Goal: Task Accomplishment & Management: Complete application form

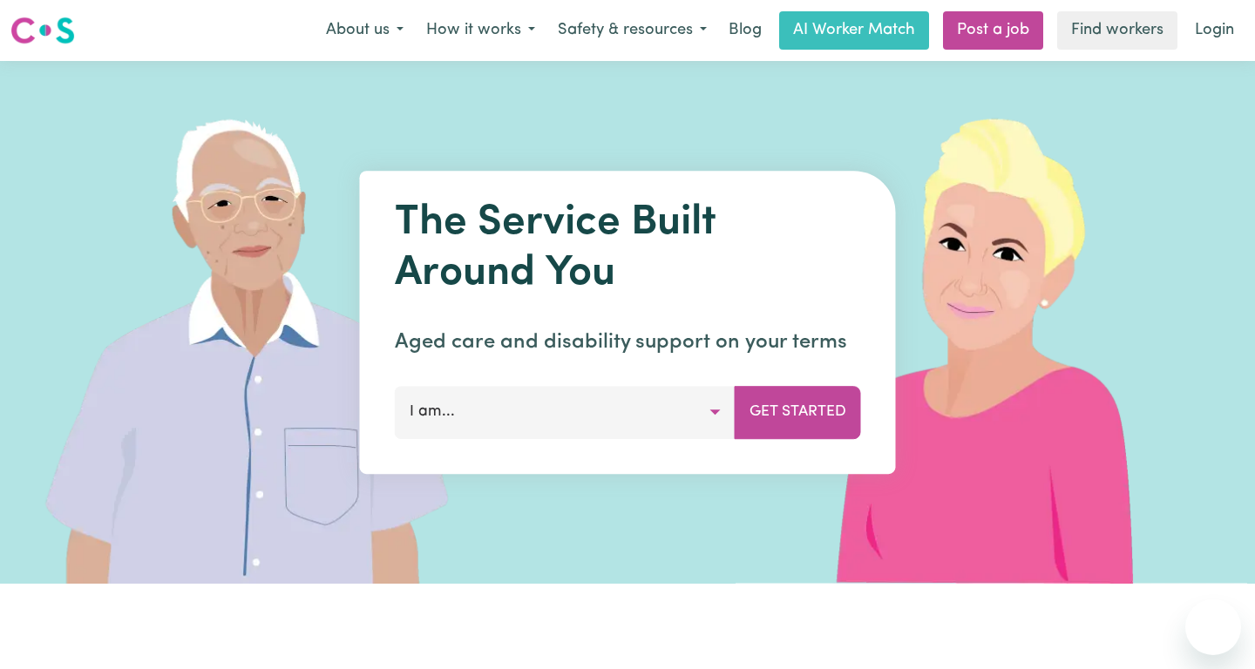
click at [1212, 39] on link "Login" at bounding box center [1214, 30] width 60 height 38
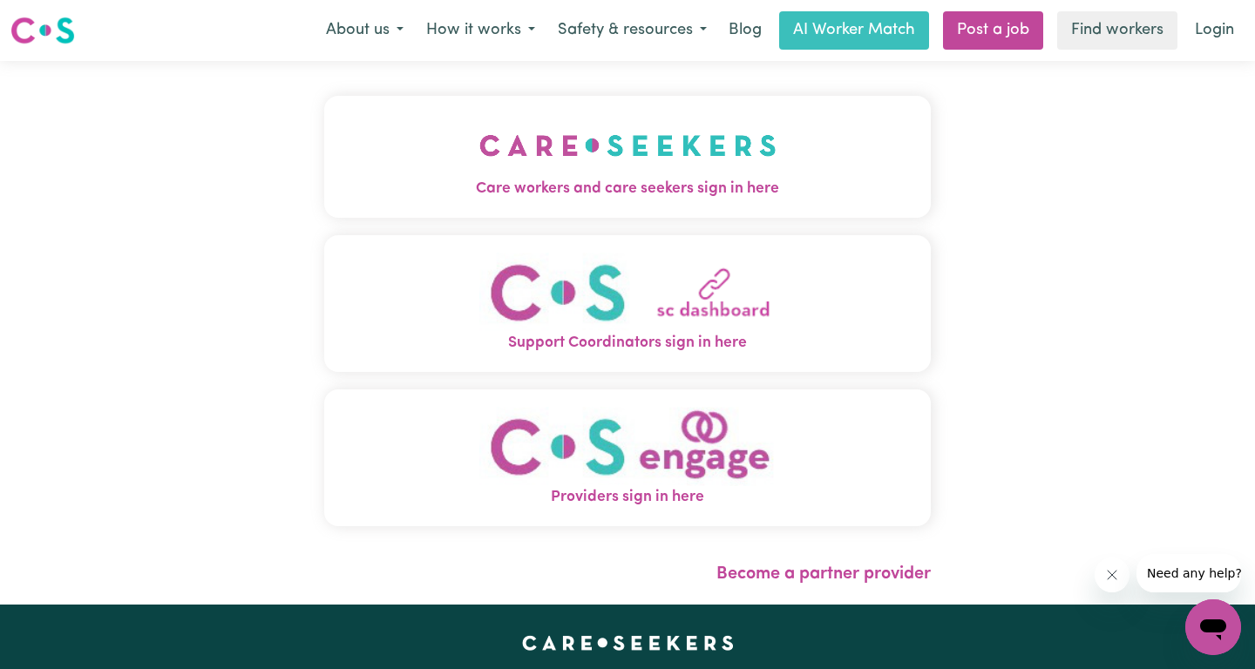
click at [1021, 322] on div "Care workers and care seekers sign in here Support Coordinators sign in here Pr…" at bounding box center [627, 333] width 1255 height 544
click at [579, 174] on img "Care workers and care seekers sign in here" at bounding box center [627, 145] width 297 height 64
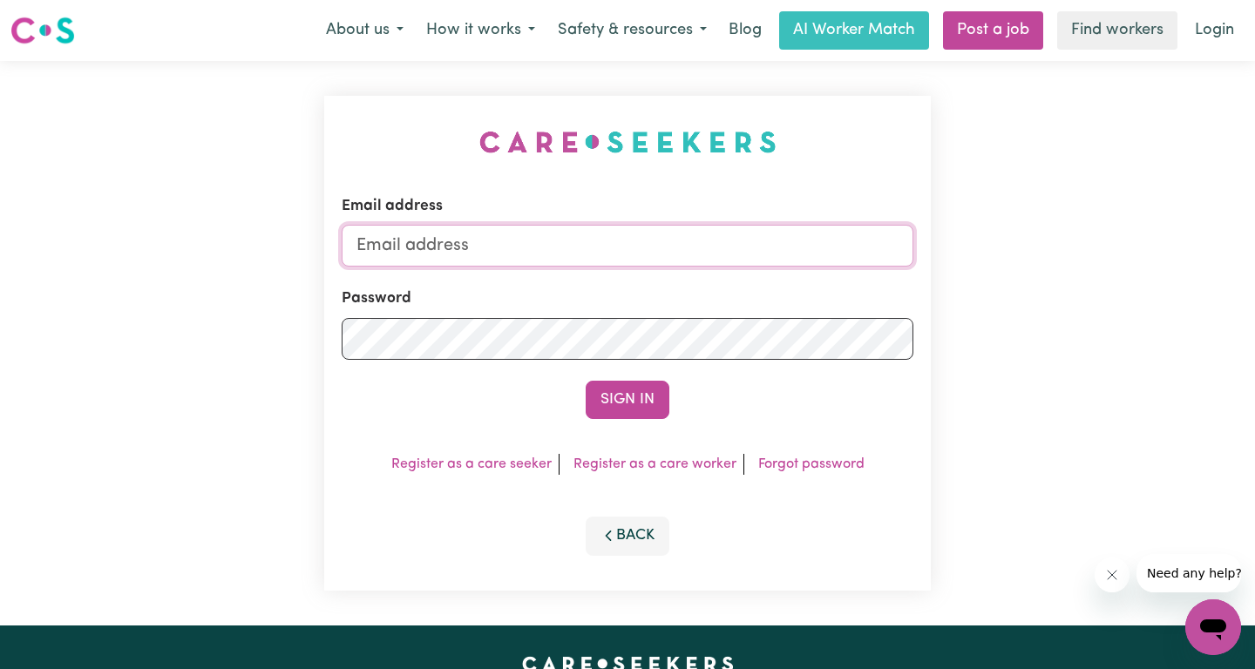
click at [643, 236] on input "Email address" at bounding box center [628, 246] width 572 height 42
type input "[EMAIL_ADDRESS][DOMAIN_NAME]"
drag, startPoint x: 606, startPoint y: 390, endPoint x: 646, endPoint y: 422, distance: 50.9
click at [606, 390] on button "Sign In" at bounding box center [627, 400] width 84 height 38
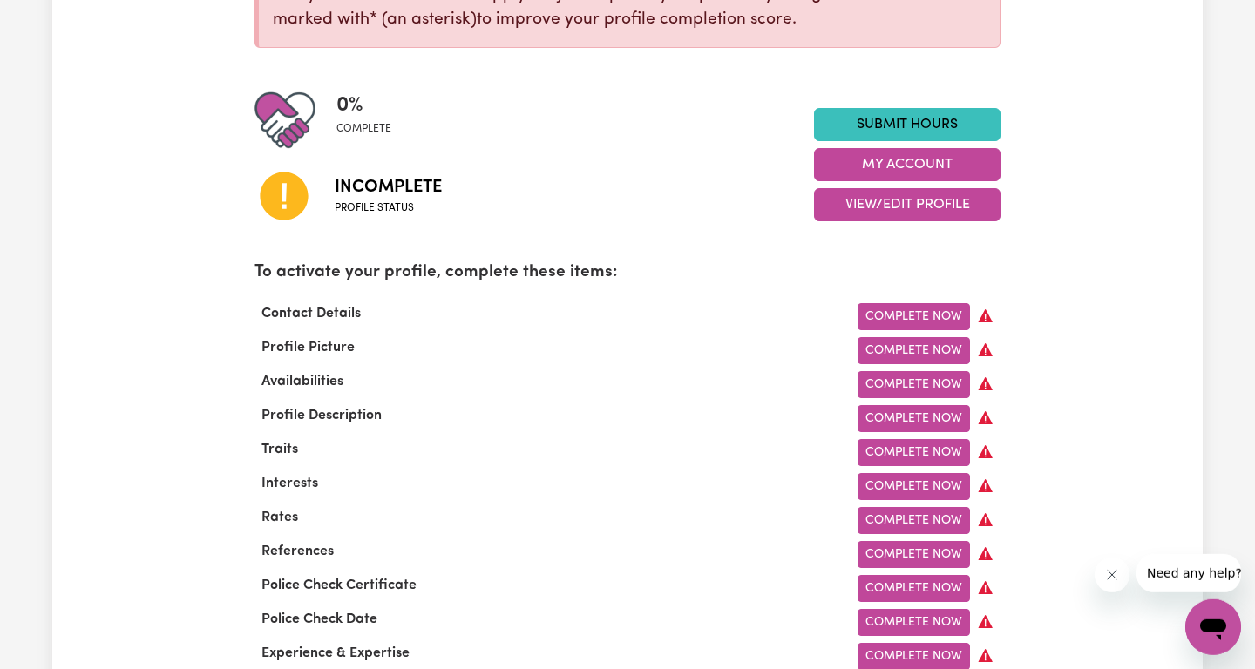
scroll to position [363, 0]
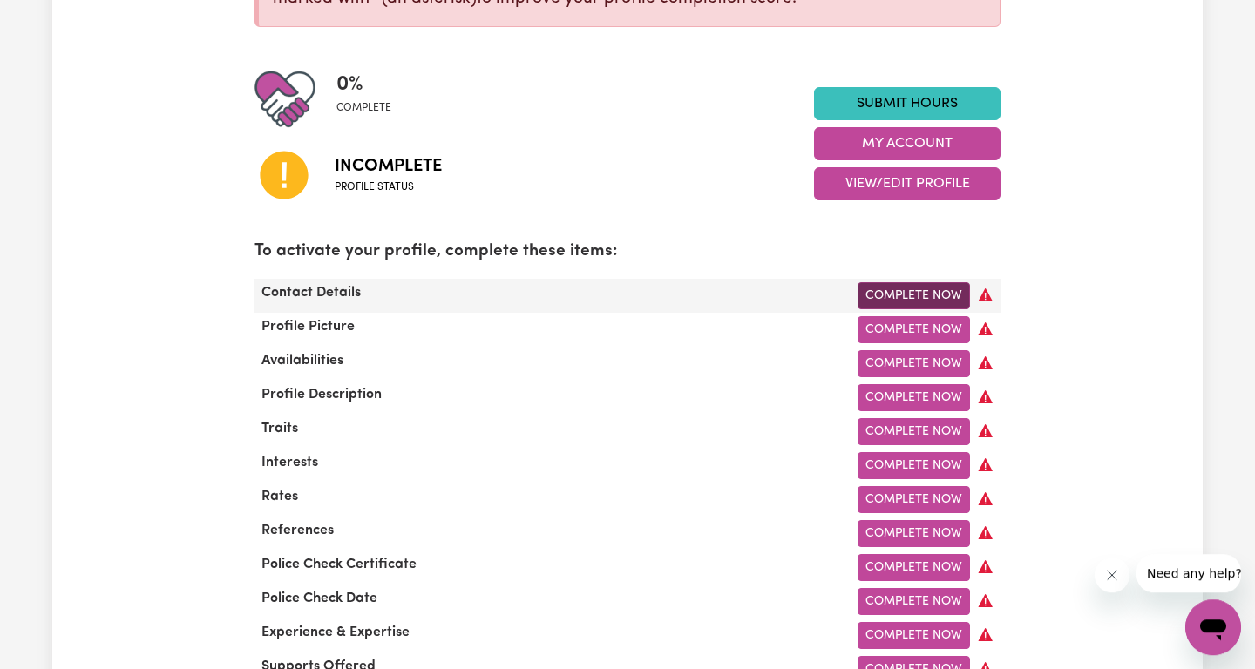
click at [911, 288] on link "Complete Now" at bounding box center [913, 295] width 112 height 27
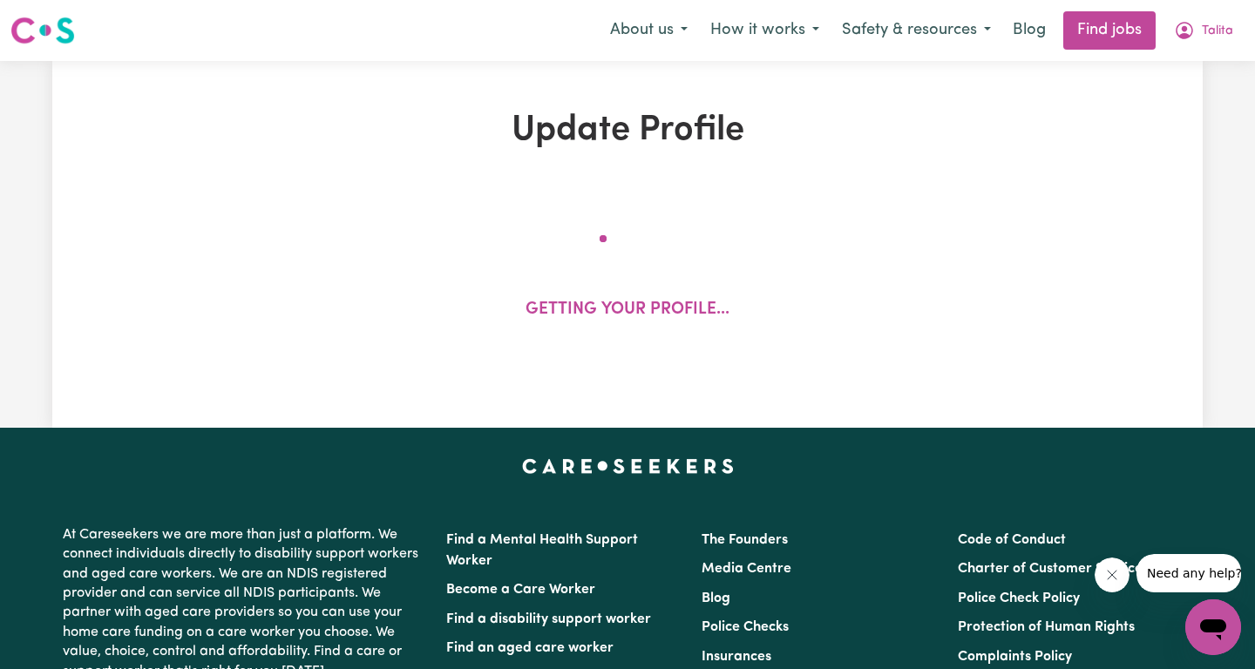
select select "Studying a healthcare related degree or qualification"
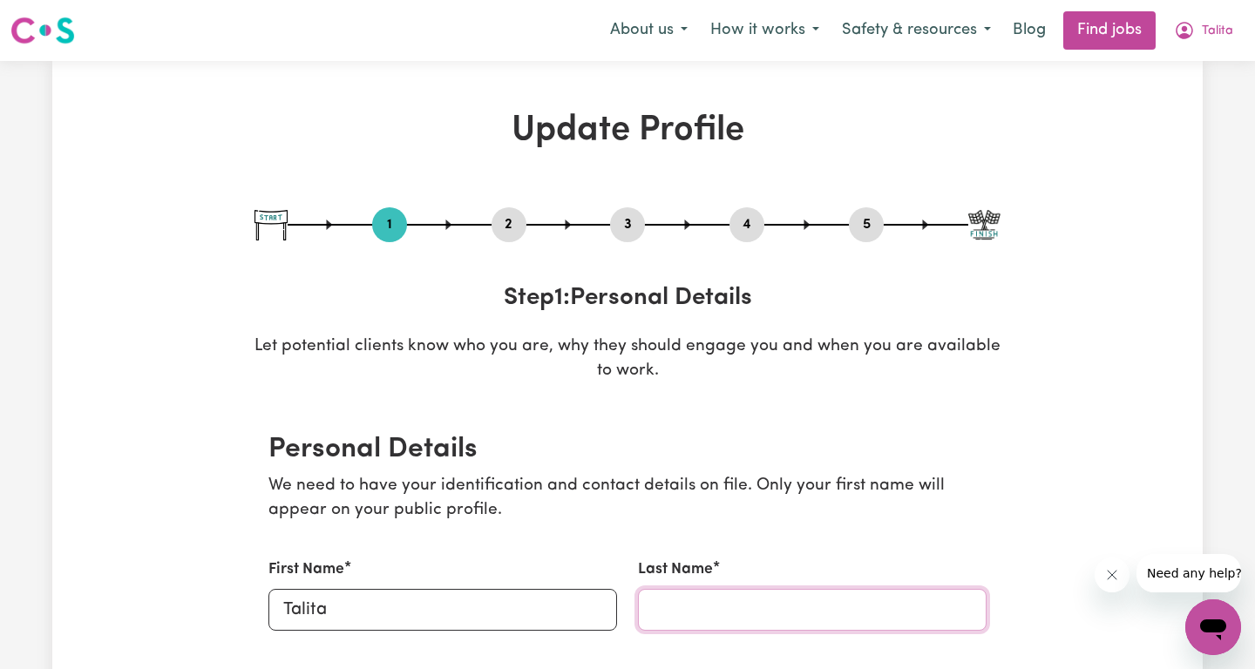
click at [754, 603] on input "Last Name" at bounding box center [812, 610] width 349 height 42
type input "[PERSON_NAME]"
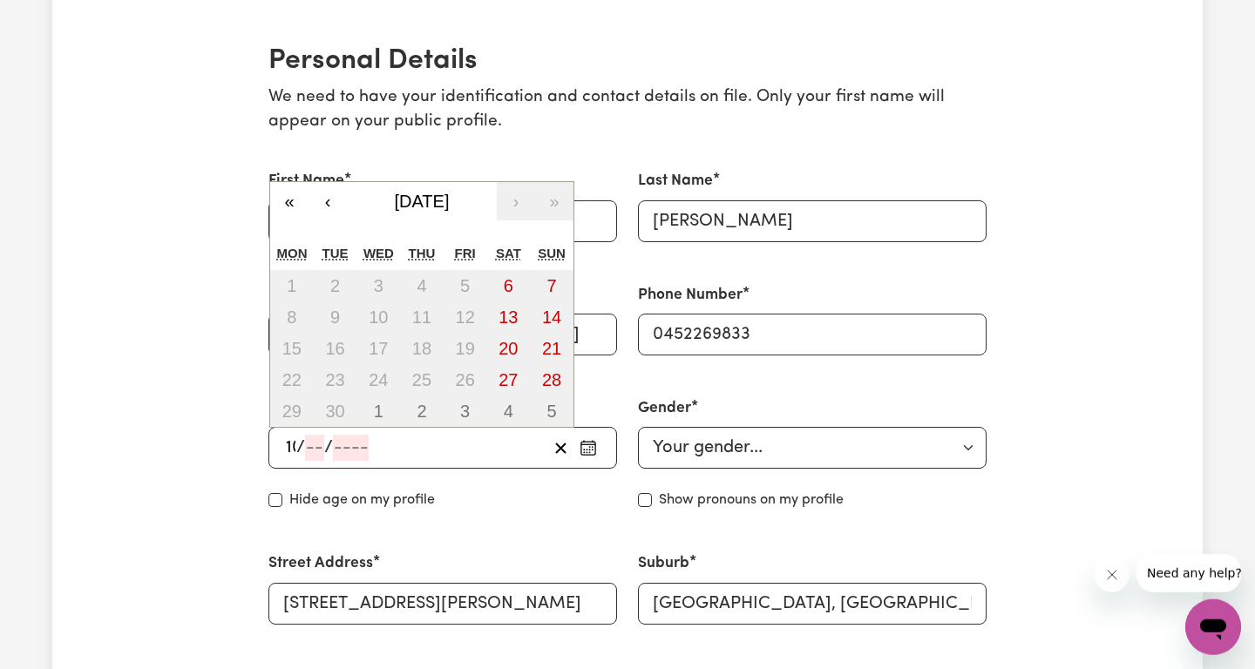
type input "10"
type input "09"
type input "199"
type input "[DATE]"
type input "9"
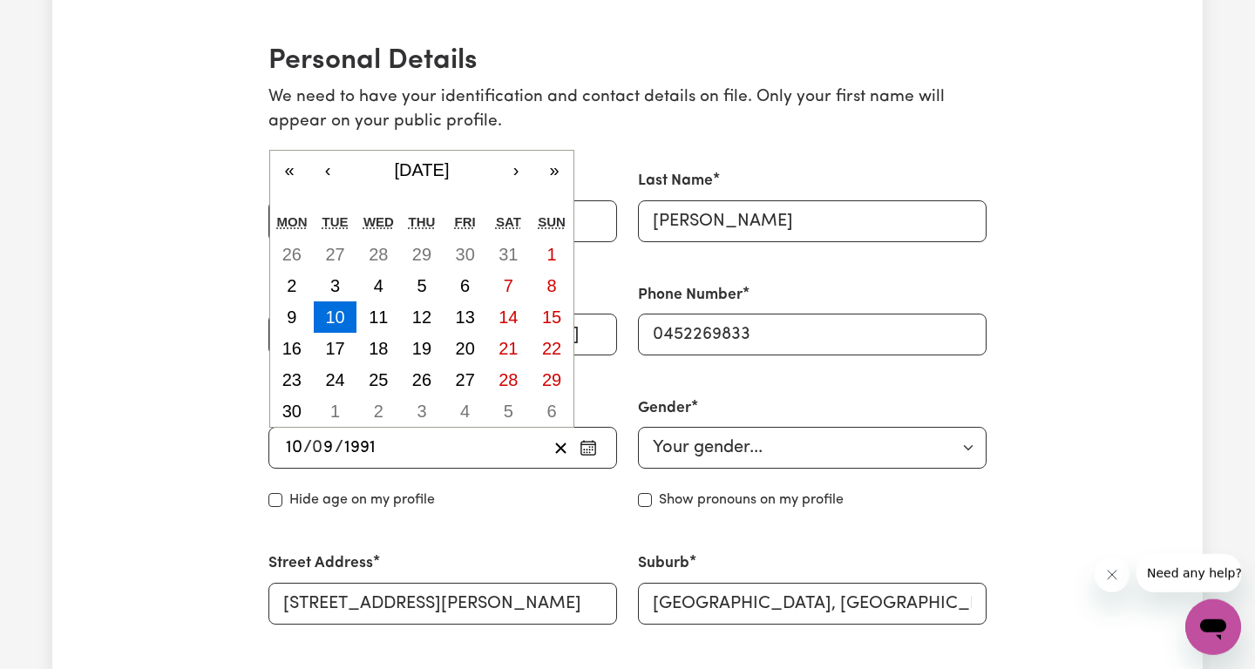
type input "1991"
click at [392, 454] on div "[DATE] 10 / 0 9 / 1991" at bounding box center [415, 448] width 264 height 26
click at [393, 449] on div "[DATE] 10 / 0 9 / 1991" at bounding box center [415, 448] width 264 height 26
click at [374, 443] on input "1991" at bounding box center [359, 448] width 33 height 26
type input "199"
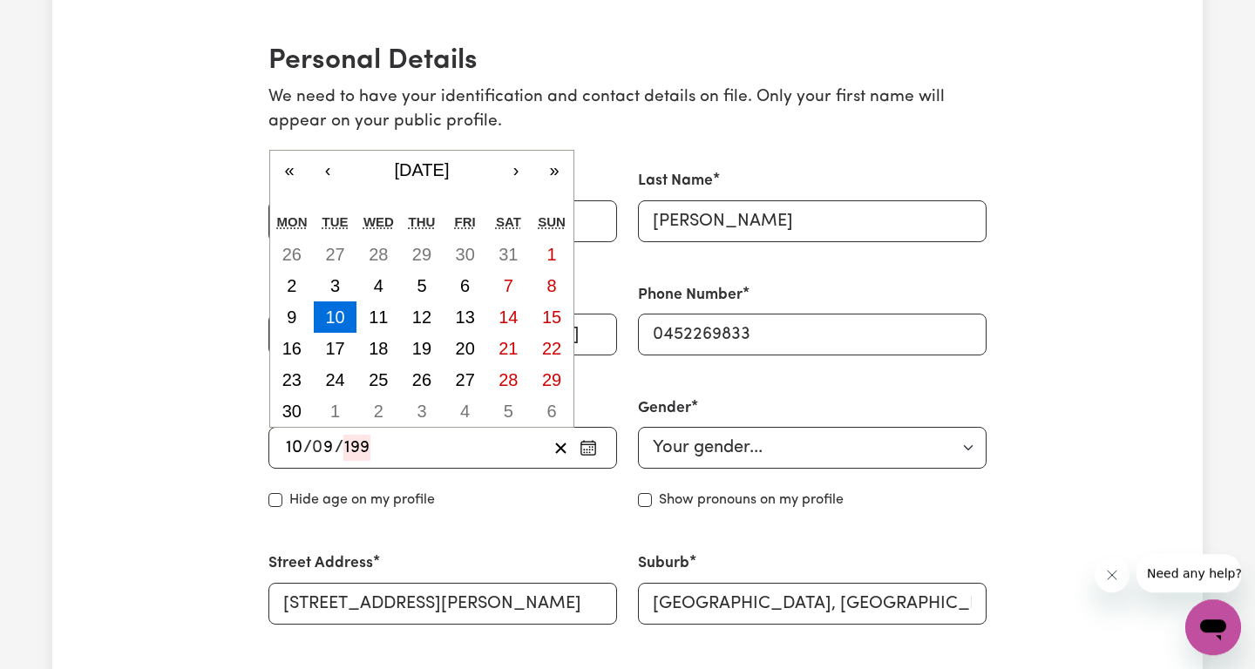
type input "[DATE]"
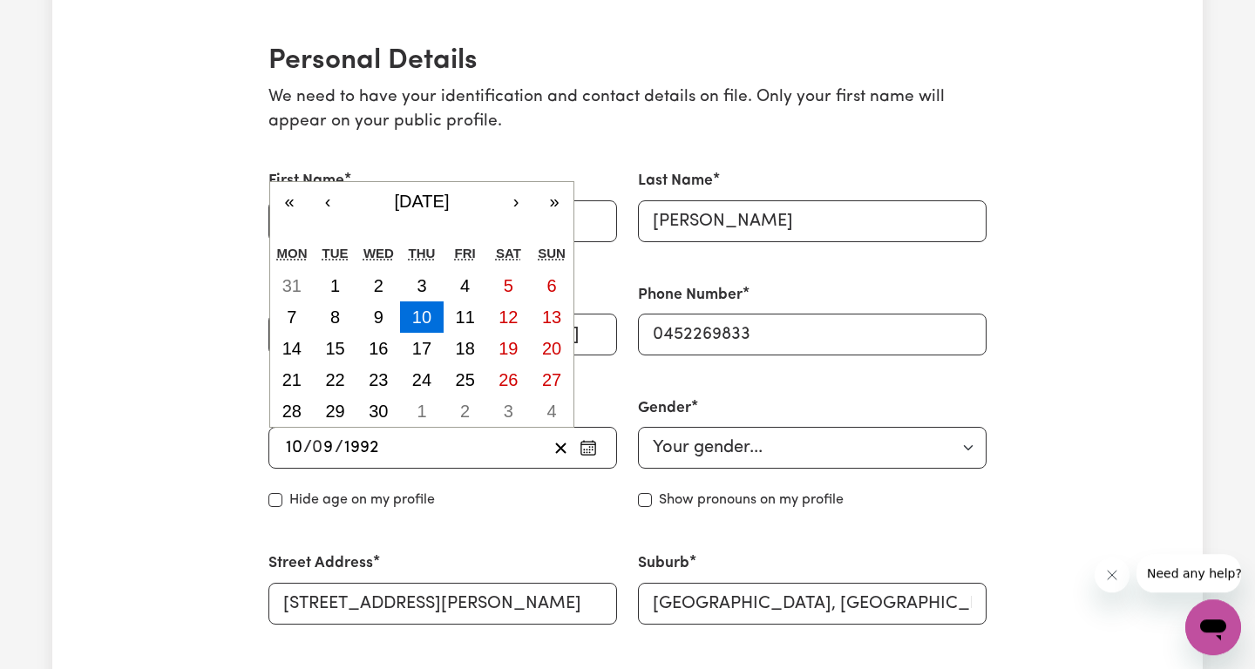
type input "1992"
click at [638, 427] on select "Your gender... [DEMOGRAPHIC_DATA] [DEMOGRAPHIC_DATA] [DEMOGRAPHIC_DATA] Other P…" at bounding box center [812, 448] width 349 height 42
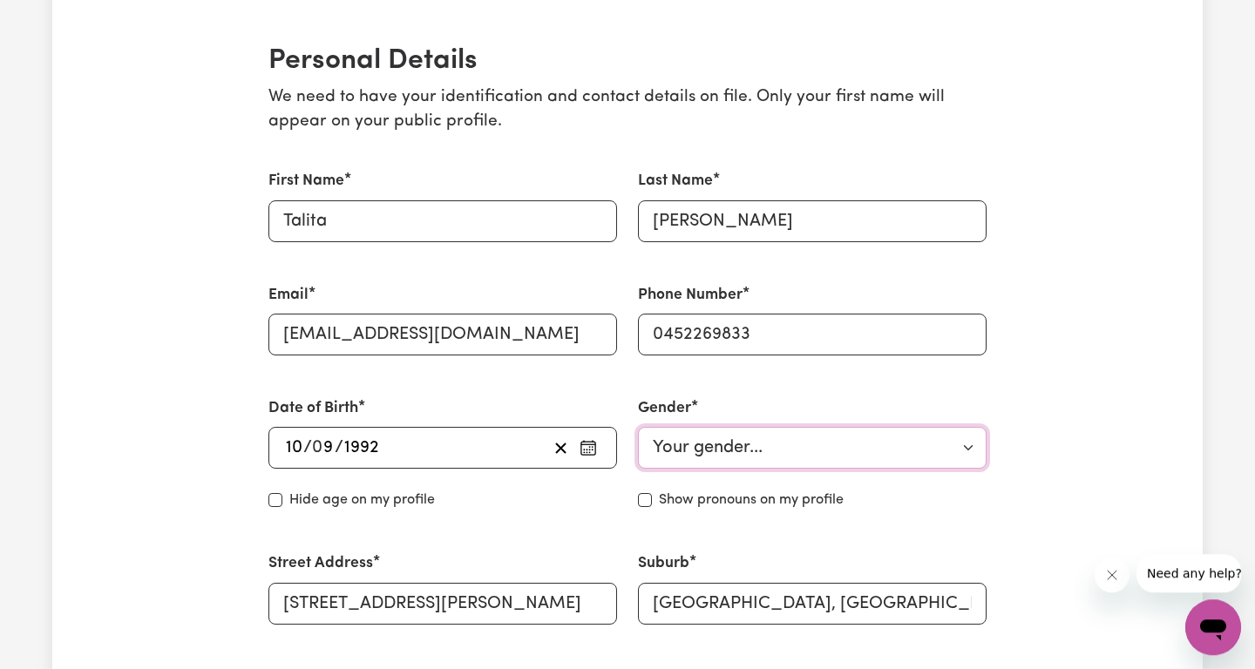
select select "[DEMOGRAPHIC_DATA]"
click option "[DEMOGRAPHIC_DATA]" at bounding box center [0, 0] width 0 height 0
drag, startPoint x: 511, startPoint y: 513, endPoint x: 517, endPoint y: 522, distance: 10.6
click at [511, 513] on div "Date of Birth [DEMOGRAPHIC_DATA] 10 / 0 9 / [DEMOGRAPHIC_DATA] « ‹ [DATE] › » M…" at bounding box center [442, 453] width 369 height 155
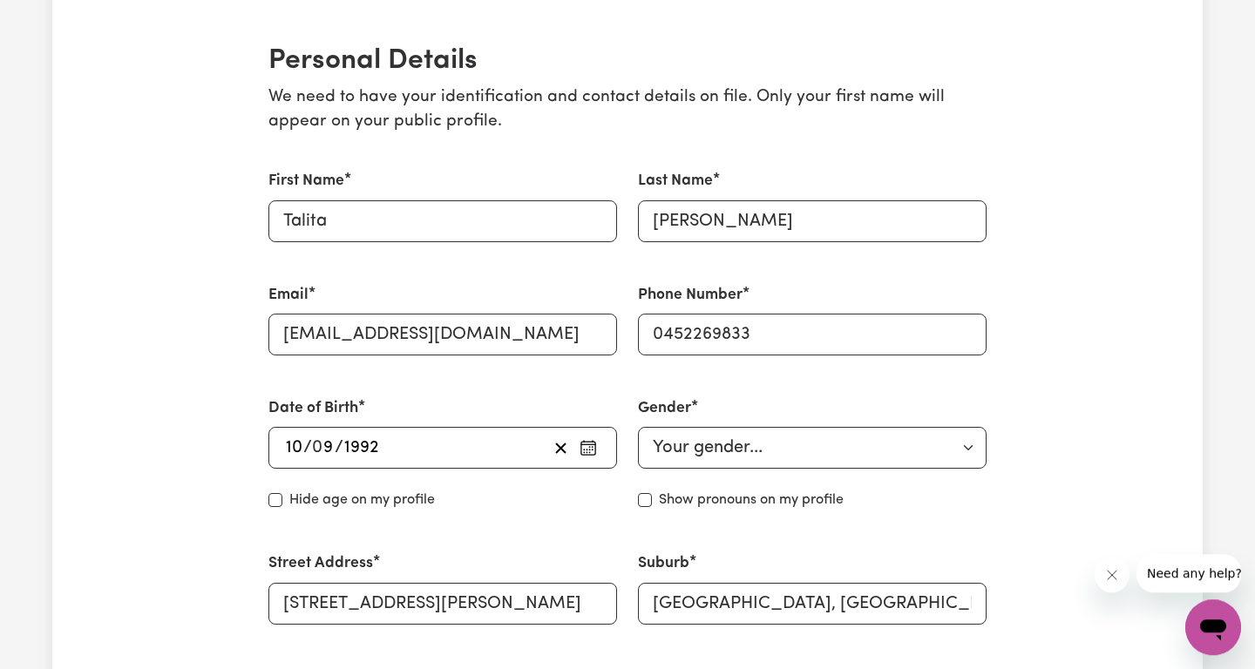
click at [966, 551] on div "[GEOGRAPHIC_DATA], [GEOGRAPHIC_DATA], 2205" at bounding box center [811, 587] width 369 height 113
click at [904, 289] on div "Phone Number [PHONE_NUMBER]" at bounding box center [812, 319] width 349 height 71
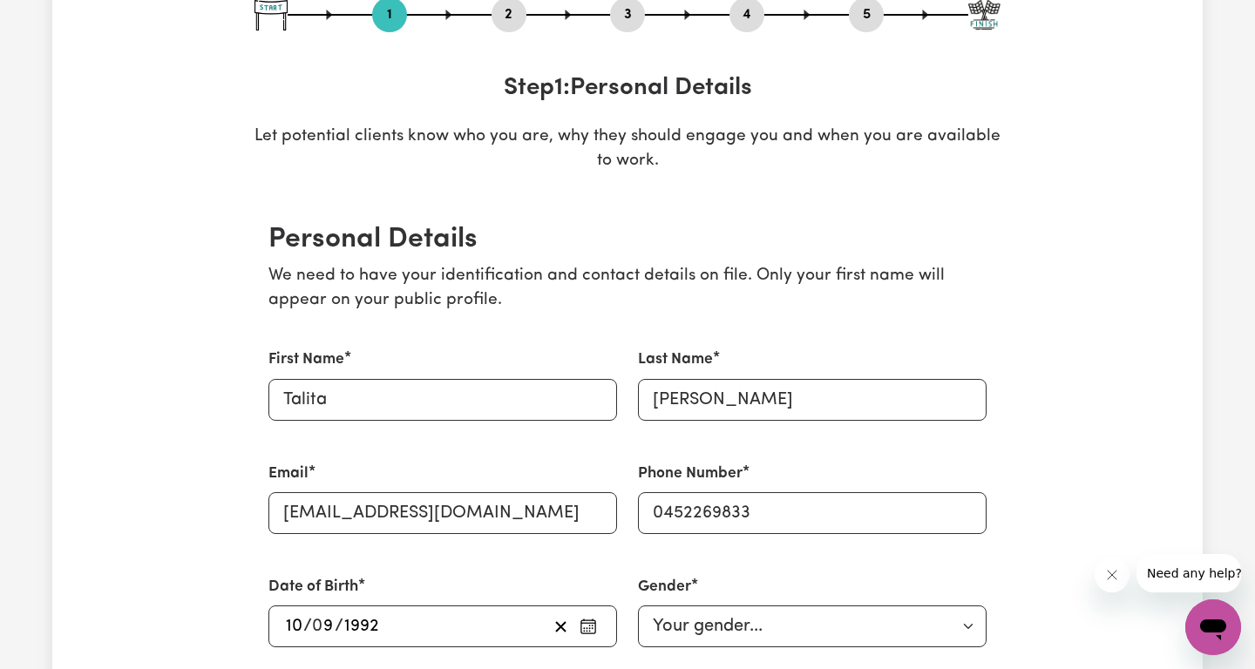
scroll to position [211, 0]
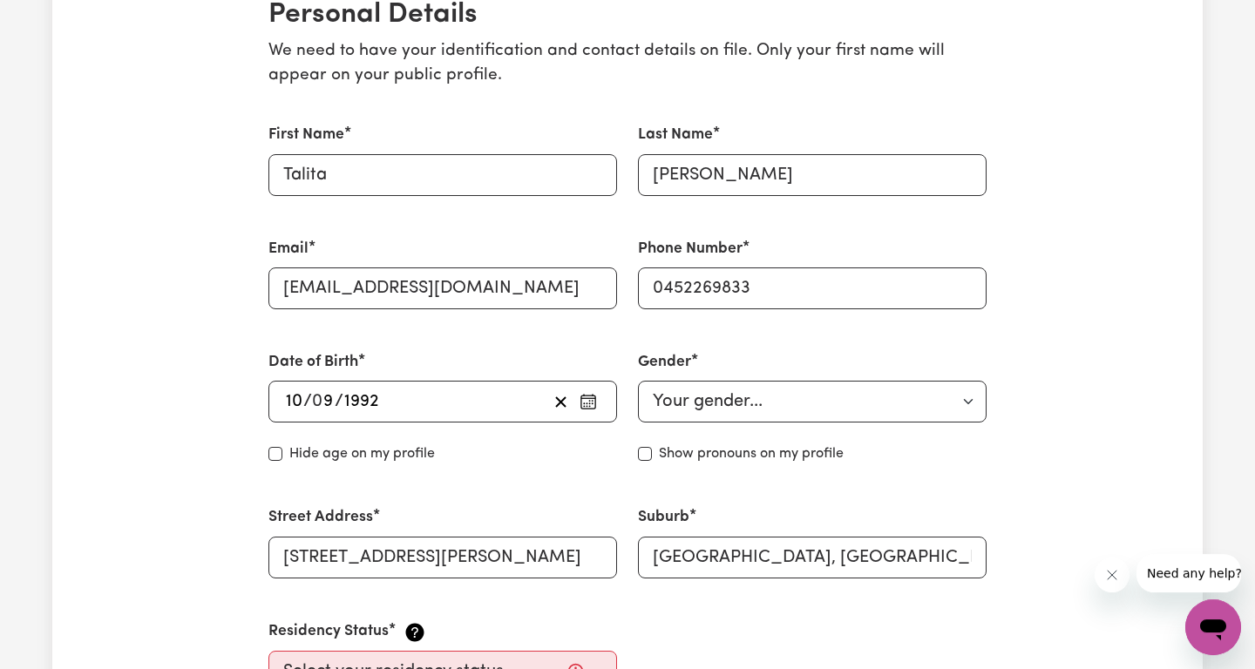
scroll to position [437, 0]
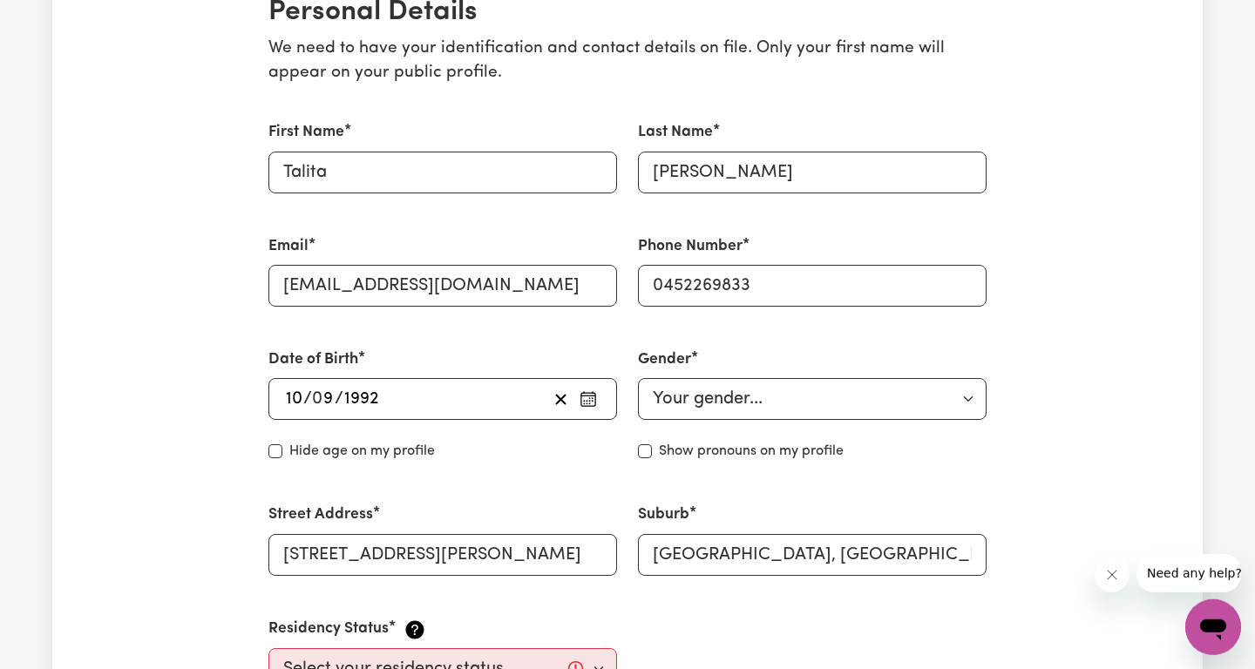
drag, startPoint x: 1032, startPoint y: 416, endPoint x: 1025, endPoint y: 362, distance: 54.5
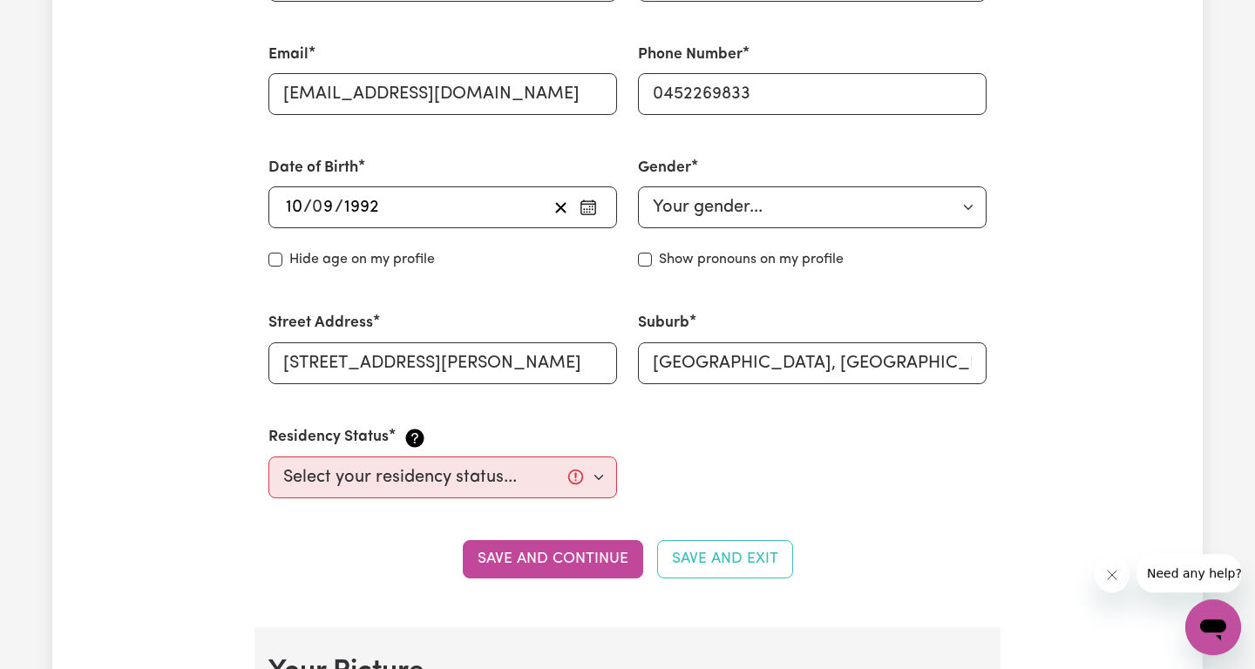
scroll to position [630, 0]
click at [268, 456] on select "Select your residency status... [DEMOGRAPHIC_DATA] citizen Australian PR [DEMOG…" at bounding box center [442, 477] width 349 height 42
select select "Student Visa"
click option "Student Visa" at bounding box center [0, 0] width 0 height 0
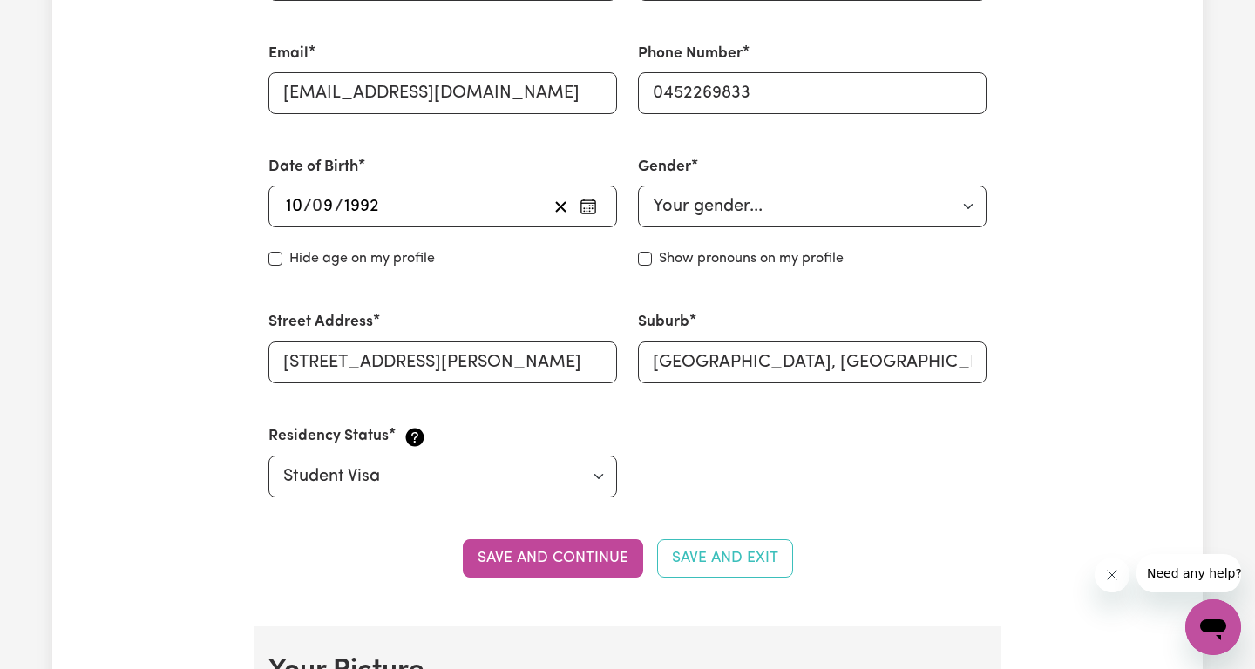
click at [729, 480] on div "First Name [PERSON_NAME] Last Name [PERSON_NAME] Email [EMAIL_ADDRESS][DOMAIN_N…" at bounding box center [627, 213] width 739 height 611
click at [546, 559] on button "Save and continue" at bounding box center [553, 558] width 180 height 38
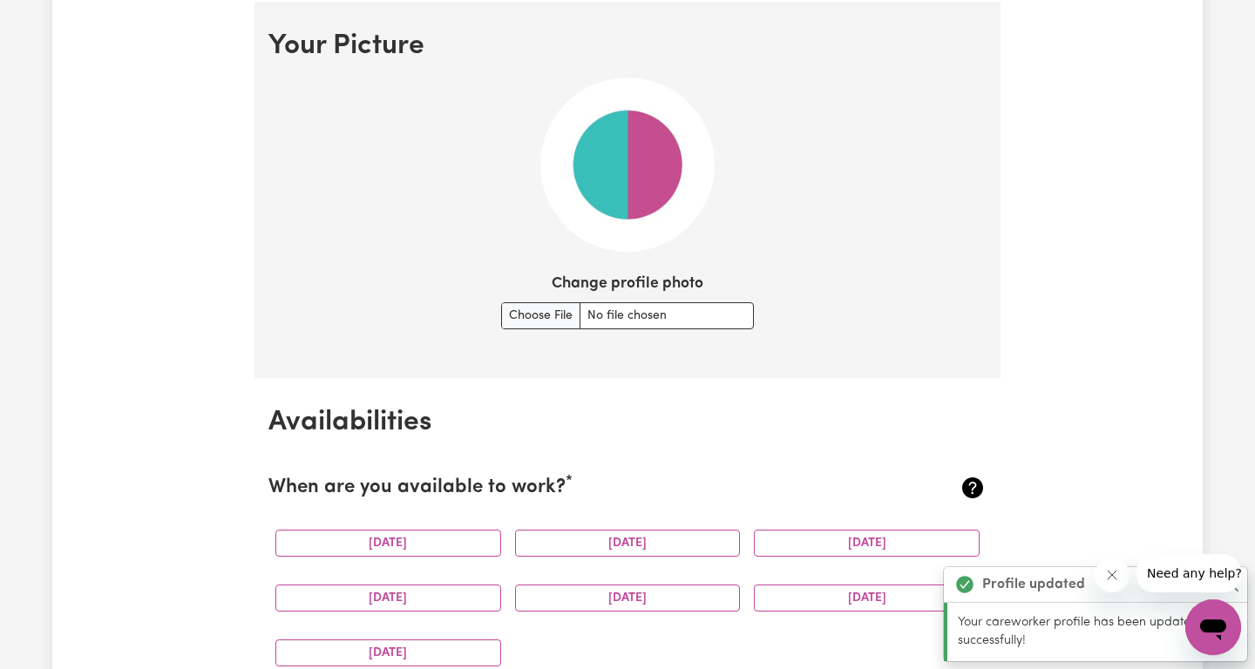
scroll to position [1256, 0]
click at [639, 142] on img at bounding box center [627, 163] width 174 height 174
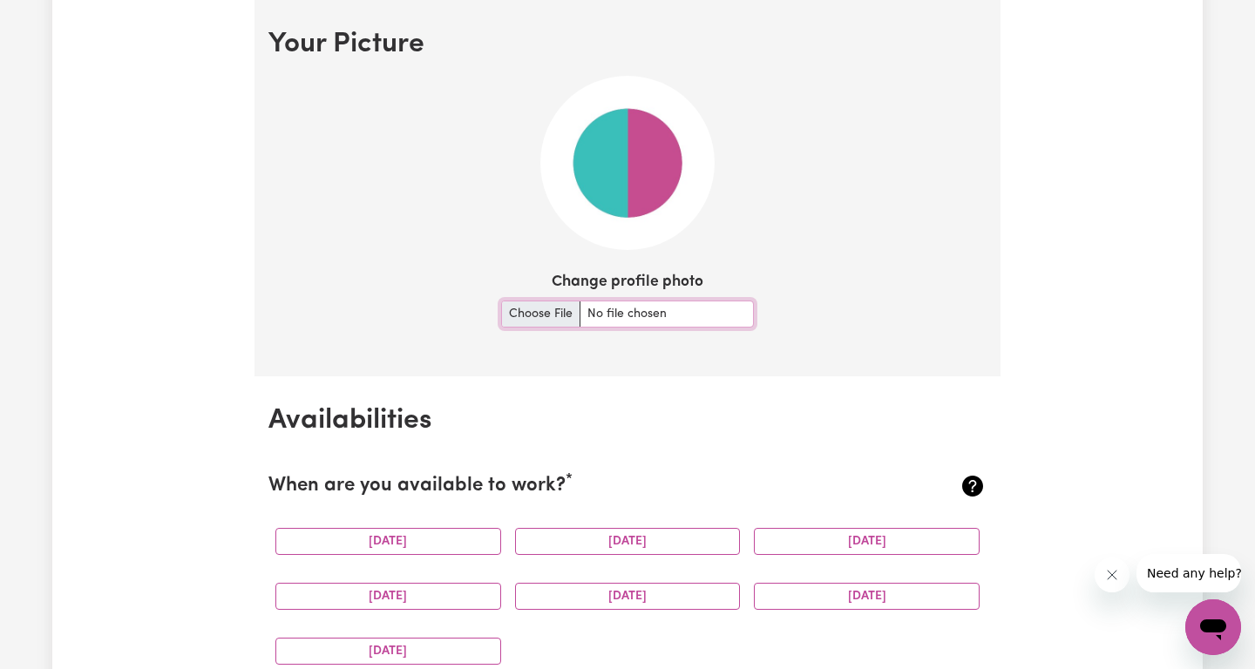
click at [602, 305] on input "Change profile photo" at bounding box center [627, 314] width 253 height 27
click at [559, 307] on input "Change profile photo" at bounding box center [627, 314] width 253 height 27
type input "C:\fakepath\IMG_6777_jpg.JPG"
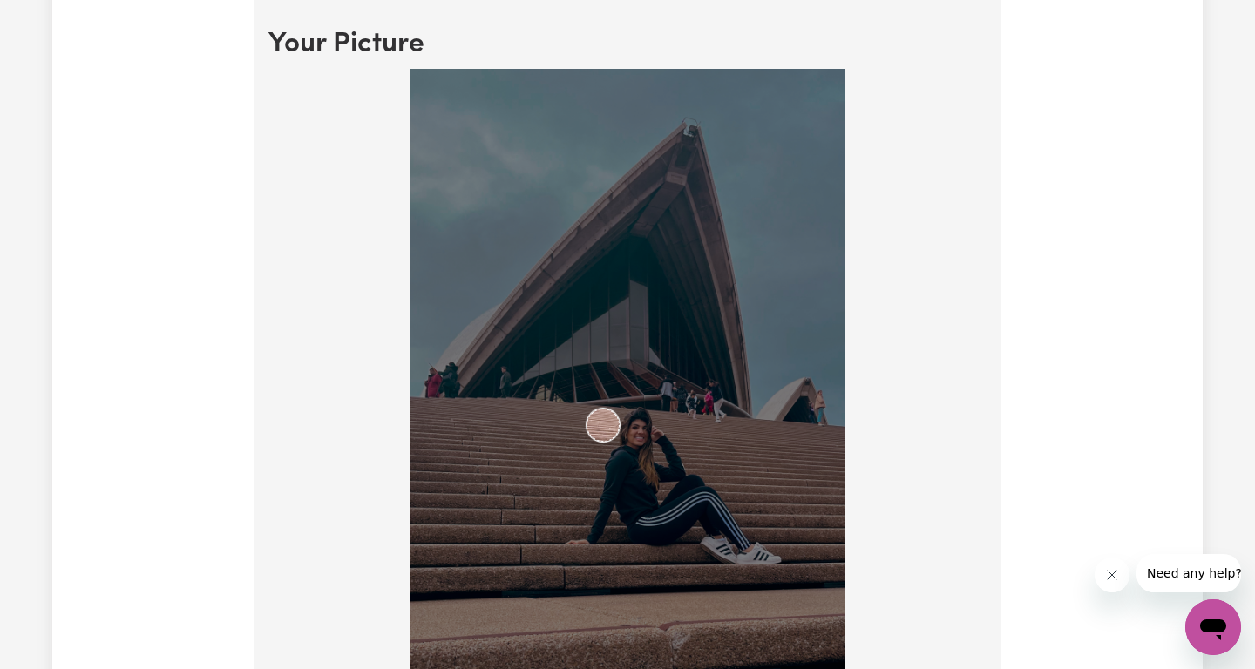
click at [586, 335] on img at bounding box center [627, 456] width 436 height 775
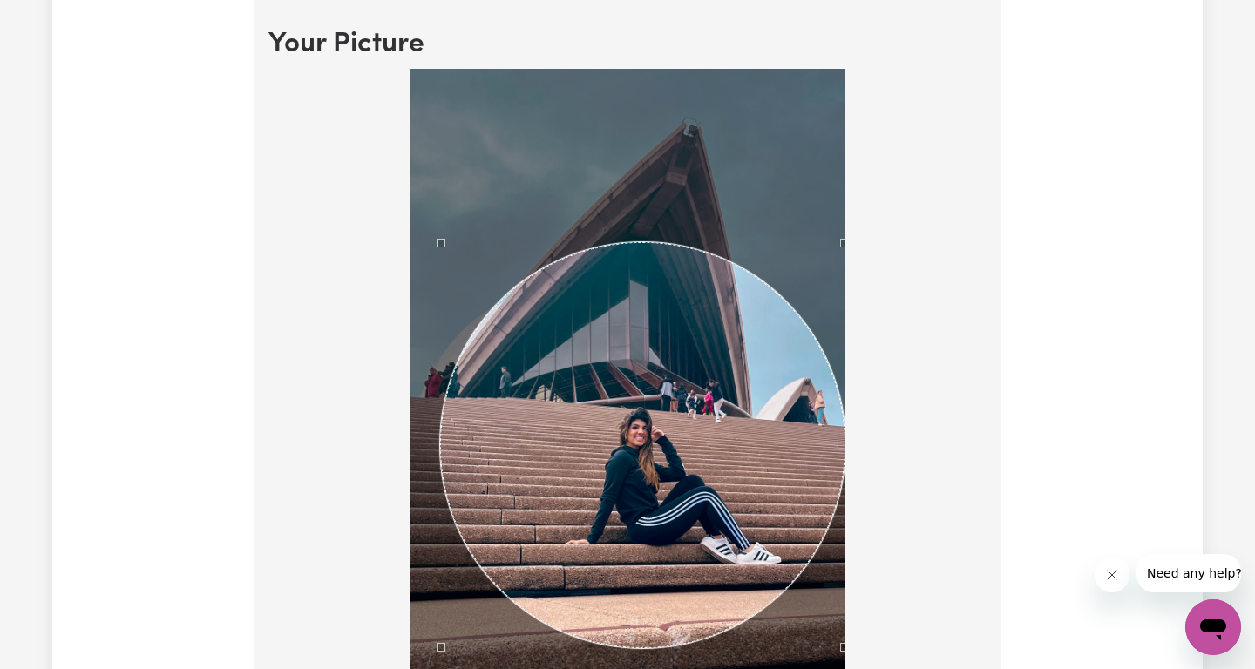
click at [740, 518] on div "Use the arrow keys to move the crop selection area" at bounding box center [643, 445] width 406 height 406
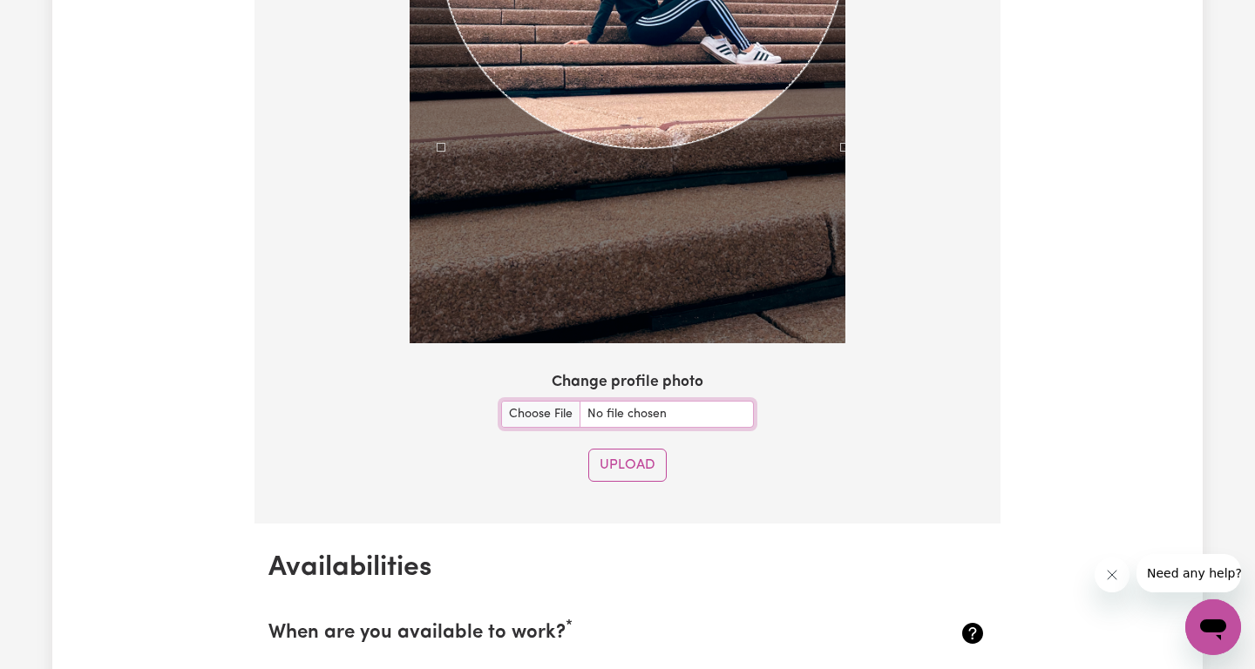
scroll to position [1765, 0]
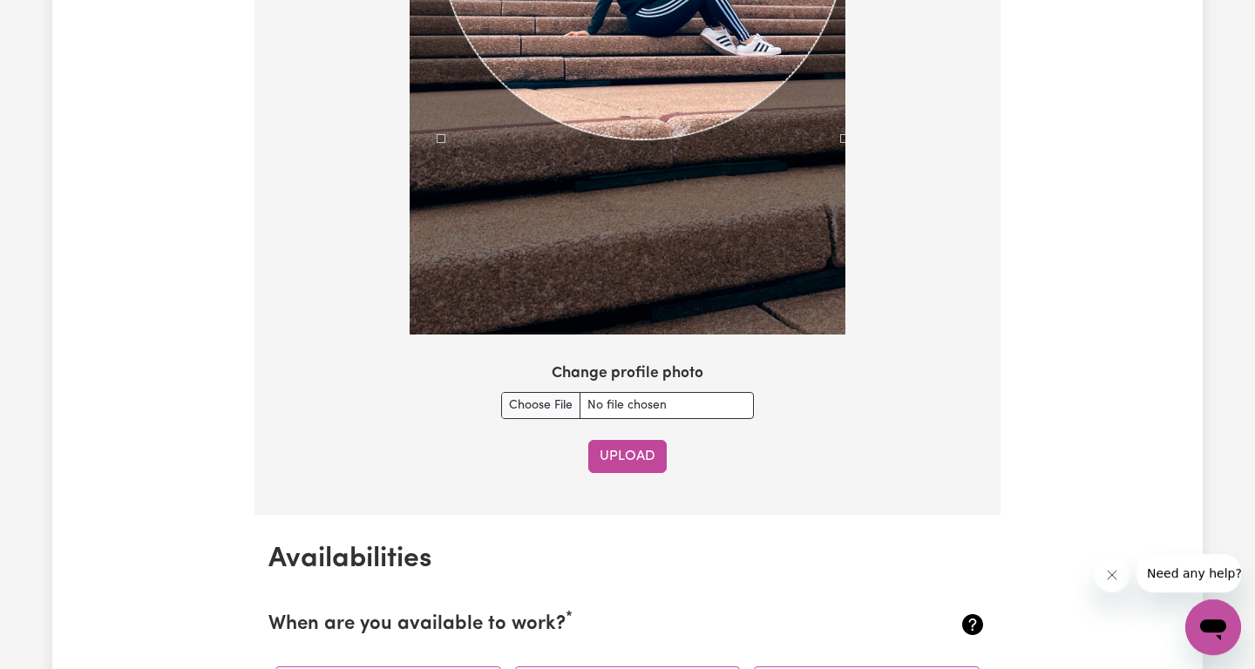
click at [631, 453] on button "Upload" at bounding box center [627, 456] width 78 height 33
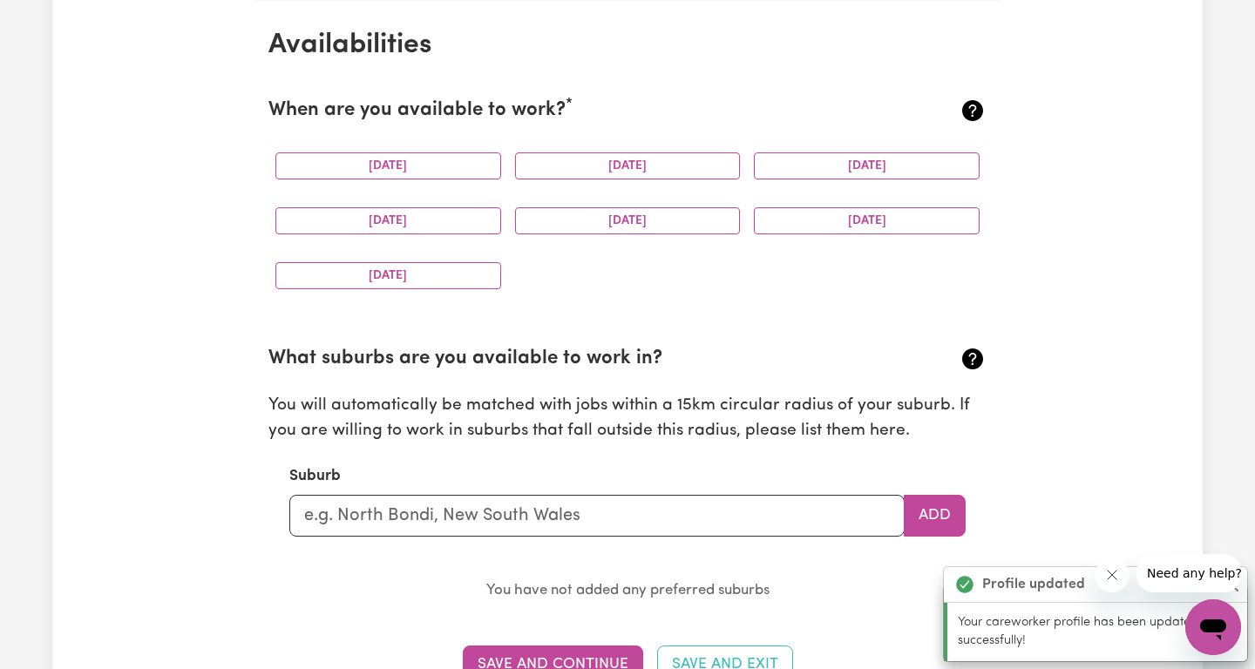
scroll to position [1632, 0]
click at [429, 161] on button "[DATE]" at bounding box center [388, 165] width 226 height 27
click at [580, 184] on div "[DATE]" at bounding box center [628, 166] width 240 height 55
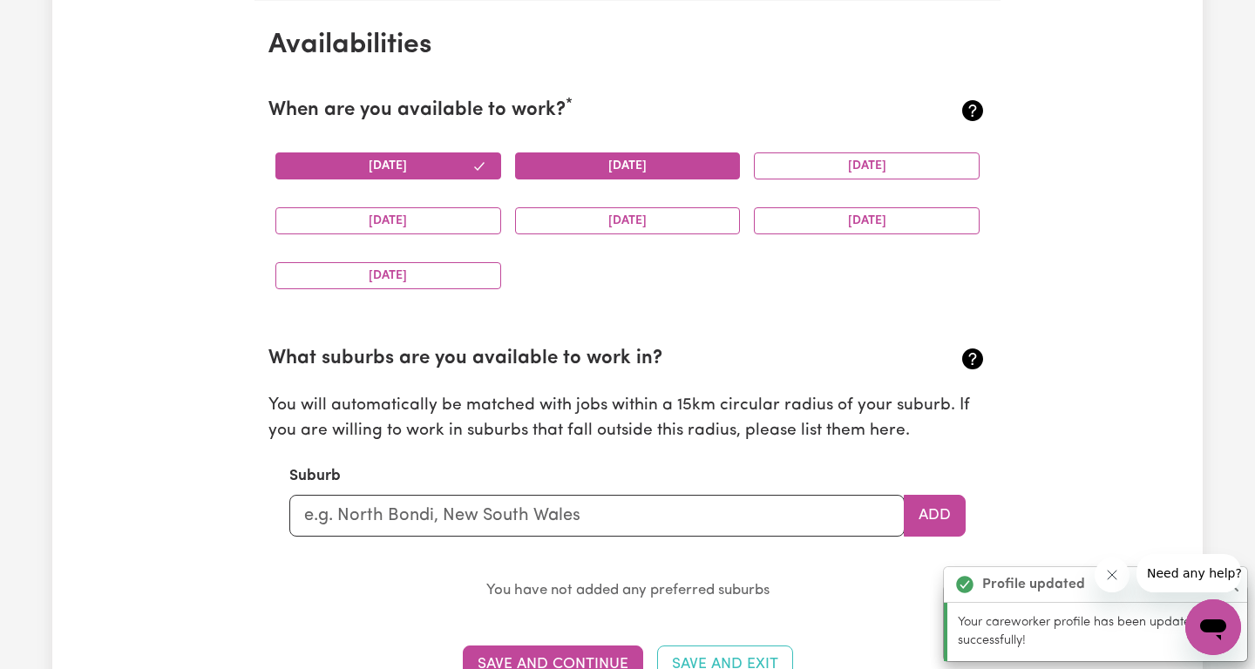
click at [588, 168] on button "[DATE]" at bounding box center [628, 165] width 226 height 27
click at [798, 172] on button "[DATE]" at bounding box center [867, 165] width 226 height 27
drag, startPoint x: 463, startPoint y: 225, endPoint x: 503, endPoint y: 233, distance: 41.0
click at [462, 225] on button "[DATE]" at bounding box center [388, 220] width 226 height 27
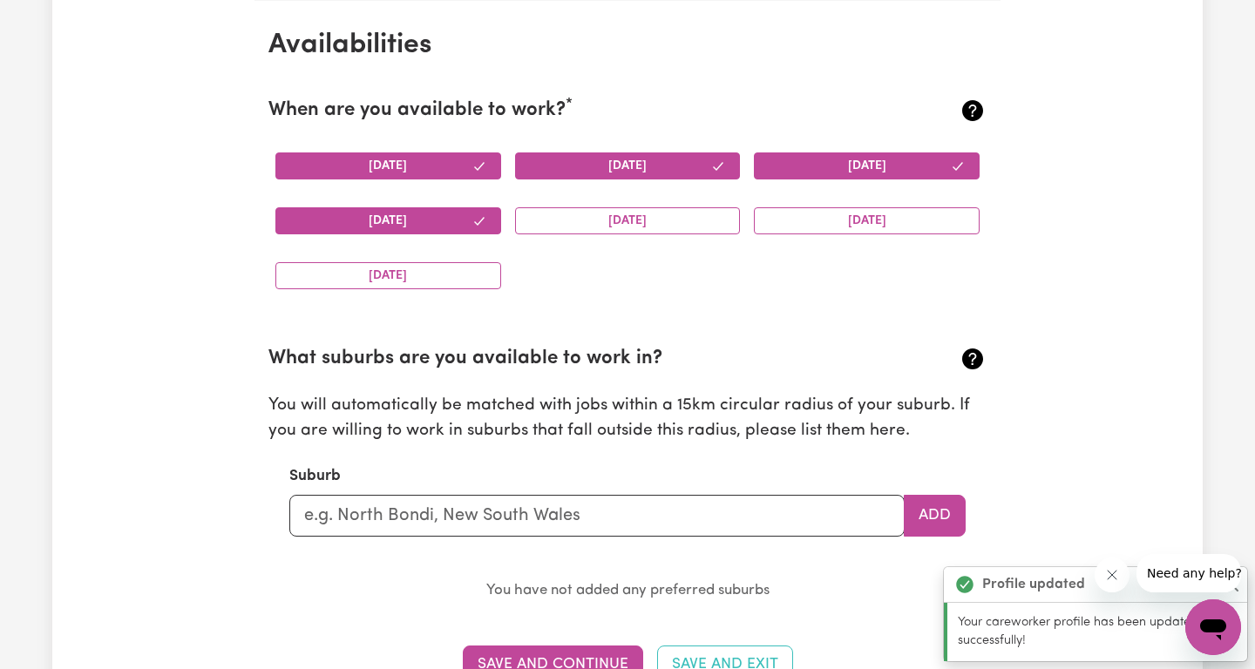
click at [564, 239] on div "[DATE]" at bounding box center [628, 220] width 240 height 55
drag, startPoint x: 574, startPoint y: 227, endPoint x: 619, endPoint y: 227, distance: 44.4
click at [574, 227] on button "[DATE]" at bounding box center [628, 220] width 226 height 27
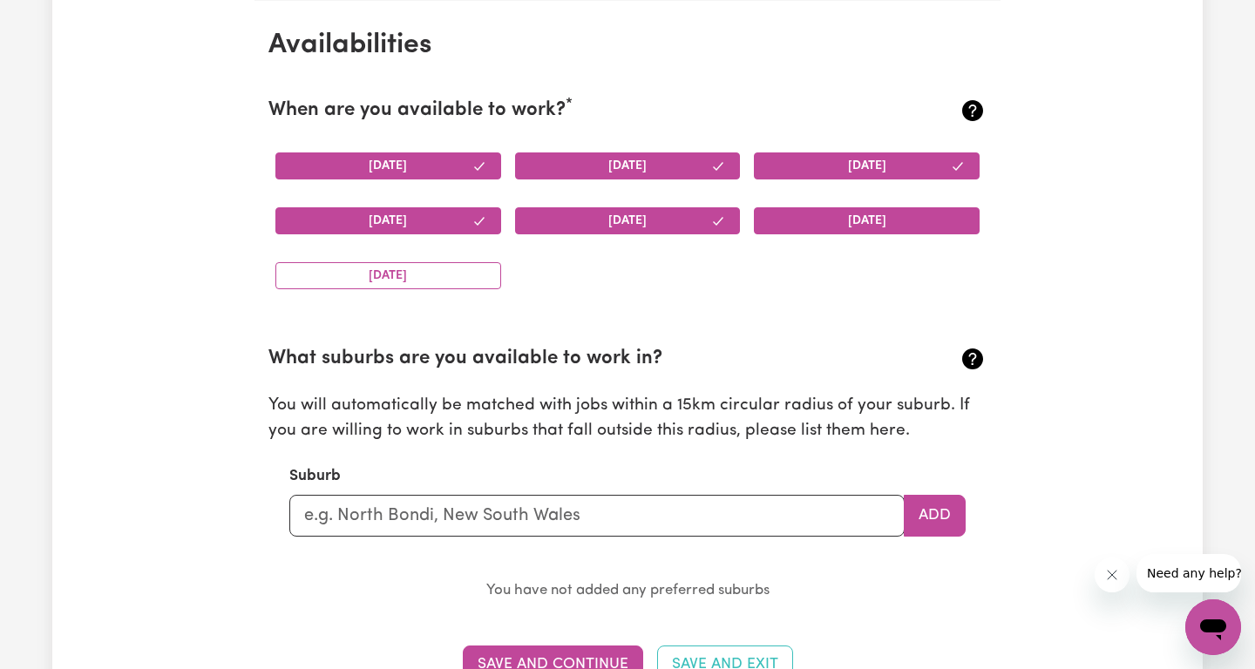
click at [847, 233] on button "[DATE]" at bounding box center [867, 220] width 226 height 27
click at [310, 271] on button "[DATE]" at bounding box center [388, 275] width 226 height 27
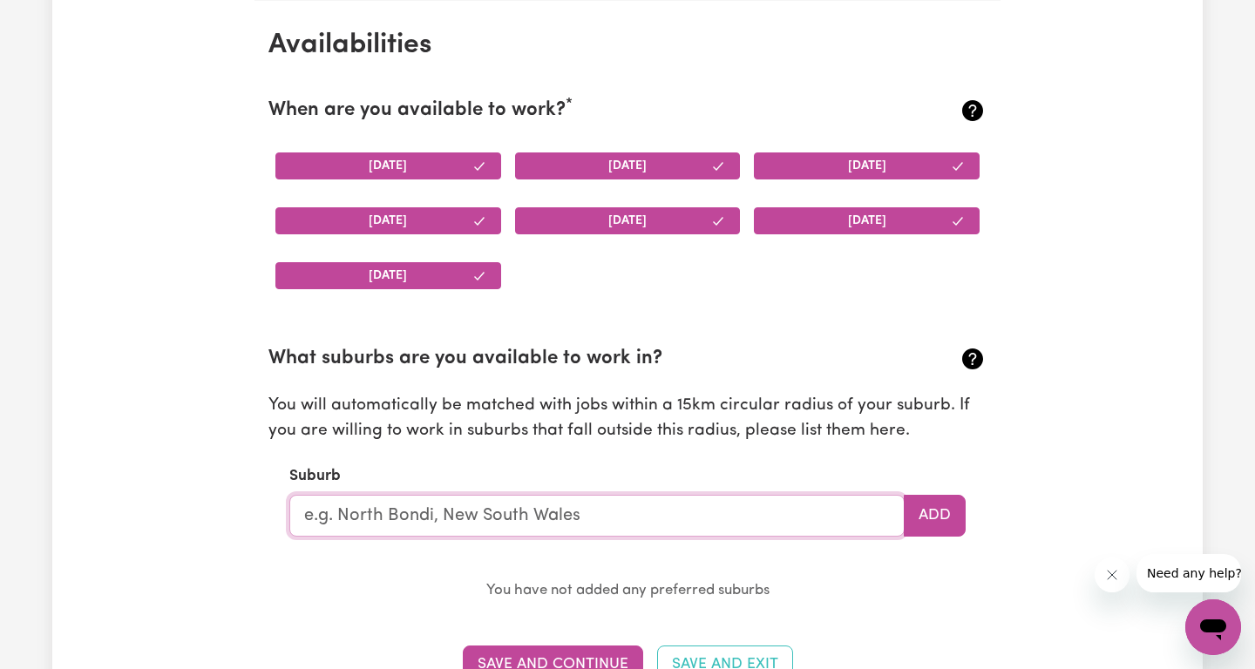
click at [534, 506] on input "text" at bounding box center [596, 516] width 615 height 42
type input "wolli"
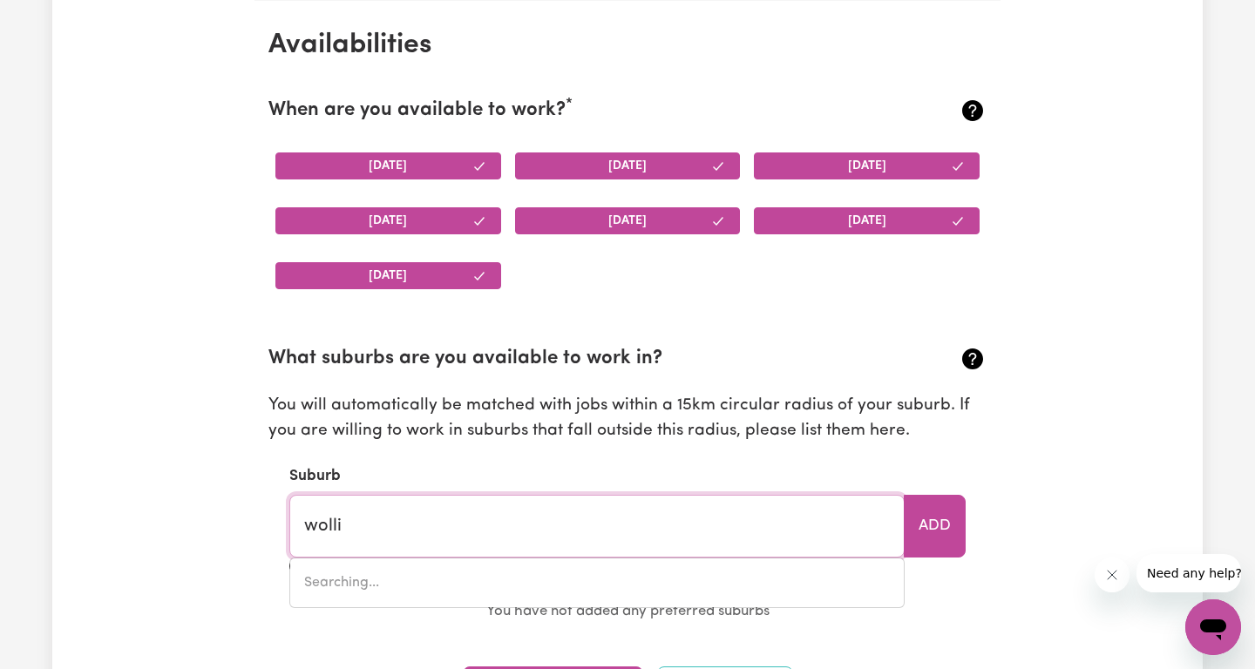
type input "[GEOGRAPHIC_DATA], [GEOGRAPHIC_DATA], 2205"
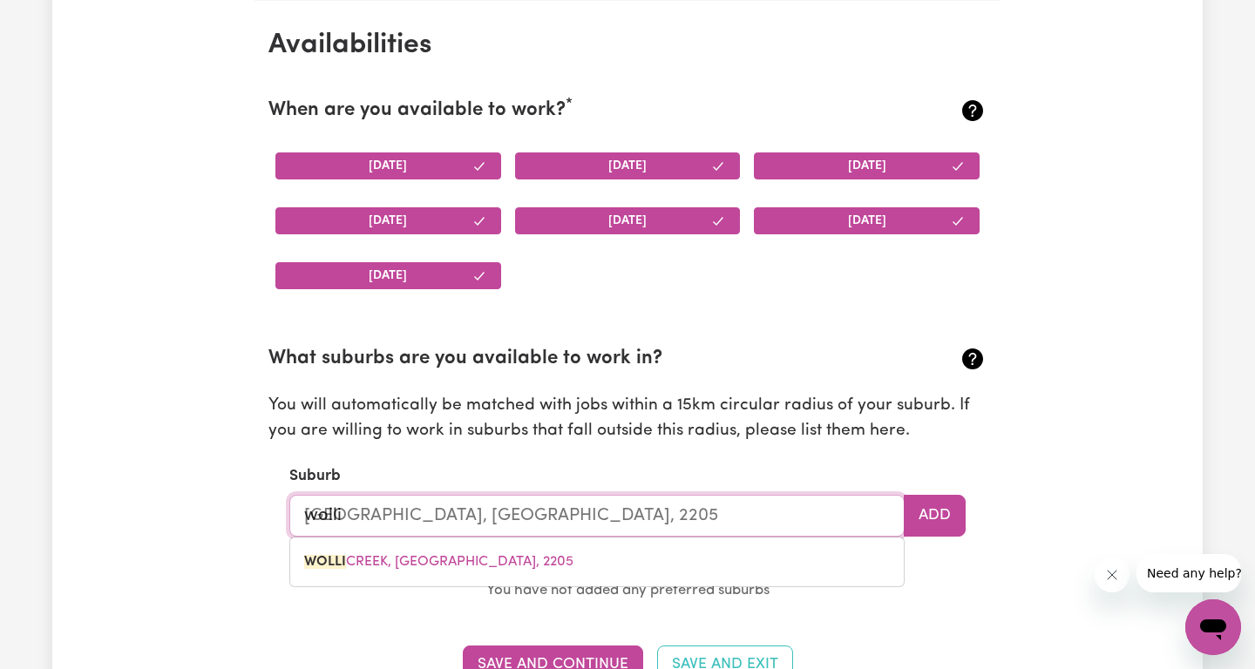
click at [538, 556] on span "[GEOGRAPHIC_DATA], [GEOGRAPHIC_DATA], 2205" at bounding box center [438, 562] width 269 height 14
type input "[GEOGRAPHIC_DATA], [GEOGRAPHIC_DATA], 2205"
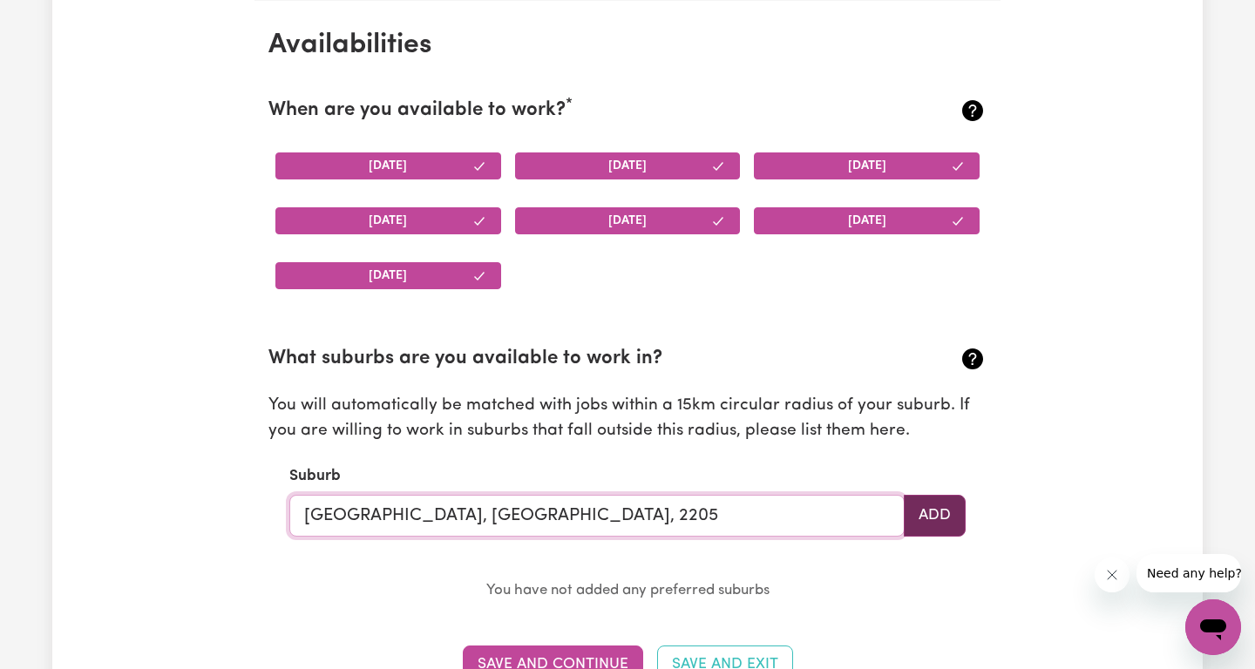
type input "[GEOGRAPHIC_DATA], [GEOGRAPHIC_DATA], 2205"
click at [953, 508] on button "Add" at bounding box center [935, 516] width 62 height 42
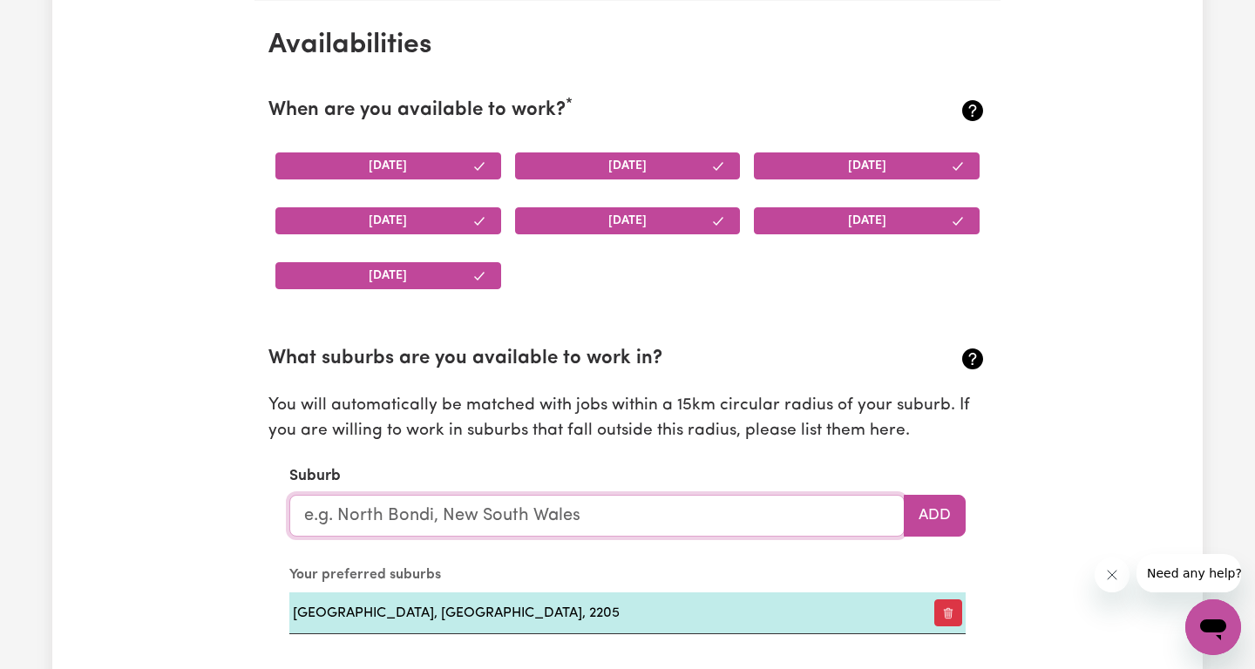
click at [418, 526] on input "text" at bounding box center [596, 516] width 615 height 42
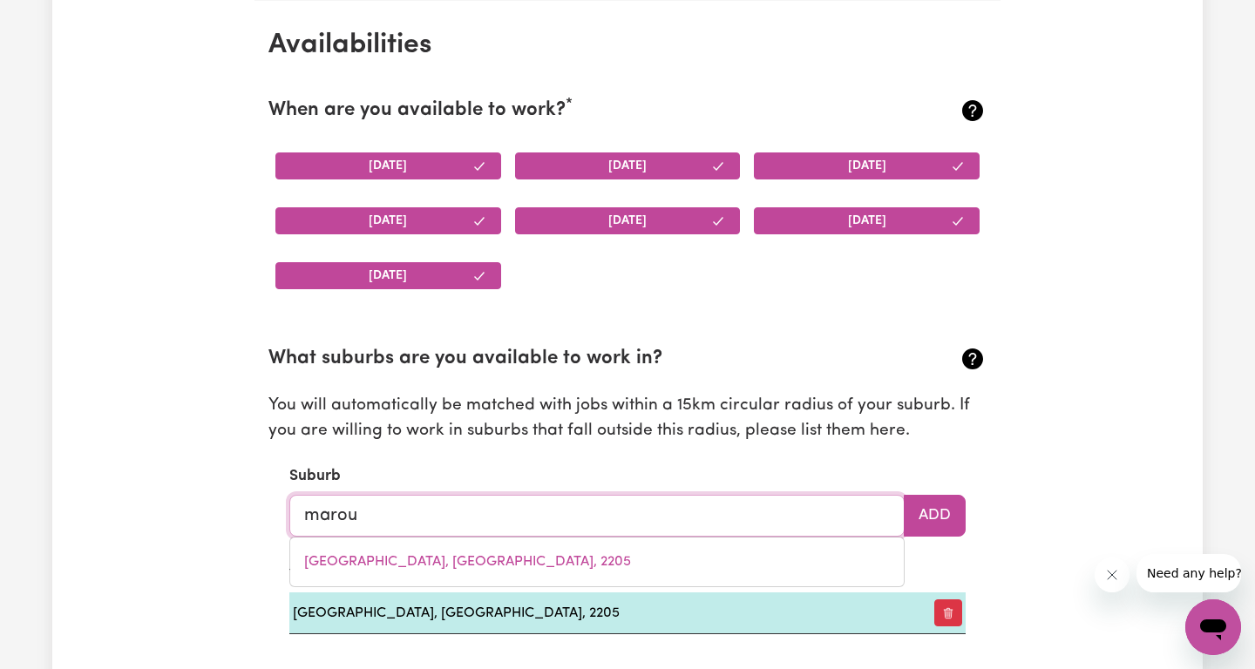
type input "maroub"
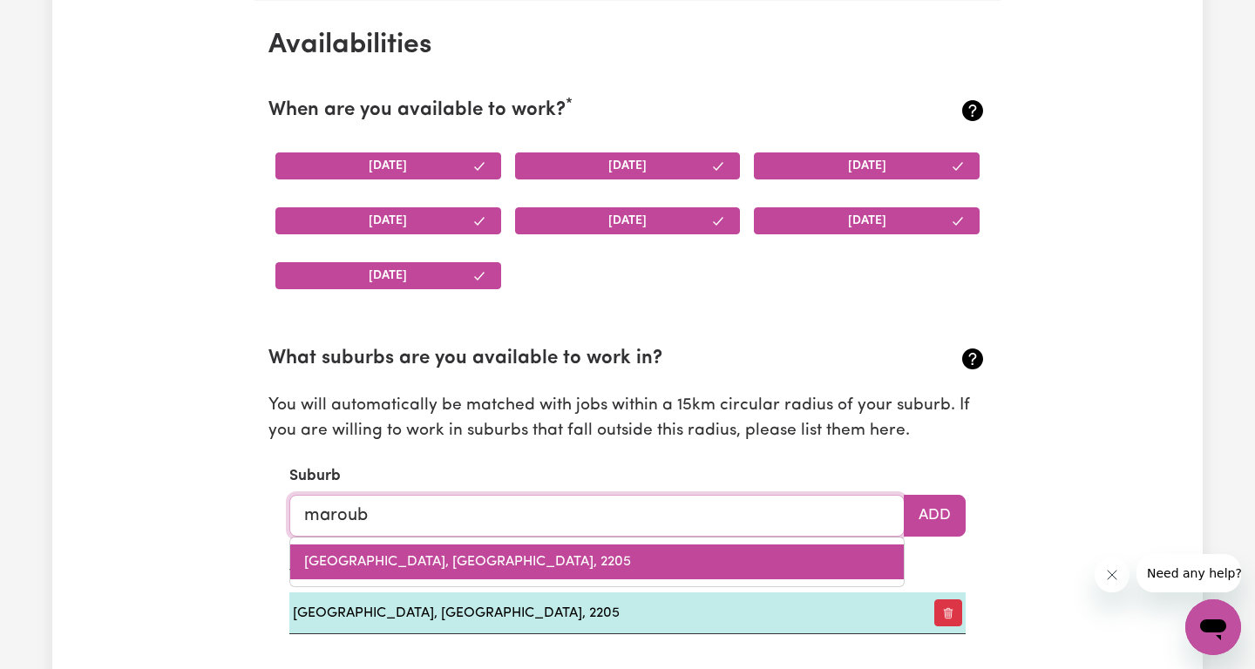
type input "maroubRA, [GEOGRAPHIC_DATA], 2035"
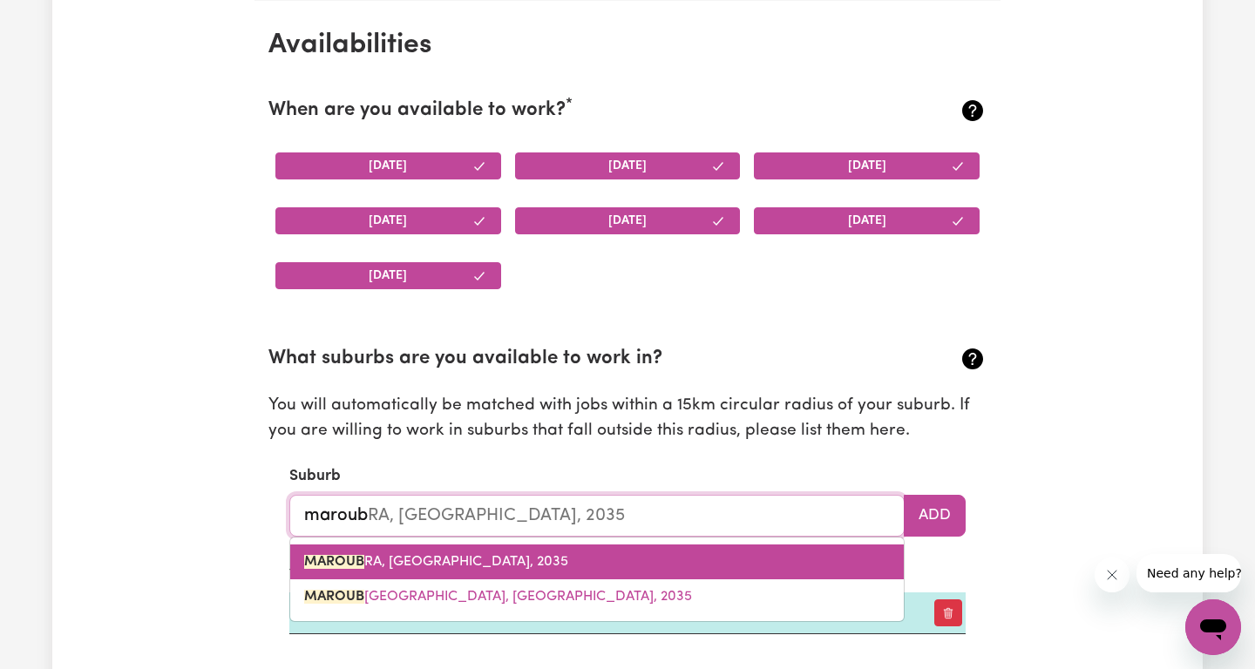
click at [498, 564] on span "MAROUB RA, [GEOGRAPHIC_DATA], 2035" at bounding box center [436, 562] width 264 height 14
type input "MAROUBRA, [GEOGRAPHIC_DATA], 2035"
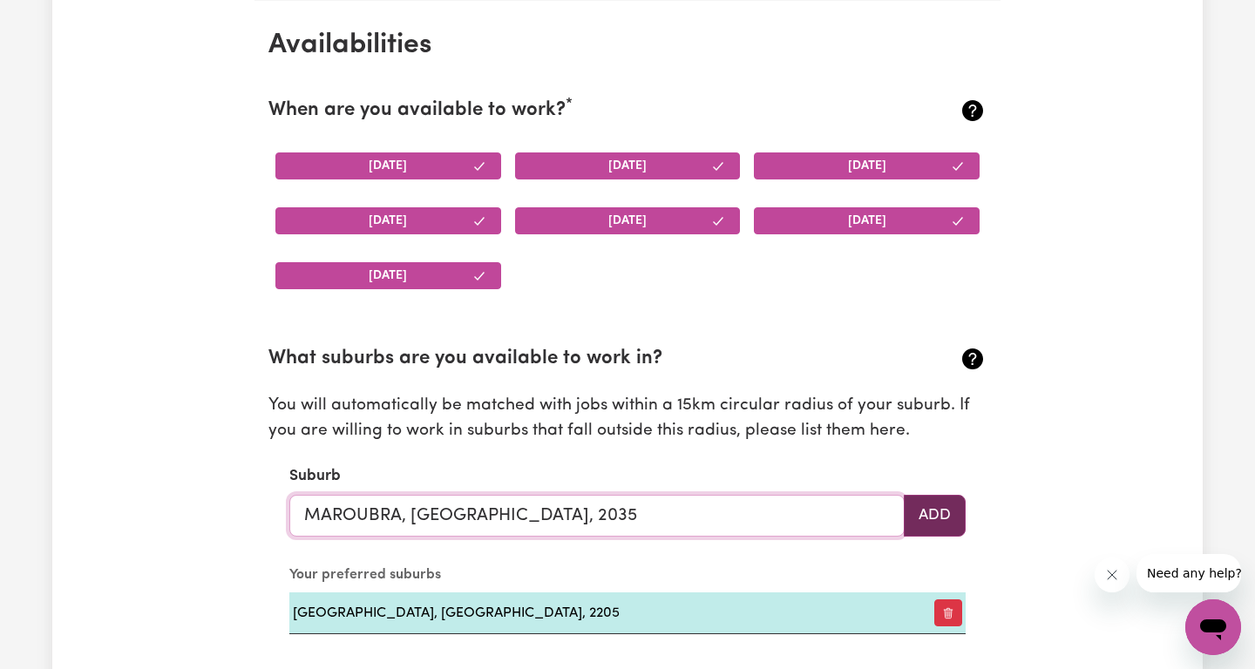
type input "MAROUBRA, [GEOGRAPHIC_DATA], 2035"
click at [958, 519] on button "Add" at bounding box center [935, 516] width 62 height 42
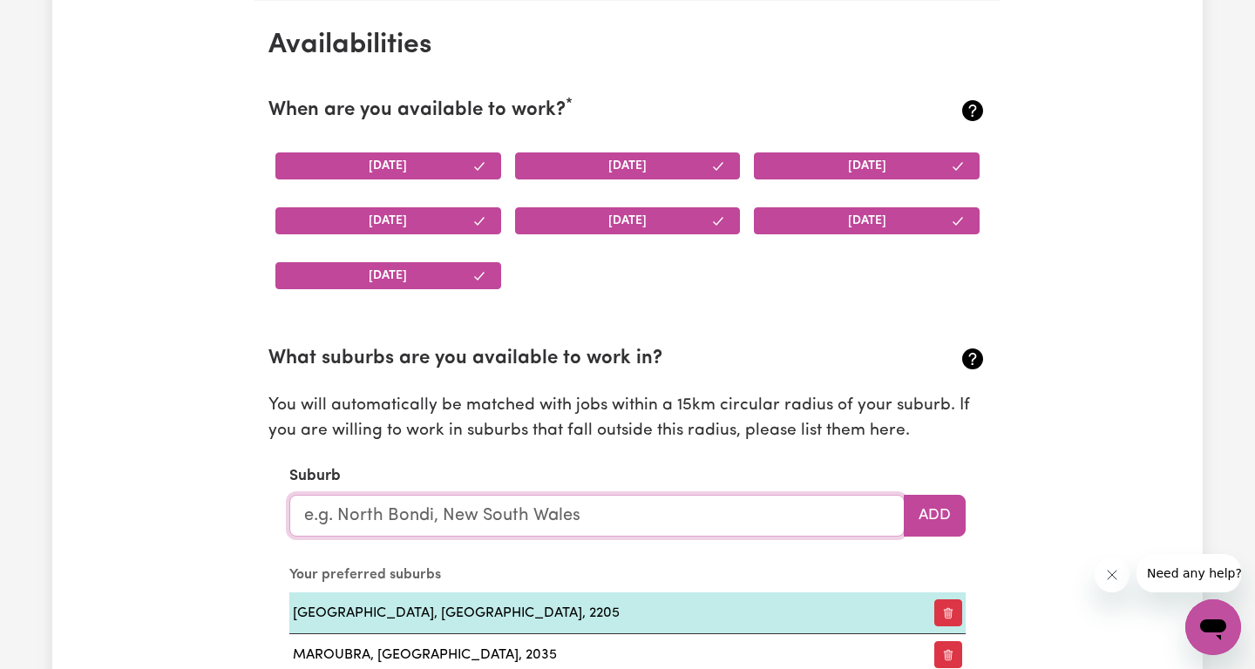
click at [517, 507] on input "text" at bounding box center [596, 516] width 615 height 42
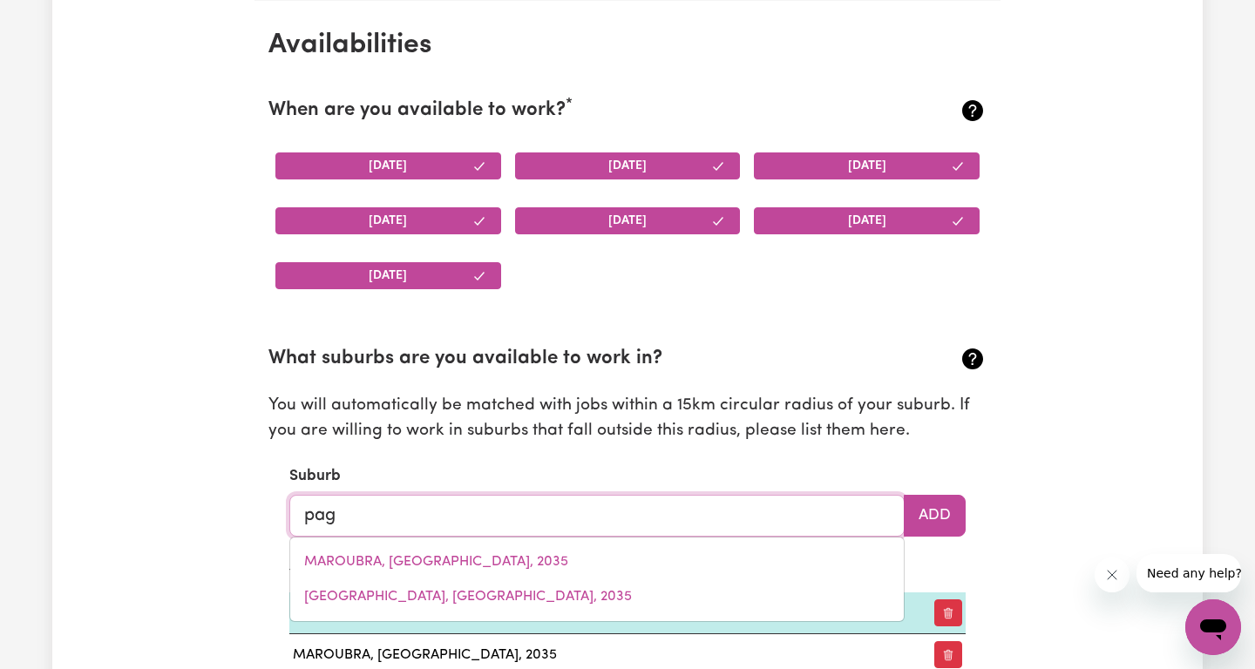
type input "page"
type input "page, [GEOGRAPHIC_DATA], 2614"
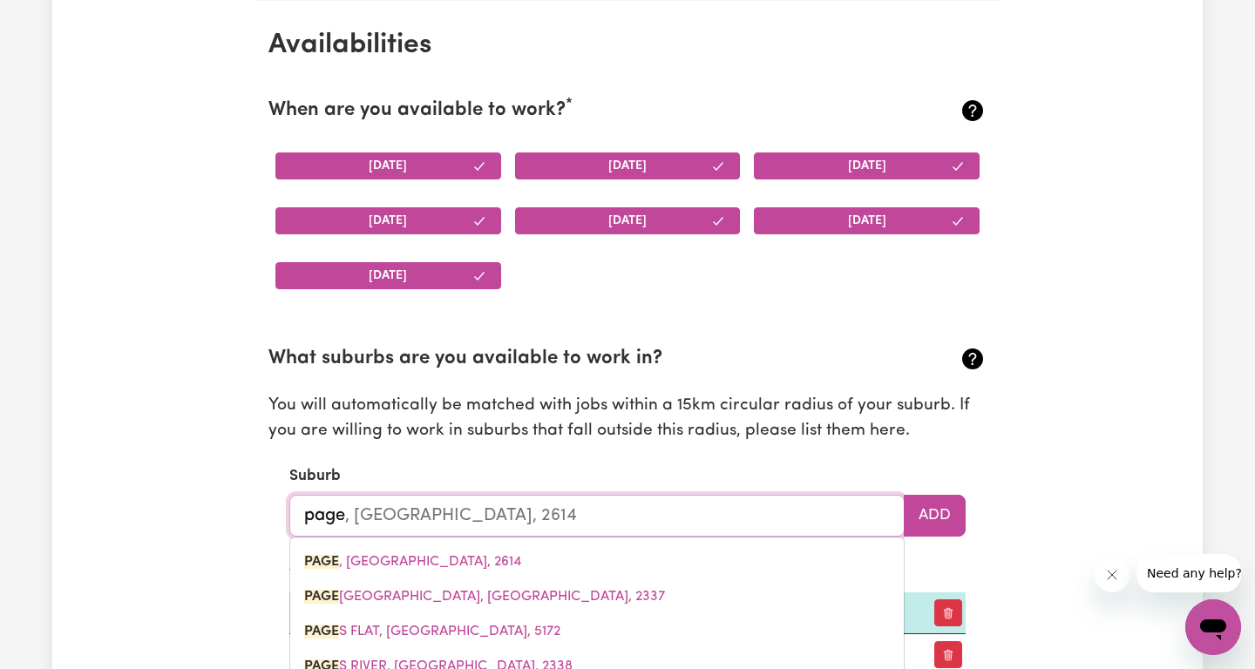
type input "pagew"
type input "pagewOOD, [GEOGRAPHIC_DATA], 2035"
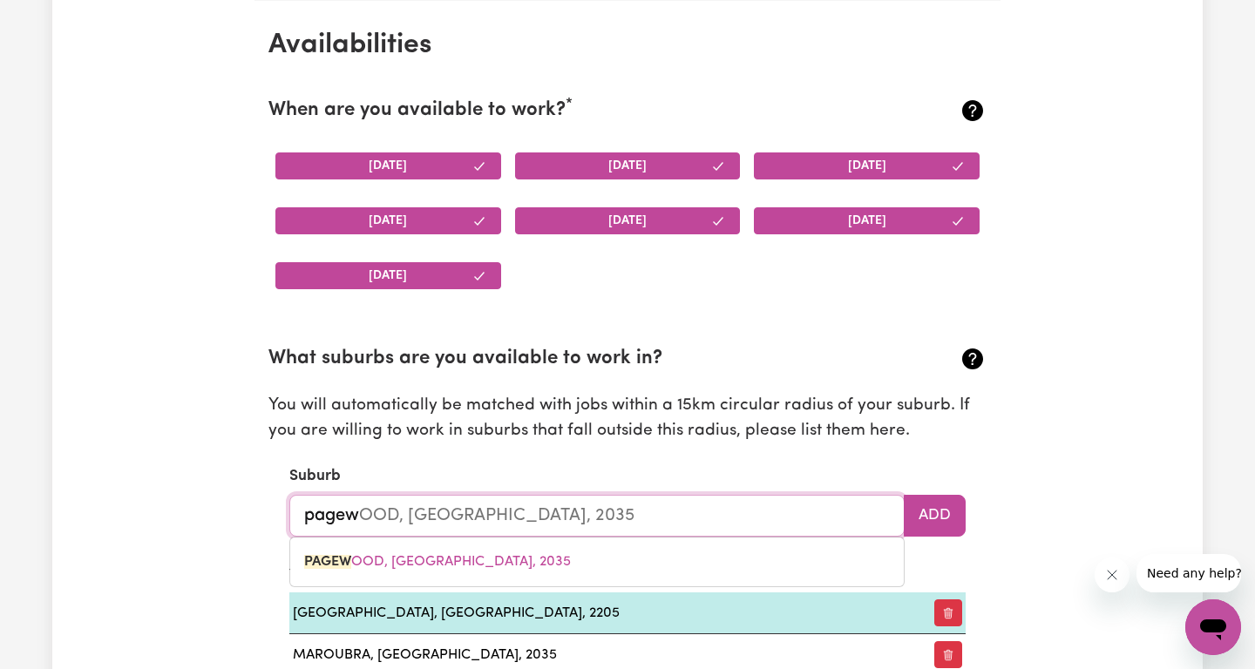
type input "pagewo"
type input "pagewoOD, [GEOGRAPHIC_DATA], 2035"
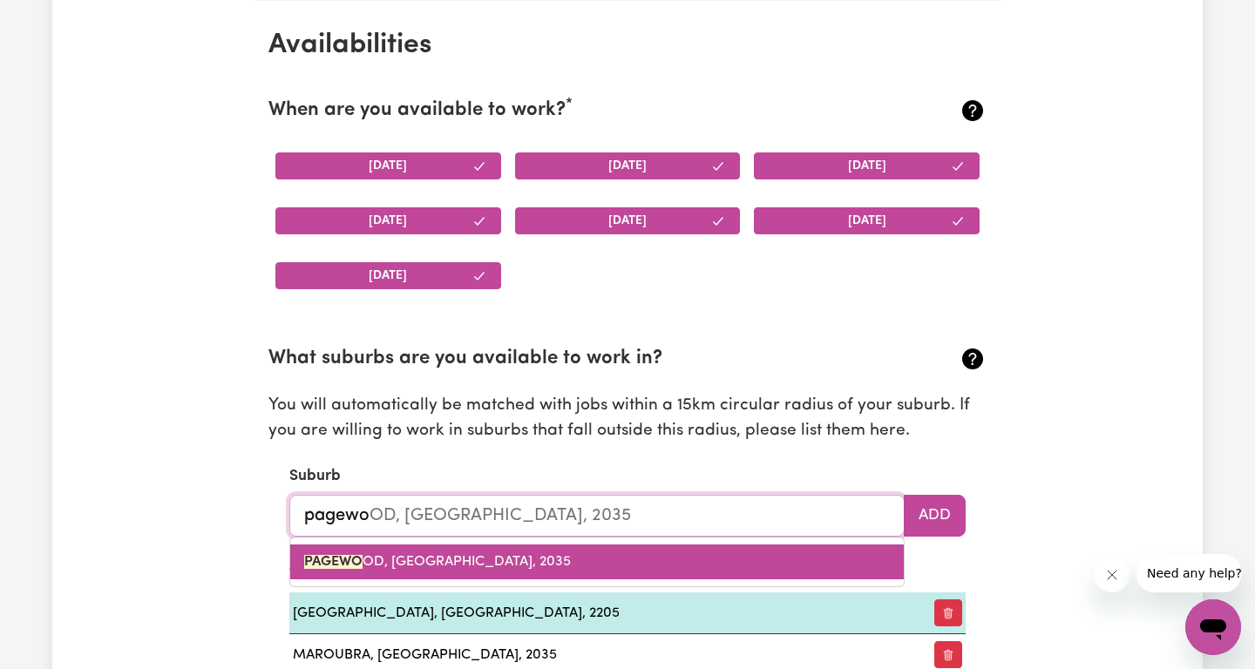
click at [339, 571] on link "PAGEWO OD, [GEOGRAPHIC_DATA], 2035" at bounding box center [596, 562] width 613 height 35
type input "[GEOGRAPHIC_DATA], [GEOGRAPHIC_DATA], 2035"
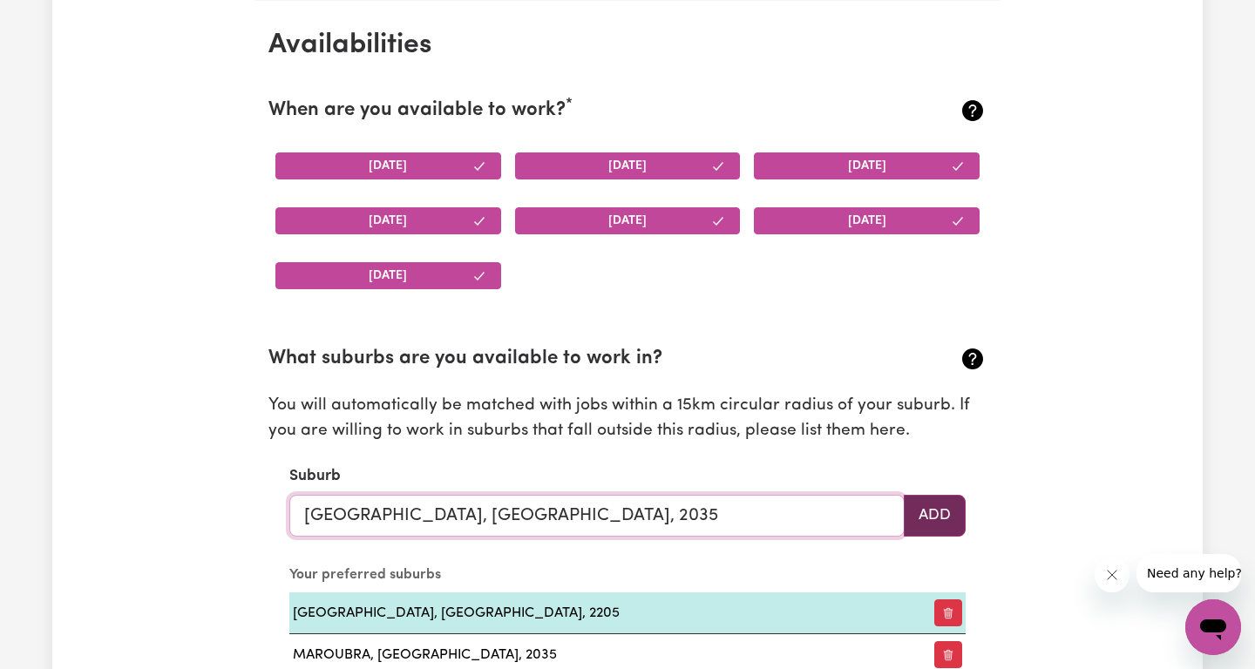
type input "[GEOGRAPHIC_DATA], [GEOGRAPHIC_DATA], 2035"
click at [955, 526] on button "Add" at bounding box center [935, 516] width 62 height 42
click at [408, 524] on input "text" at bounding box center [596, 516] width 615 height 42
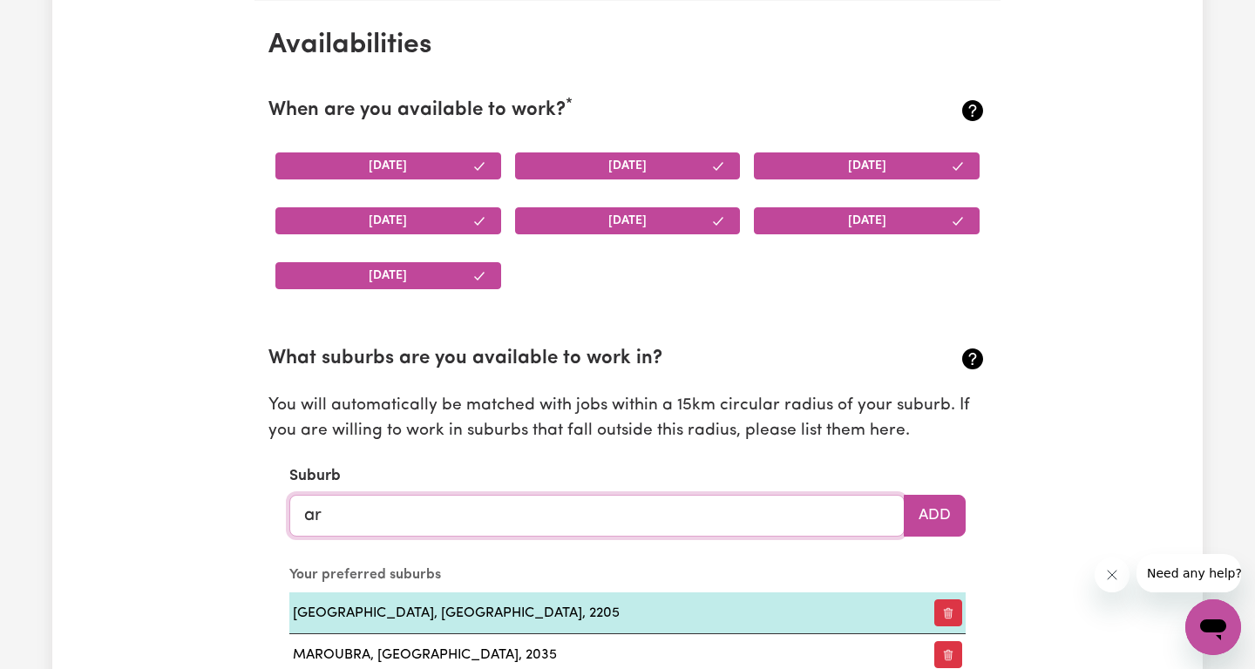
type input "arn"
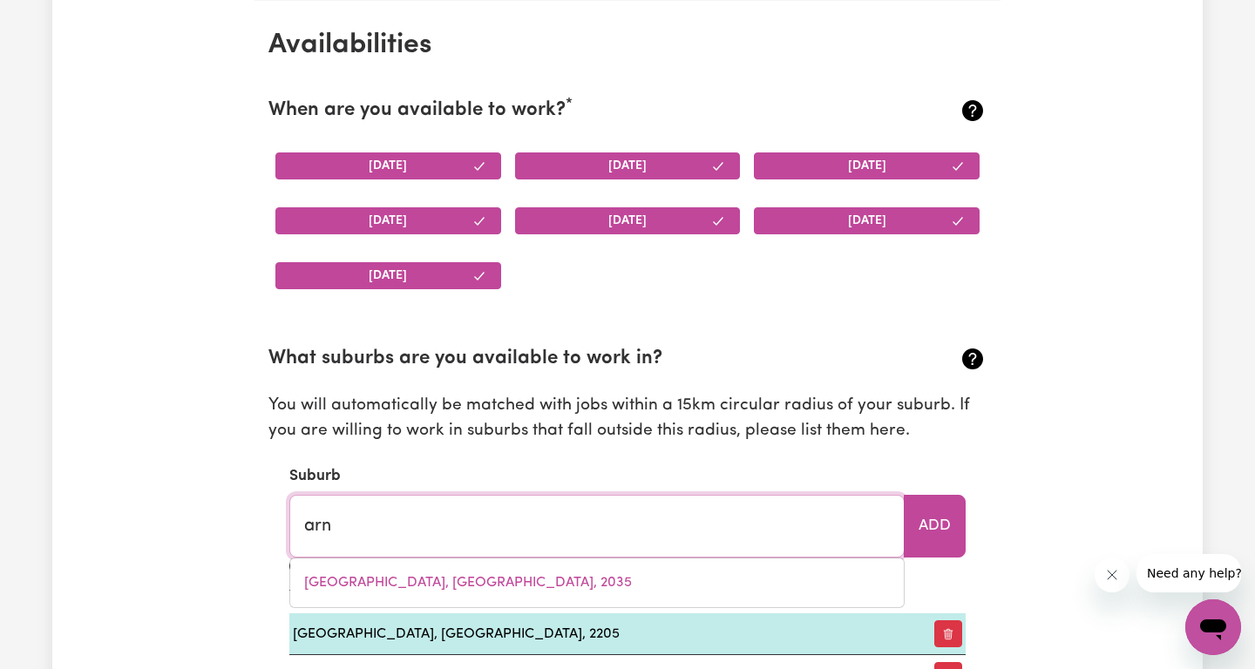
type input "[GEOGRAPHIC_DATA], [GEOGRAPHIC_DATA], 2205"
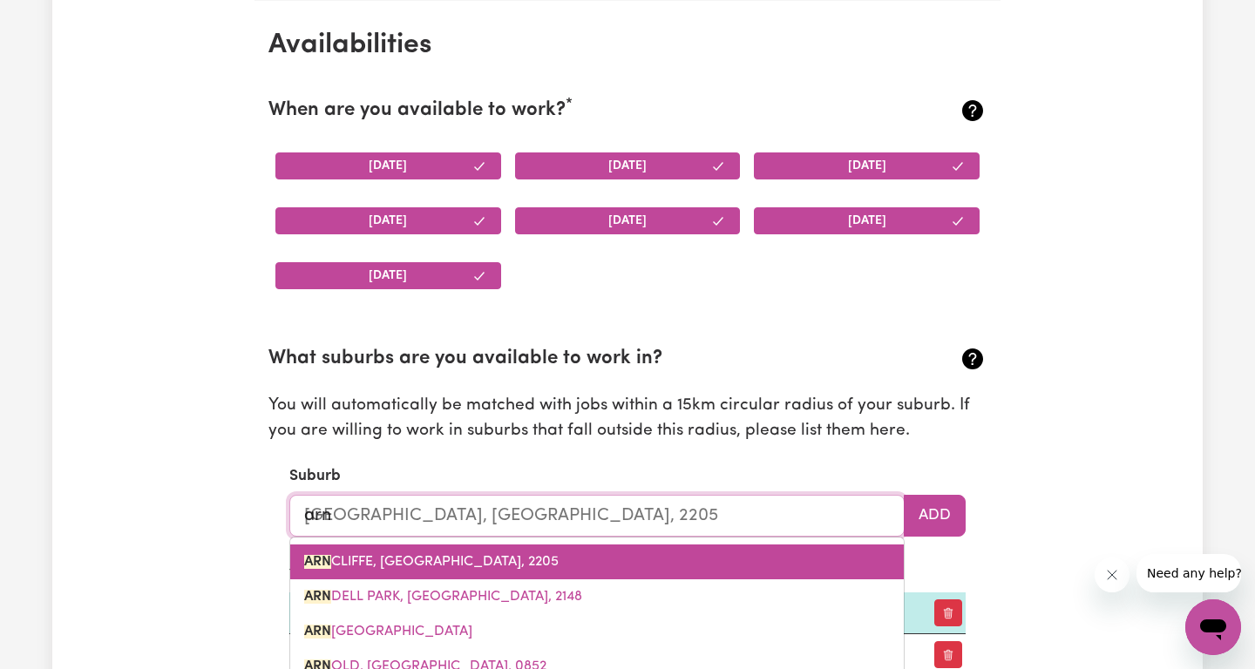
click at [357, 547] on link "ARN CLIFFE, [GEOGRAPHIC_DATA], 2205" at bounding box center [596, 562] width 613 height 35
type input "[GEOGRAPHIC_DATA], [GEOGRAPHIC_DATA], 2205"
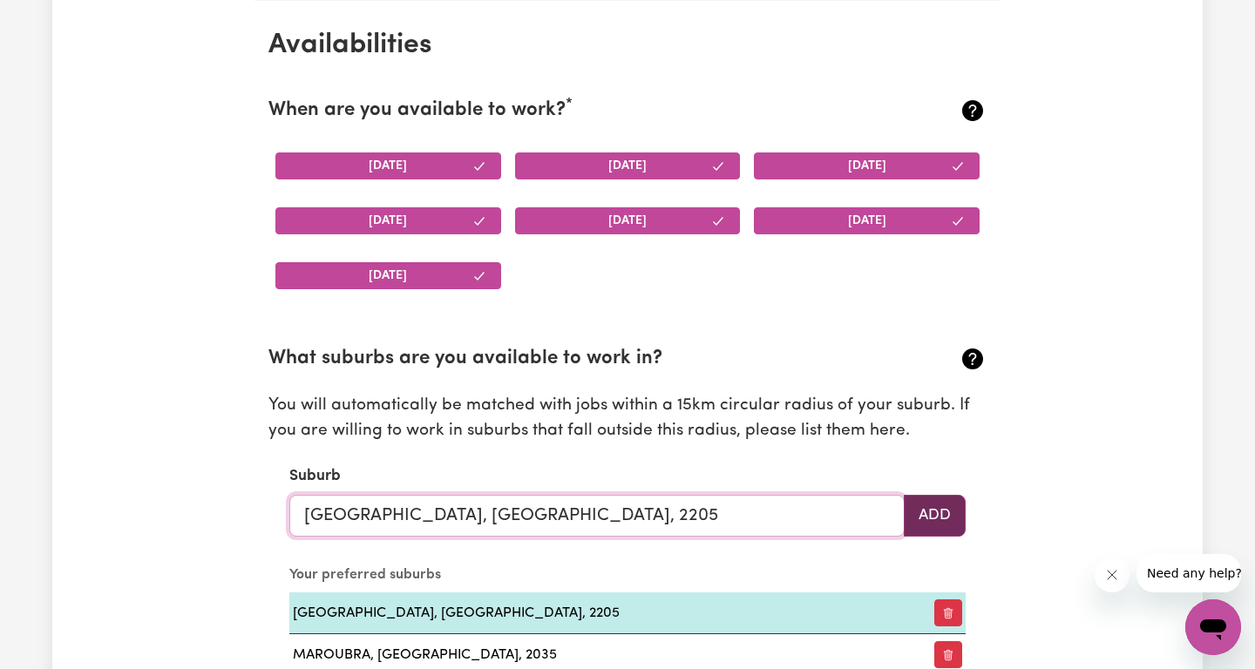
type input "[GEOGRAPHIC_DATA], [GEOGRAPHIC_DATA], 2205"
drag, startPoint x: 919, startPoint y: 506, endPoint x: 660, endPoint y: 529, distance: 259.8
click at [919, 506] on button "Add" at bounding box center [935, 516] width 62 height 42
click at [531, 516] on input "text" at bounding box center [596, 516] width 615 height 42
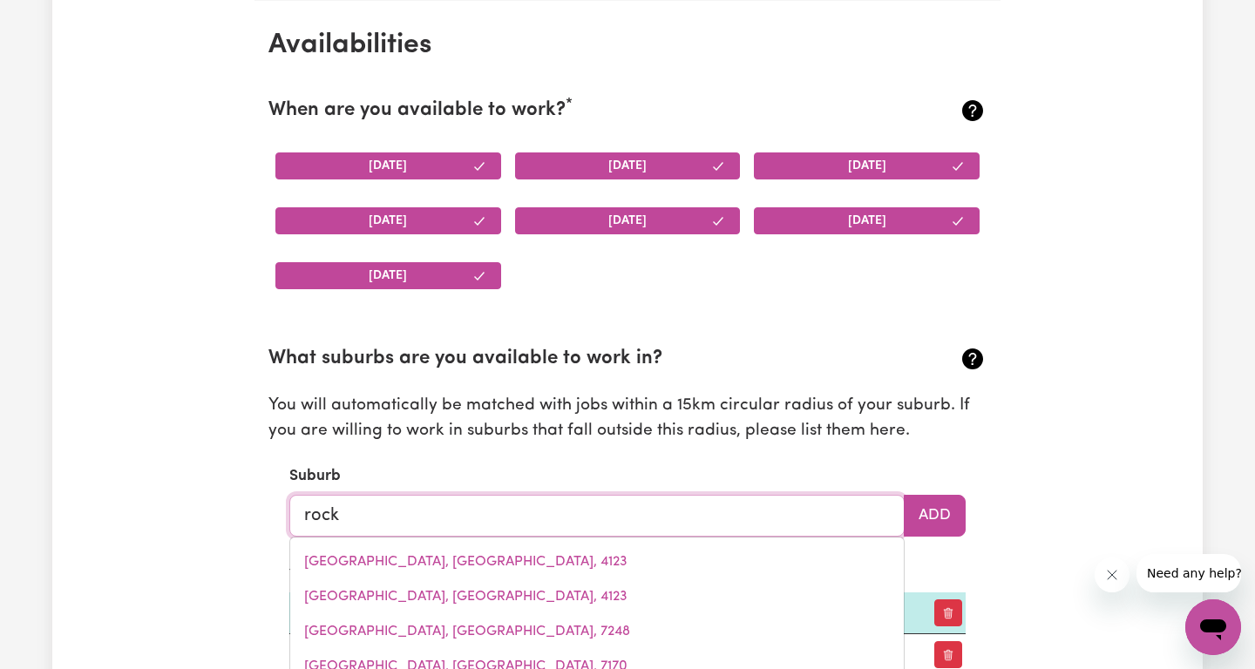
type input "rockd"
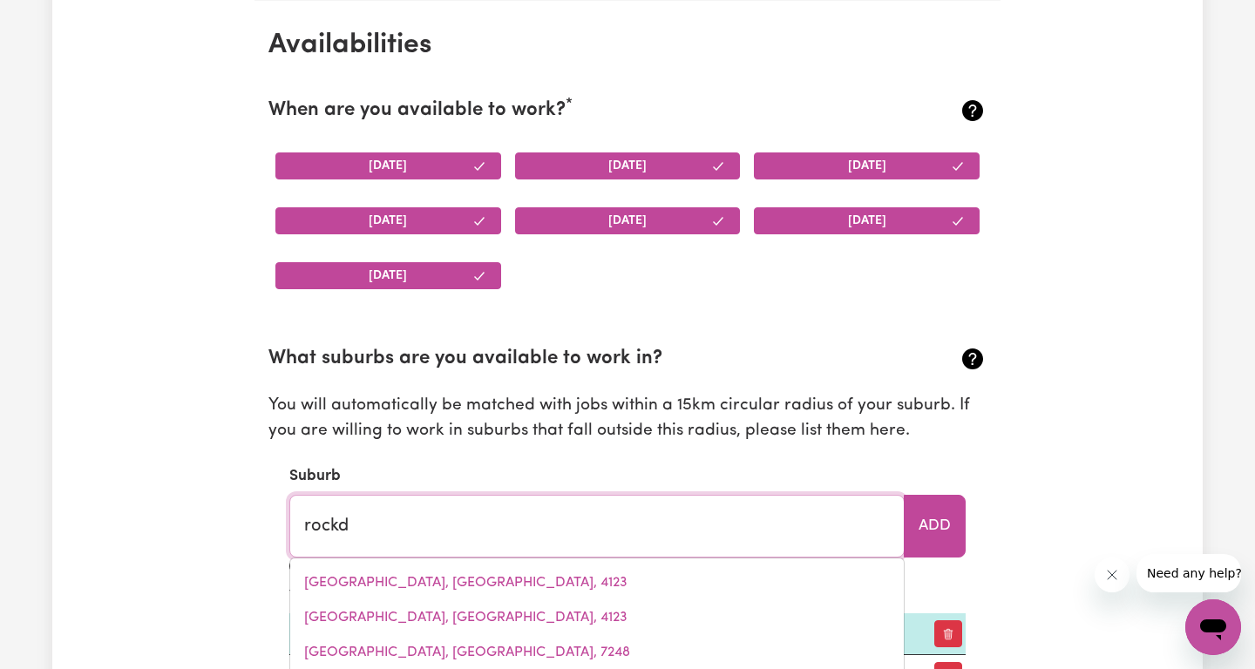
type input "rockdALE, [GEOGRAPHIC_DATA], 2216"
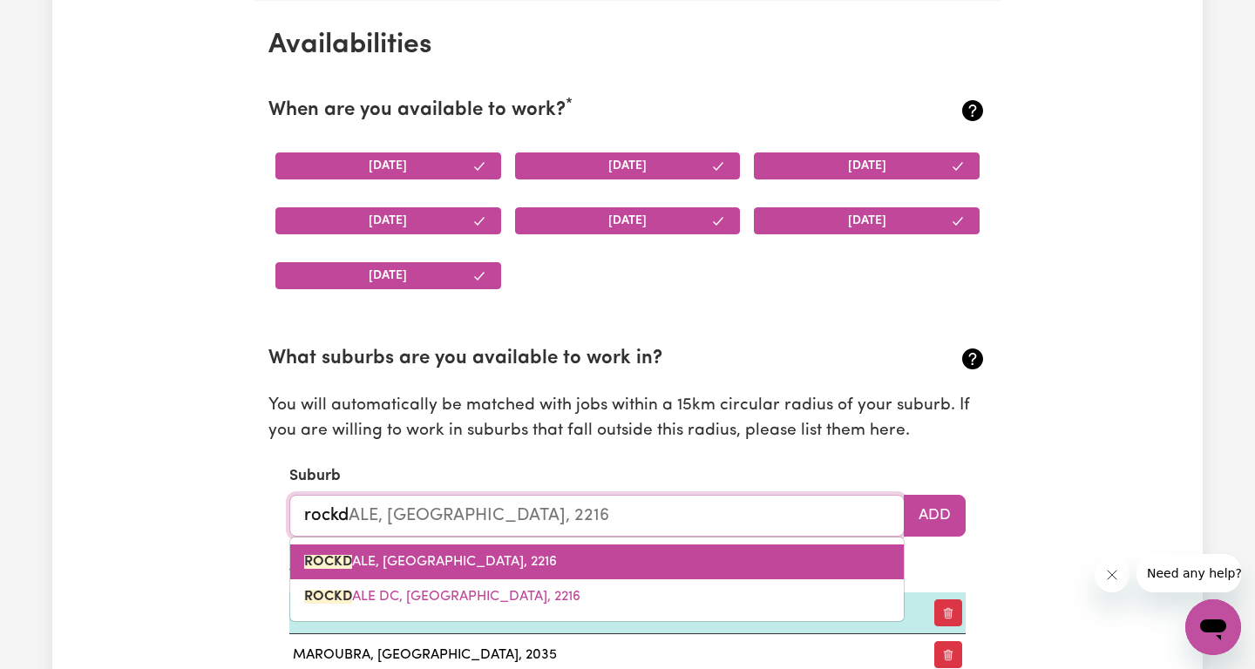
click at [470, 563] on span "ROCKD ALE, [GEOGRAPHIC_DATA], 2216" at bounding box center [430, 562] width 253 height 14
type input "[GEOGRAPHIC_DATA], [GEOGRAPHIC_DATA], 2216"
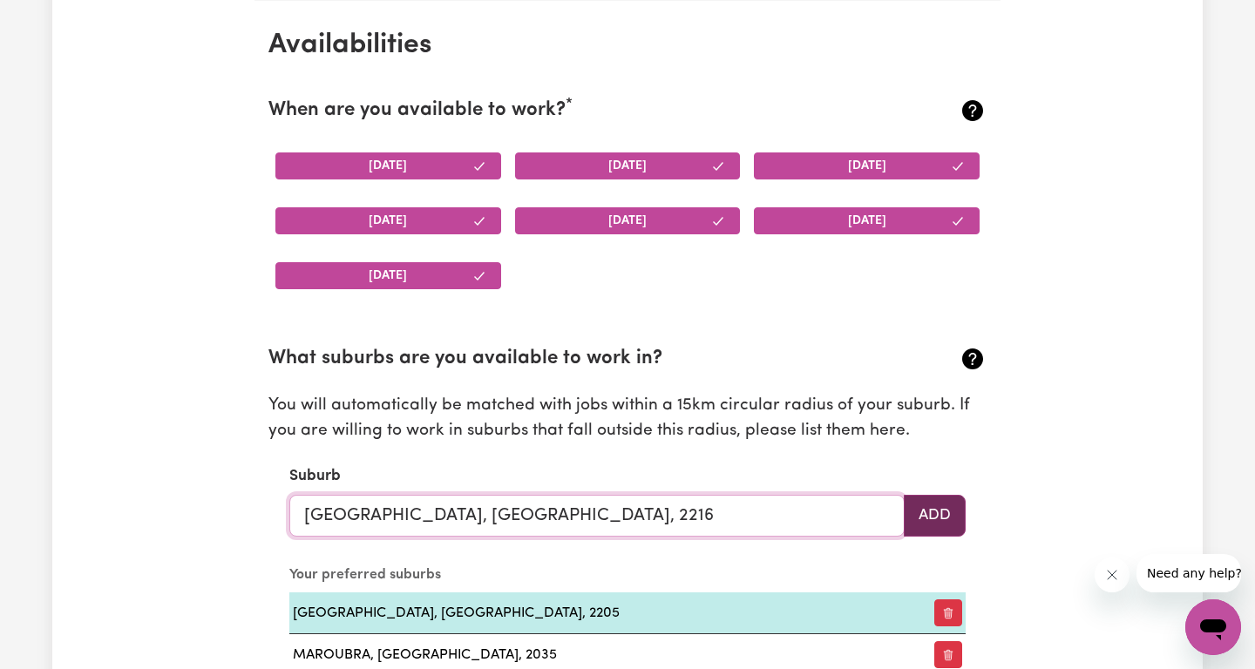
type input "[GEOGRAPHIC_DATA], [GEOGRAPHIC_DATA], 2216"
click at [942, 524] on button "Add" at bounding box center [935, 516] width 62 height 42
click at [567, 520] on input "text" at bounding box center [596, 516] width 615 height 42
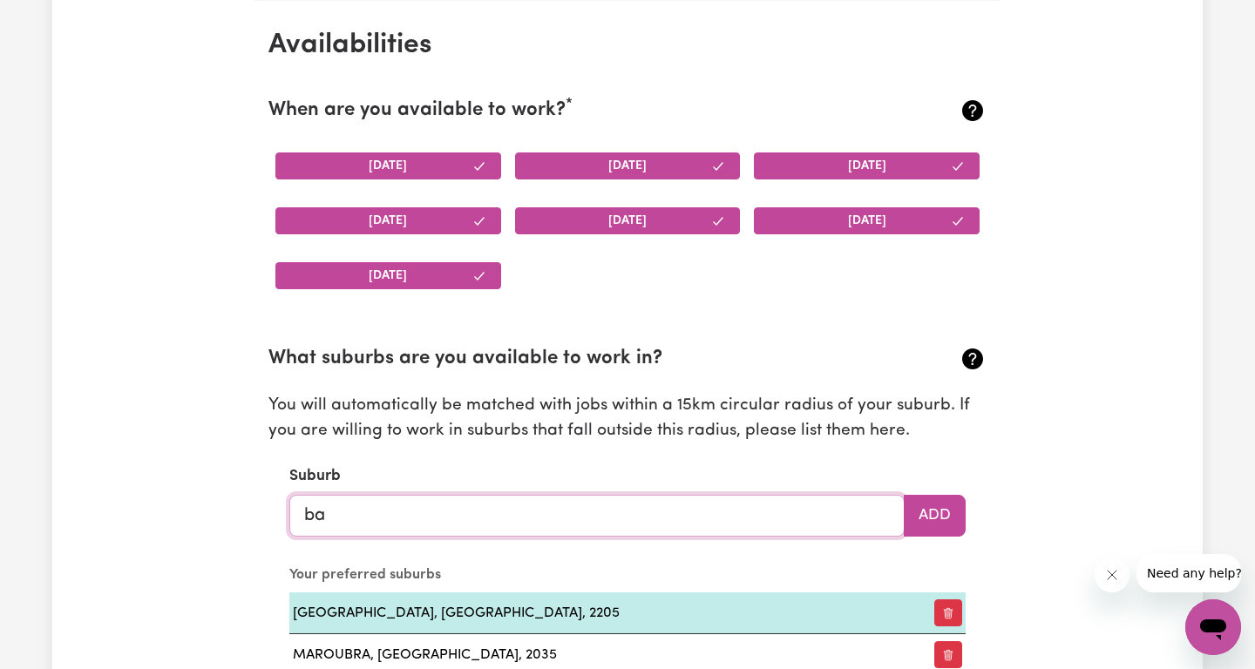
type input "ban"
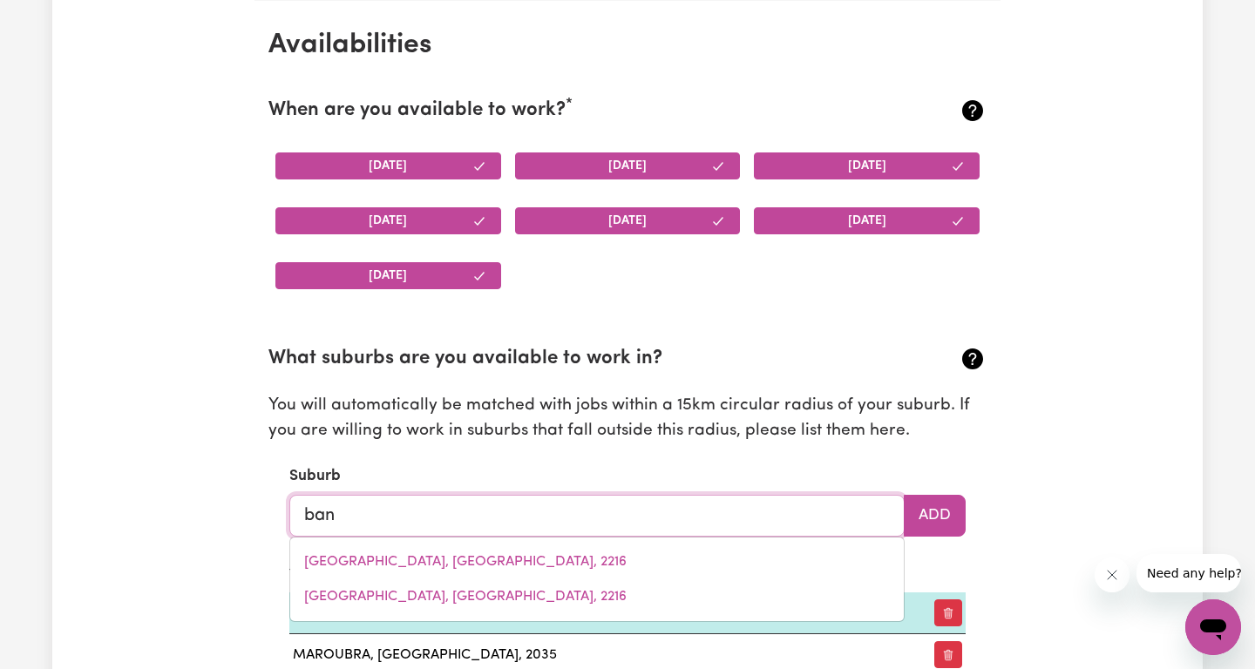
type input "ban BAN, [GEOGRAPHIC_DATA], 4625"
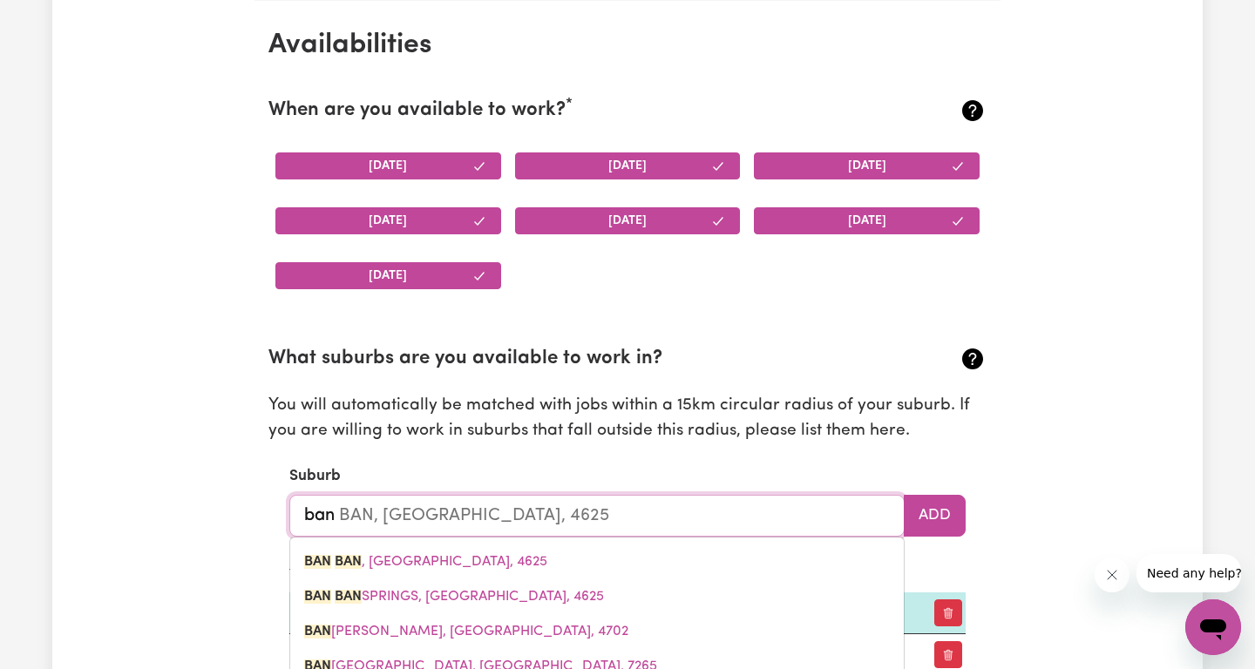
type input "bank"
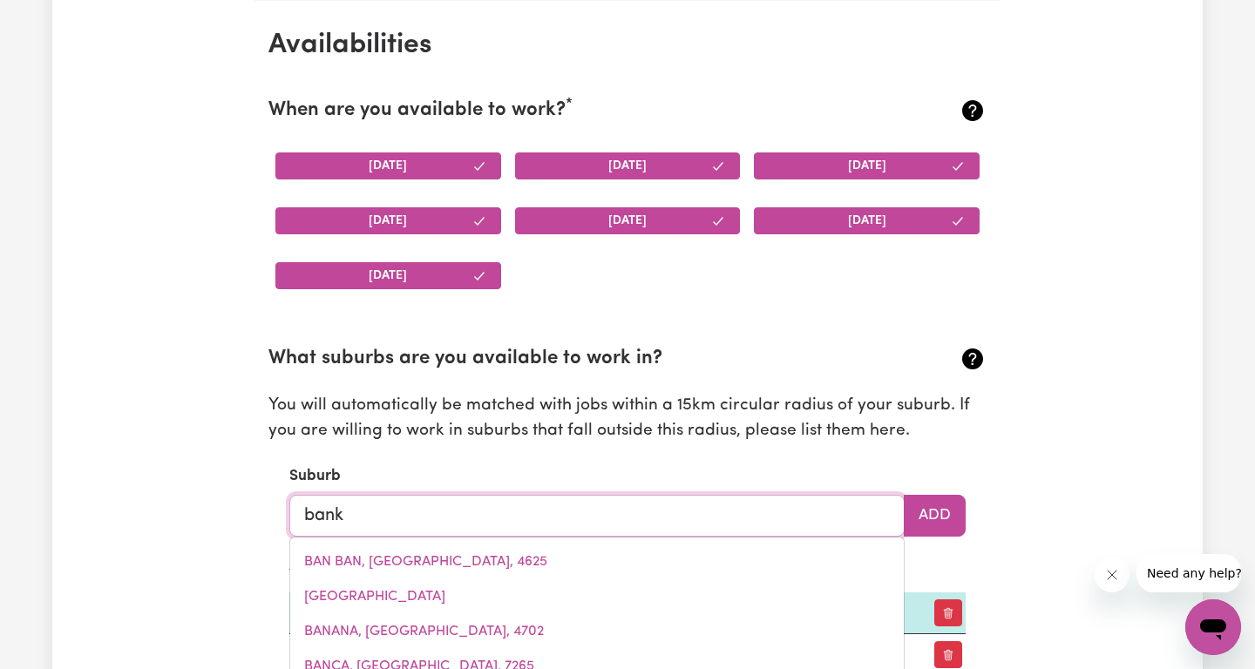
type input "banks"
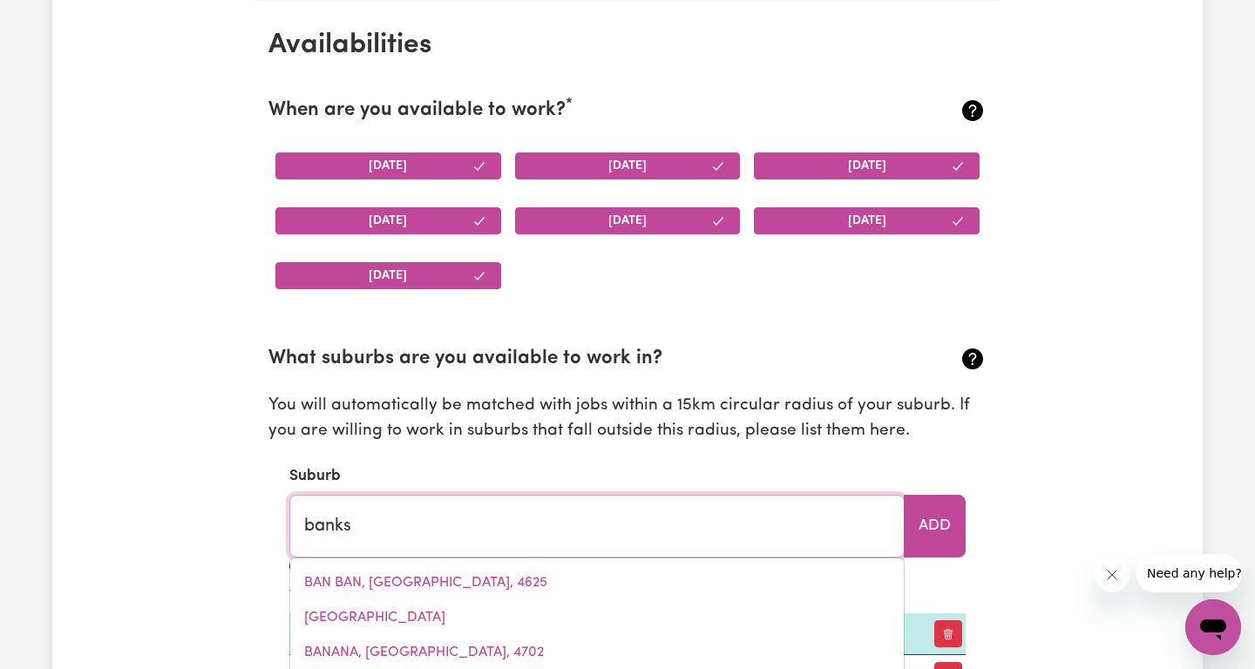
type input "banks, [GEOGRAPHIC_DATA], 2906"
type input "banksi"
type input "banksia"
type input "banksia, [GEOGRAPHIC_DATA], 2216"
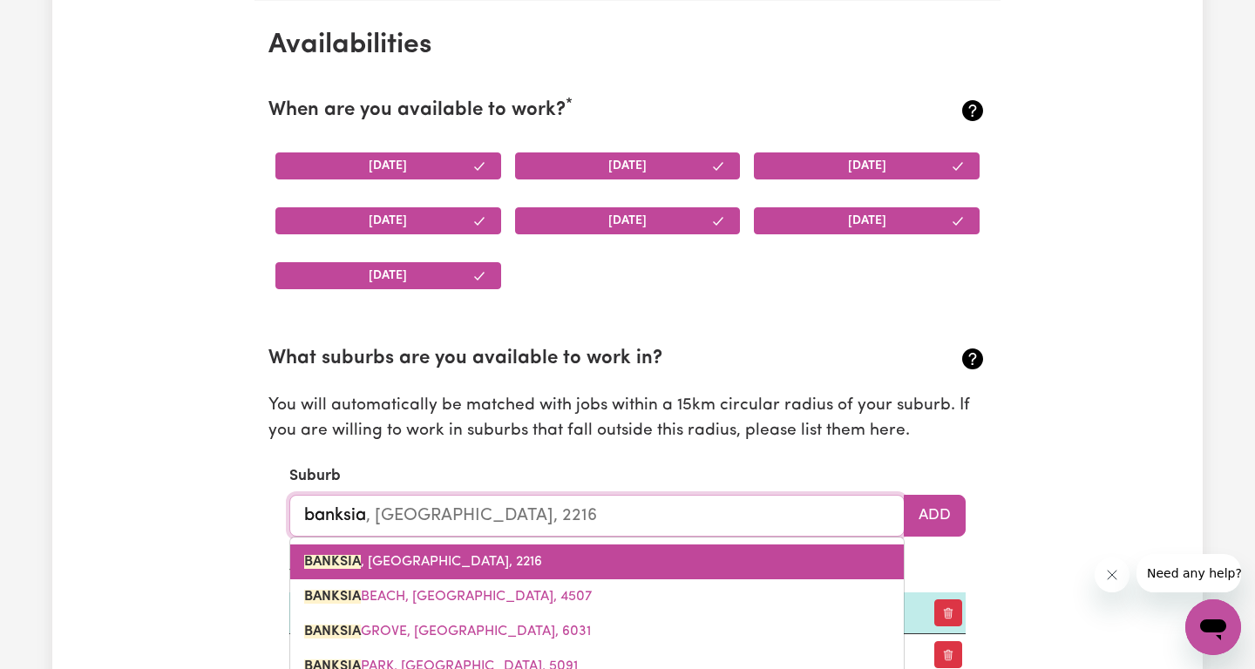
click at [450, 552] on link "BANKSIA , [GEOGRAPHIC_DATA], 2216" at bounding box center [596, 562] width 613 height 35
type input "BANKSIA, [GEOGRAPHIC_DATA], 2216"
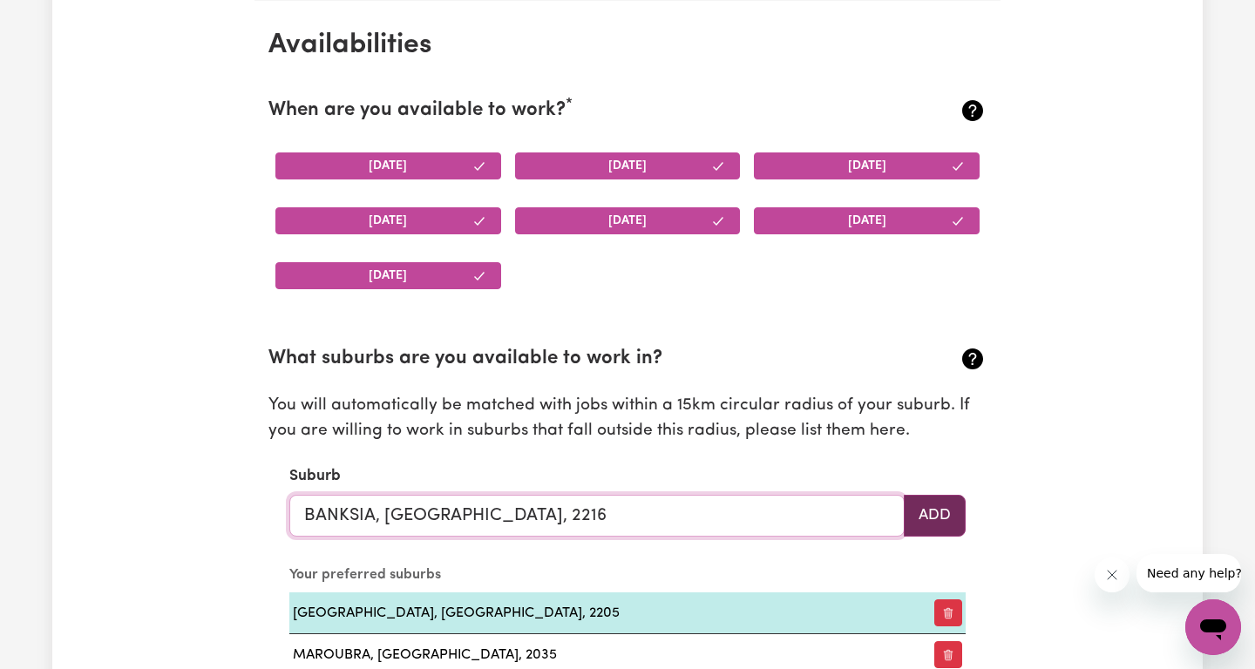
type input "BANKSIA, [GEOGRAPHIC_DATA], 2216"
click at [944, 517] on button "Add" at bounding box center [935, 516] width 62 height 42
click at [546, 522] on input "text" at bounding box center [596, 516] width 615 height 42
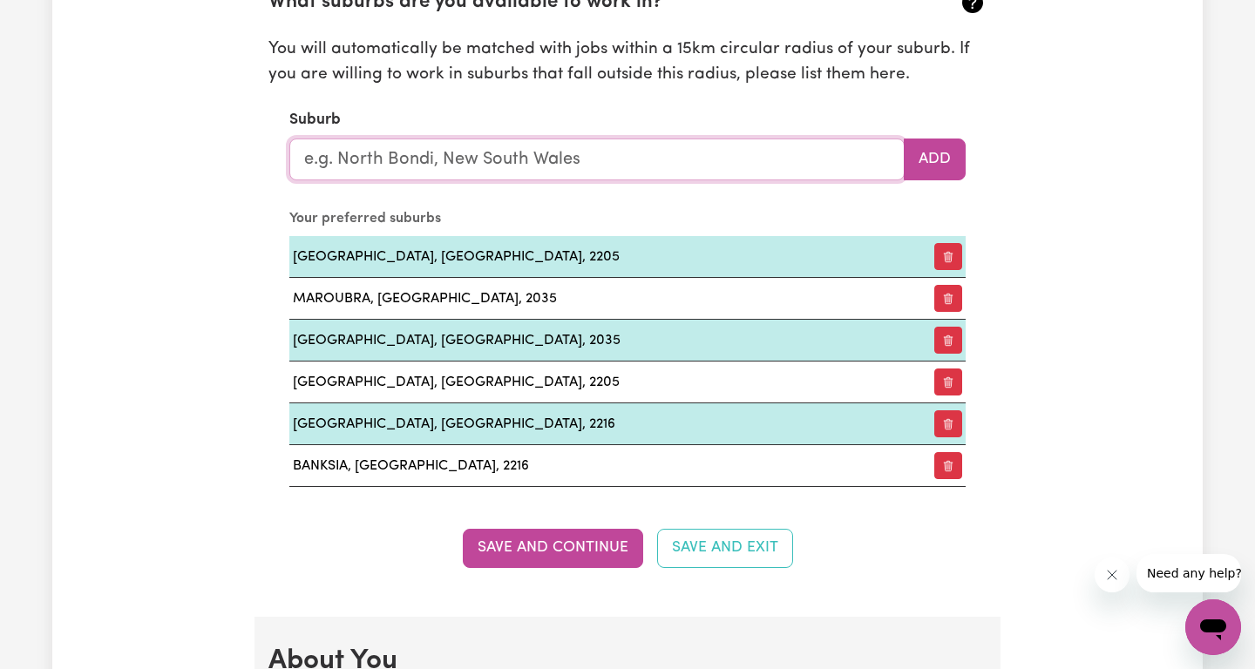
scroll to position [1958, 0]
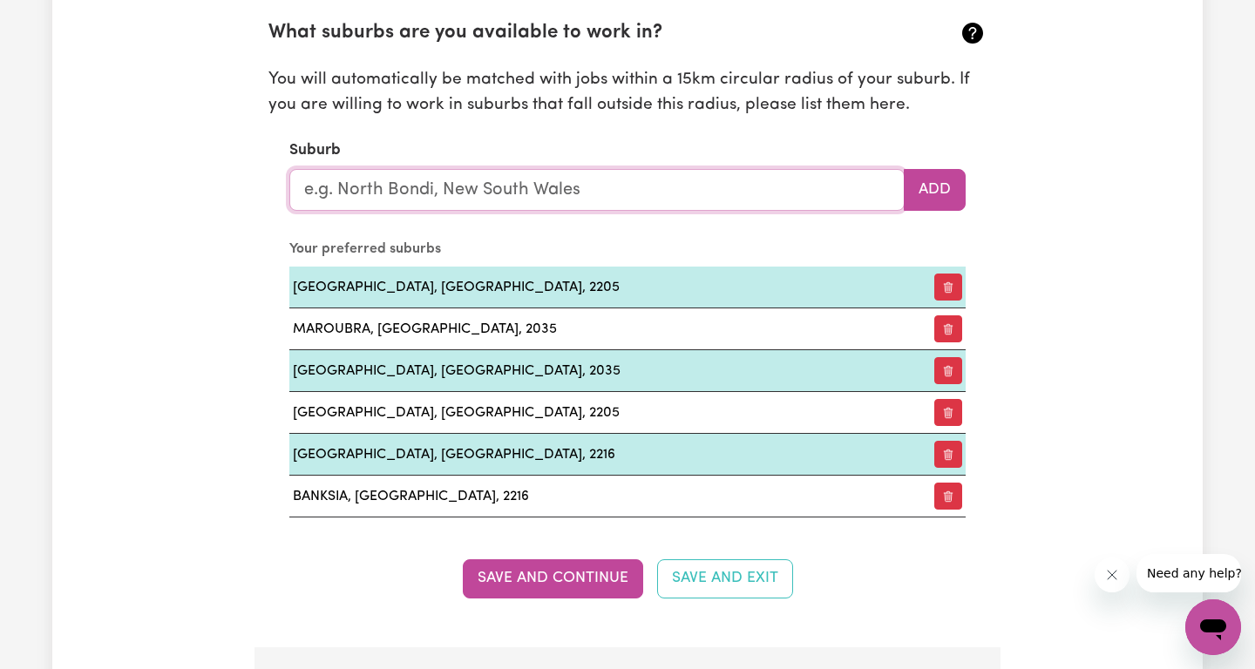
click at [480, 185] on input "text" at bounding box center [596, 190] width 615 height 42
click at [329, 193] on input "text" at bounding box center [596, 190] width 615 height 42
click at [382, 193] on input "text" at bounding box center [596, 190] width 615 height 42
click at [354, 193] on input "text" at bounding box center [596, 190] width 615 height 42
click at [207, 198] on div "Update Profile 1 2 3 4 5 Step 1 : Personal Details Let potential clients know w…" at bounding box center [627, 541] width 1150 height 4779
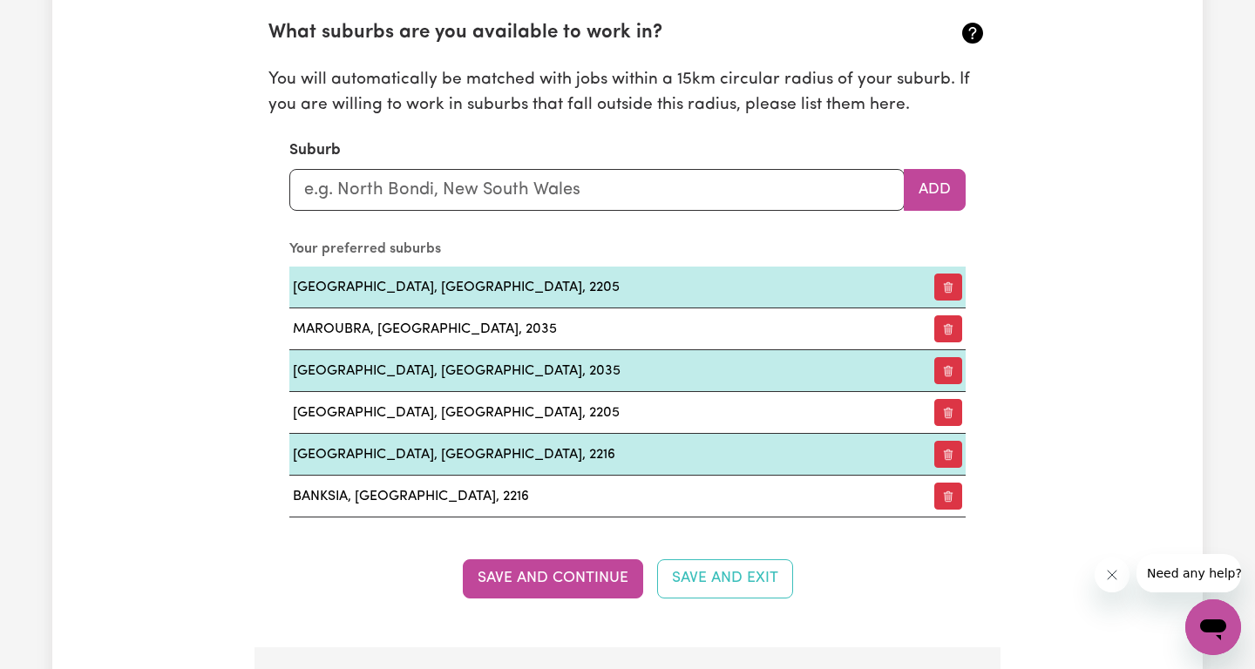
click at [339, 206] on section "What suburbs are you available to work in? You will automatically be matched wi…" at bounding box center [627, 254] width 718 height 526
click at [338, 182] on input "text" at bounding box center [596, 190] width 615 height 42
type input "kog"
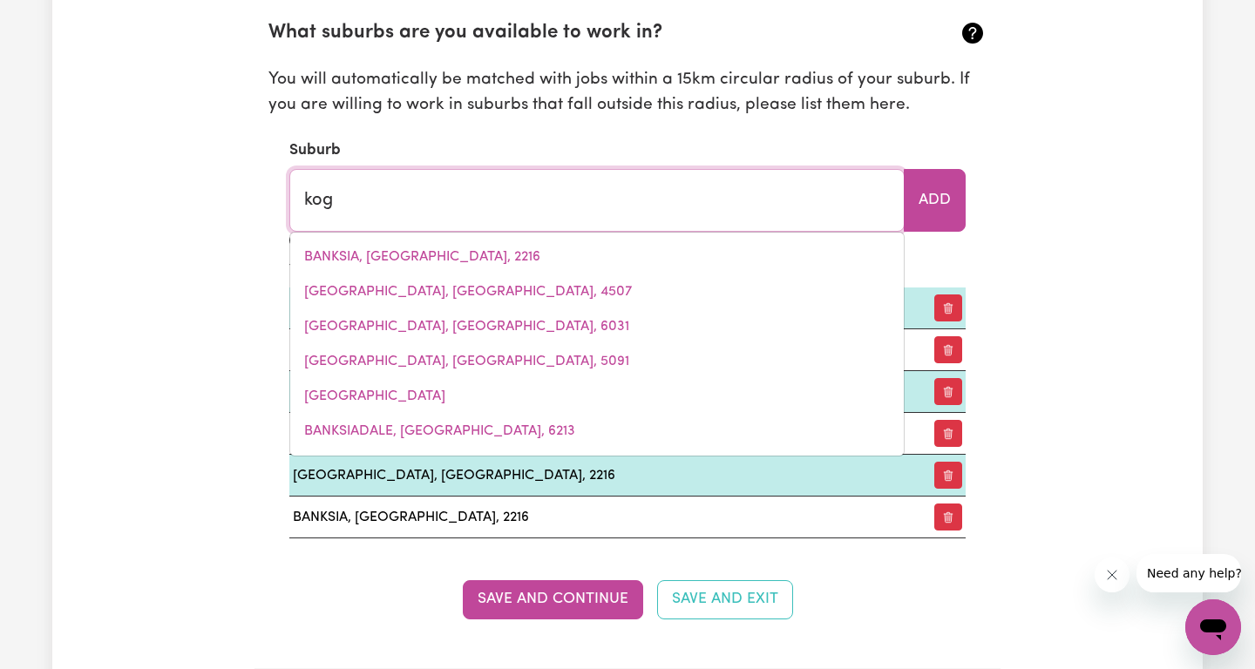
type input "[PERSON_NAME], [GEOGRAPHIC_DATA], 4406"
type input "koga"
type input "[PERSON_NAME], [GEOGRAPHIC_DATA], 4406"
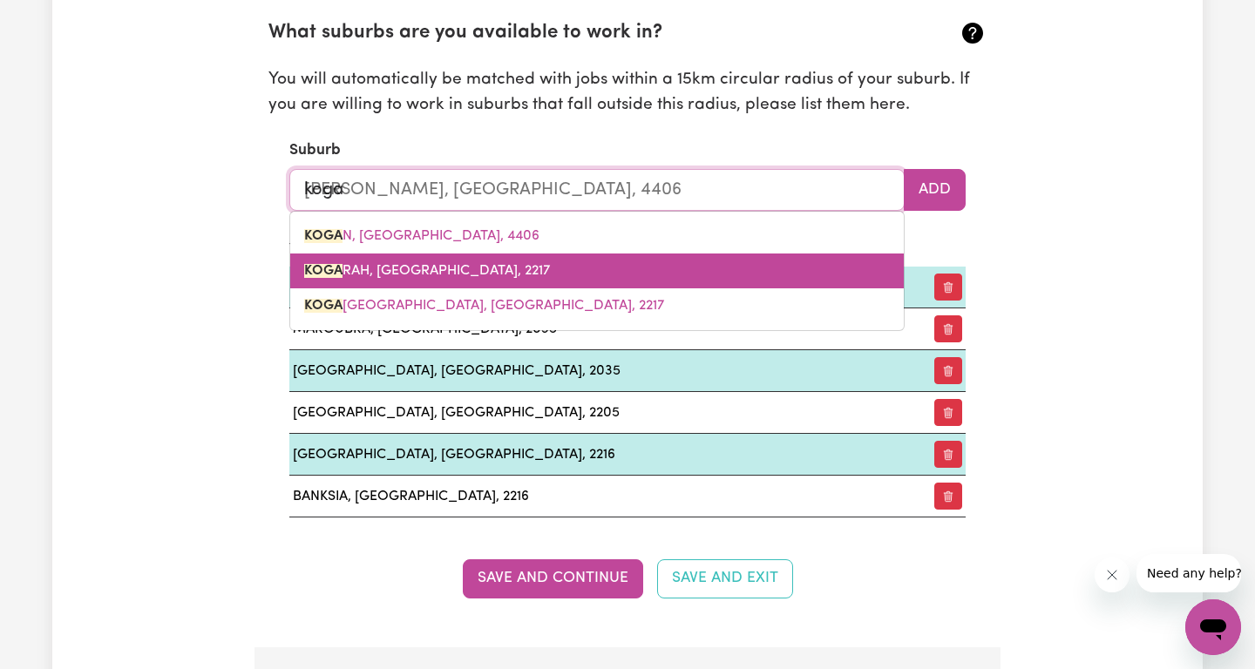
click at [461, 274] on span "KOGA RAH, [GEOGRAPHIC_DATA], 2217" at bounding box center [427, 271] width 246 height 14
type input "[GEOGRAPHIC_DATA], [GEOGRAPHIC_DATA], 2217"
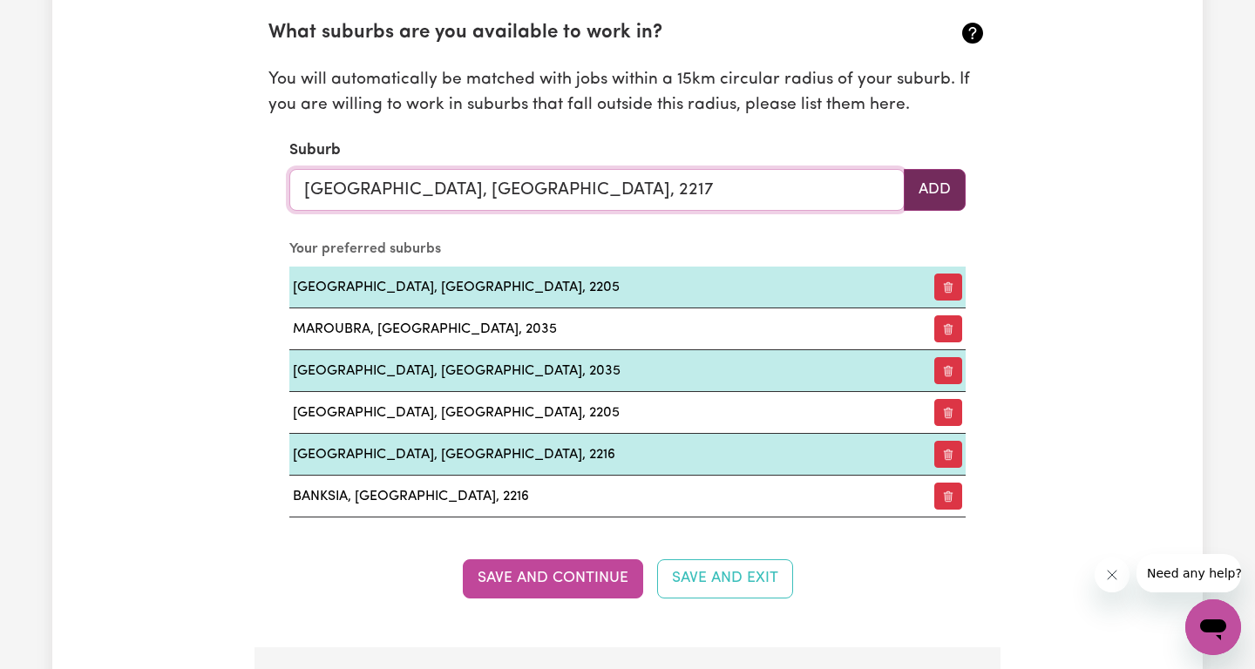
type input "[GEOGRAPHIC_DATA], [GEOGRAPHIC_DATA], 2217"
click at [910, 200] on button "Add" at bounding box center [935, 190] width 62 height 42
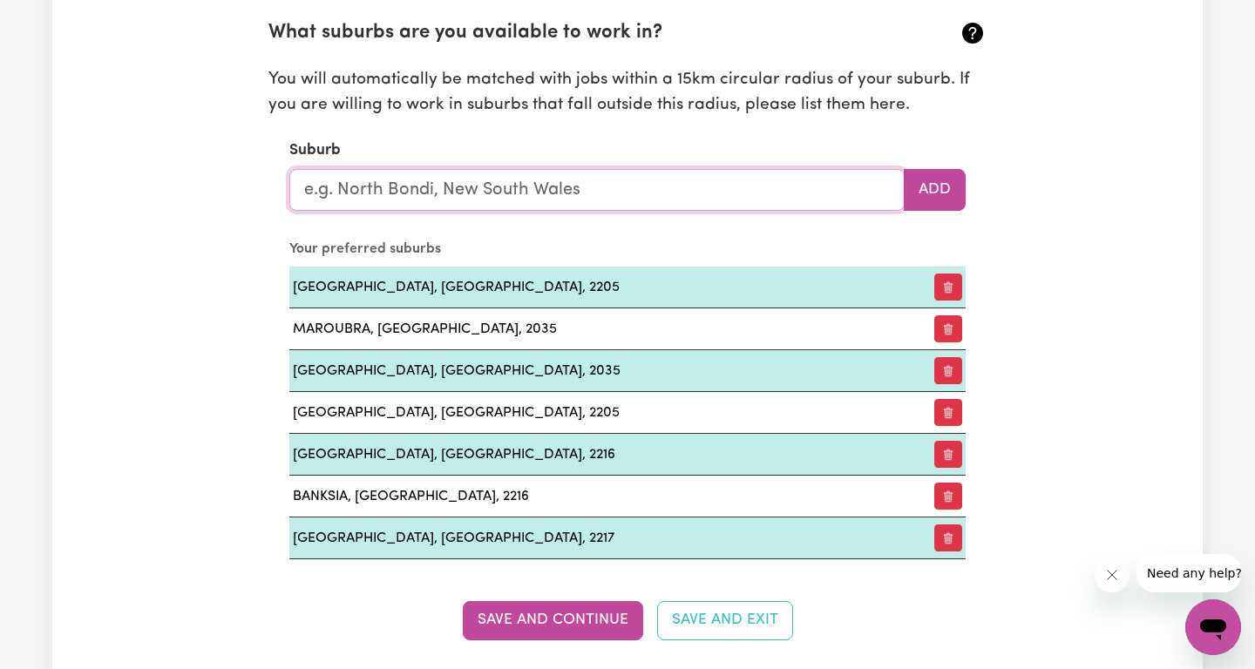
click at [546, 190] on input "text" at bounding box center [596, 190] width 615 height 42
type input "bri"
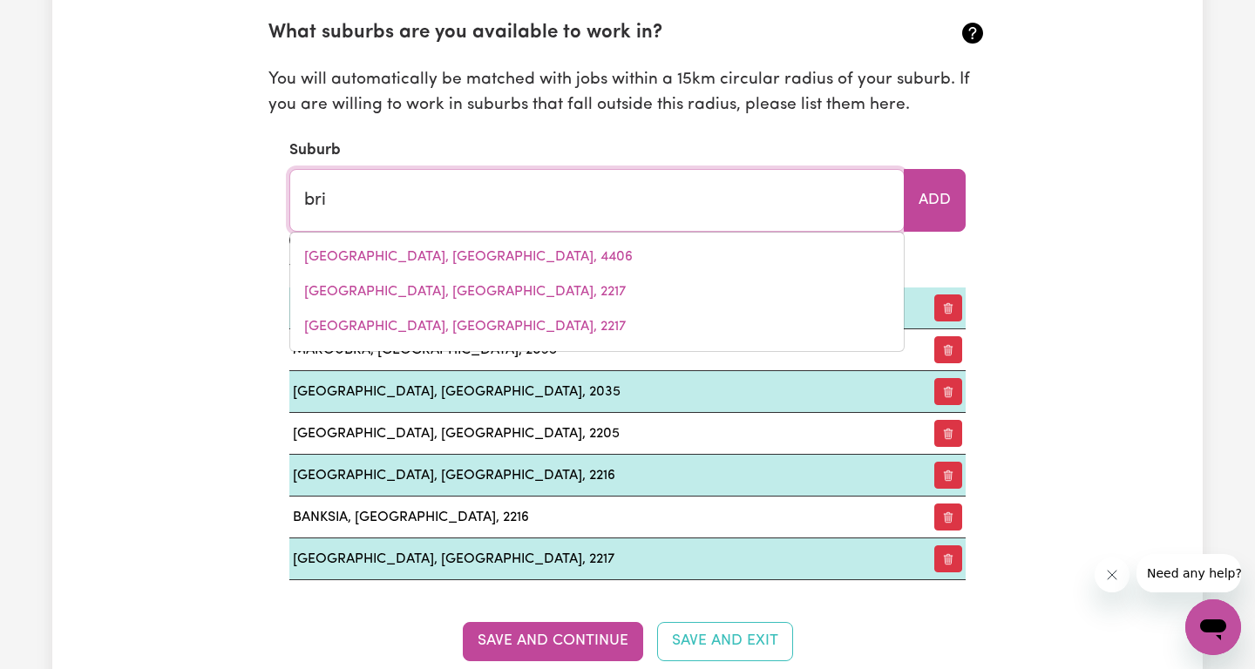
type input "briAGOLONG, [GEOGRAPHIC_DATA], 3860"
type input "brig"
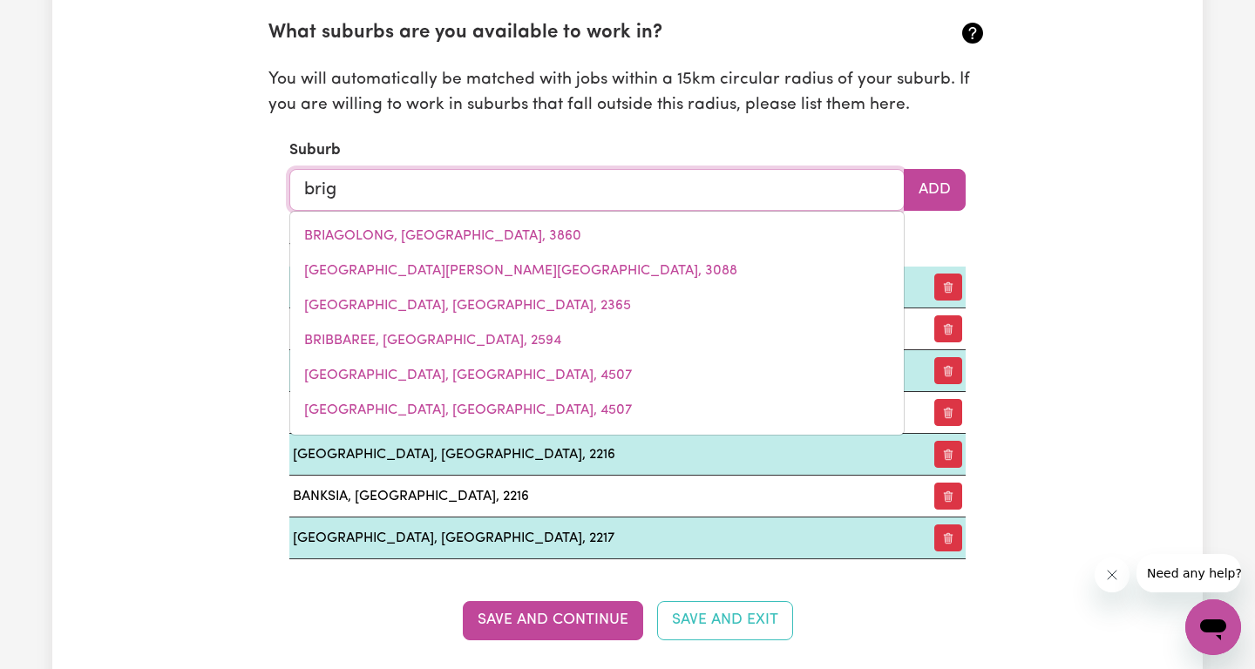
type input "brigADOON, [GEOGRAPHIC_DATA], 6069"
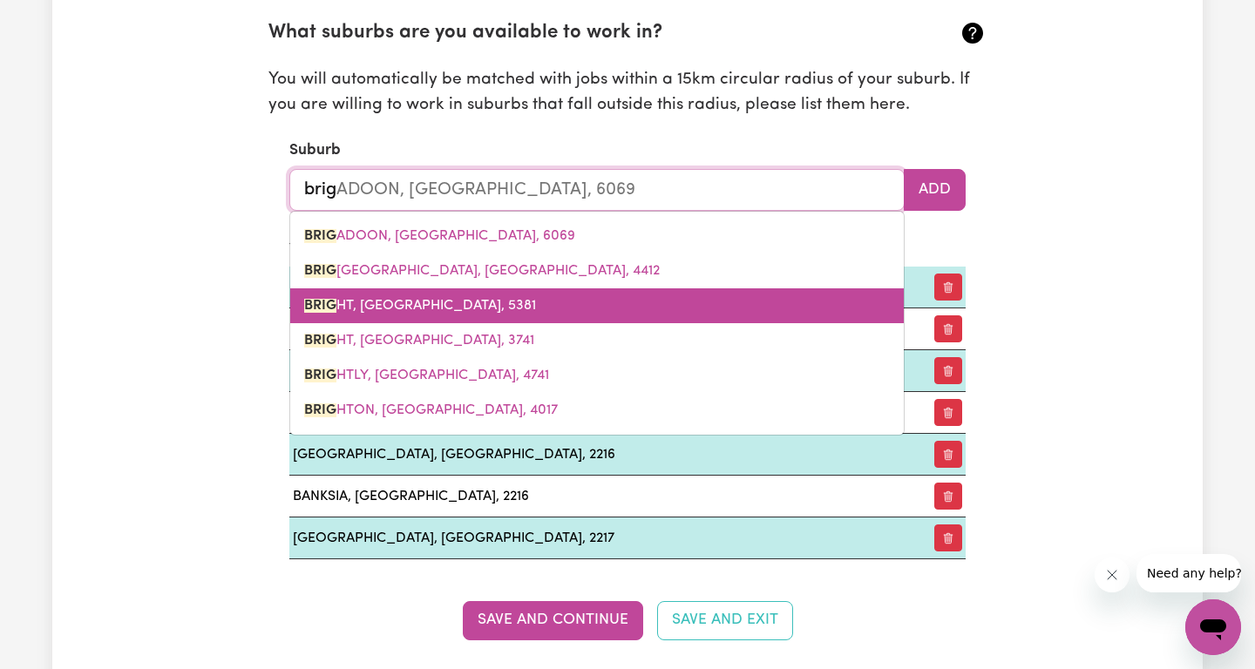
type input "brigh"
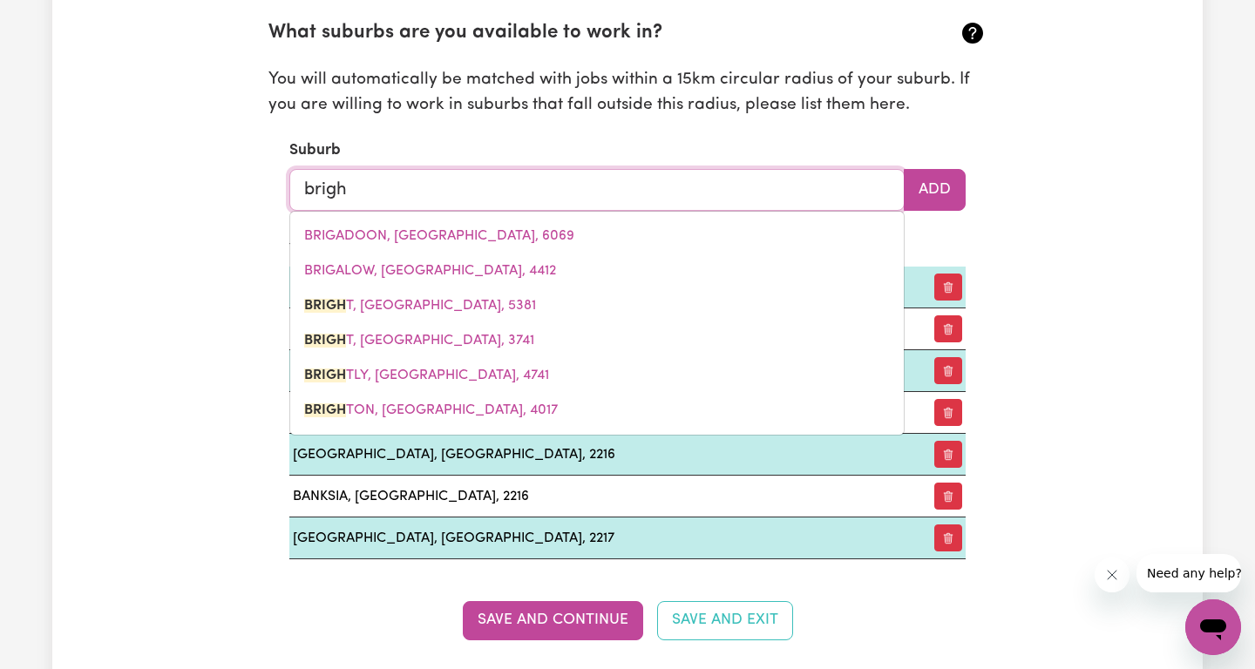
type input "bright"
type input "bright, [GEOGRAPHIC_DATA], 5381"
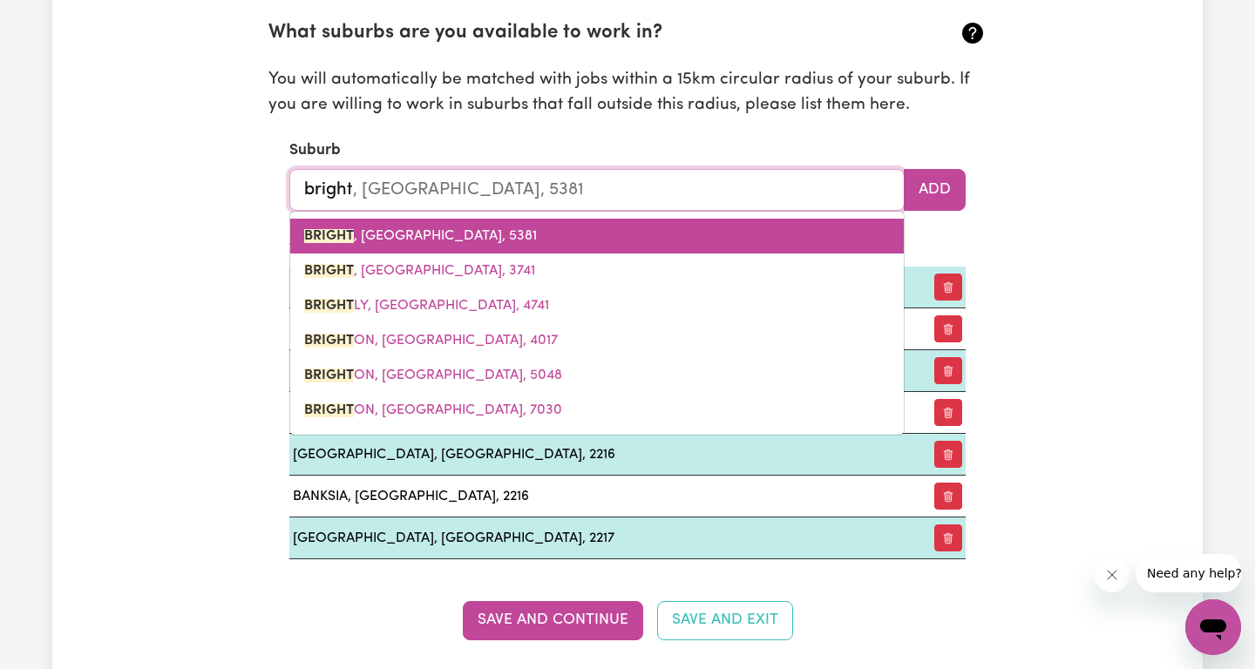
type input "brighto"
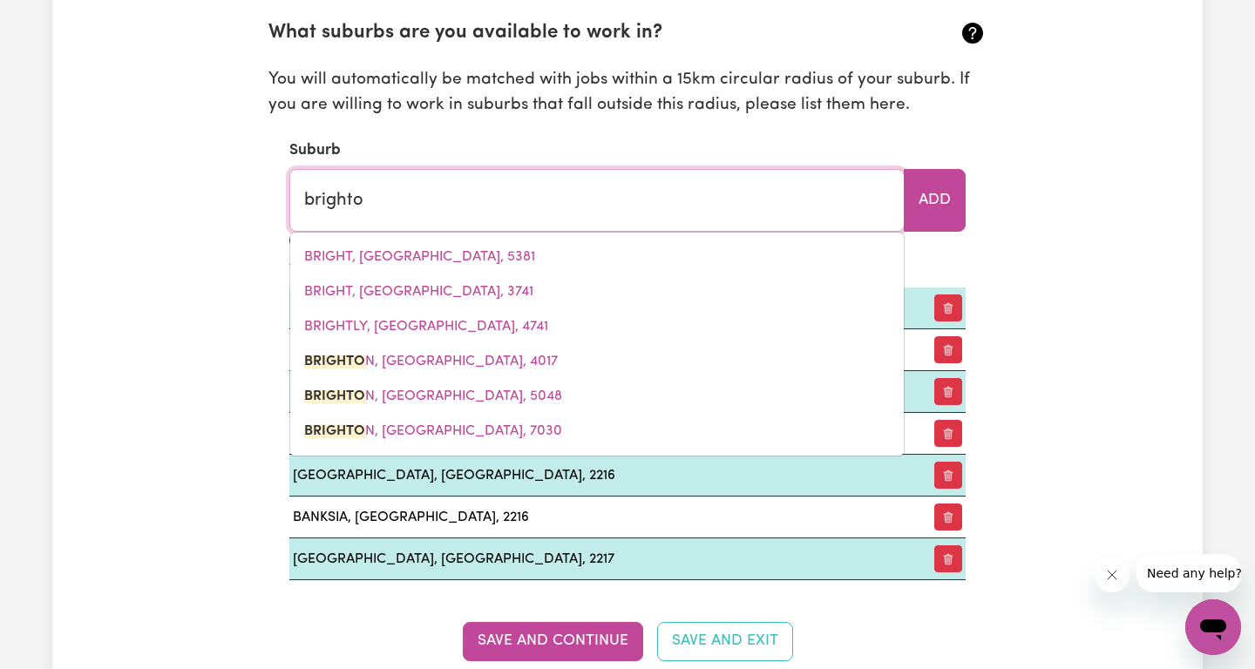
type input "[GEOGRAPHIC_DATA]"
type input "[GEOGRAPHIC_DATA], [GEOGRAPHIC_DATA], 4017"
type input "[GEOGRAPHIC_DATA]"
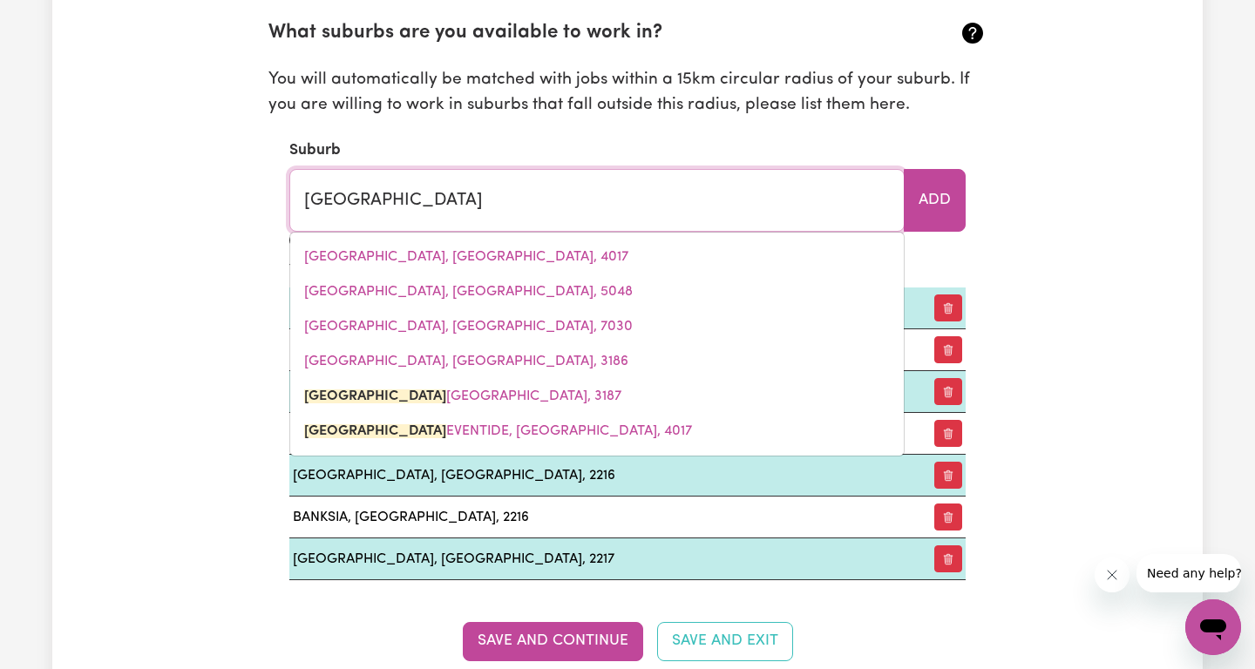
type input "[GEOGRAPHIC_DATA], 3187"
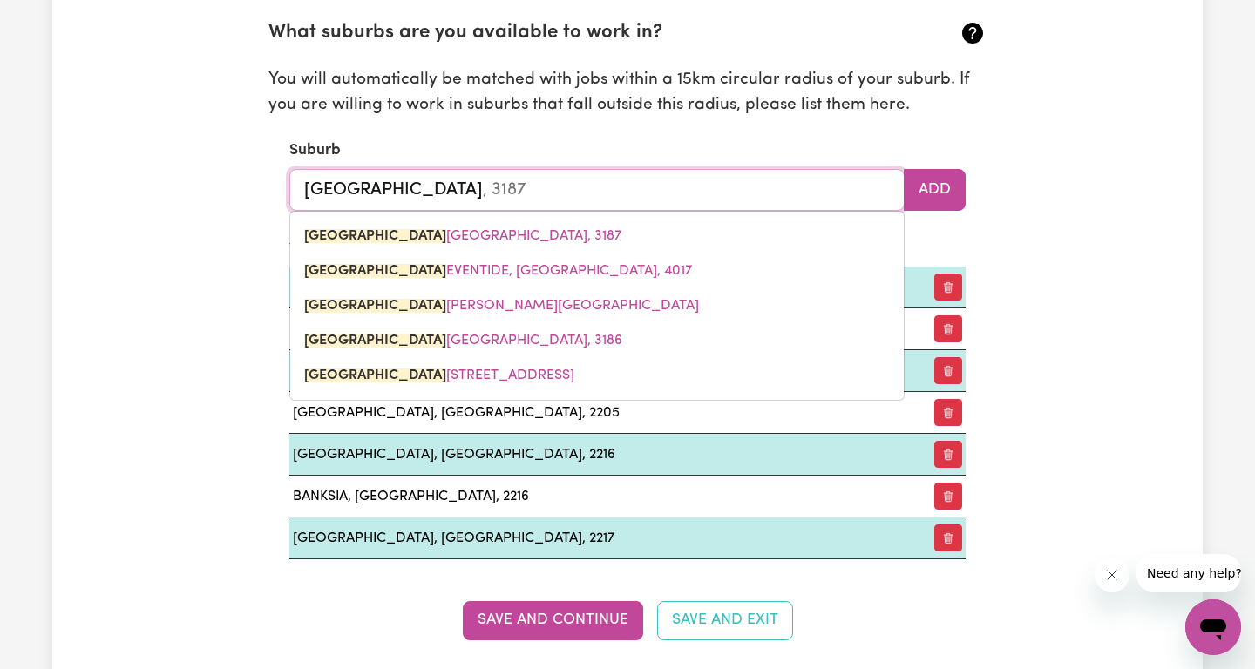
type input "brighton l"
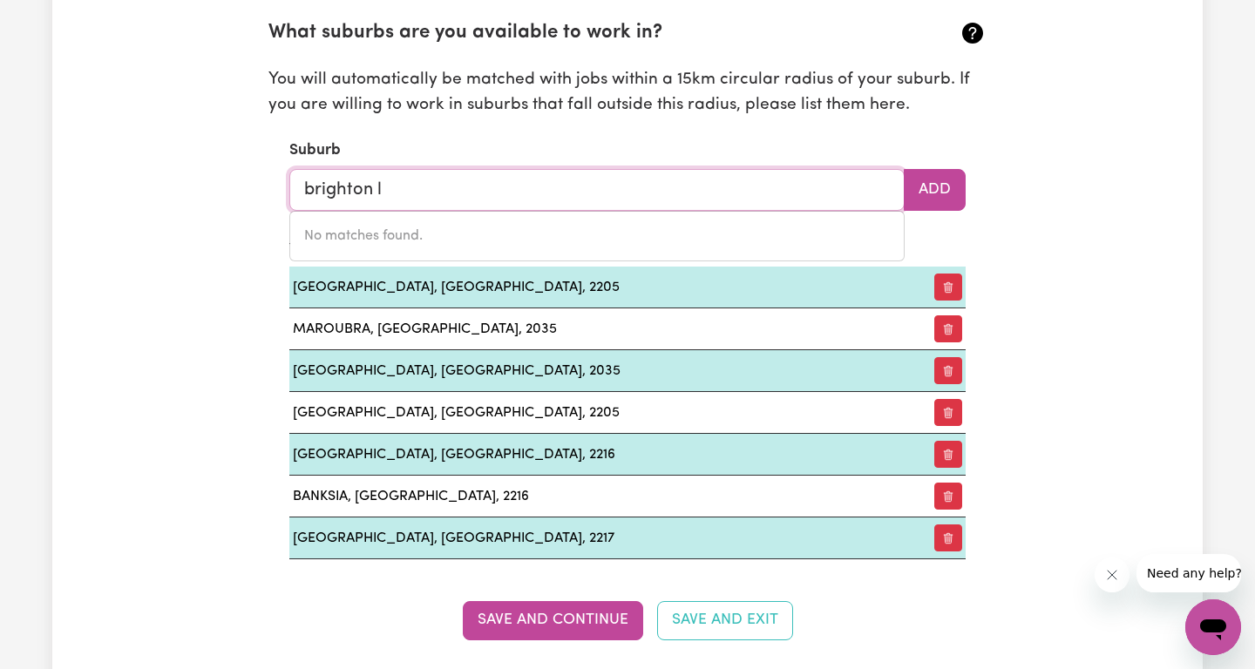
type input "[GEOGRAPHIC_DATA]"
type input "[GEOGRAPHIC_DATA], 3187"
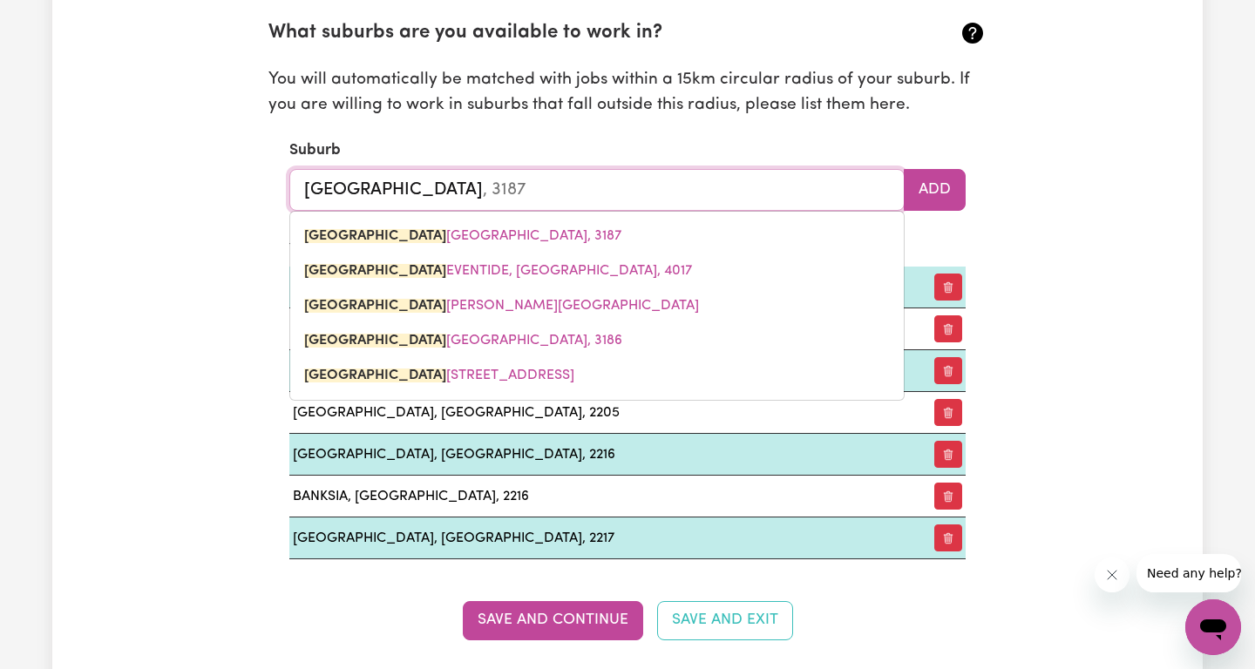
type input "brighto"
type input "[GEOGRAPHIC_DATA], 3187"
type input "bright"
type input "[GEOGRAPHIC_DATA], 3187"
type input "brigh"
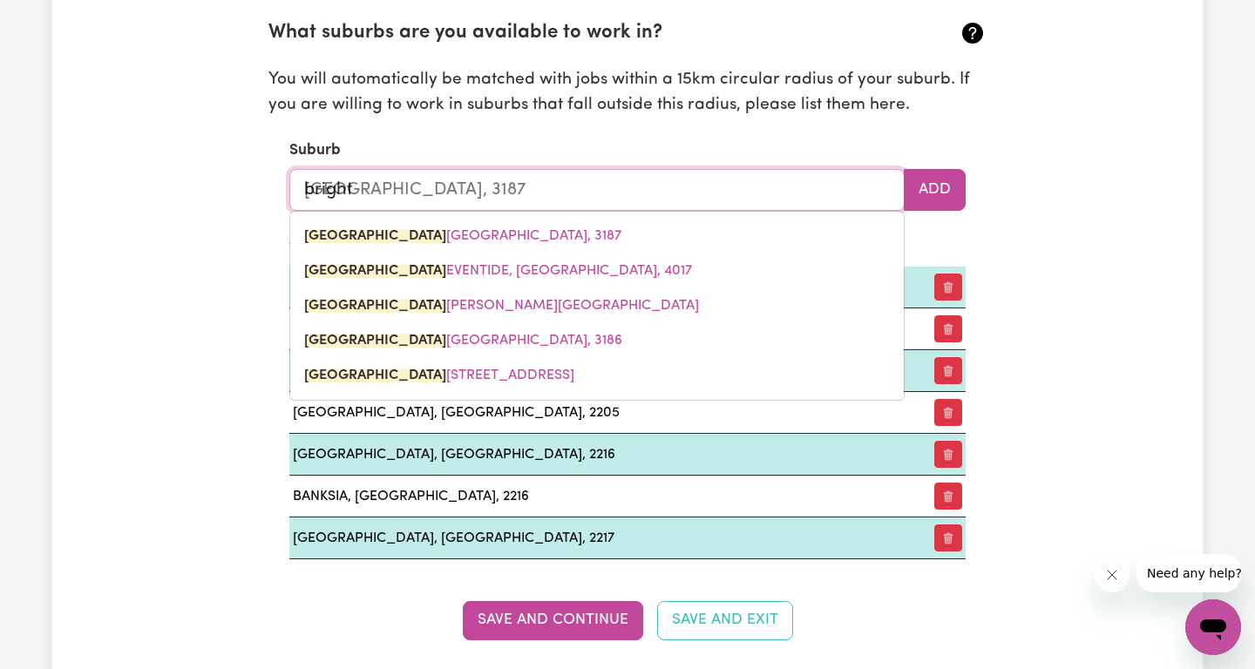
type input "[GEOGRAPHIC_DATA], [GEOGRAPHIC_DATA], 3187"
type input "brig"
type input "[GEOGRAPHIC_DATA], 3187"
type input "bri"
type input "[GEOGRAPHIC_DATA], [GEOGRAPHIC_DATA], 3187"
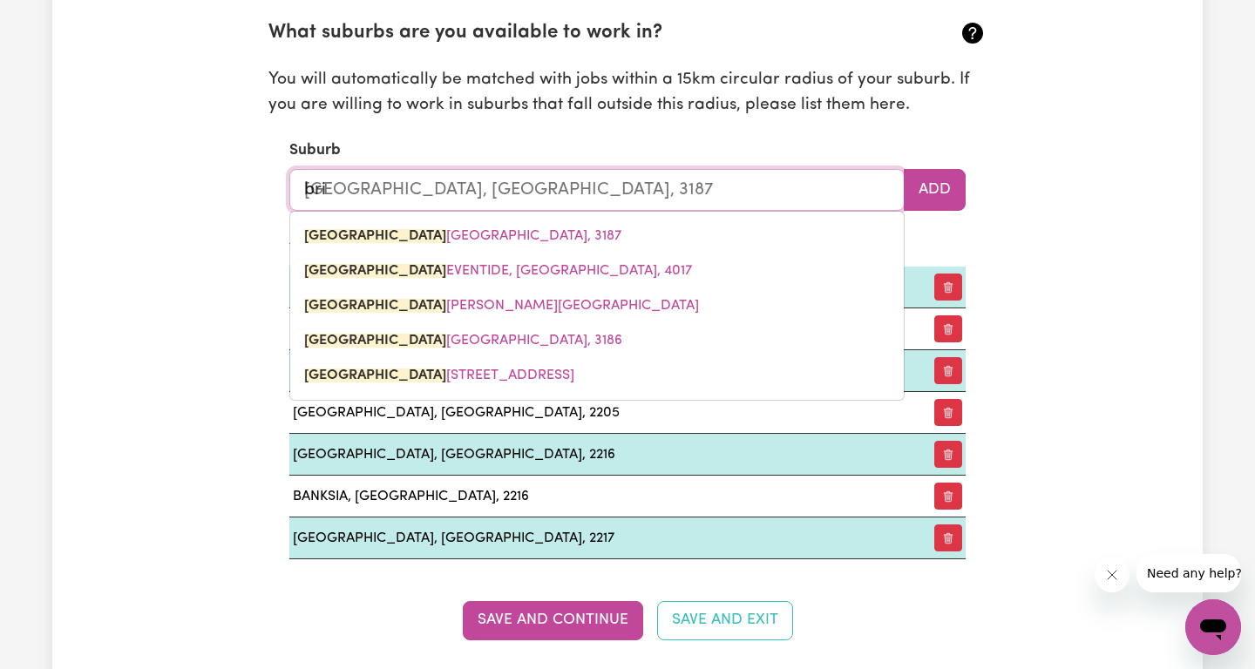
type input "br"
type input "b"
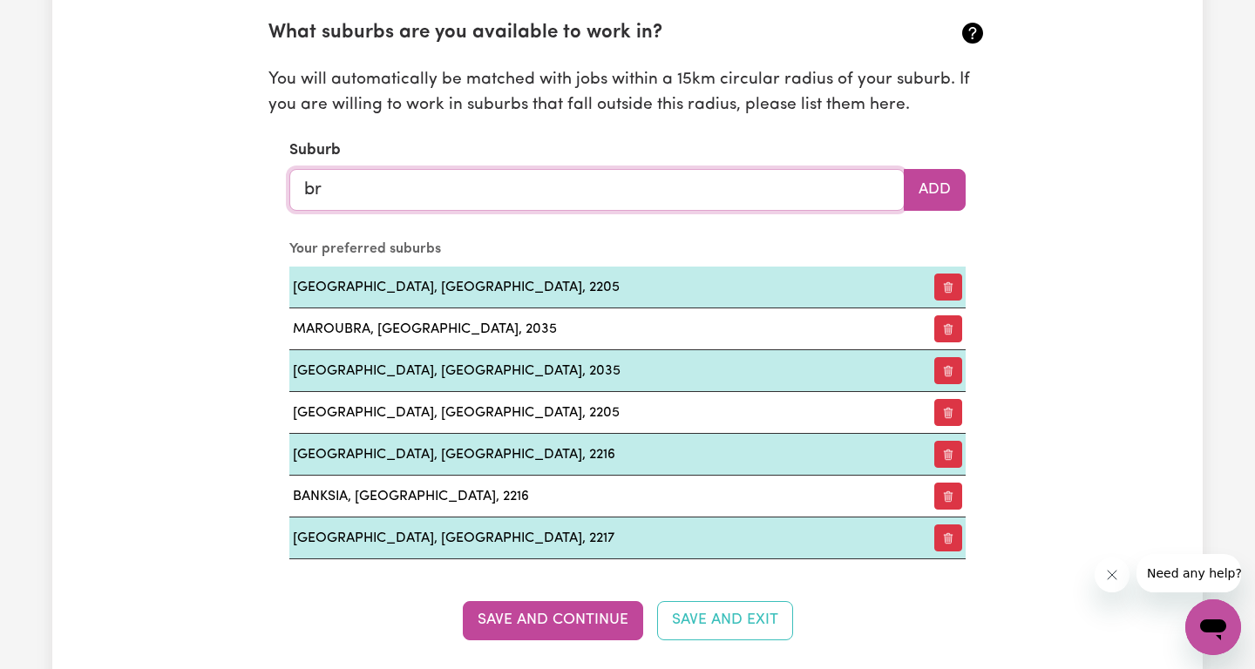
type input "bri"
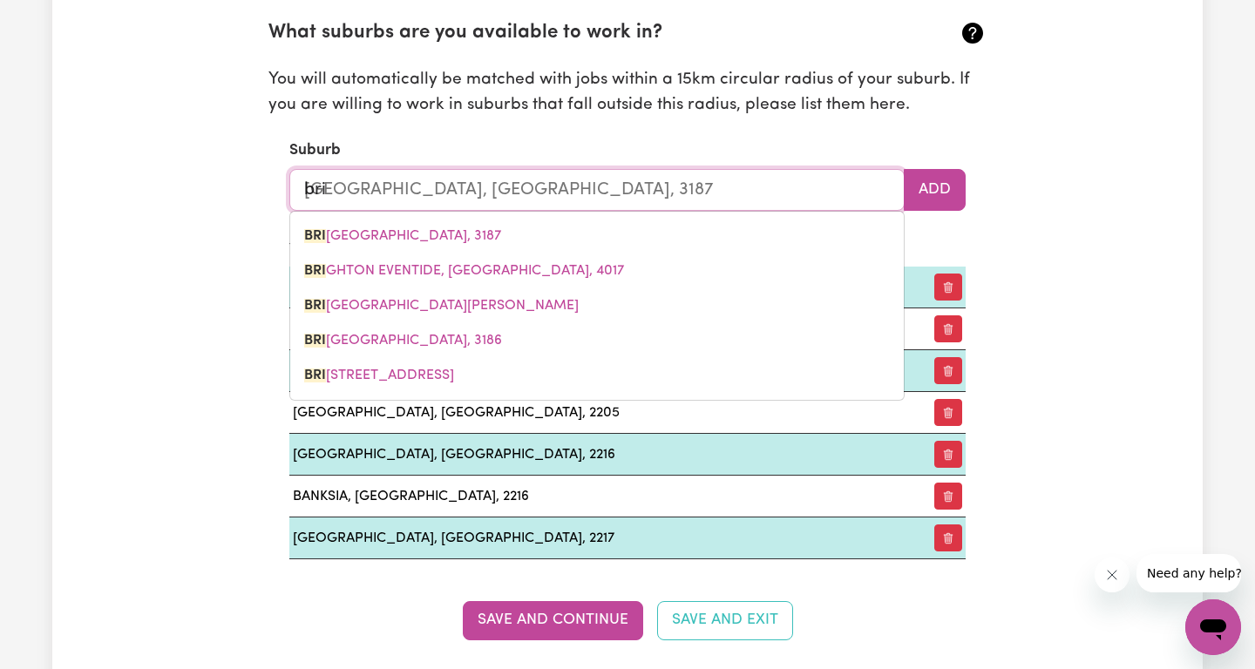
type input "briAGOLONG, [GEOGRAPHIC_DATA], 3860"
type input "brig"
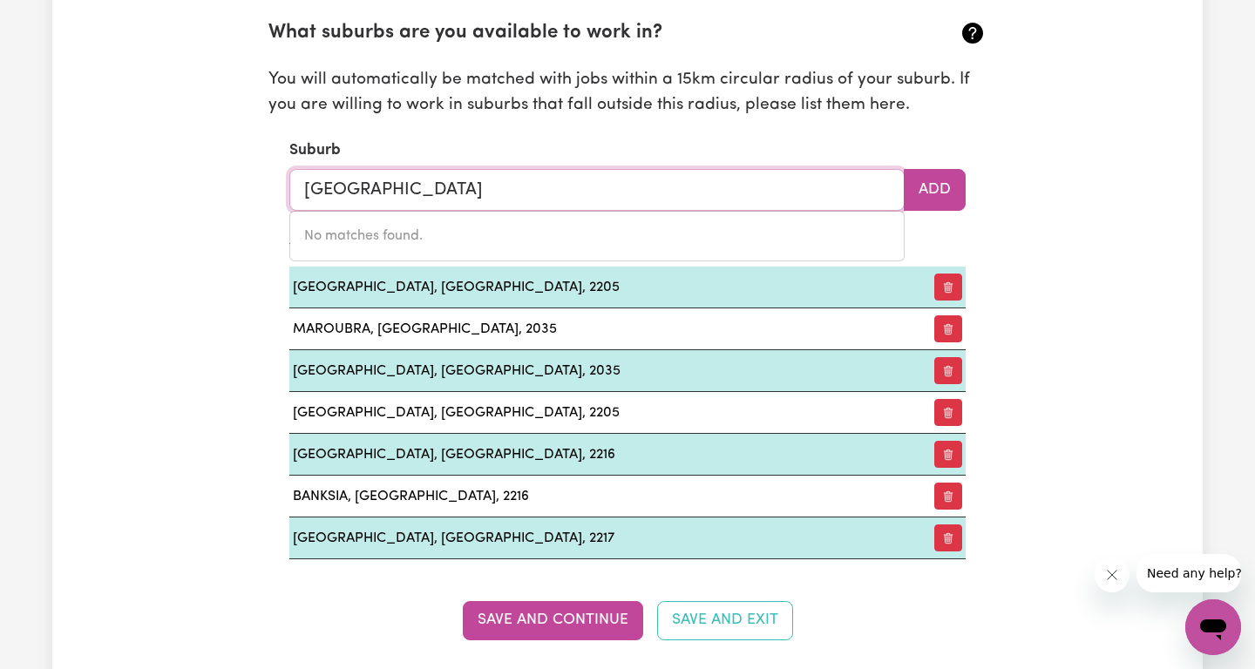
type input "[GEOGRAPHIC_DATA]"
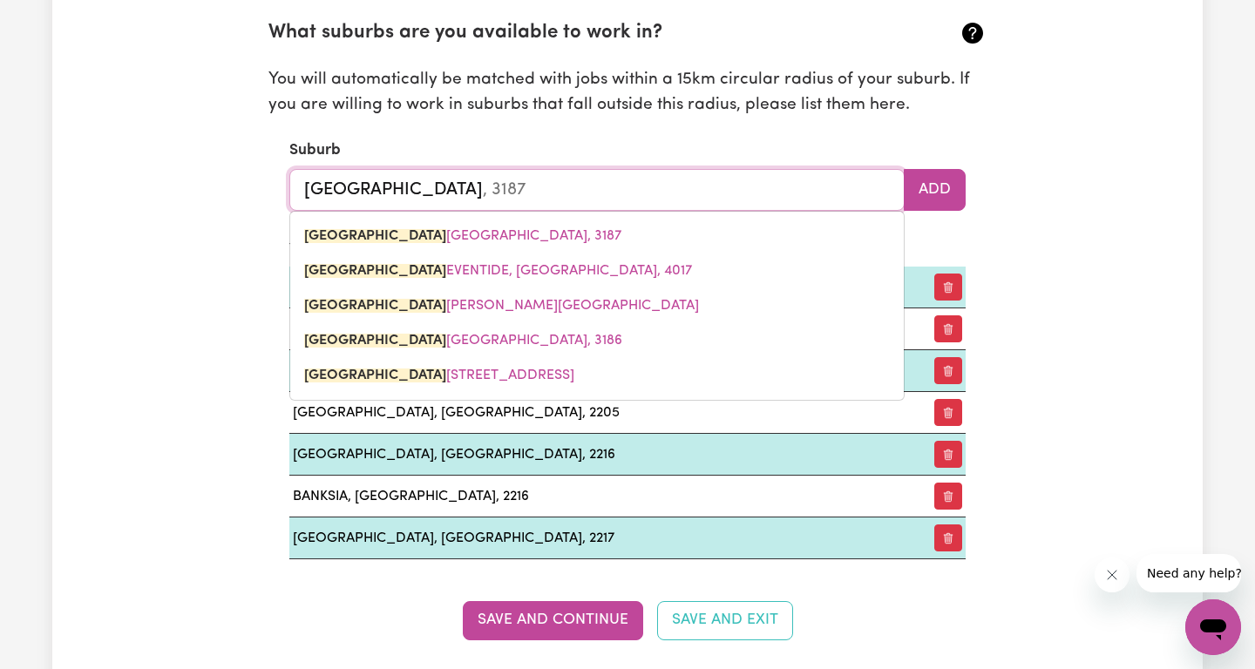
type input "[GEOGRAPHIC_DATA], [GEOGRAPHIC_DATA], 4017"
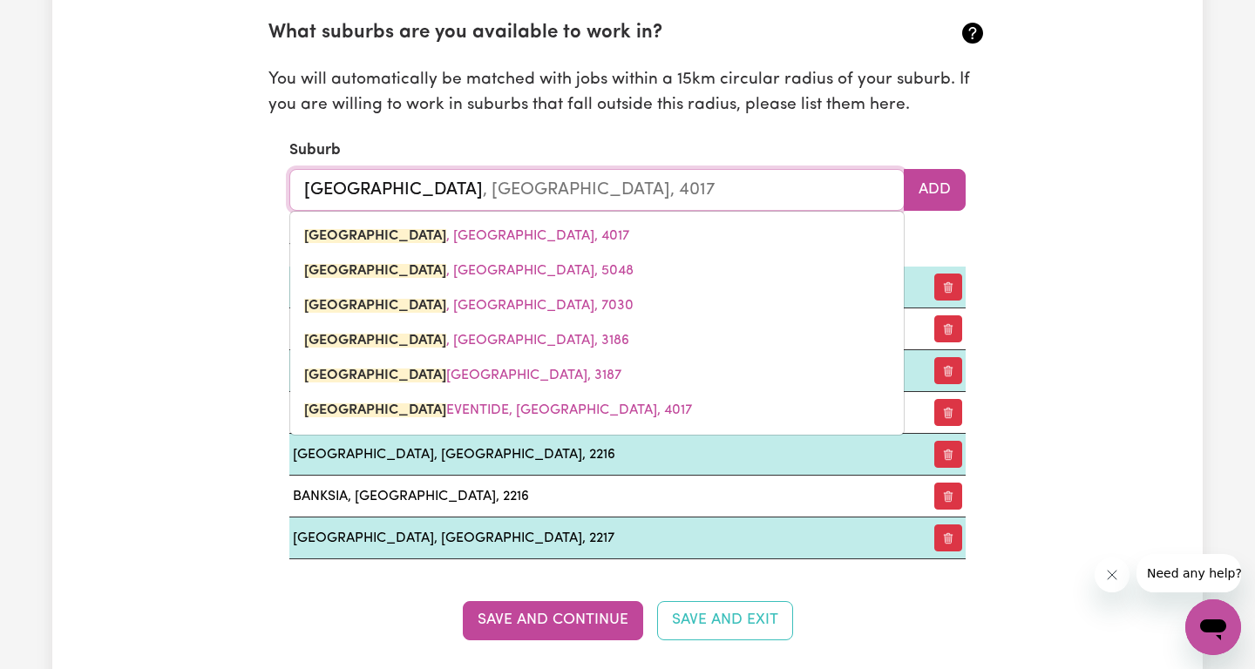
type input "brightonl"
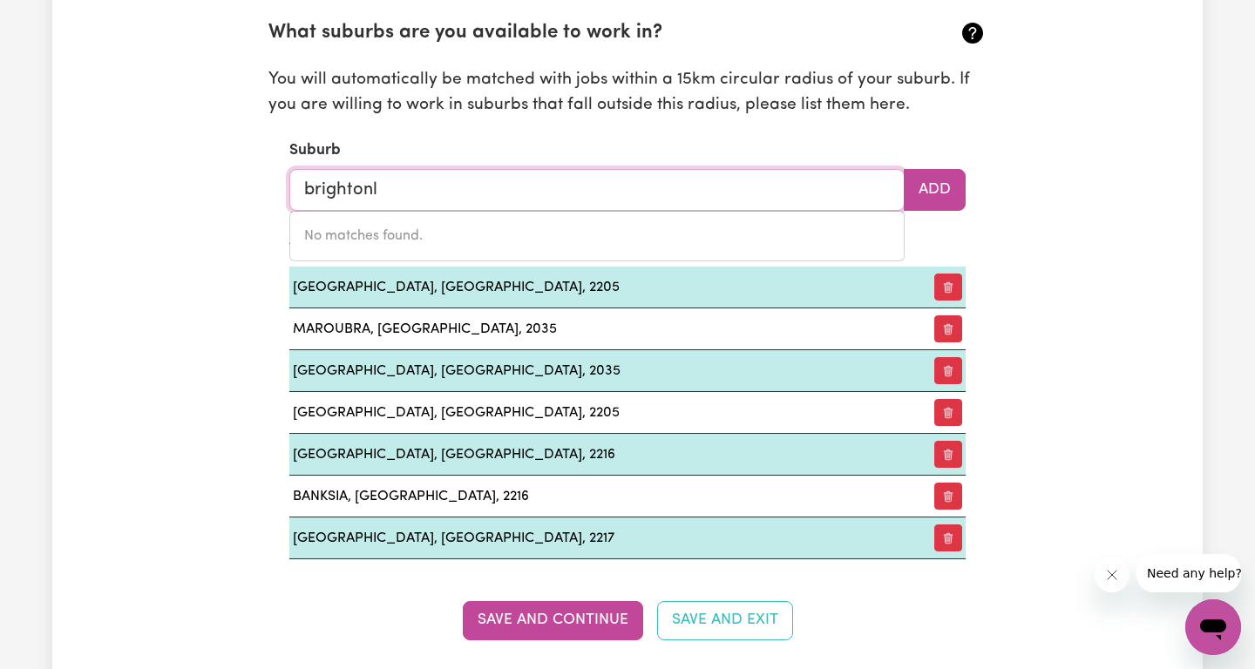
type input "[GEOGRAPHIC_DATA]"
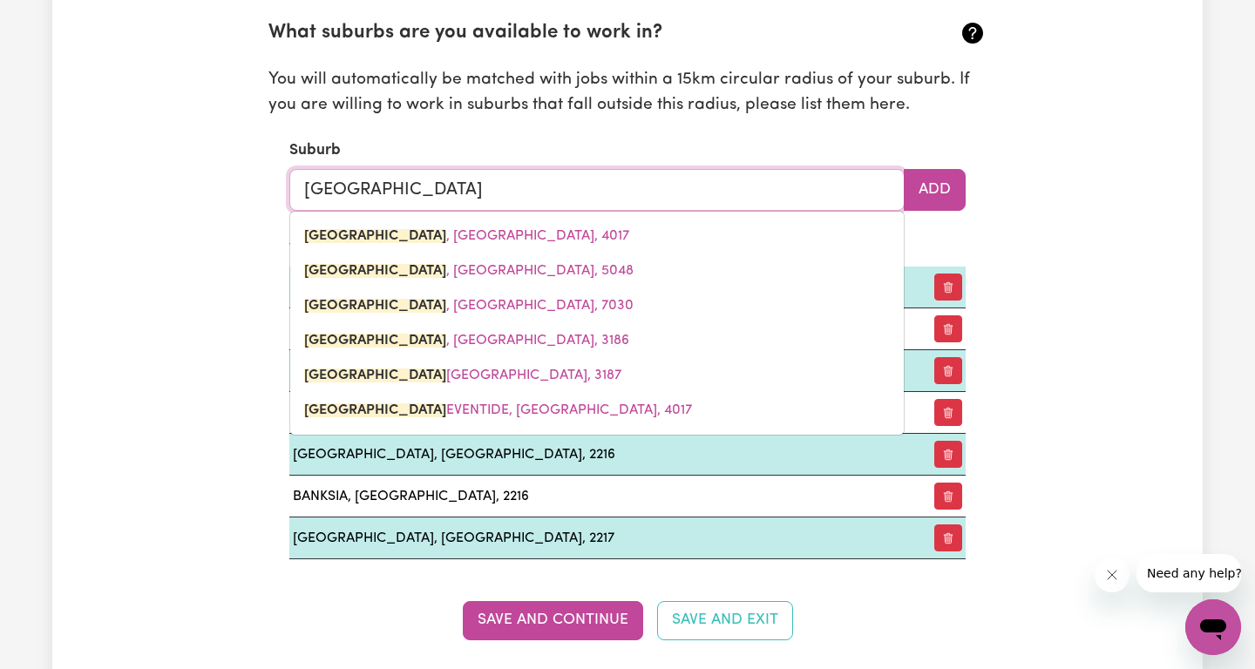
type input "[GEOGRAPHIC_DATA], [GEOGRAPHIC_DATA], 4017"
type input "brighto"
type input "brightoN, [GEOGRAPHIC_DATA], 4017"
type input "bright"
type input "brightON, [GEOGRAPHIC_DATA], 4017"
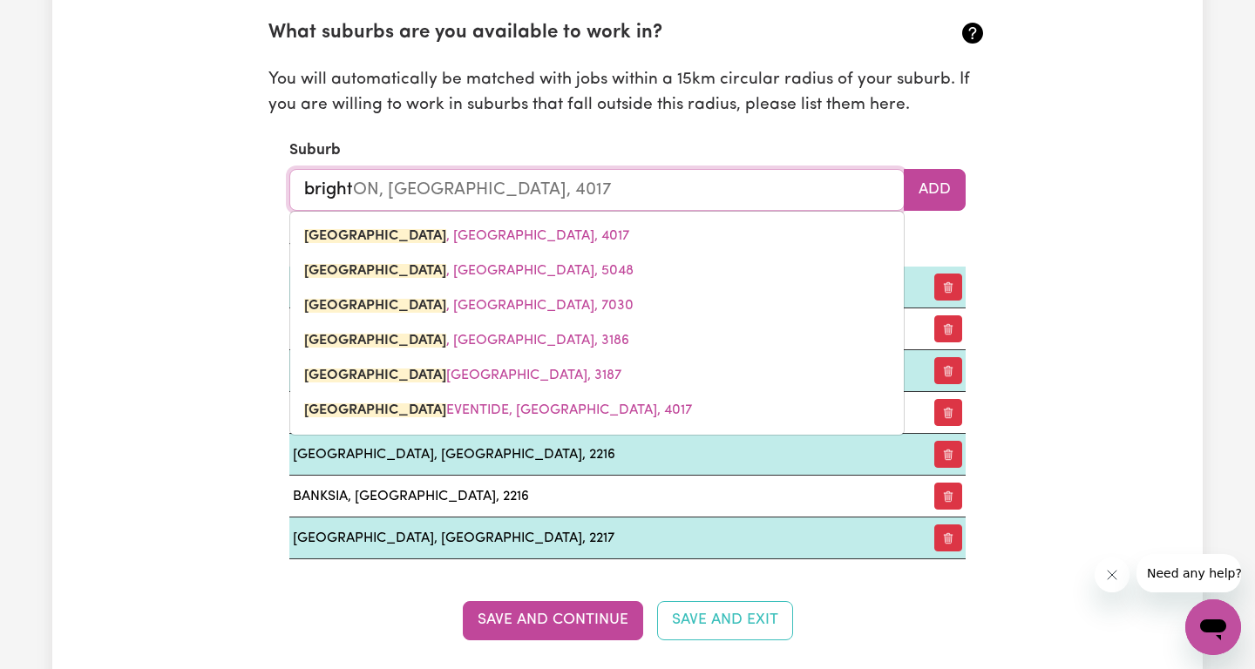
type input "brigh"
type input "brighTON, [GEOGRAPHIC_DATA], 4017"
type input "brig"
type input "brigHTON, [GEOGRAPHIC_DATA], 4017"
type input "bri"
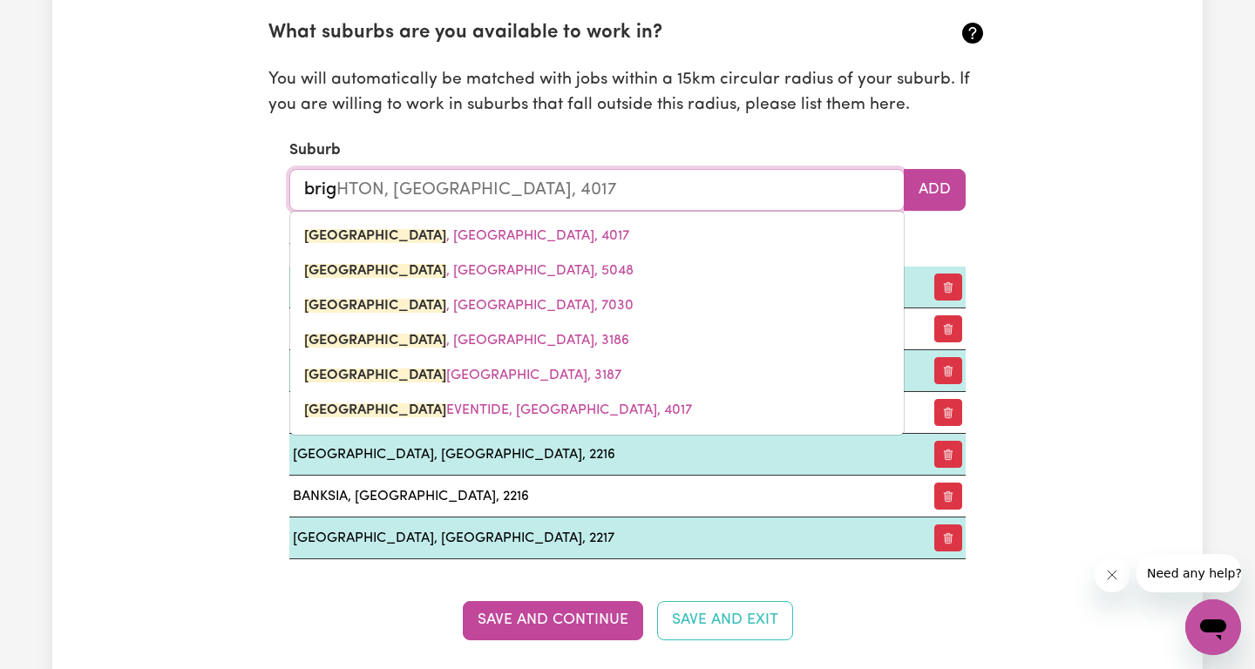
type input "briGHTON, [GEOGRAPHIC_DATA], 4017"
type input "br"
type input "b"
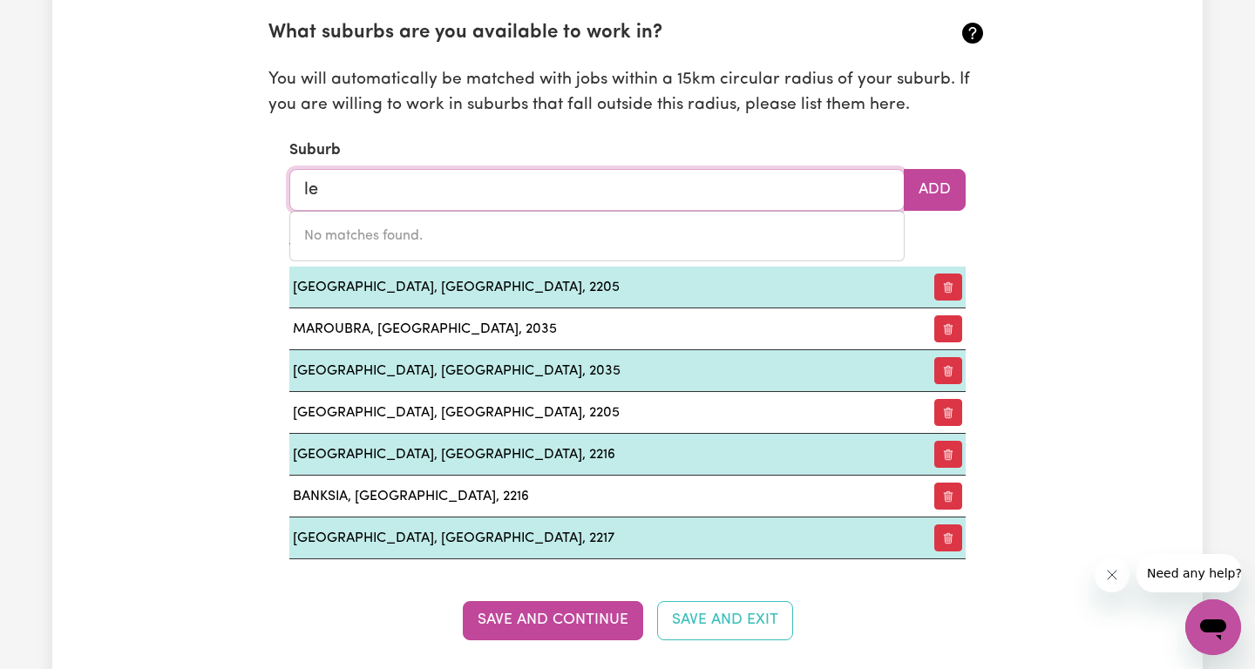
type input "l"
click at [389, 196] on input "text" at bounding box center [596, 190] width 615 height 42
type input "marri"
type input "marriCKVILLE, [GEOGRAPHIC_DATA], 2204"
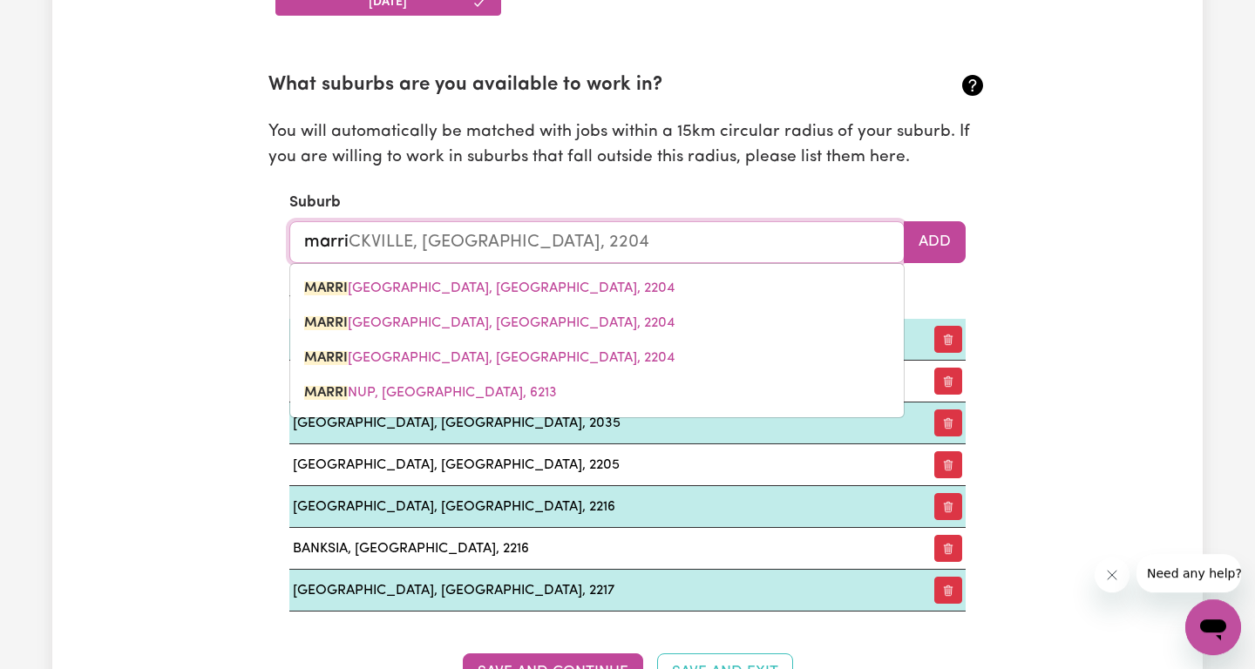
scroll to position [1864, 0]
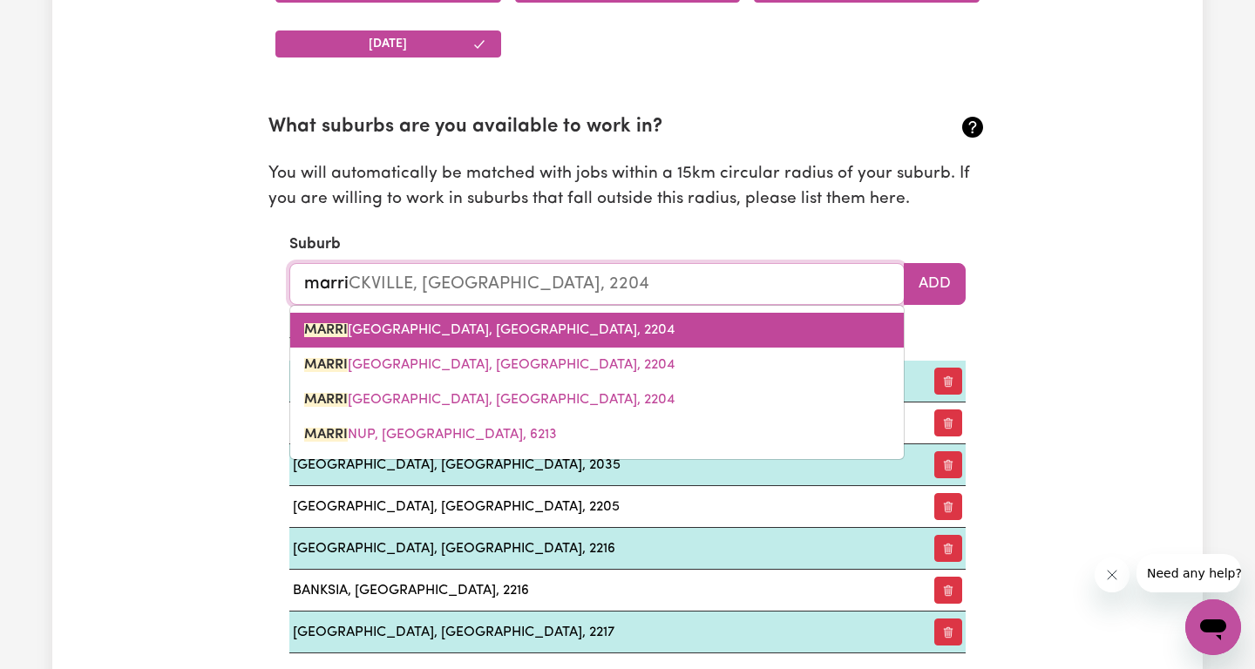
click at [376, 317] on link "MARRI CKVILLE, [GEOGRAPHIC_DATA], 2204" at bounding box center [596, 330] width 613 height 35
type input "[GEOGRAPHIC_DATA], [GEOGRAPHIC_DATA], 2204"
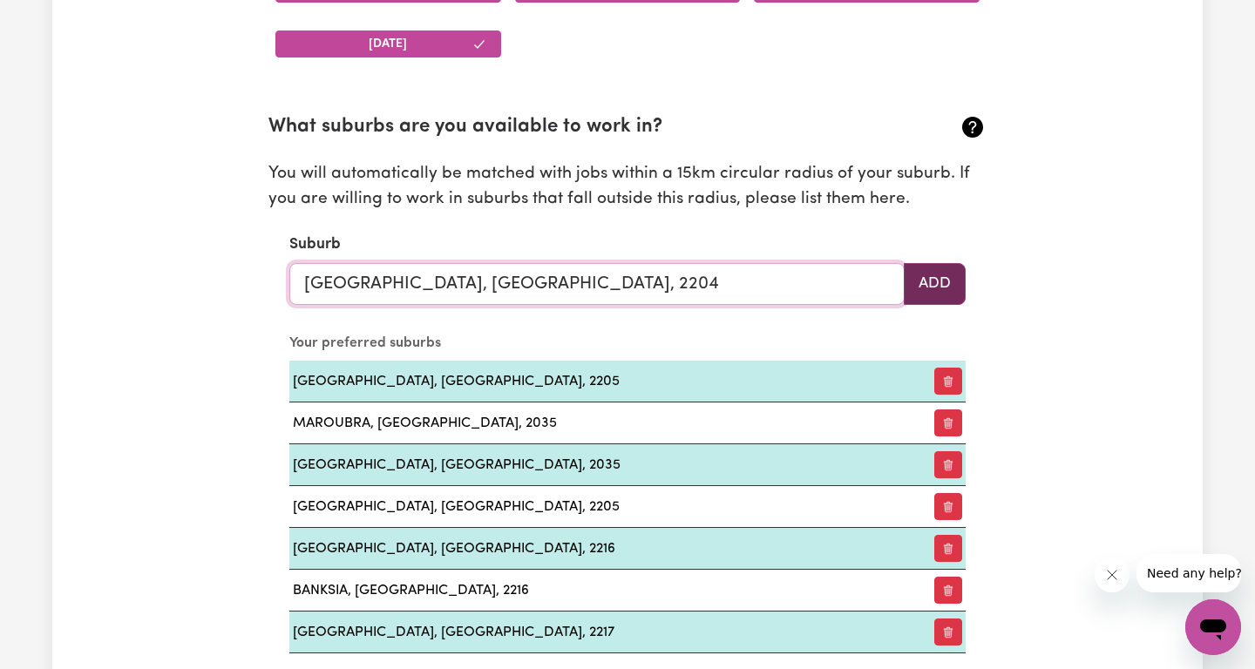
type input "[GEOGRAPHIC_DATA], [GEOGRAPHIC_DATA], 2204"
click at [935, 267] on button "Add" at bounding box center [935, 284] width 62 height 42
click at [518, 274] on input "text" at bounding box center [596, 284] width 615 height 42
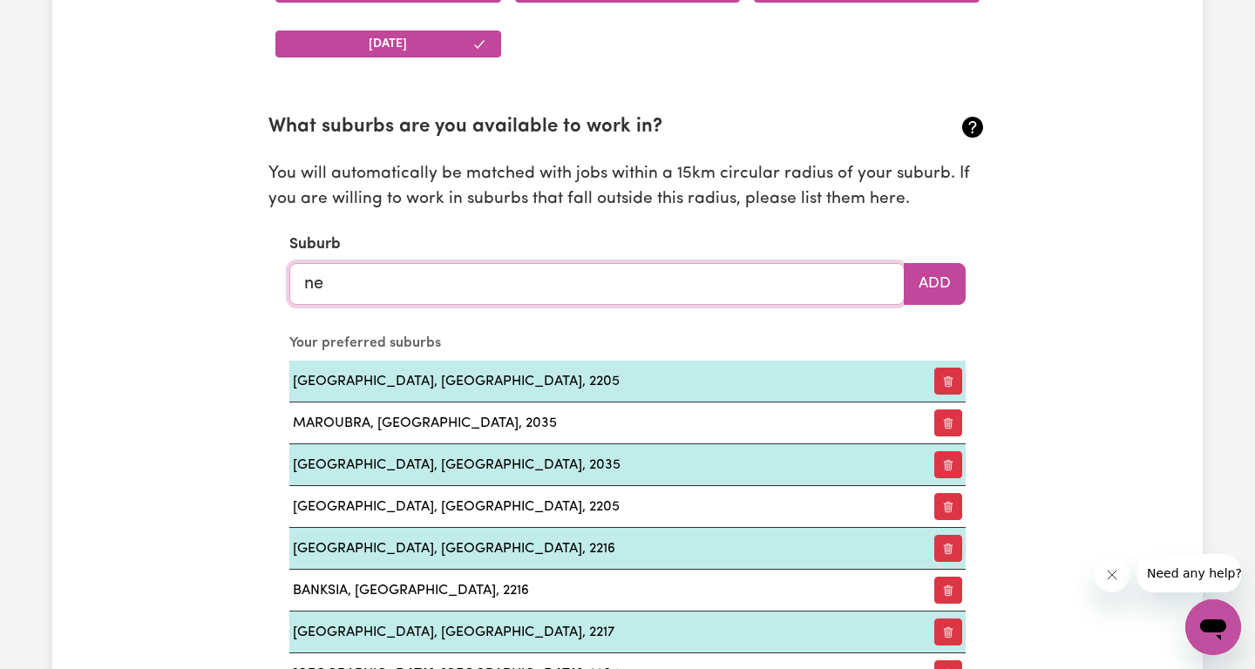
type input "new"
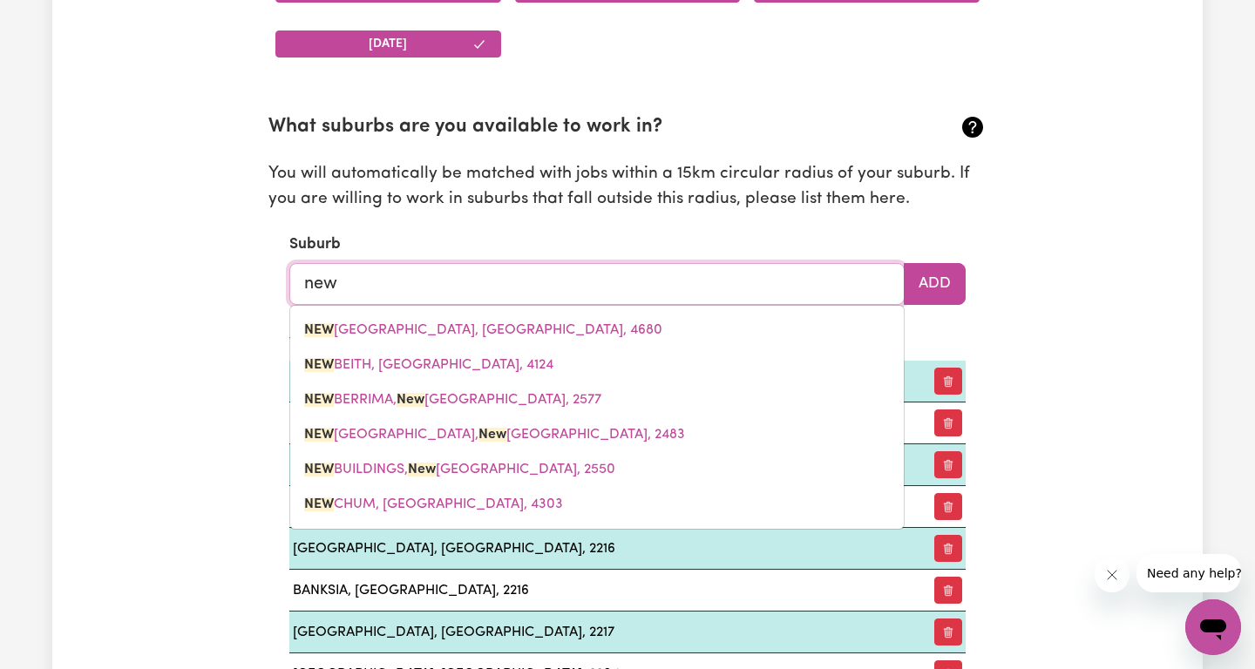
type input "[GEOGRAPHIC_DATA], [GEOGRAPHIC_DATA], 4680"
type input "newt"
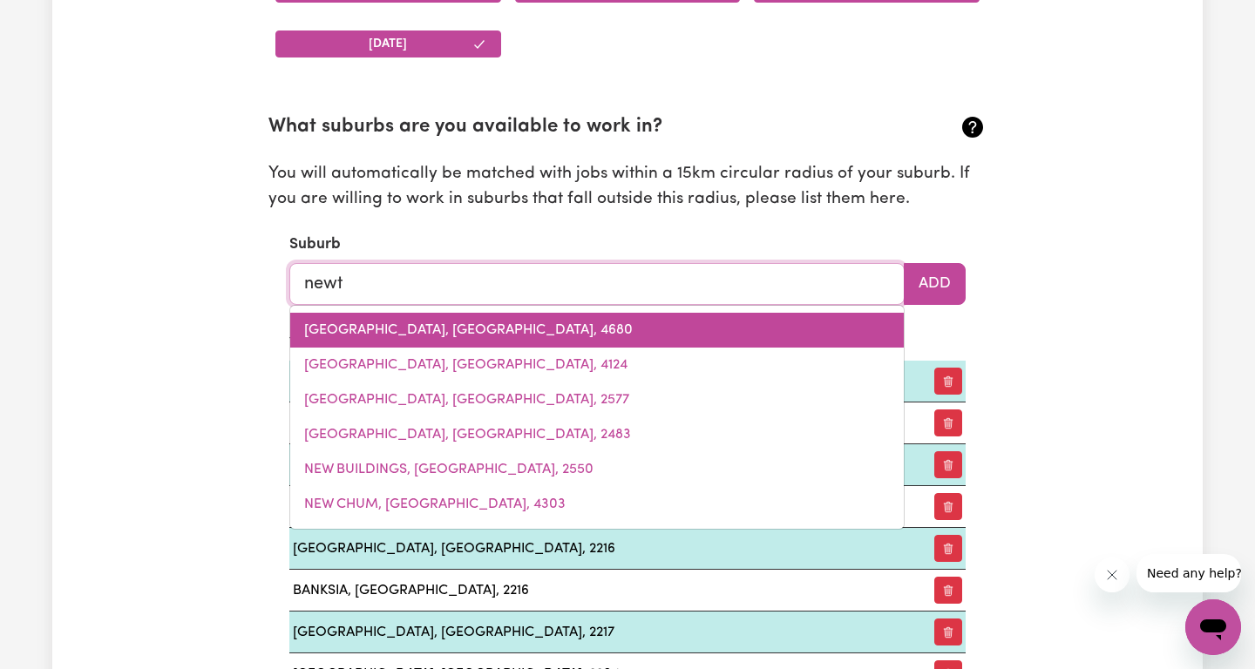
type input "[PERSON_NAME], [GEOGRAPHIC_DATA], 5074"
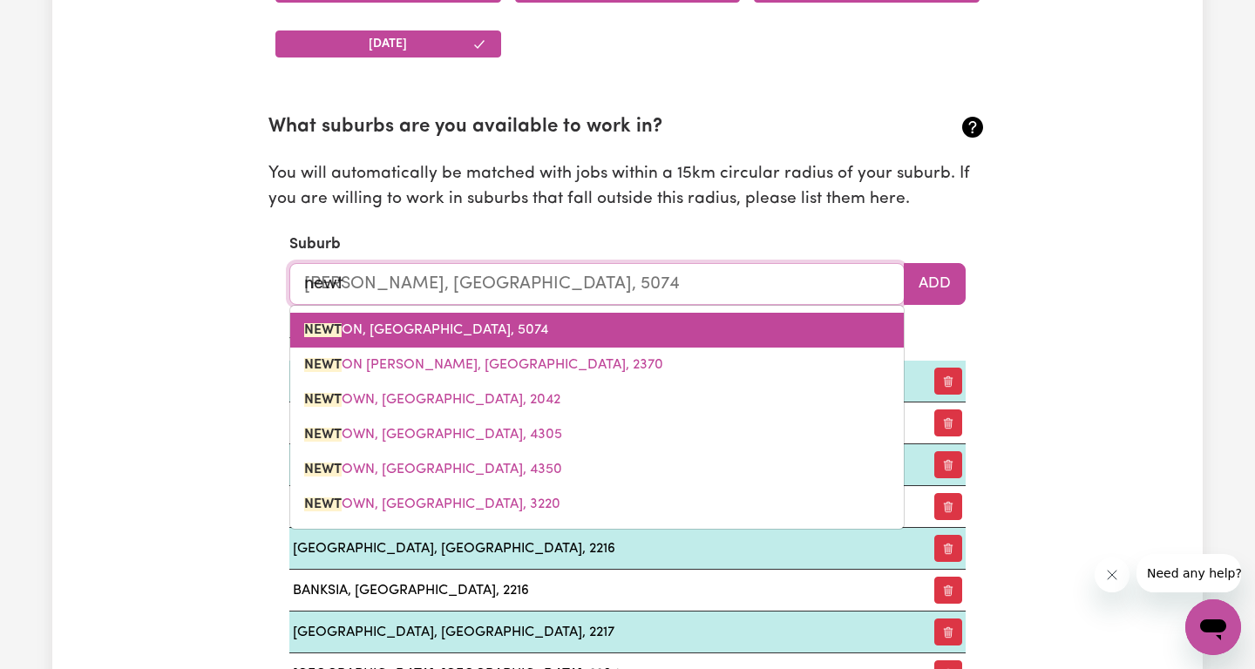
click at [371, 329] on span "NEWT ON, [GEOGRAPHIC_DATA], 5074" at bounding box center [426, 330] width 244 height 14
type input "[GEOGRAPHIC_DATA], [GEOGRAPHIC_DATA], 5074"
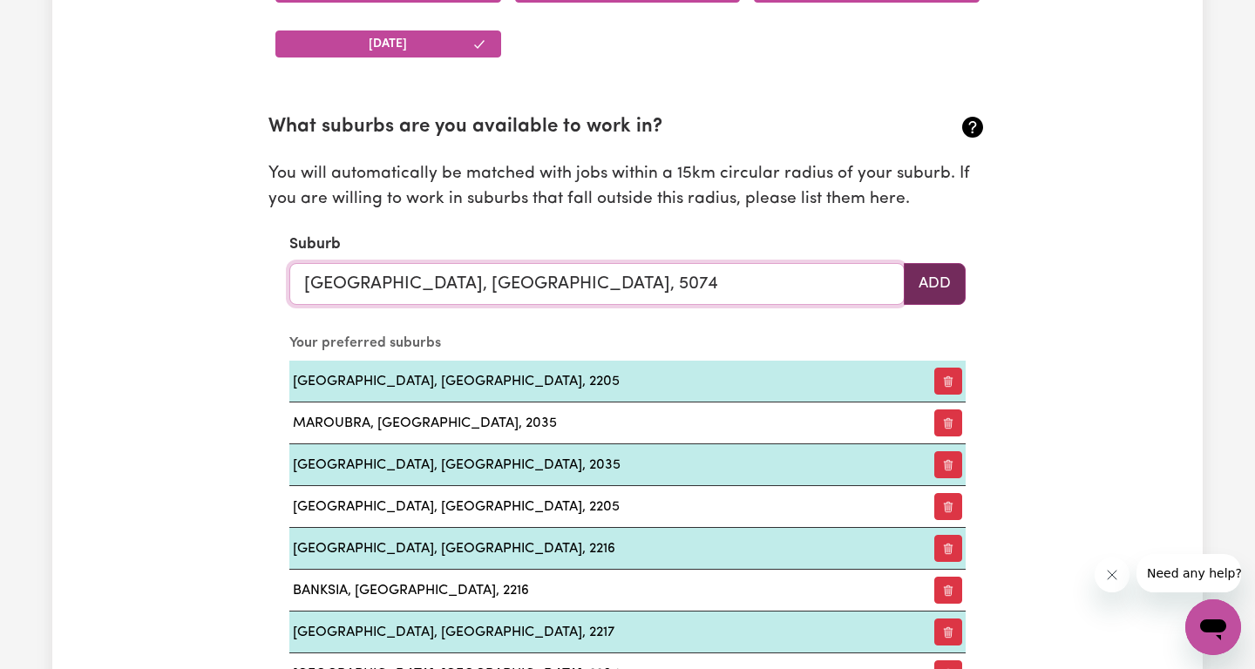
type input "[GEOGRAPHIC_DATA], [GEOGRAPHIC_DATA], 5074"
click at [963, 285] on button "Add" at bounding box center [935, 284] width 62 height 42
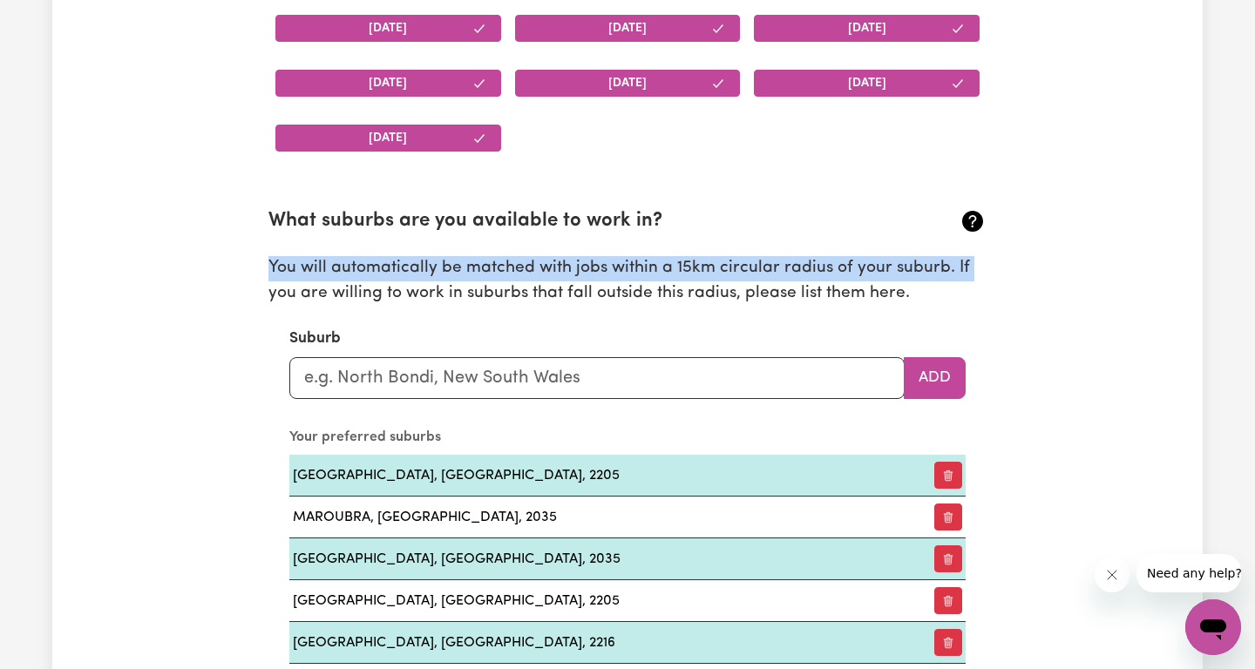
drag, startPoint x: 1243, startPoint y: 244, endPoint x: 1249, endPoint y: 256, distance: 13.3
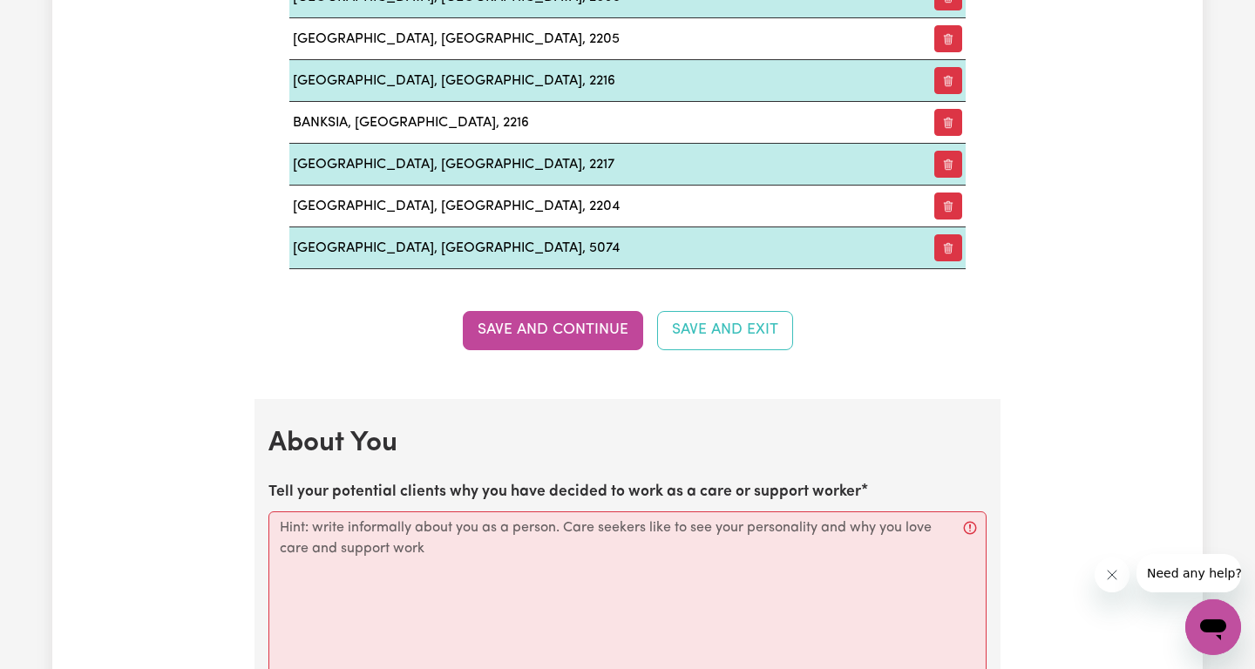
scroll to position [2339, 0]
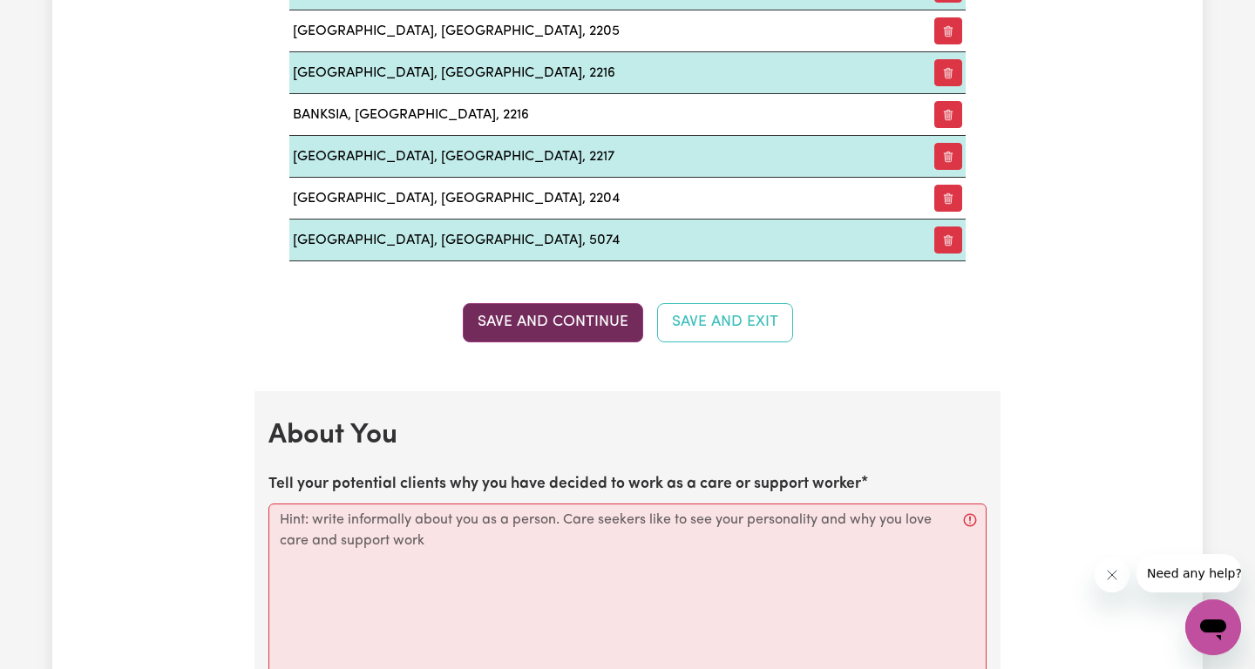
click at [578, 315] on button "Save and Continue" at bounding box center [553, 322] width 180 height 38
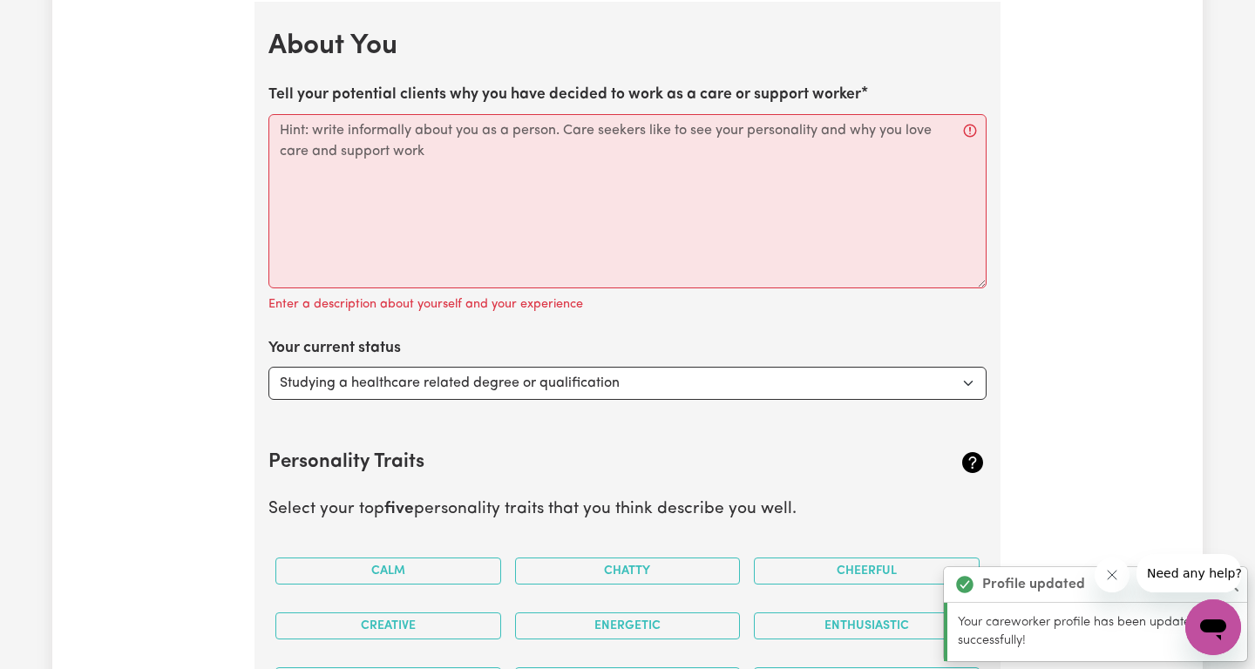
scroll to position [2729, 0]
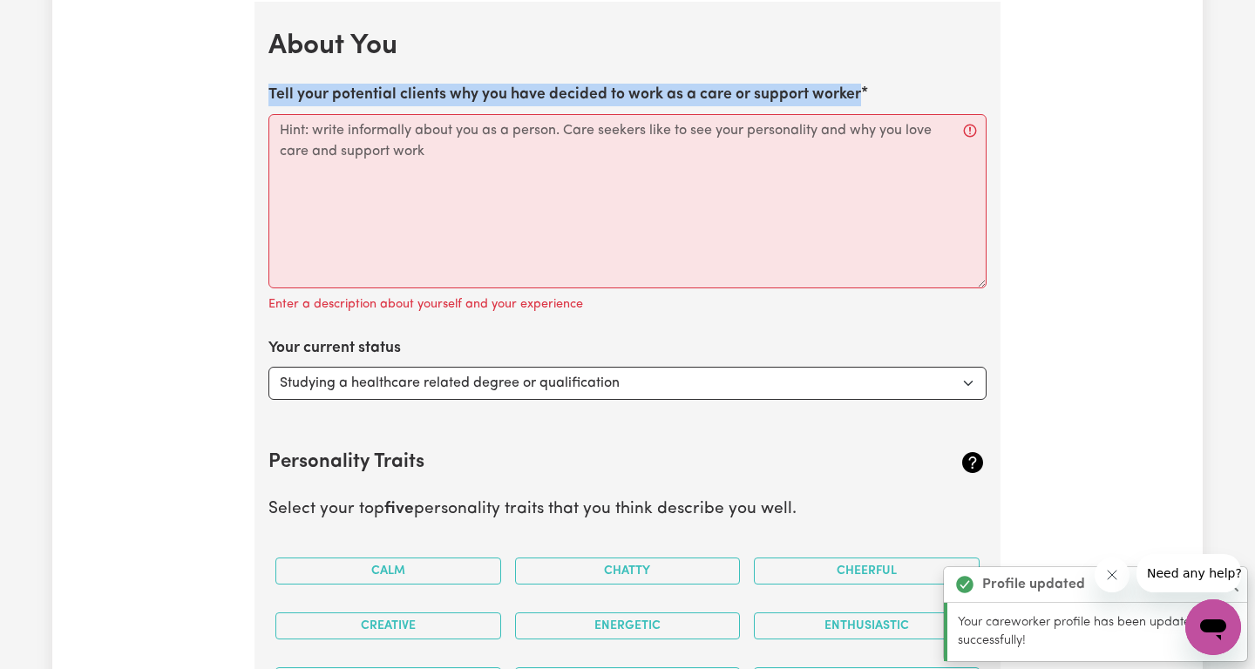
drag, startPoint x: 266, startPoint y: 86, endPoint x: 880, endPoint y: 99, distance: 614.4
copy label "Tell your potential clients why you have decided to work as a care or support w…"
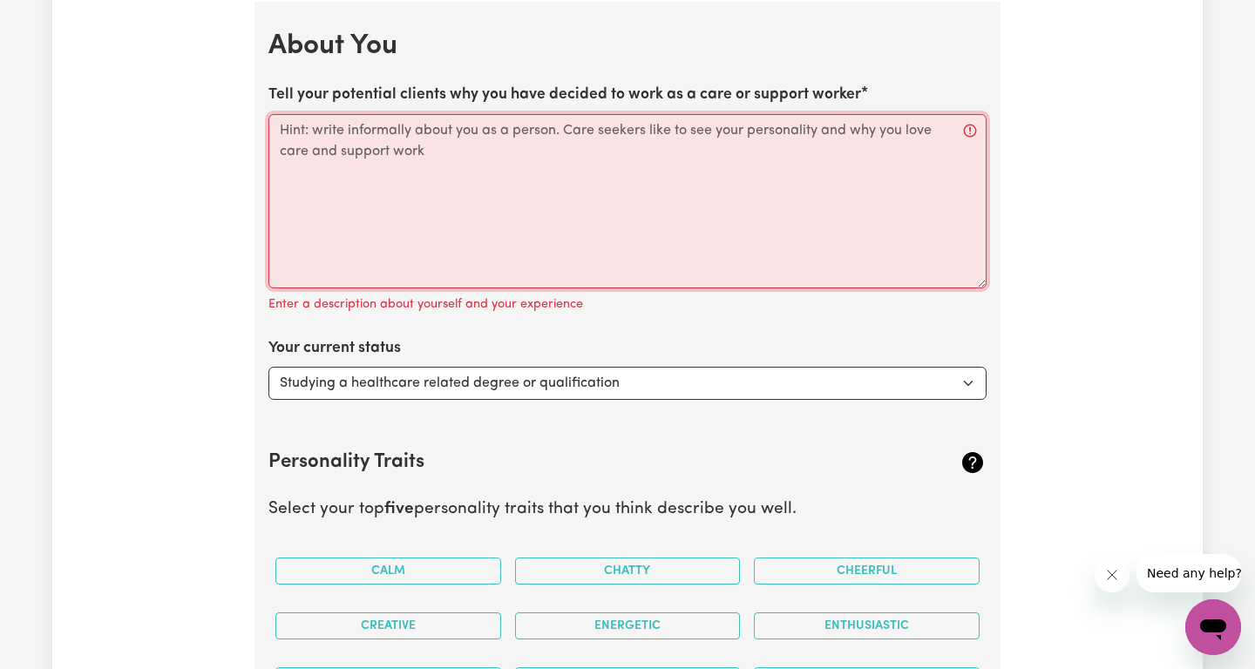
click at [354, 161] on textarea "Tell your potential clients why you have decided to work as a care or support w…" at bounding box center [627, 201] width 718 height 174
paste textarea "I decided to work as a care/support worker because I genuinely want to make a p…"
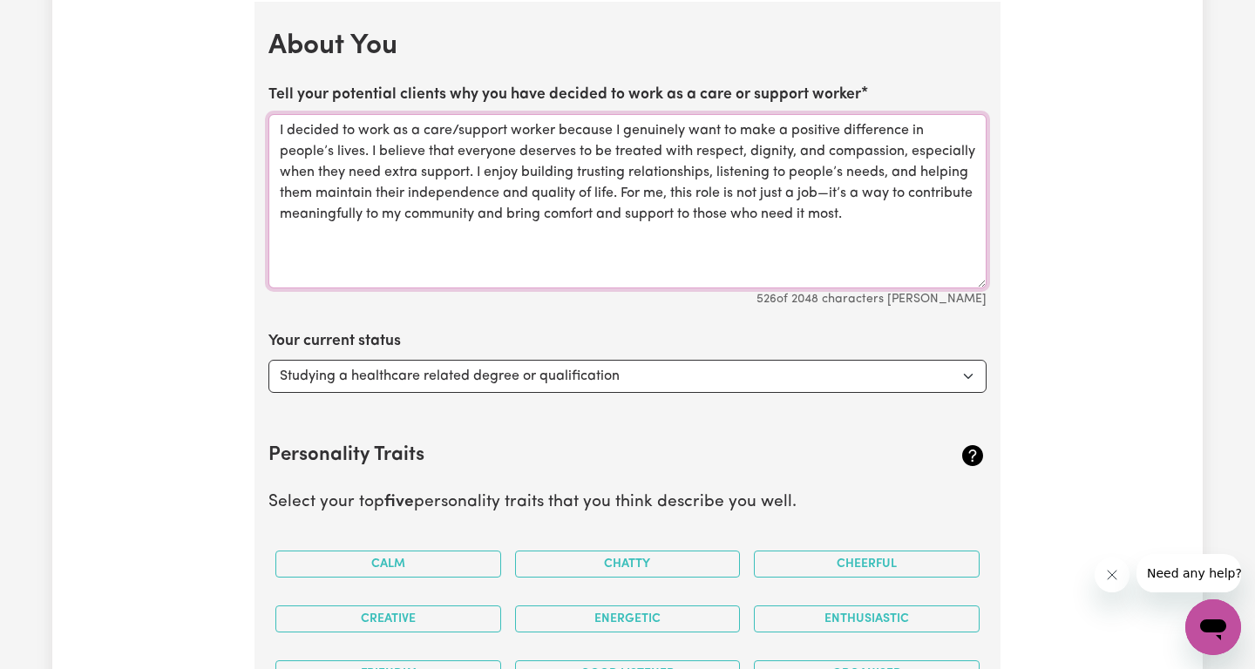
drag, startPoint x: 954, startPoint y: 217, endPoint x: 242, endPoint y: 118, distance: 718.7
click at [268, 118] on textarea "I decided to work as a care/support worker because I genuinely want to make a p…" at bounding box center [627, 201] width 718 height 174
drag, startPoint x: 1072, startPoint y: 245, endPoint x: 1044, endPoint y: 253, distance: 29.0
click at [303, 131] on textarea "I decided to work as a care/support worker because I genuinely want to make a p…" at bounding box center [627, 201] width 718 height 174
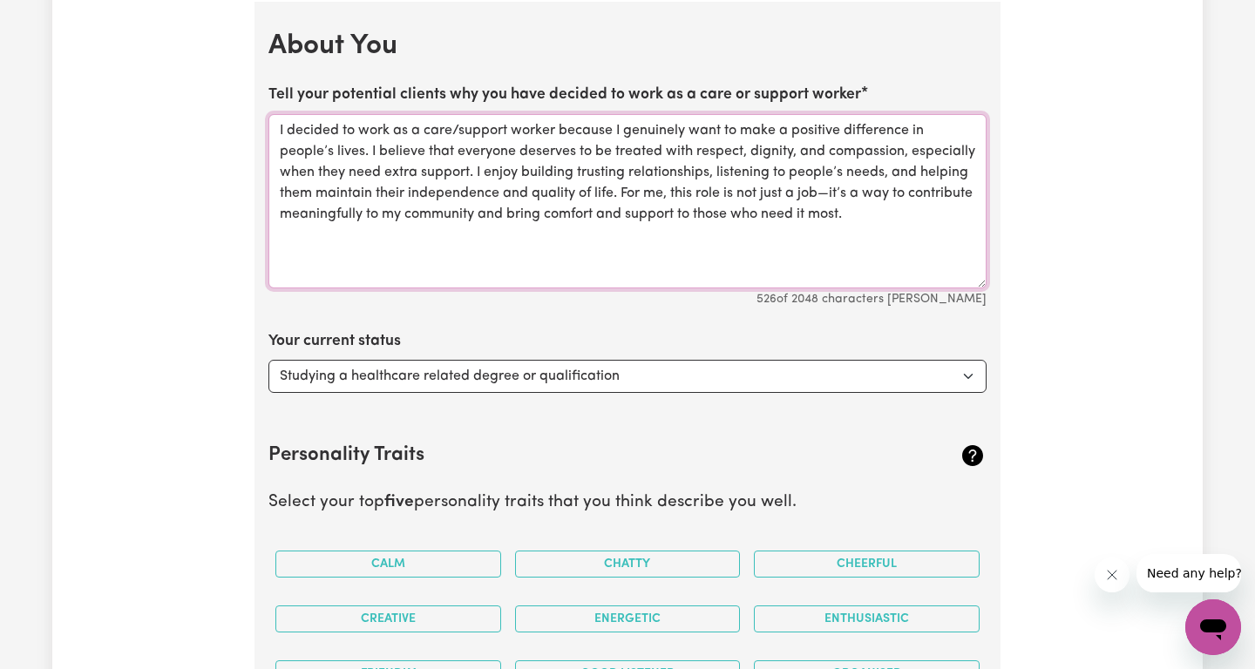
click at [303, 130] on textarea "I decided to work as a care/support worker because I genuinely want to make a p…" at bounding box center [627, 201] width 718 height 174
click at [303, 131] on textarea "I decided to work as a care/support worker because I genuinely want to make a p…" at bounding box center [627, 201] width 718 height 174
click at [288, 123] on textarea "I decided to work as a care/support worker because I genuinely want to make a p…" at bounding box center [627, 201] width 718 height 174
paste textarea "I have a disabled brother, and since I was young, I have helped him with his ne…"
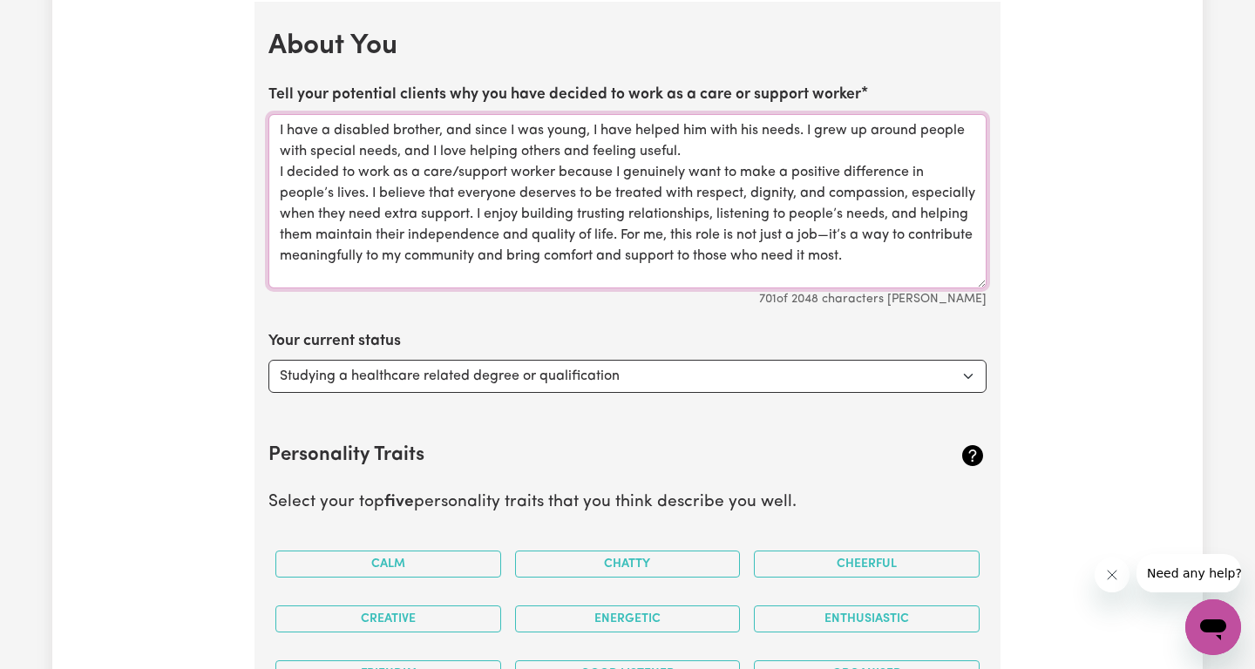
click at [359, 129] on textarea "I have a disabled brother, and since I was young, I have helped him with his ne…" at bounding box center [627, 201] width 718 height 174
click at [946, 251] on textarea "I have a disabled brother, and since I was young, I have helped him with his ne…" at bounding box center [627, 201] width 718 height 174
type textarea "I have a disabled brother, and since I was young, I have helped him with his ne…"
click at [268, 360] on select "Select... Studying a healthcare related degree or qualification Studying a non-…" at bounding box center [627, 376] width 718 height 33
select select "Embarking on a career change into the care industry"
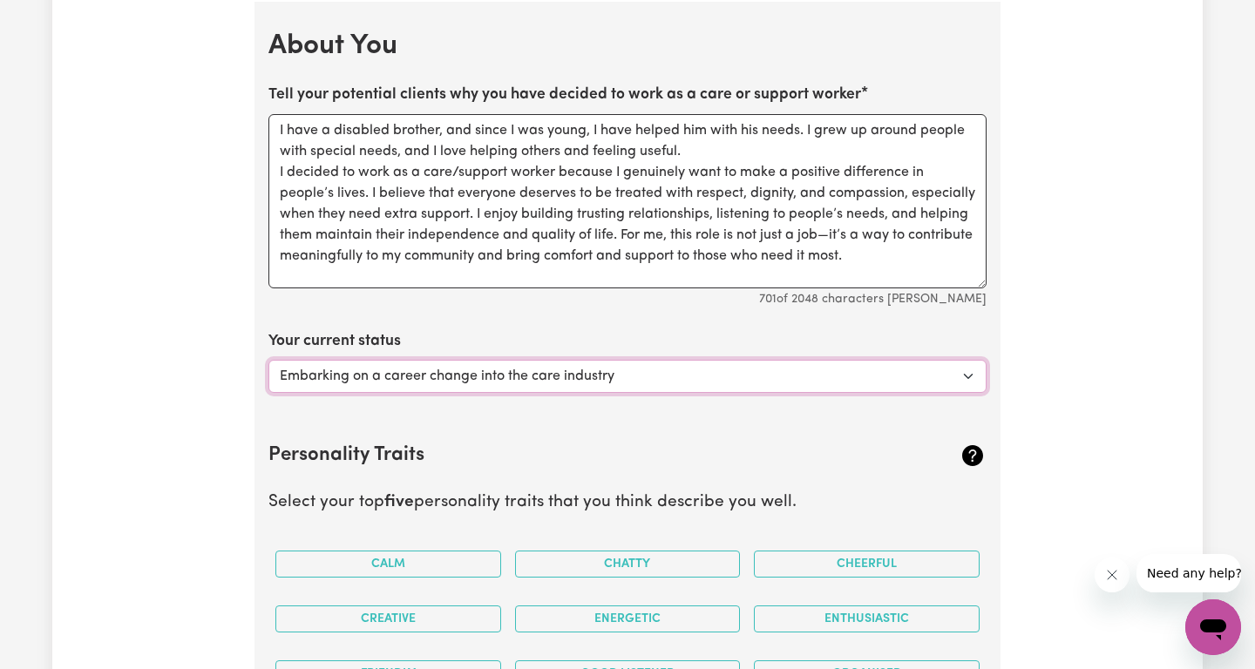
click option "Embarking on a career change into the care industry" at bounding box center [0, 0] width 0 height 0
click at [496, 464] on h2 "Personality Traits" at bounding box center [567, 456] width 599 height 24
click at [712, 459] on h2 "Personality Traits" at bounding box center [567, 456] width 599 height 24
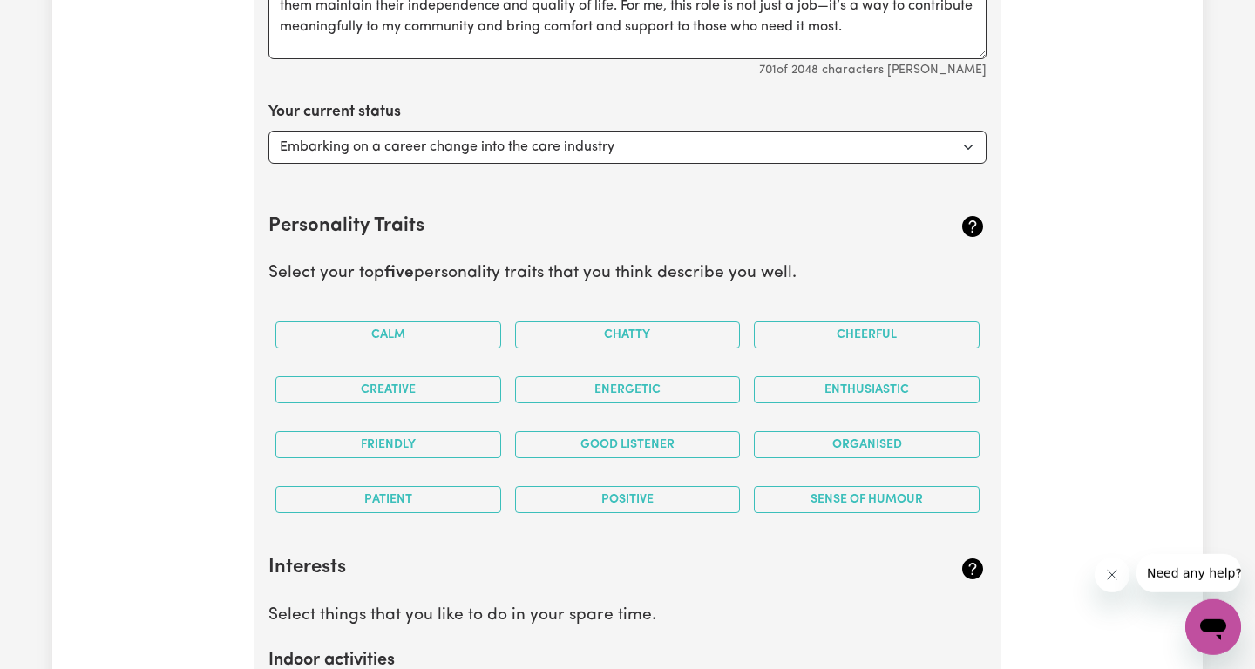
scroll to position [2966, 0]
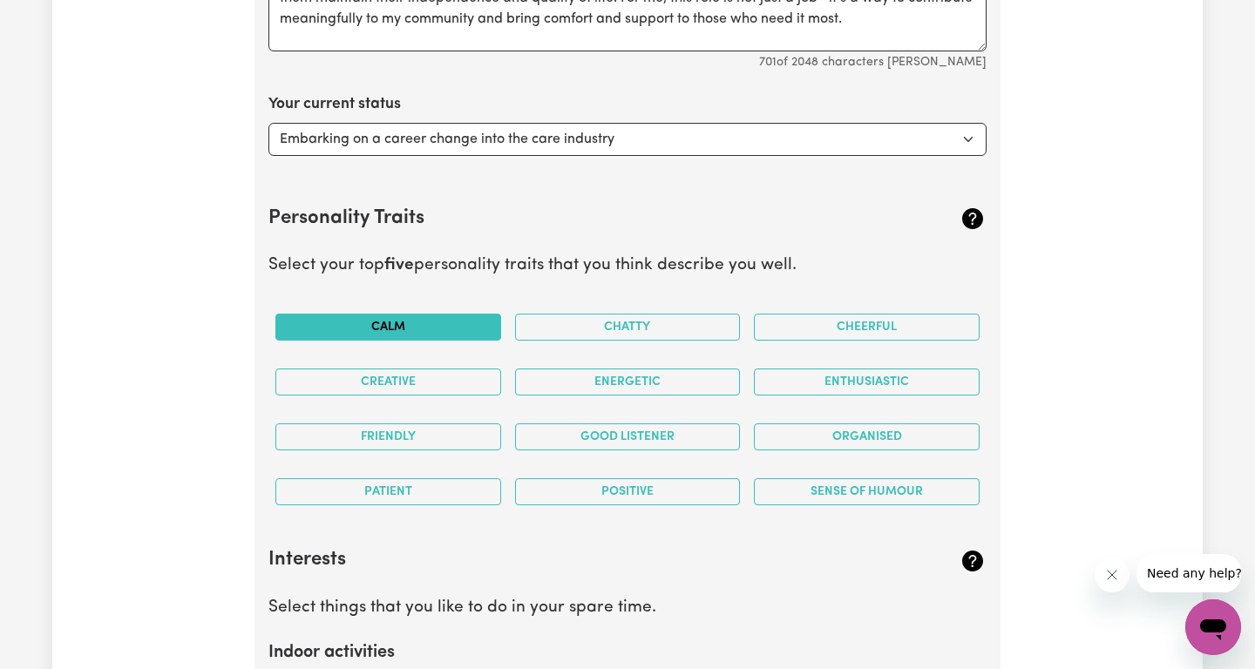
click at [396, 330] on button "Calm" at bounding box center [388, 327] width 226 height 27
click at [422, 442] on button "Friendly" at bounding box center [388, 436] width 226 height 27
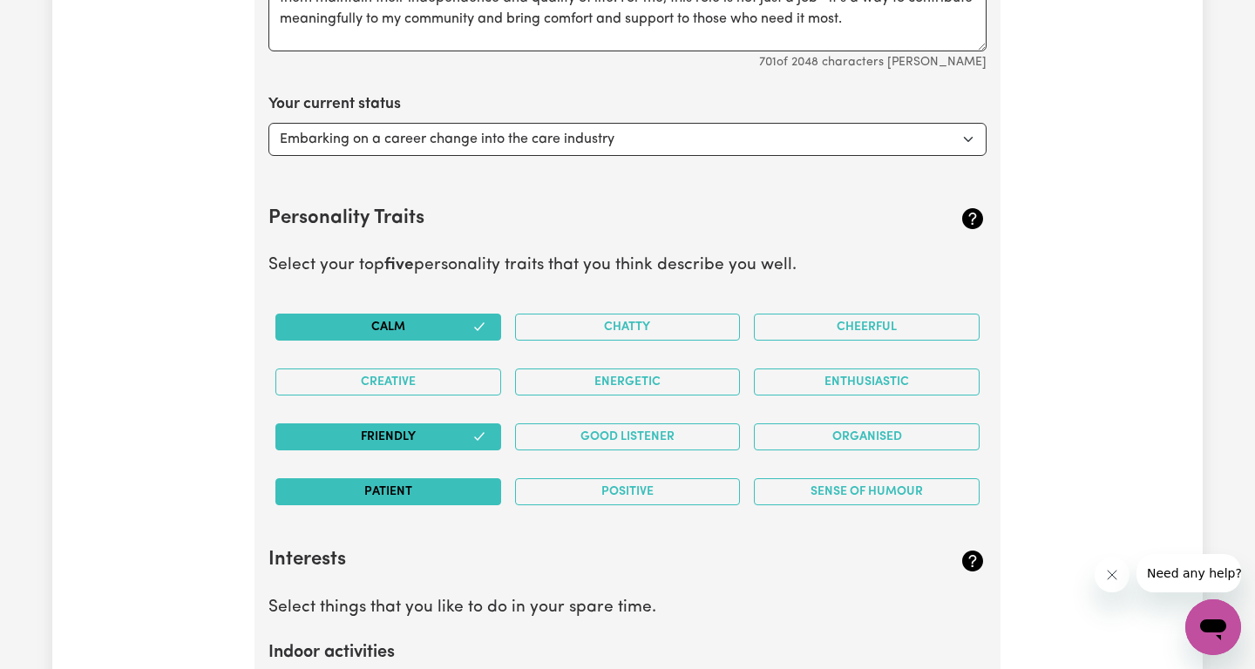
click at [422, 492] on button "Patient" at bounding box center [388, 491] width 226 height 27
click at [684, 429] on button "Good Listener" at bounding box center [628, 436] width 226 height 27
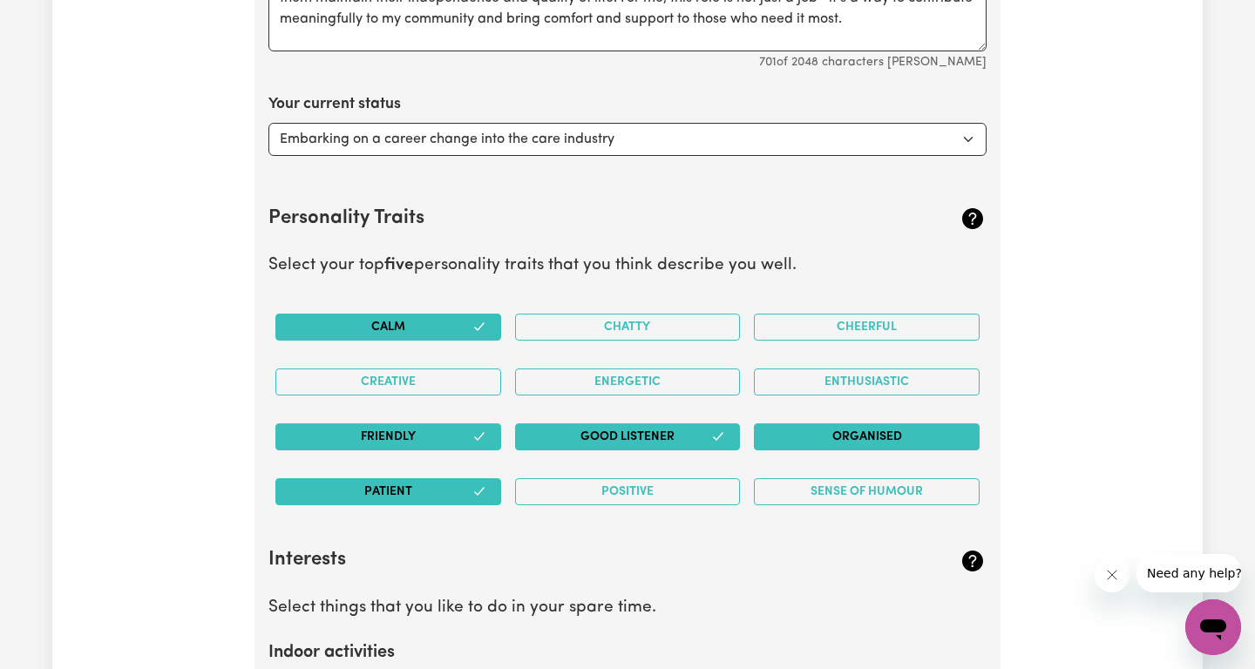
click at [819, 436] on button "Organised" at bounding box center [867, 436] width 226 height 27
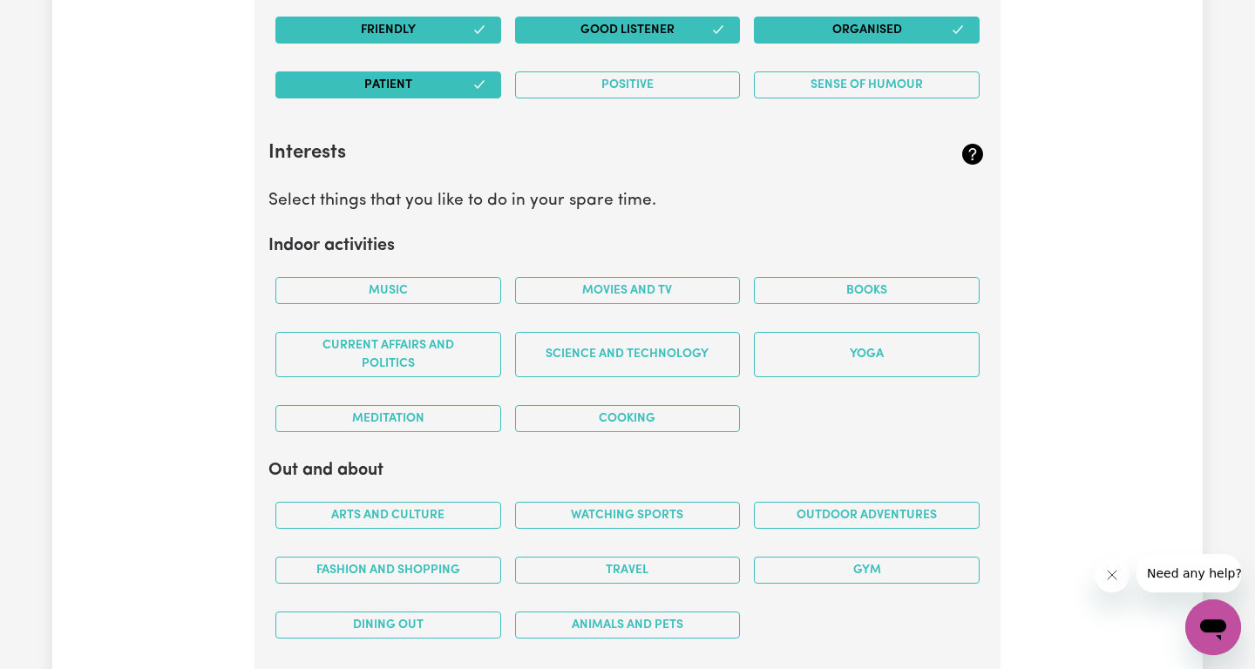
scroll to position [3376, 0]
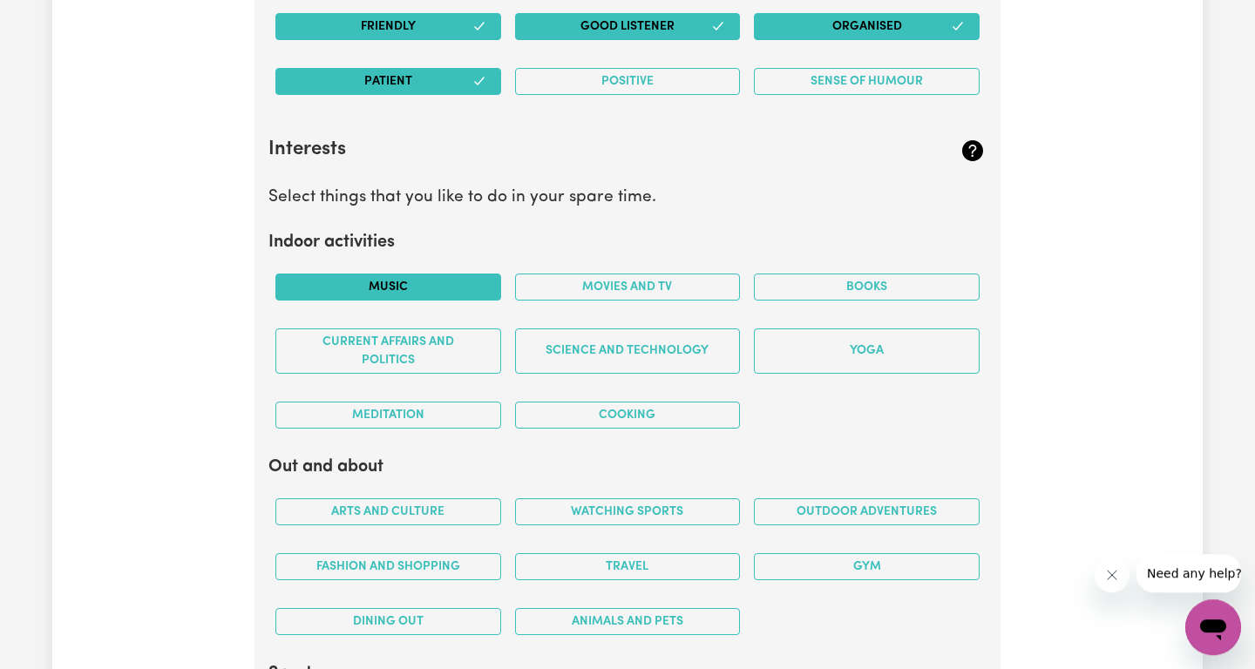
click at [454, 283] on button "Music" at bounding box center [388, 287] width 226 height 27
click at [619, 278] on button "Movies and TV" at bounding box center [628, 287] width 226 height 27
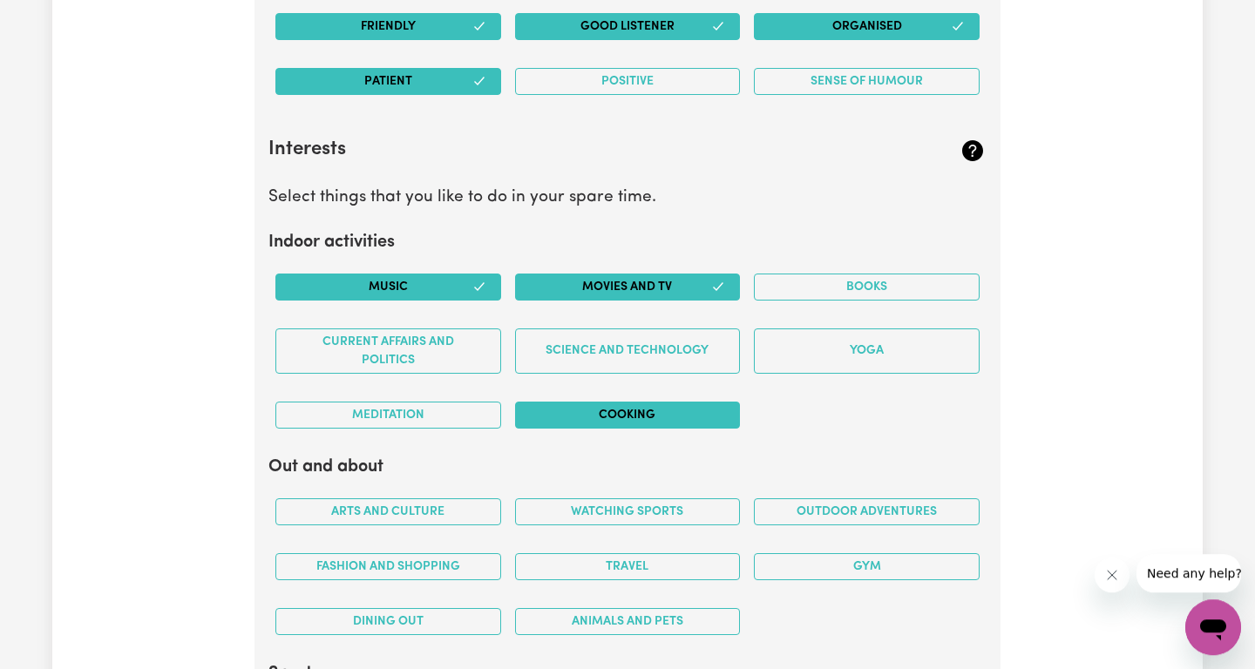
click at [659, 412] on button "Cooking" at bounding box center [628, 415] width 226 height 27
click at [858, 286] on button "Books" at bounding box center [867, 287] width 226 height 27
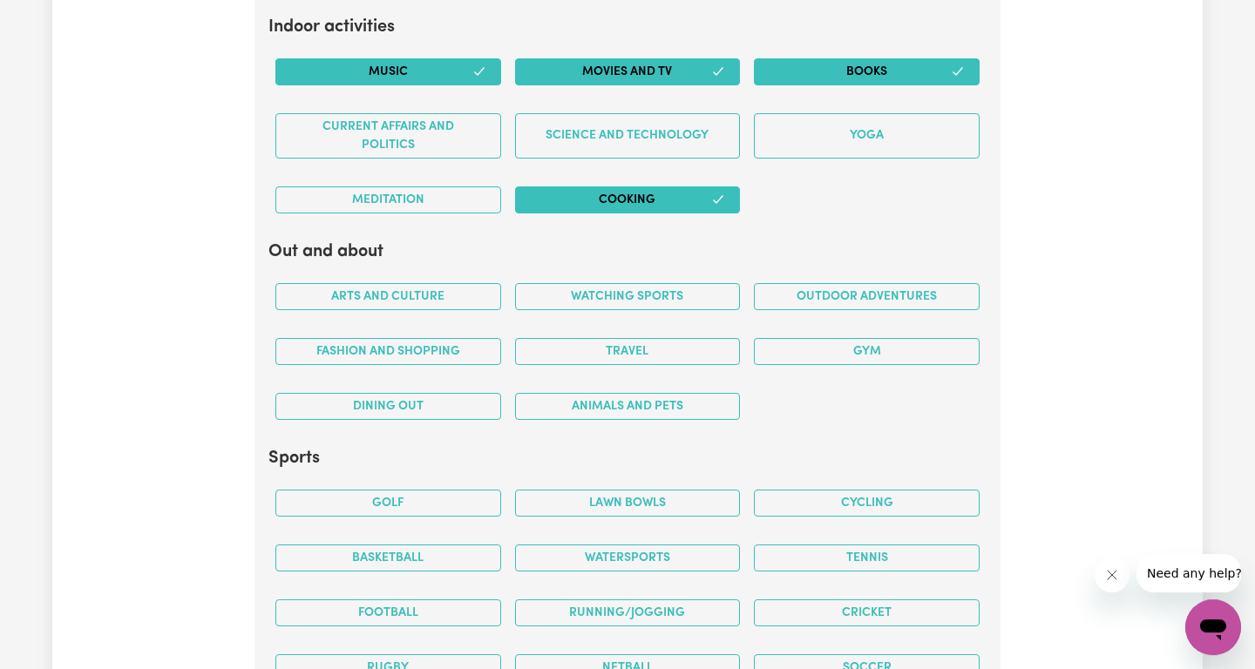
scroll to position [3630, 0]
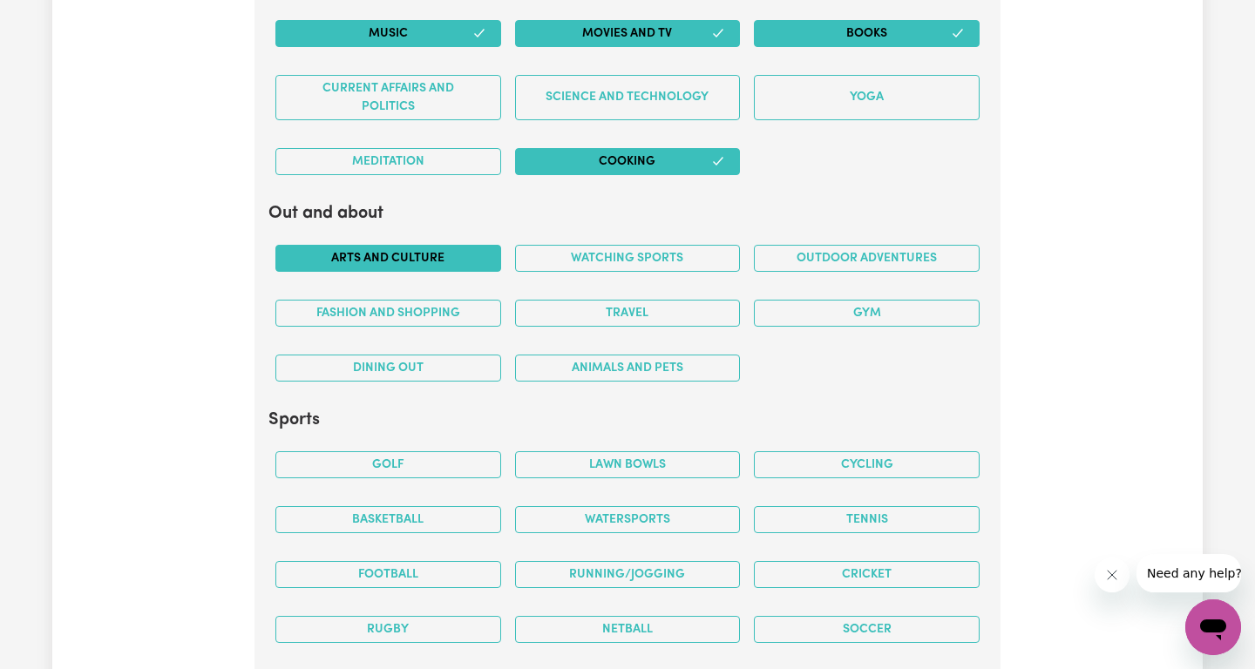
click at [450, 267] on button "Arts and Culture" at bounding box center [388, 258] width 226 height 27
click at [447, 308] on button "Fashion and shopping" at bounding box center [388, 313] width 226 height 27
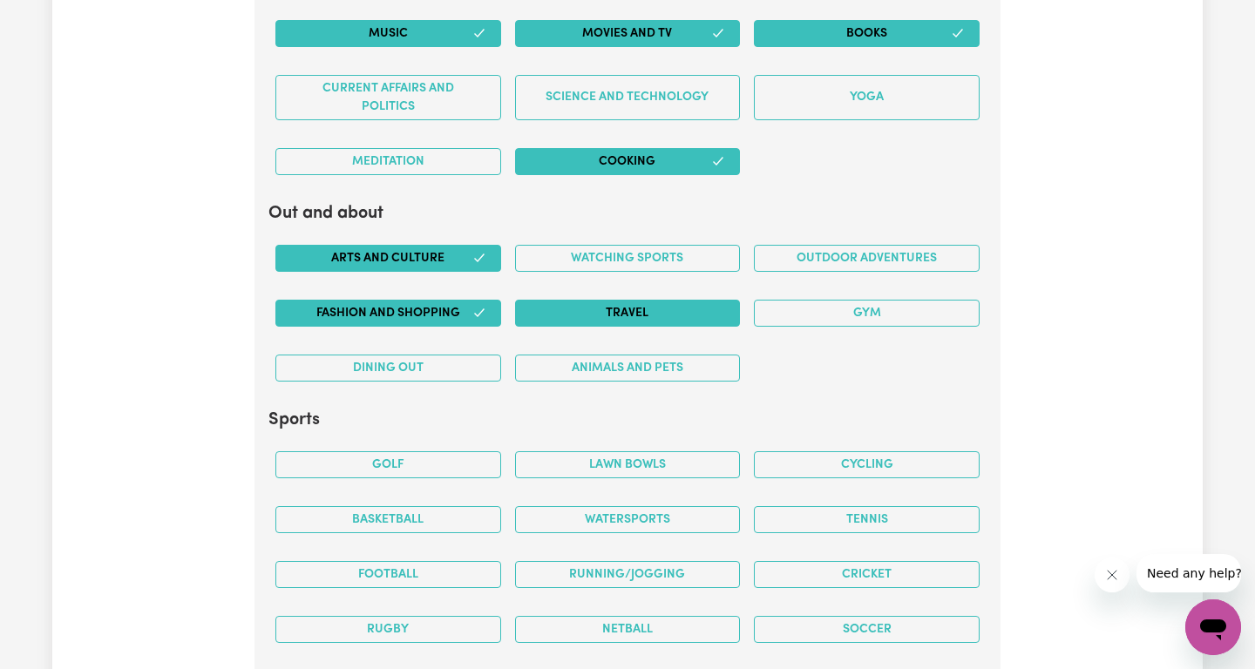
click at [560, 305] on button "Travel" at bounding box center [628, 313] width 226 height 27
click at [817, 319] on button "Gym" at bounding box center [867, 313] width 226 height 27
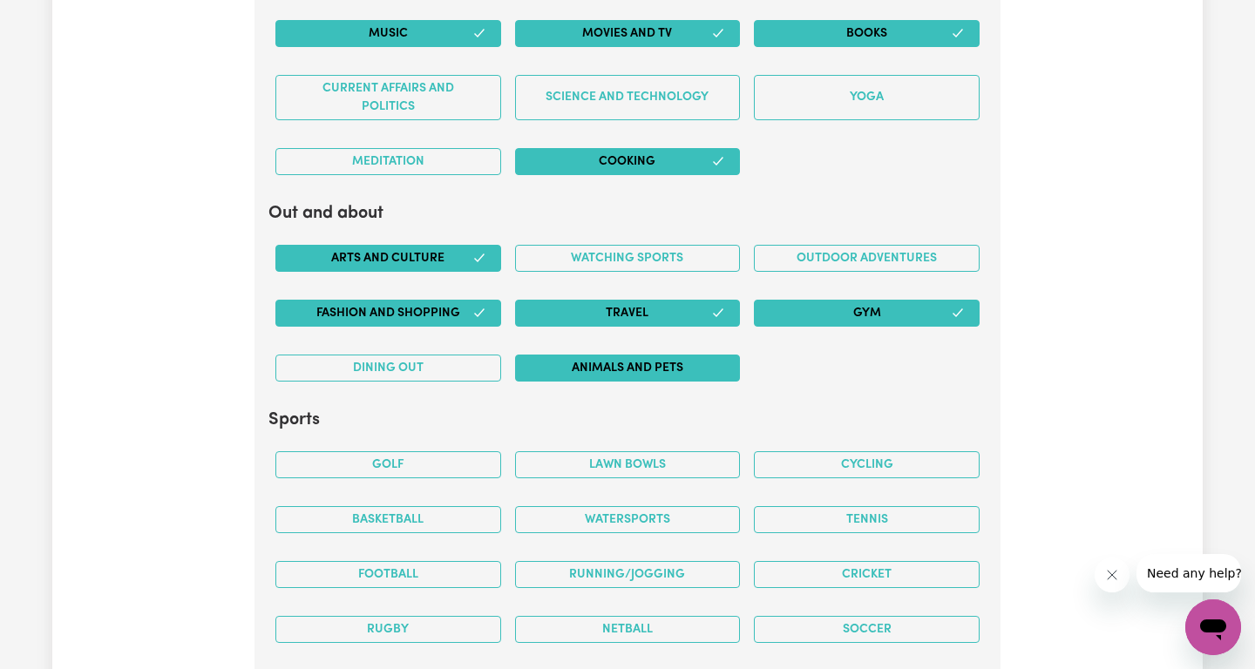
click at [623, 371] on button "Animals and pets" at bounding box center [628, 368] width 226 height 27
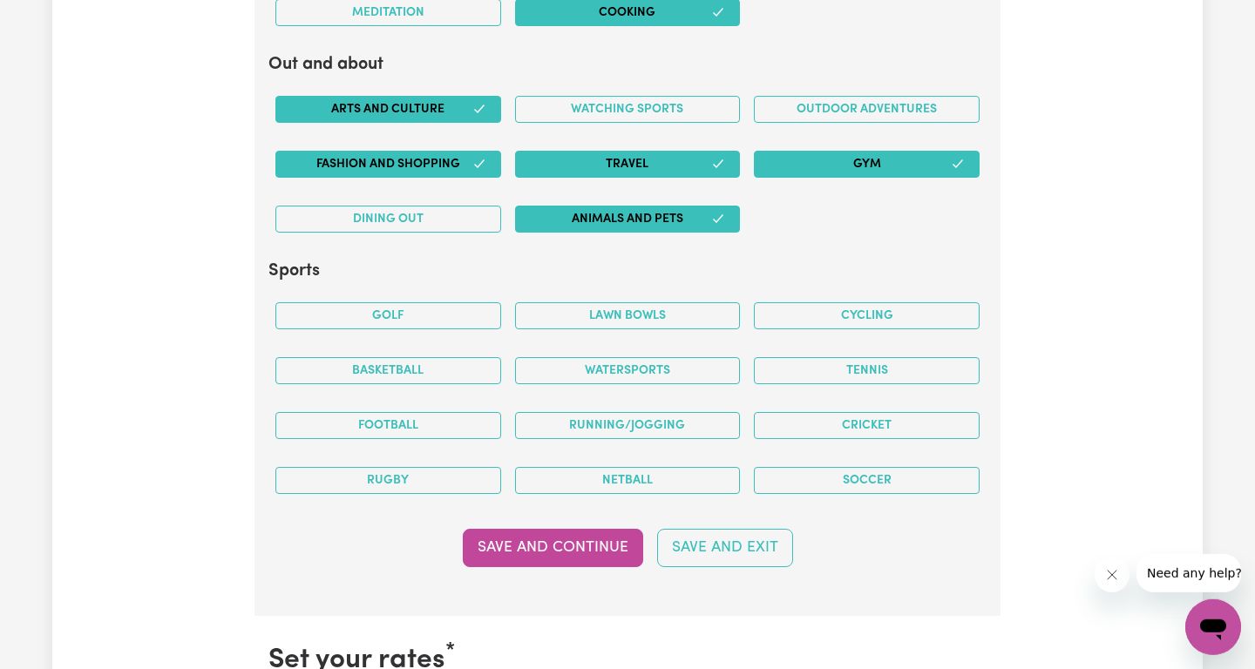
scroll to position [3783, 0]
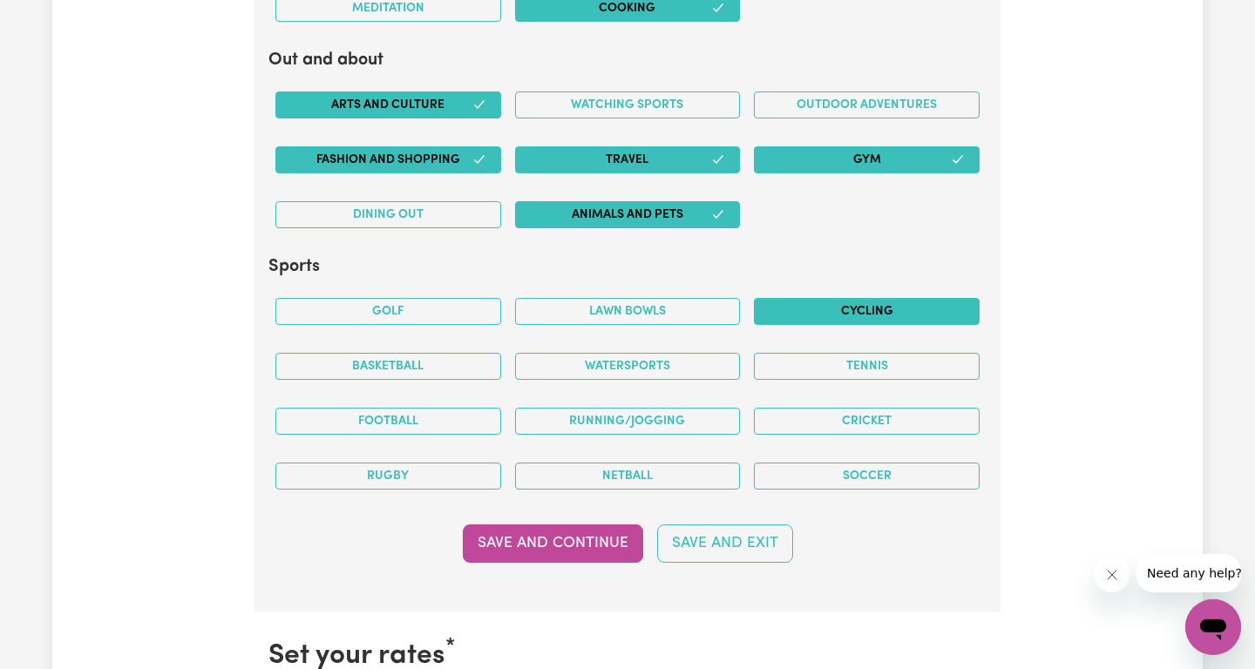
click at [865, 313] on button "Cycling" at bounding box center [867, 311] width 226 height 27
click at [646, 366] on button "Watersports" at bounding box center [628, 366] width 226 height 27
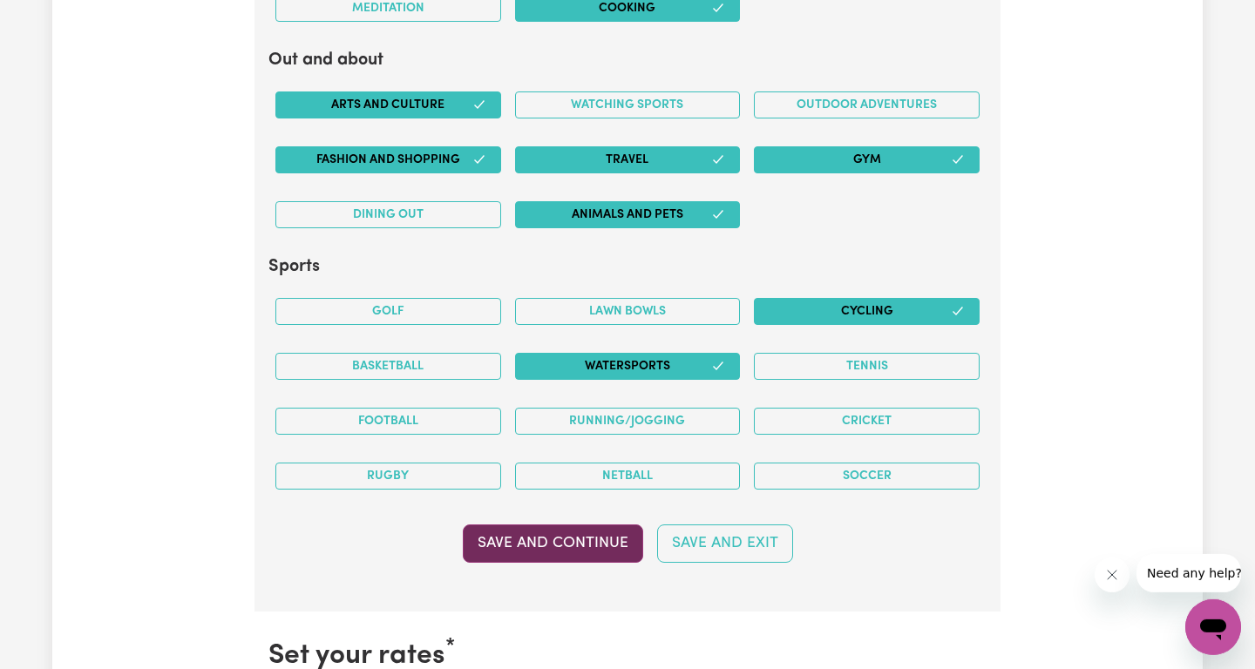
click at [572, 556] on button "Save and Continue" at bounding box center [553, 544] width 180 height 38
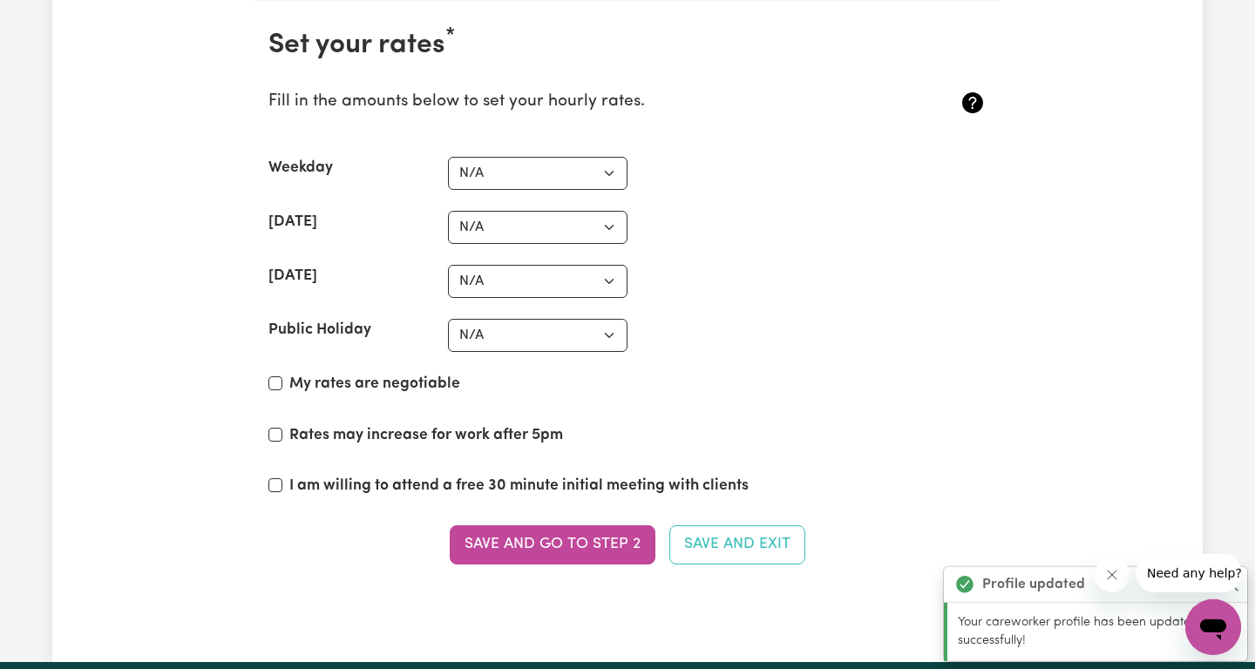
scroll to position [4395, 0]
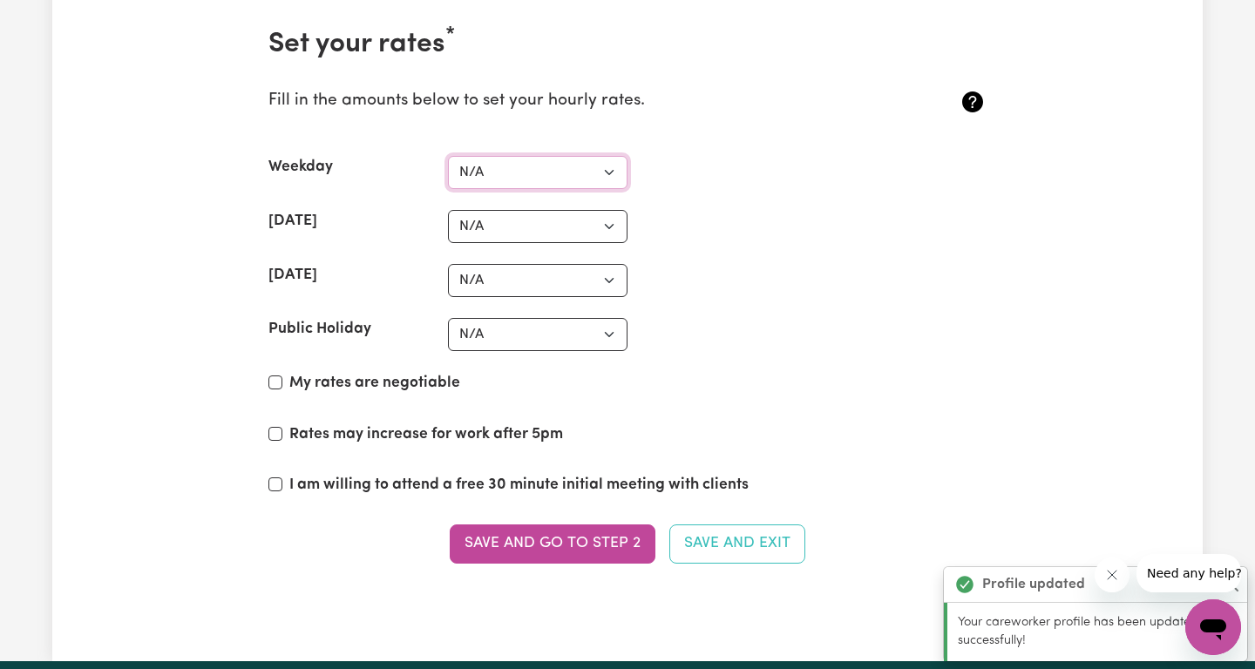
click at [448, 156] on select "N/A $37 $38 $39 $40 $41 $42 $43 $44 $45 $46 $47 $48 $49 $50 $51 $52 $53 $54 $55…" at bounding box center [537, 172] width 179 height 33
select select "40"
click option "$40" at bounding box center [0, 0] width 0 height 0
click at [448, 210] on select "N/A $37 $38 $39 $40 $41 $42 $43 $44 $45 $46 $47 $48 $49 $50 $51 $52 $53 $54 $55…" at bounding box center [537, 226] width 179 height 33
select select "50"
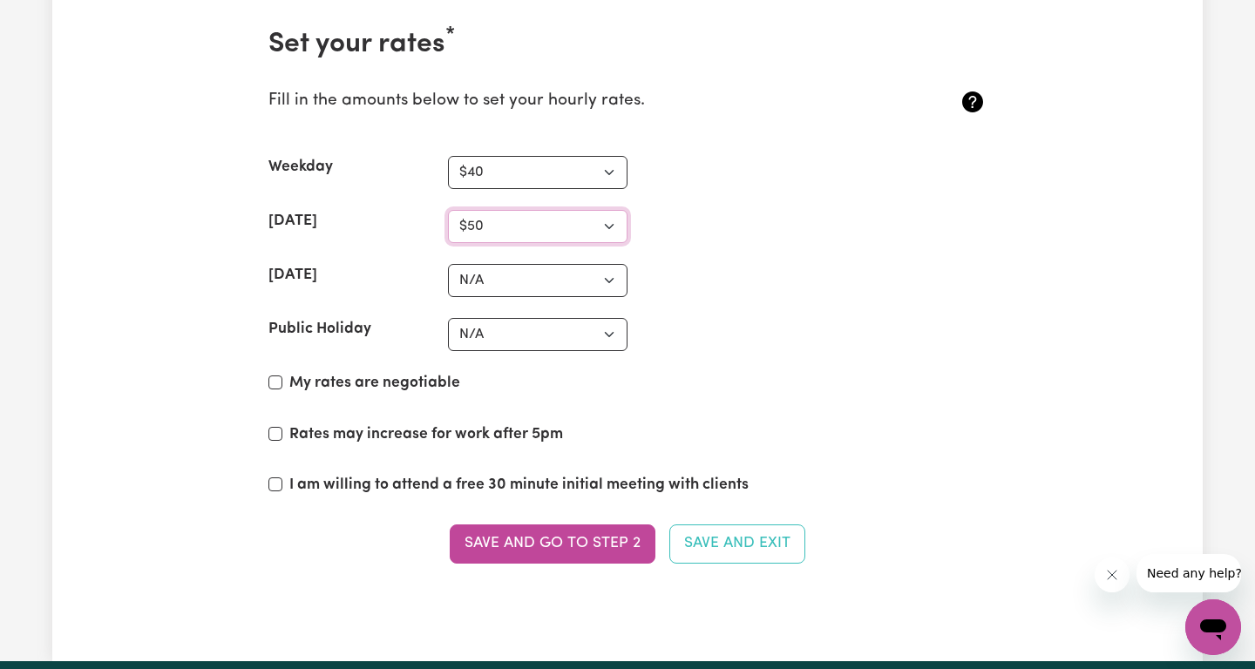
click option "$50" at bounding box center [0, 0] width 0 height 0
click at [448, 264] on select "N/A $37 $38 $39 $40 $41 $42 $43 $44 $45 $46 $47 $48 $49 $50 $51 $52 $53 $54 $55…" at bounding box center [537, 280] width 179 height 33
select select "60"
click option "$60" at bounding box center [0, 0] width 0 height 0
click at [448, 318] on select "N/A $37 $38 $39 $40 $41 $42 $43 $44 $45 $46 $47 $48 $49 $50 $51 $52 $53 $54 $55…" at bounding box center [537, 334] width 179 height 33
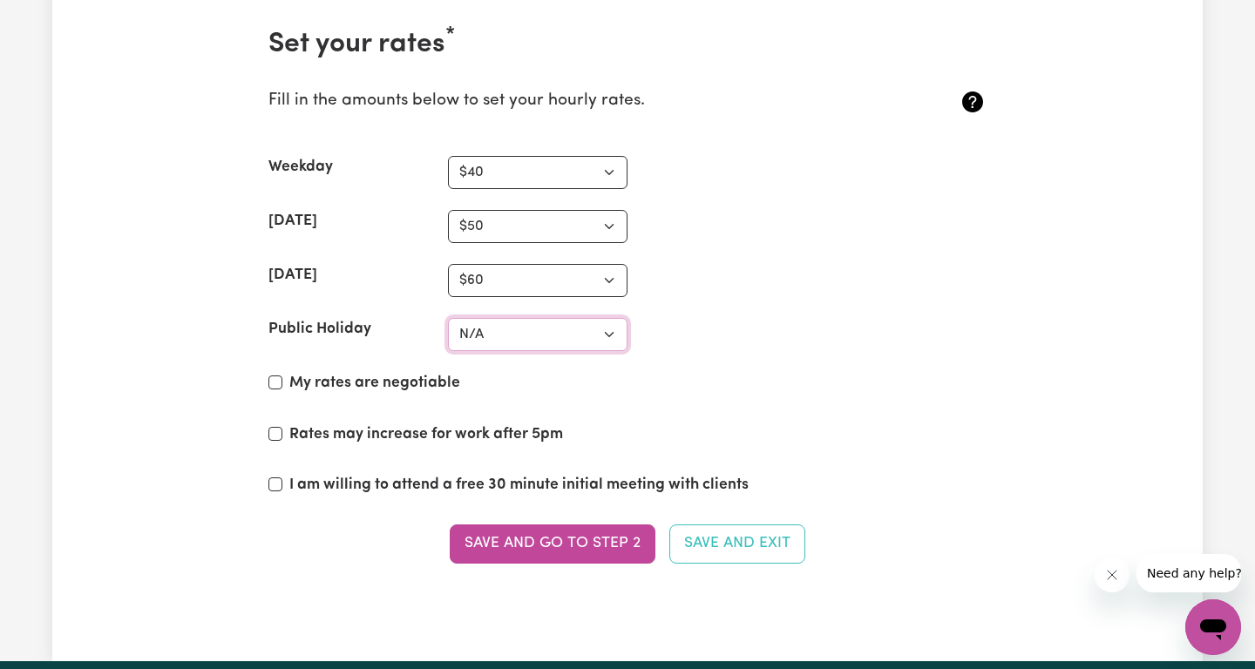
select select "70"
click option "$70" at bounding box center [0, 0] width 0 height 0
click at [839, 359] on section "Set your rates * Fill in the amounts below to set your hourly rates. Weekday N/…" at bounding box center [627, 306] width 746 height 612
click at [274, 382] on input "My rates are negotiable" at bounding box center [275, 383] width 14 height 14
checkbox input "true"
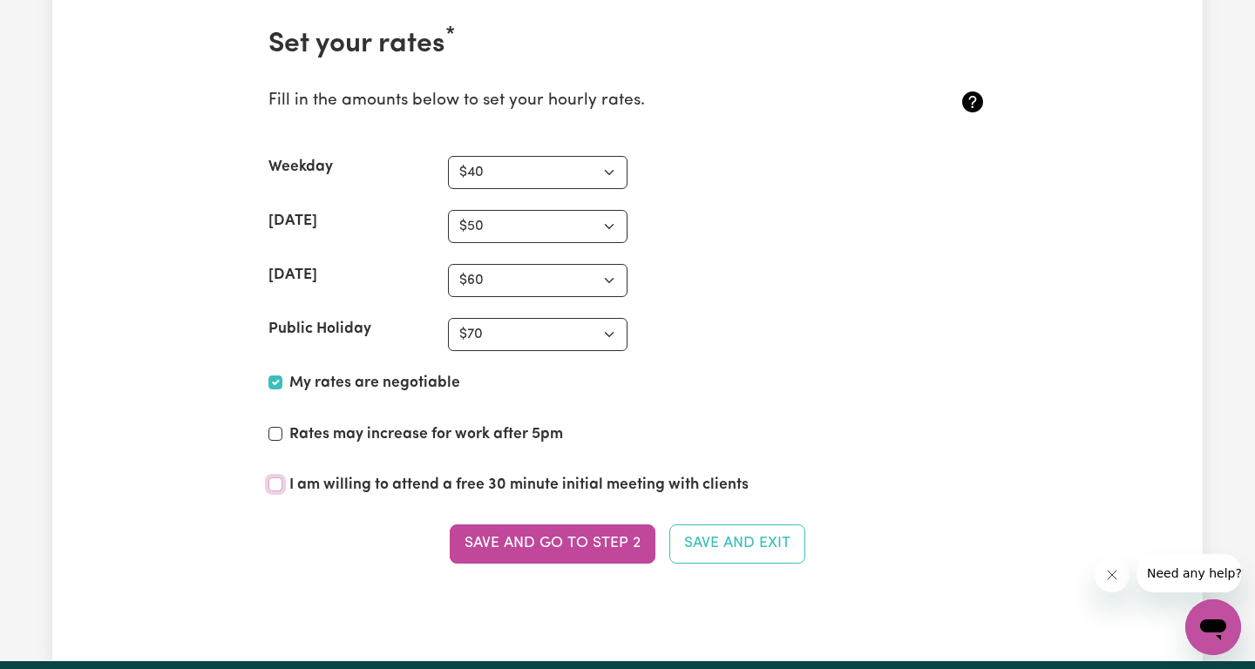
click at [275, 484] on input "I am willing to attend a free 30 minute initial meeting with clients" at bounding box center [275, 484] width 14 height 14
checkbox input "true"
click at [567, 550] on button "Save and go to Step 2" at bounding box center [553, 544] width 206 height 38
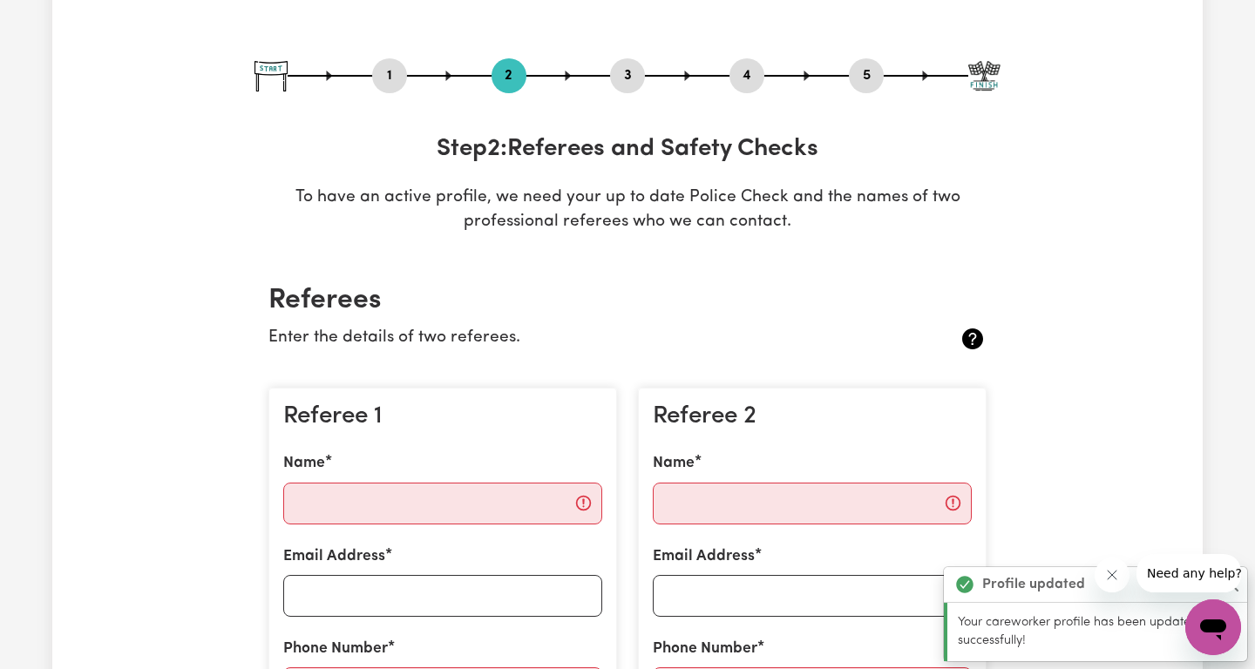
scroll to position [160, 0]
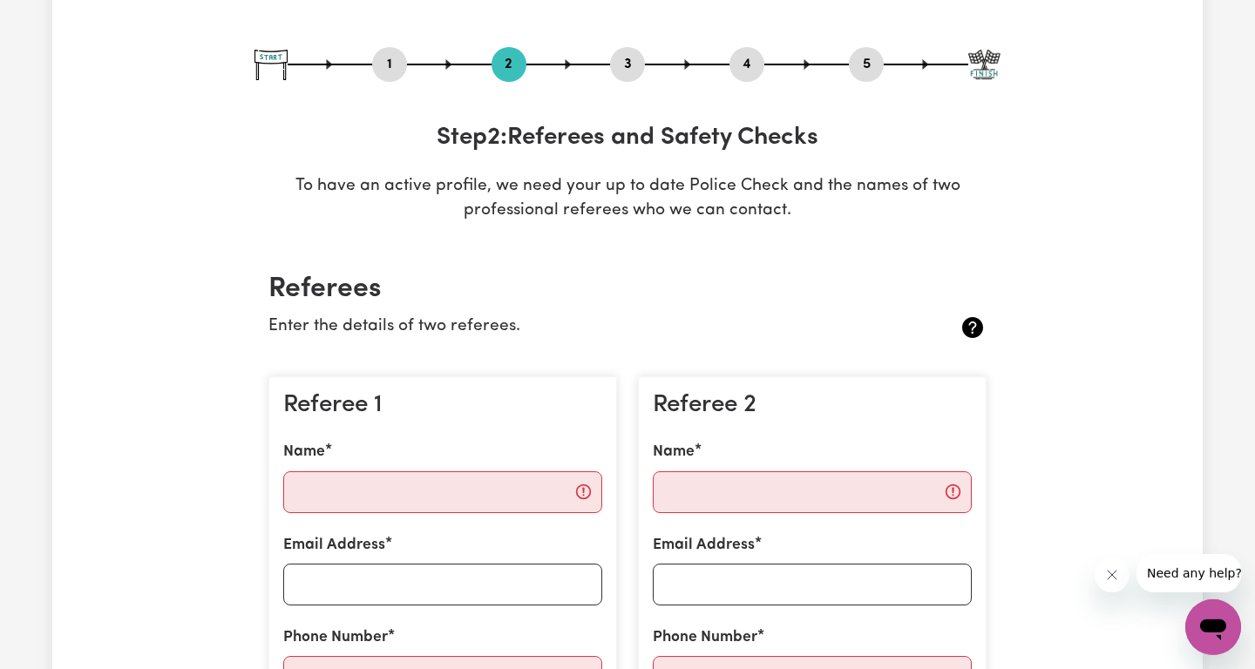
drag, startPoint x: 1113, startPoint y: 583, endPoint x: 1125, endPoint y: 565, distance: 22.0
click at [1112, 583] on button "Close message from company" at bounding box center [1111, 574] width 35 height 35
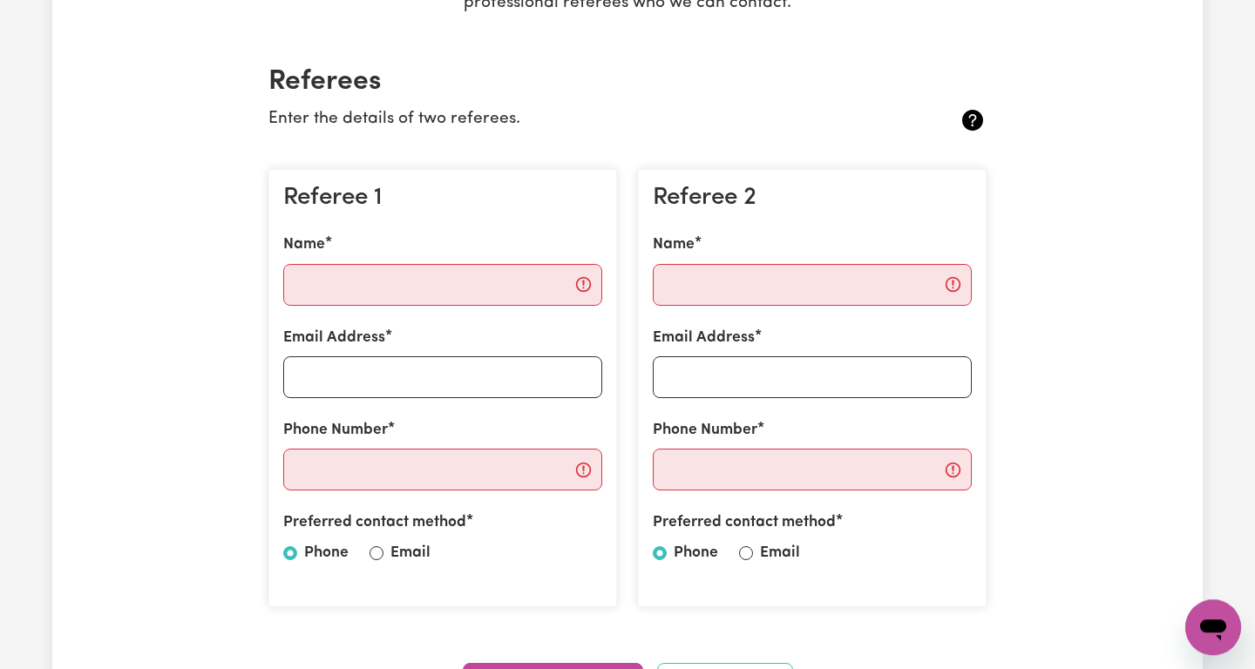
scroll to position [398, 0]
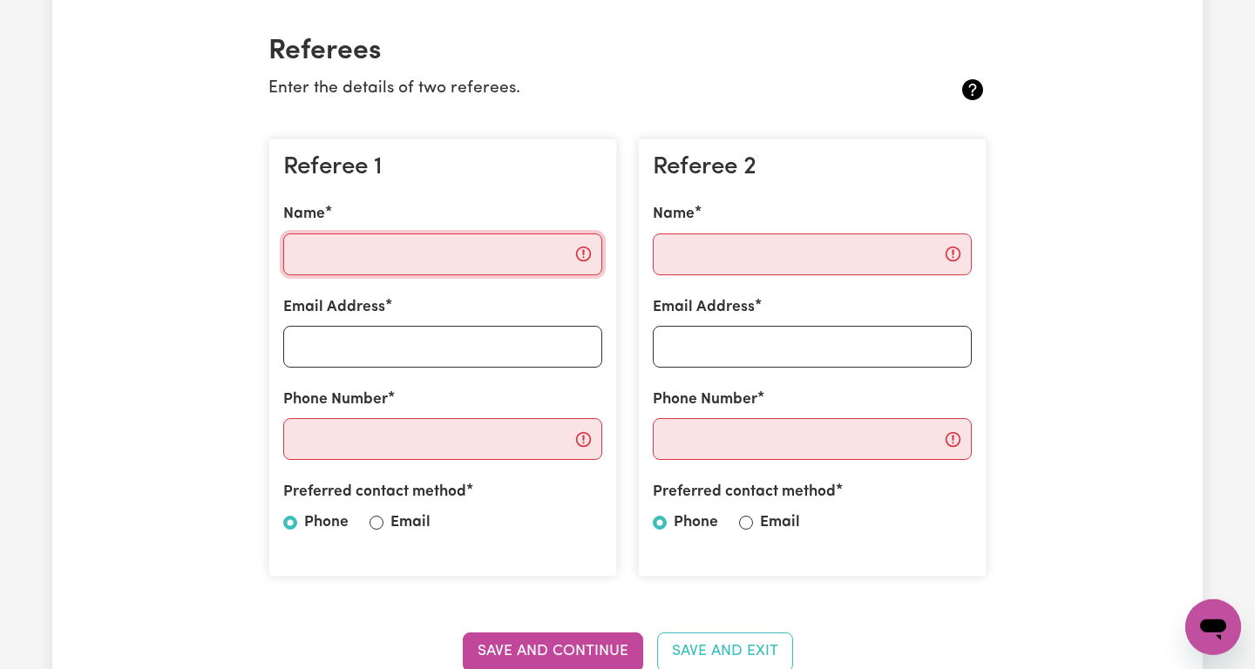
click at [394, 268] on input "Name" at bounding box center [442, 254] width 319 height 42
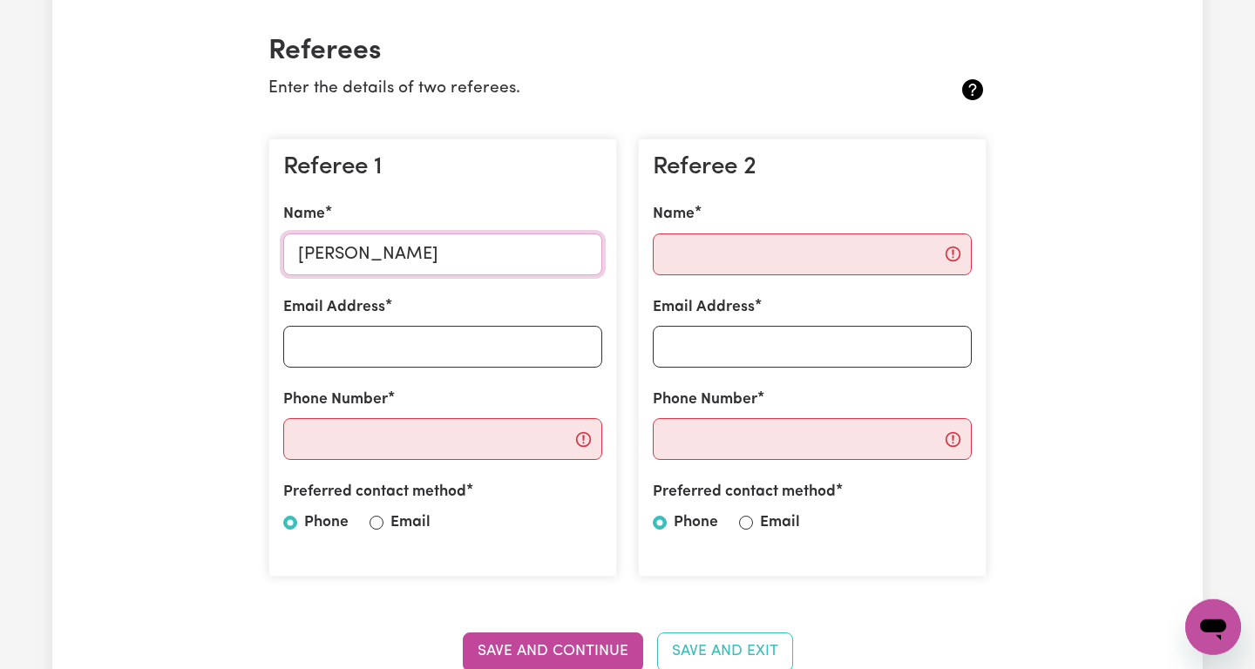
type input "[PERSON_NAME]"
paste input "[EMAIL_ADDRESS][DOMAIN_NAME]"
type input "[EMAIL_ADDRESS][DOMAIN_NAME]"
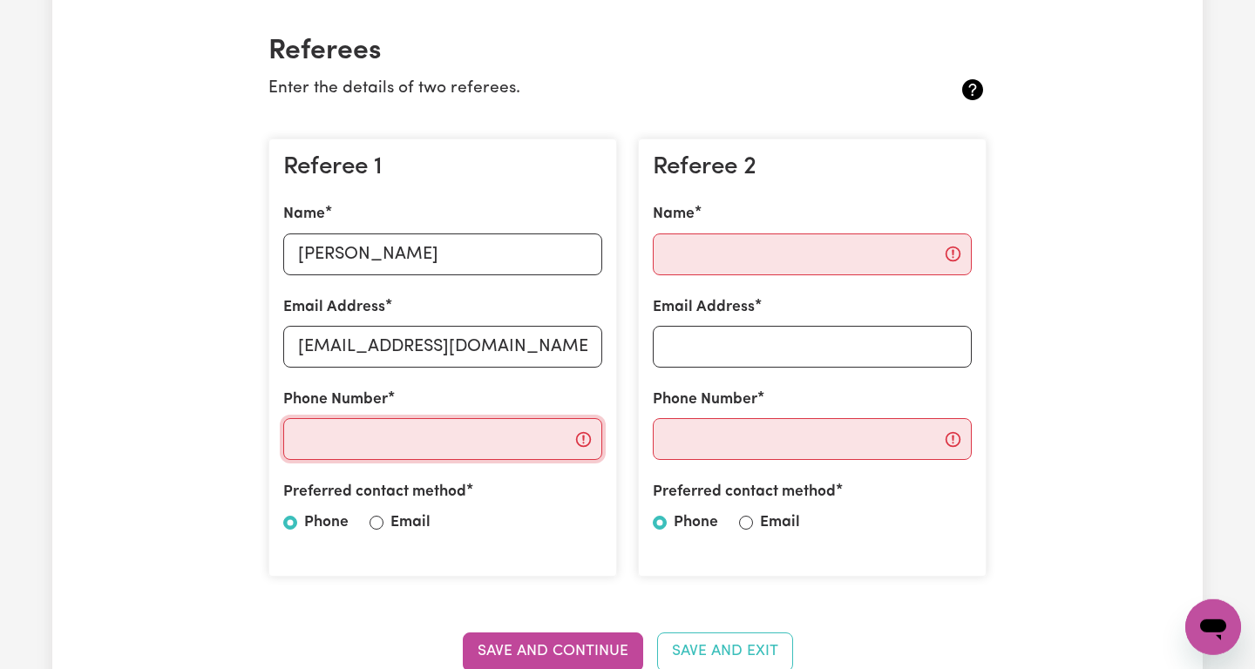
click at [425, 447] on input "Phone Number" at bounding box center [442, 439] width 319 height 42
drag, startPoint x: 300, startPoint y: 344, endPoint x: 409, endPoint y: 402, distance: 123.9
click at [300, 344] on input "[EMAIL_ADDRESS][DOMAIN_NAME]" at bounding box center [442, 347] width 319 height 42
click at [393, 429] on input "Phone Number" at bounding box center [442, 439] width 319 height 42
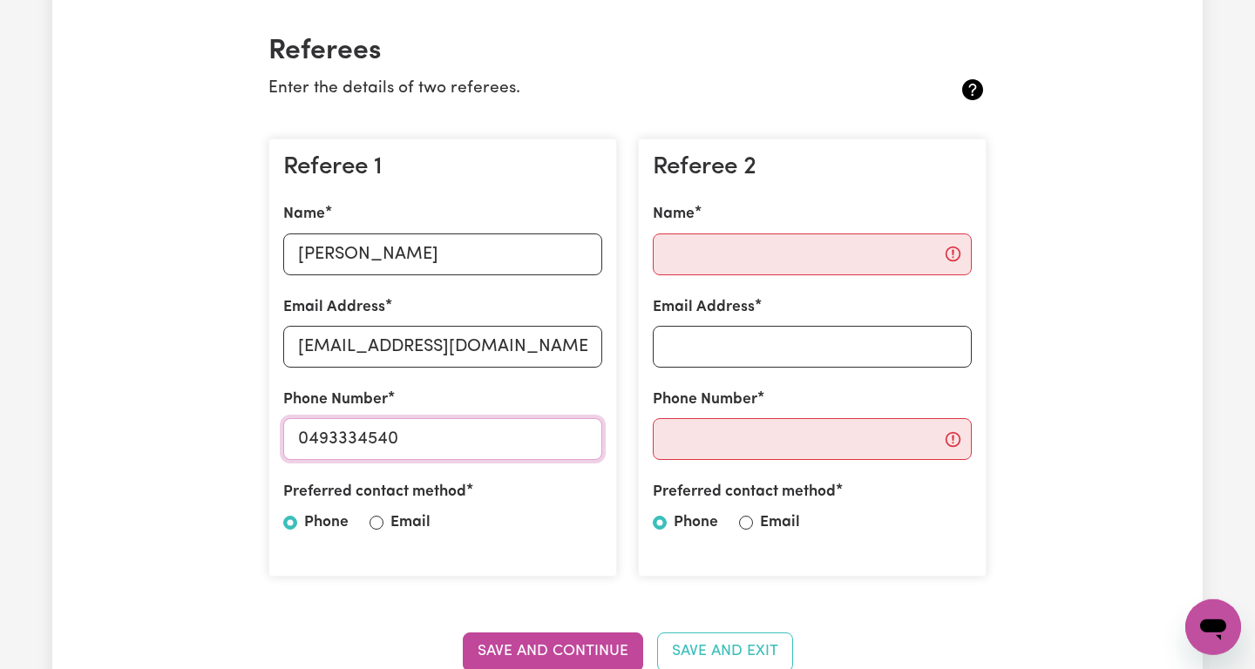
type input "0493334540"
click at [713, 266] on input "Name" at bounding box center [812, 254] width 319 height 42
type input "[PERSON_NAME]"
click at [855, 351] on input "Email Address" at bounding box center [812, 347] width 319 height 42
paste input "[PERSON_NAME][DOMAIN_NAME][EMAIL_ADDRESS][DOMAIN_NAME]"
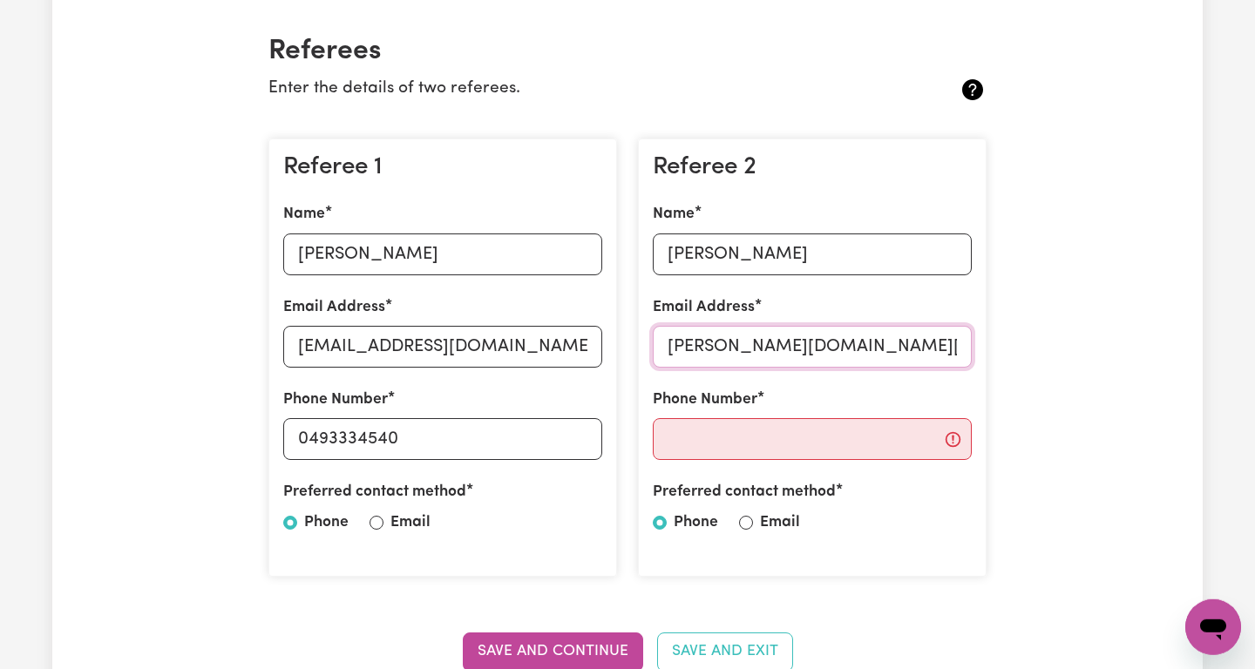
type input "[PERSON_NAME][DOMAIN_NAME][EMAIL_ADDRESS][DOMAIN_NAME]"
click at [757, 443] on input "Phone Number" at bounding box center [812, 439] width 319 height 42
type input "0493334553"
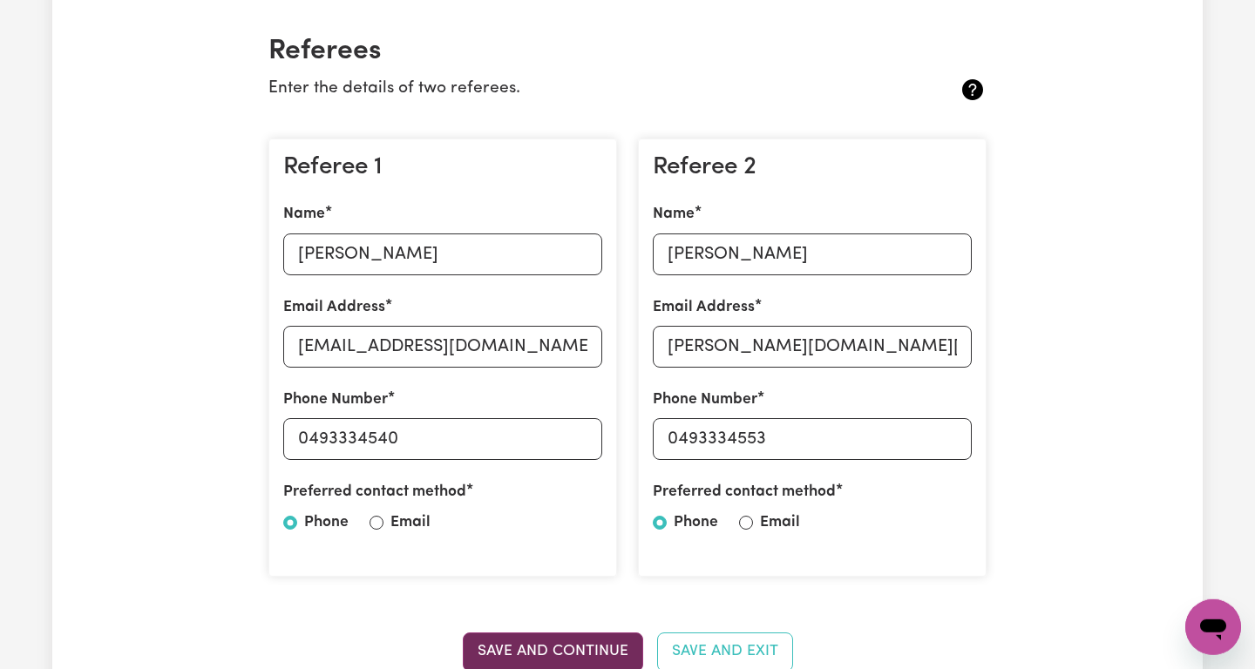
click at [576, 652] on button "Save and Continue" at bounding box center [553, 652] width 180 height 38
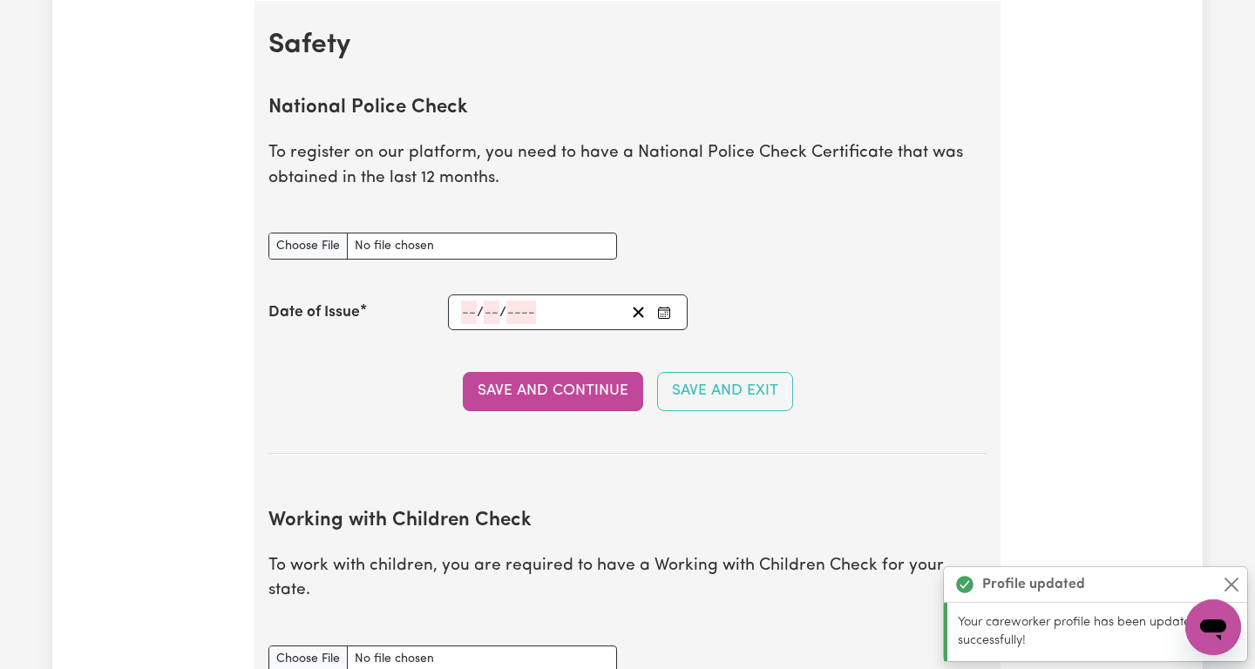
scroll to position [1119, 0]
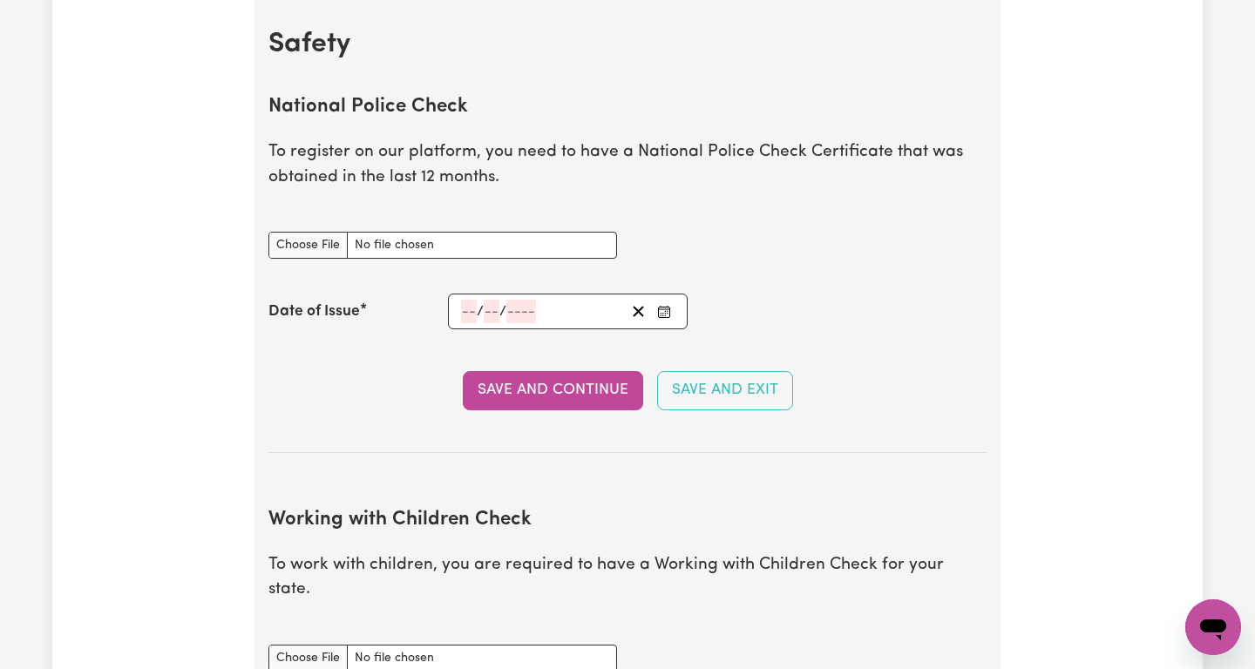
click at [905, 436] on section "National Police Check To register on our platform, you need to have a National …" at bounding box center [627, 260] width 718 height 385
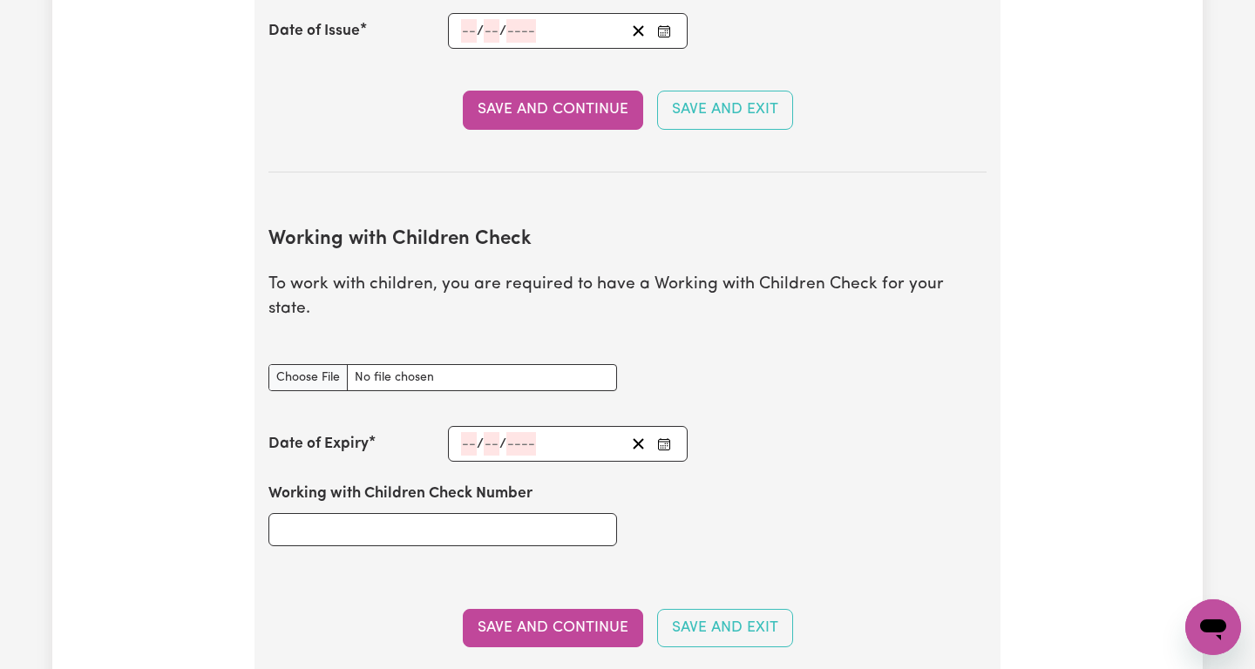
scroll to position [1425, 0]
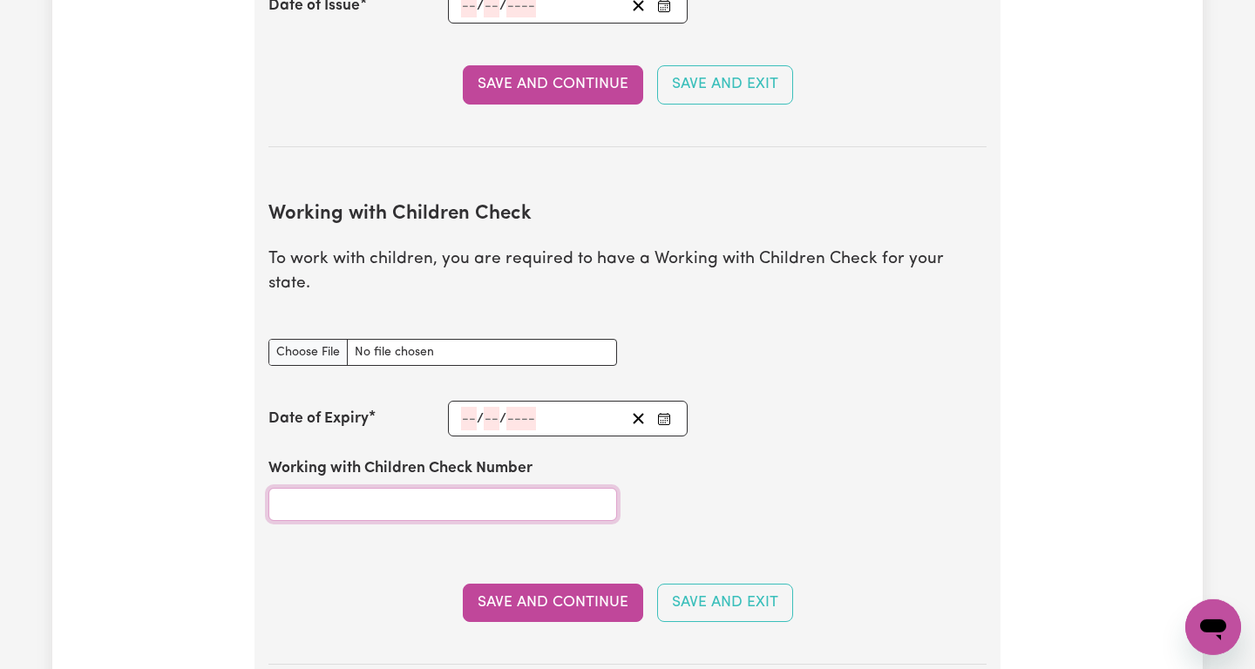
click at [374, 488] on input "Working with Children Check Number" at bounding box center [442, 504] width 349 height 33
paste input "WWC2582059V"
type input "WWC2582059V"
click at [478, 411] on span "/" at bounding box center [480, 419] width 7 height 16
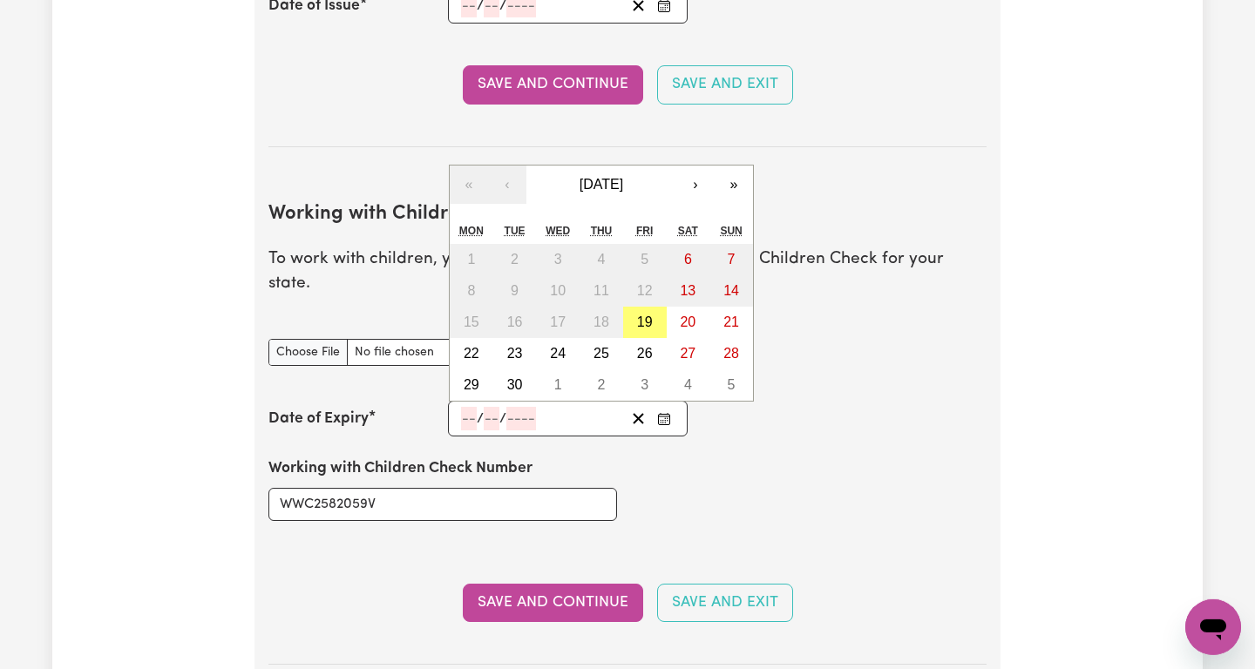
click at [465, 407] on input "number" at bounding box center [469, 419] width 16 height 24
type input "18"
type input "01"
type input "202"
type input "[DATE]"
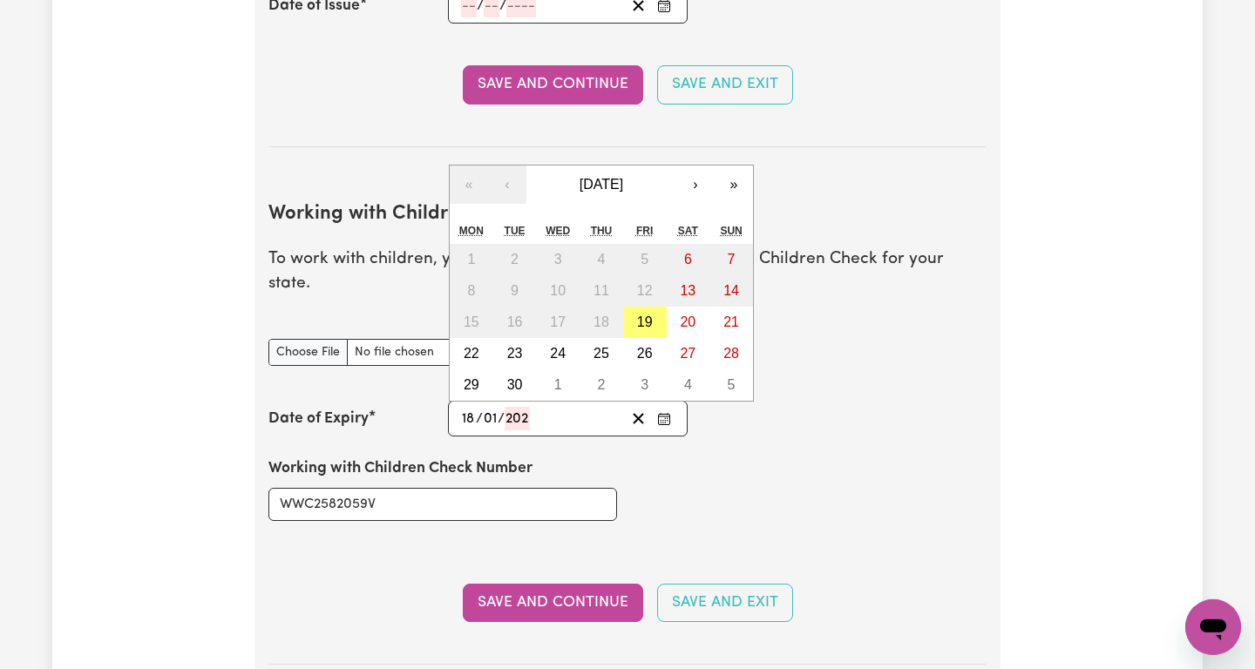
type input "1"
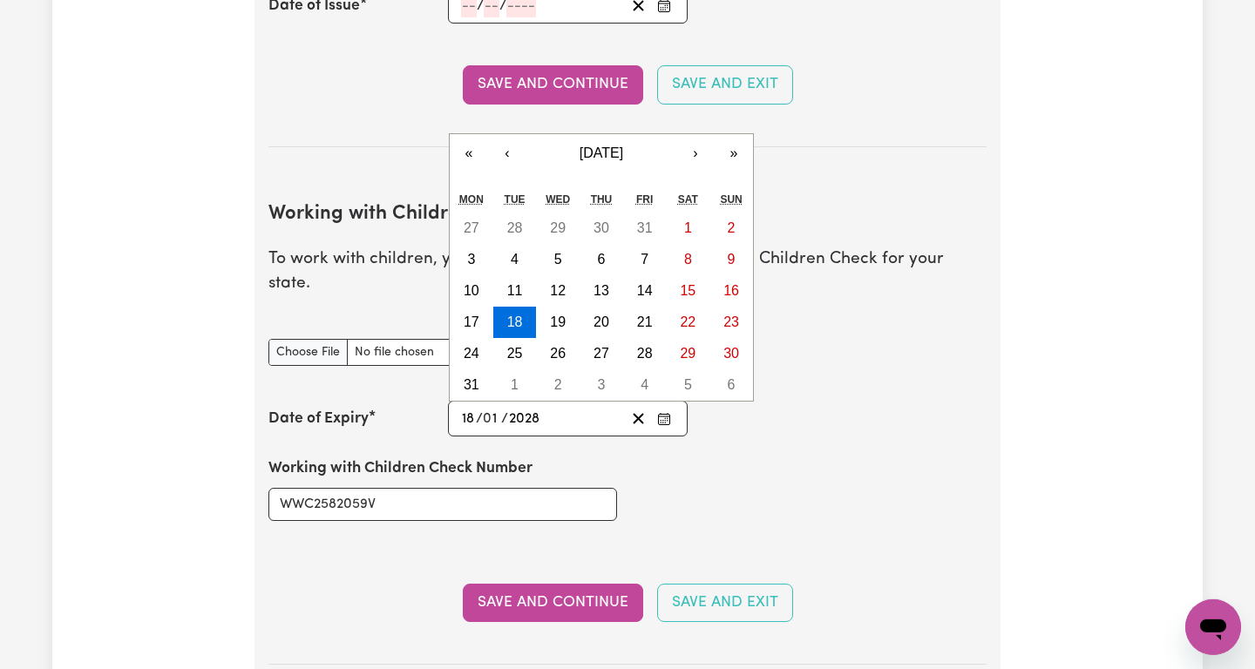
type input "2028"
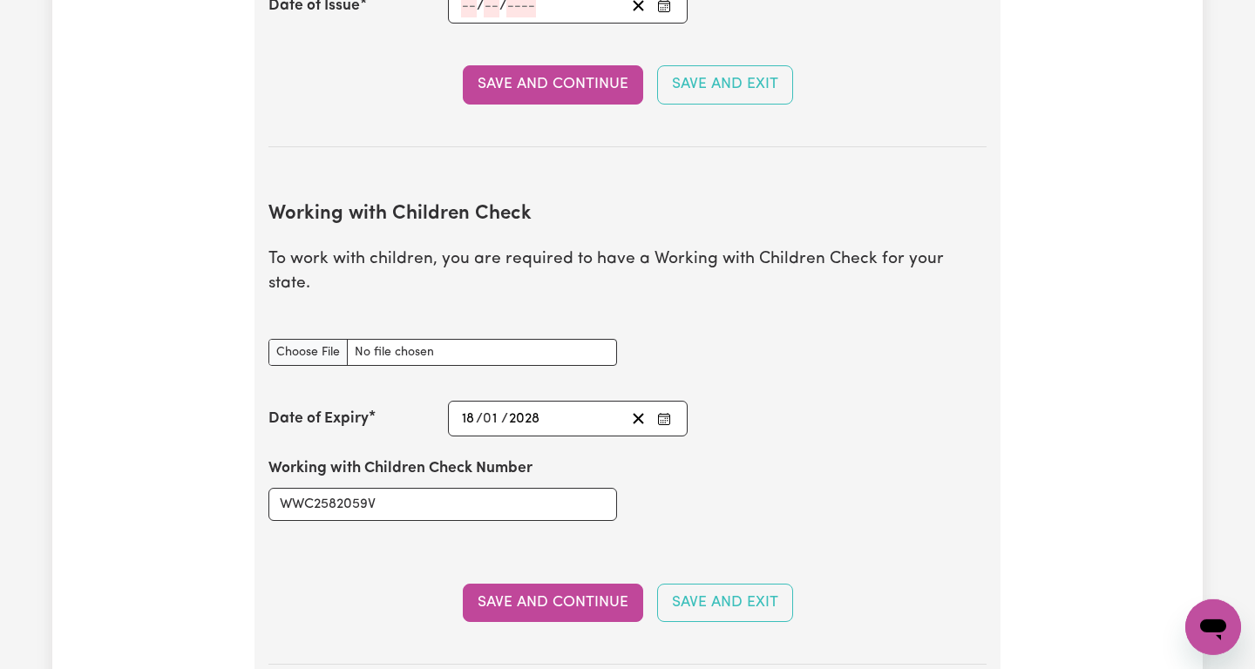
click at [835, 497] on div "Working with Children Check Number WWC2582059V" at bounding box center [627, 489] width 739 height 105
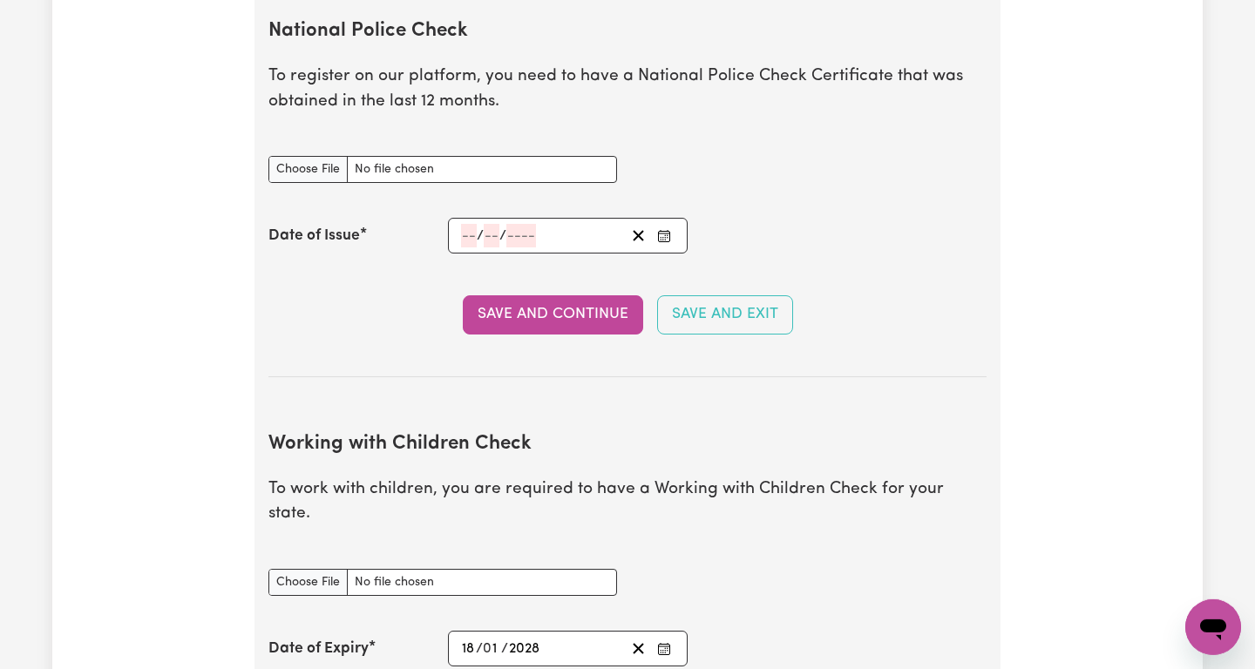
scroll to position [1018, 0]
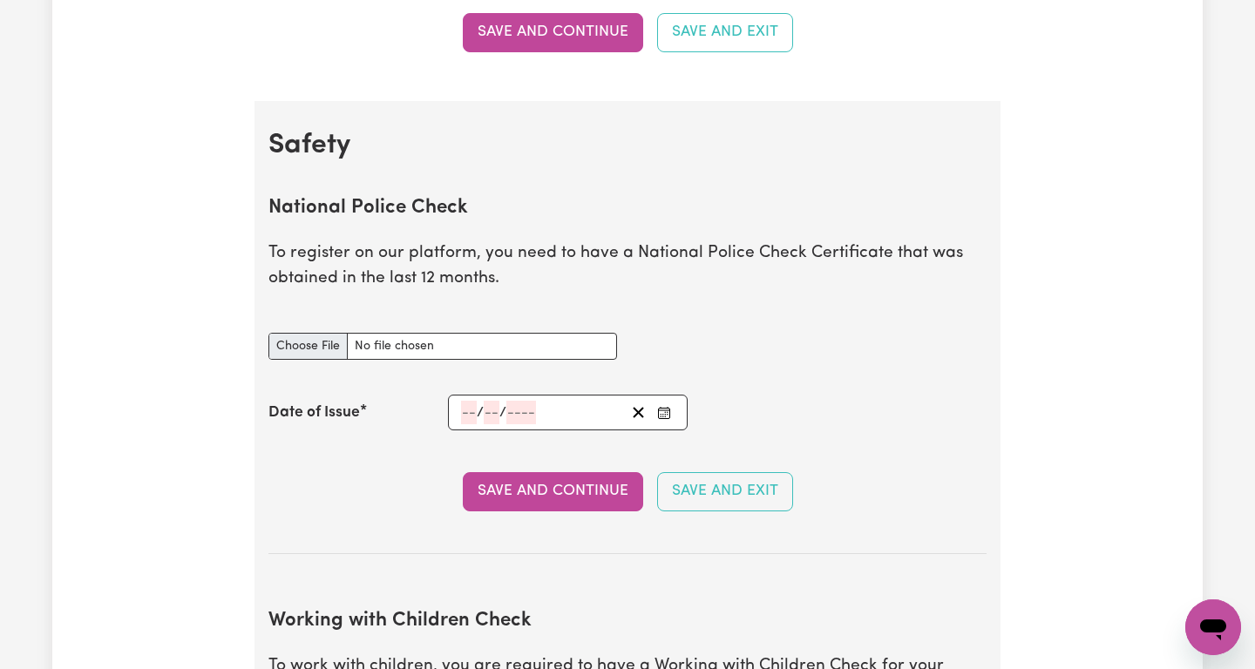
click at [283, 359] on div "National Police Check document" at bounding box center [442, 346] width 369 height 69
click at [286, 352] on input "National Police Check document" at bounding box center [442, 346] width 349 height 27
type input "C:\fakepath\Police Check [PERSON_NAME].pdf"
click at [471, 416] on input "number" at bounding box center [469, 413] width 16 height 24
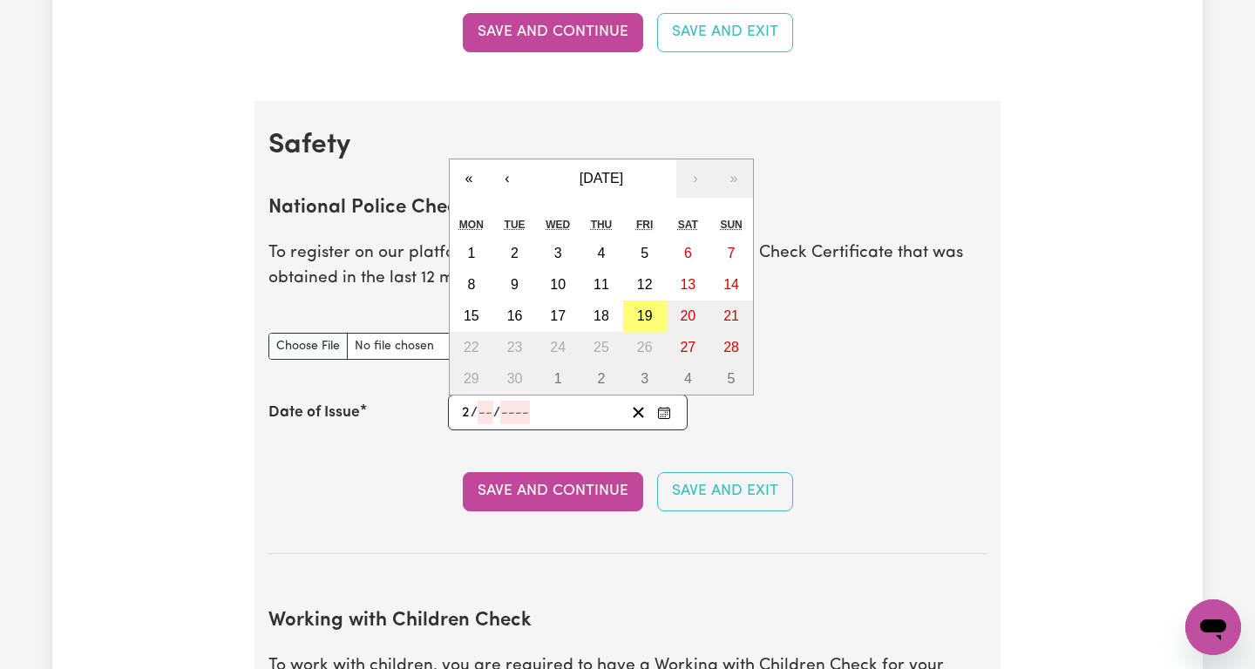
type input "26"
type input "07"
type input "0002-07-26"
type input "7"
type input "2"
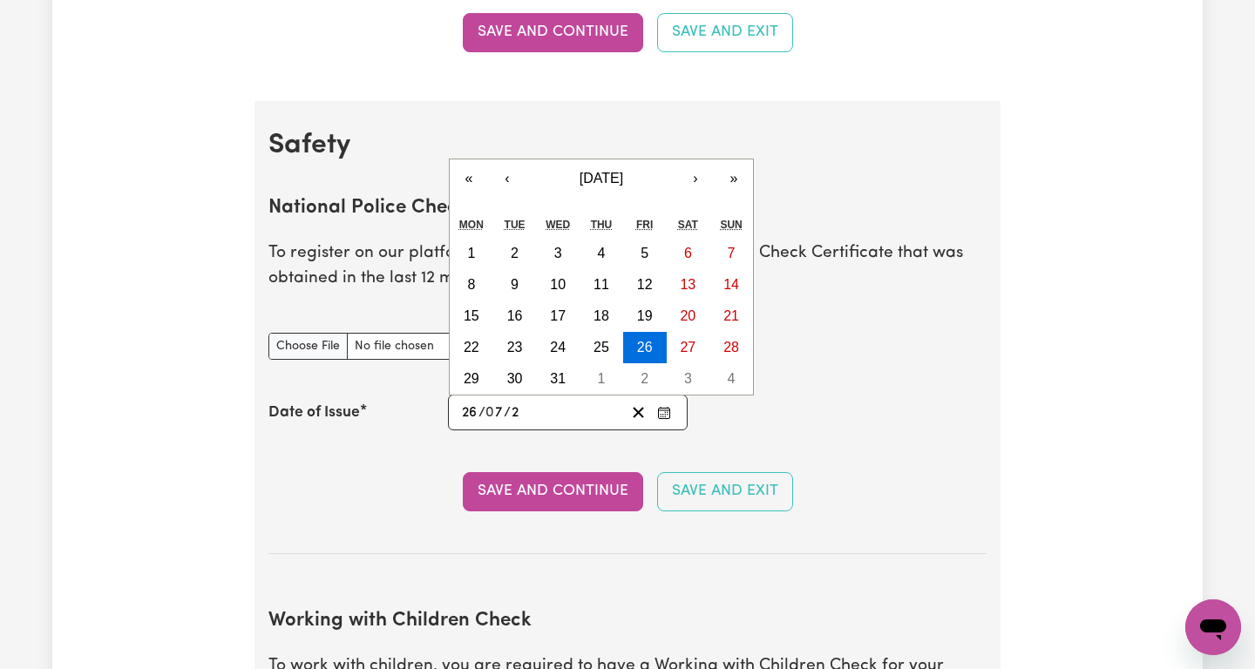
type input "0020-07-26"
type input "20"
type input "0202-07-26"
type input "202"
type input "[DATE]"
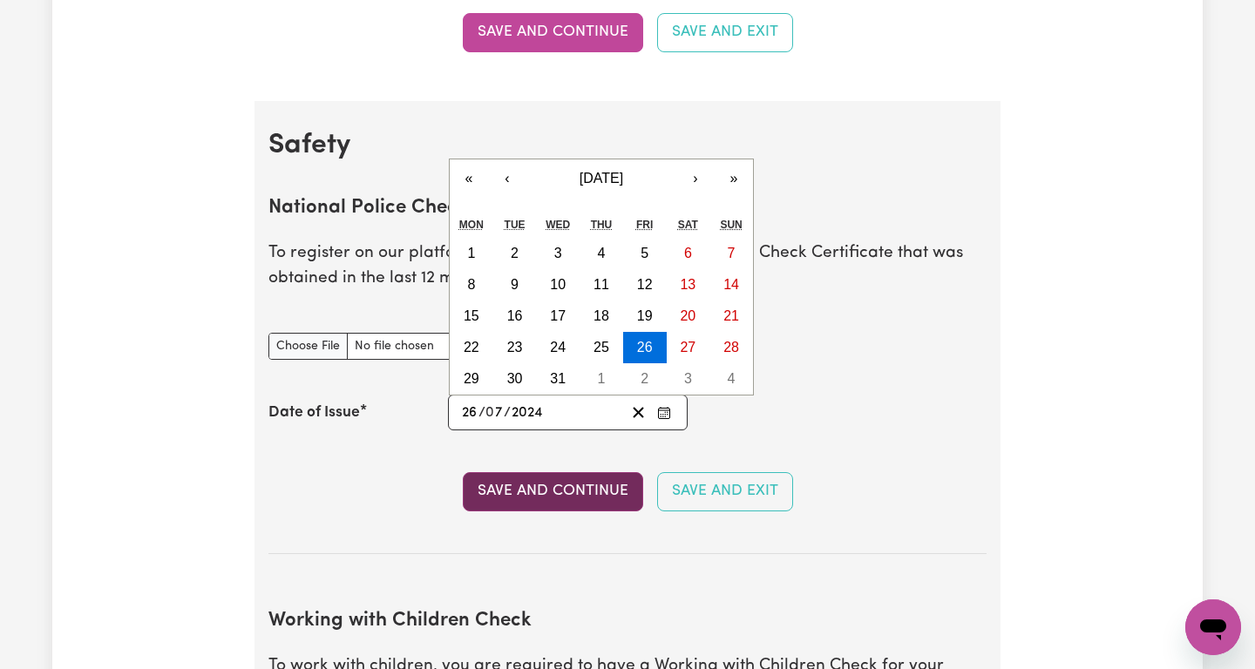
type input "2024"
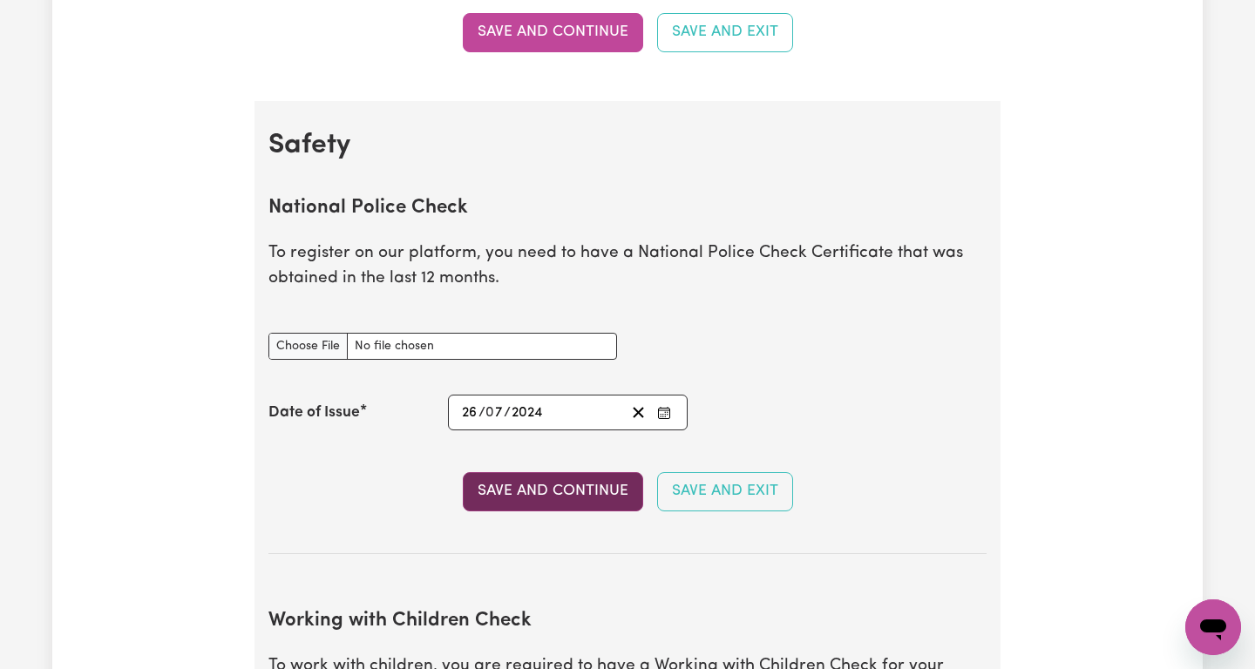
click at [559, 505] on button "Save and Continue" at bounding box center [553, 491] width 180 height 38
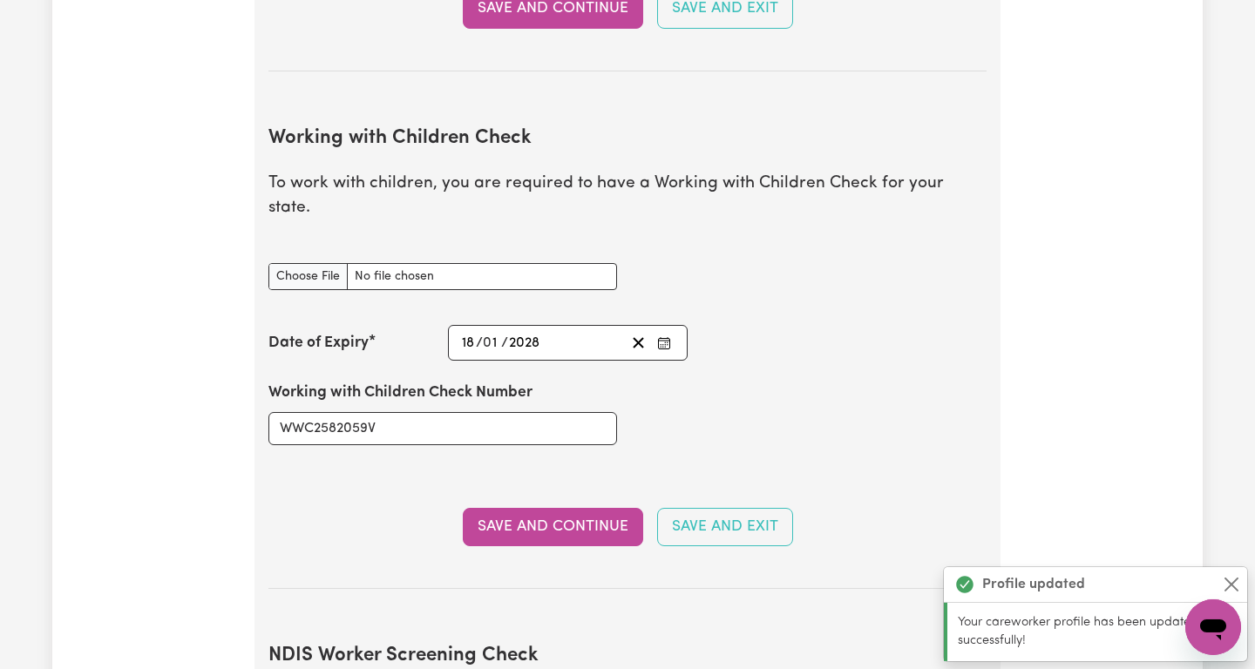
scroll to position [1599, 0]
click at [556, 508] on button "Save and Continue" at bounding box center [553, 527] width 180 height 38
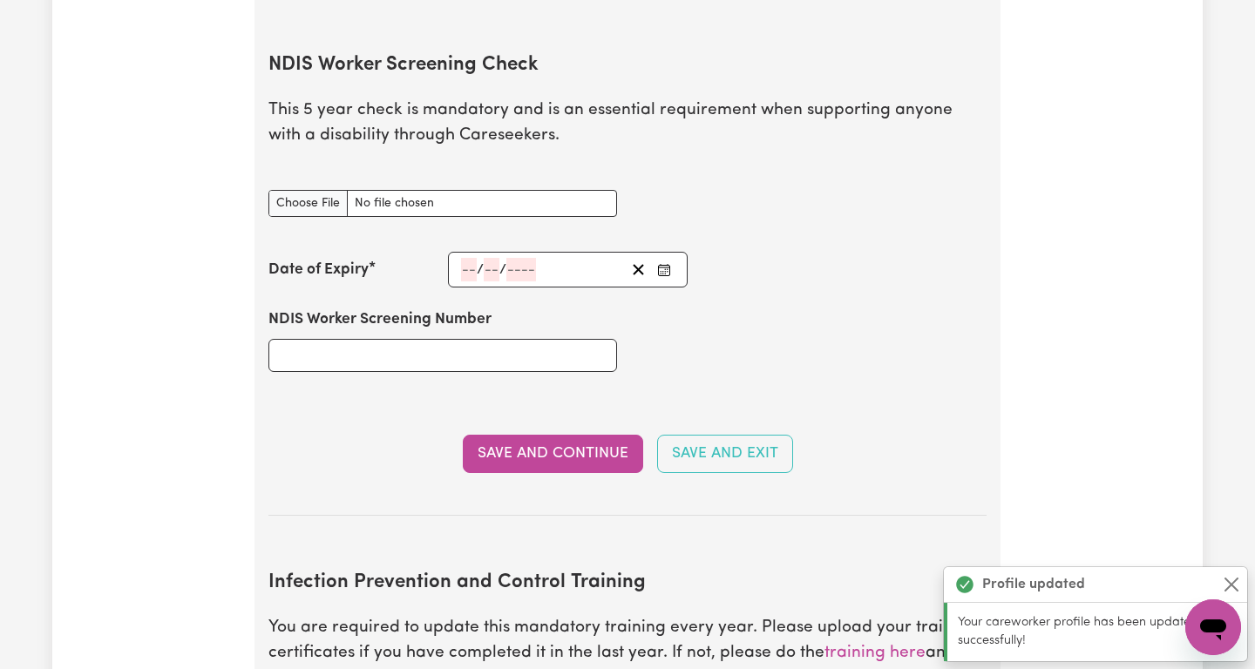
scroll to position [2190, 0]
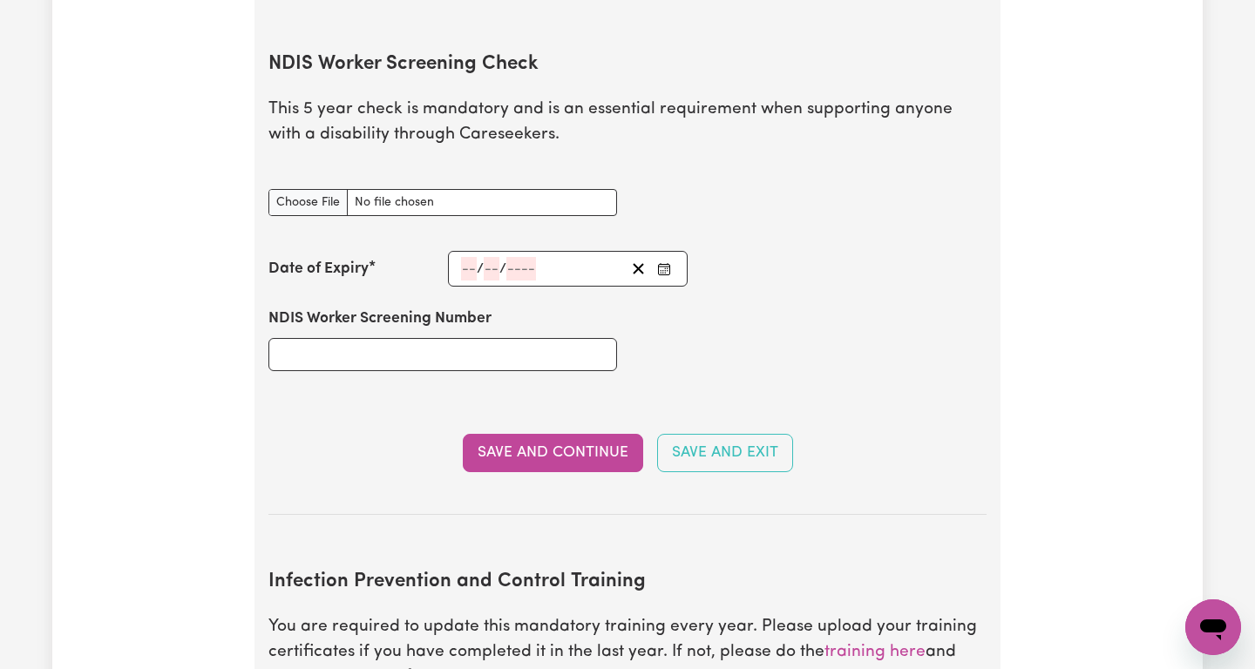
click at [362, 402] on section "NDIS Worker Screening Check This 5 year check is mandatory and is an essential …" at bounding box center [627, 270] width 718 height 490
click at [609, 434] on button "Save and Continue" at bounding box center [553, 453] width 180 height 38
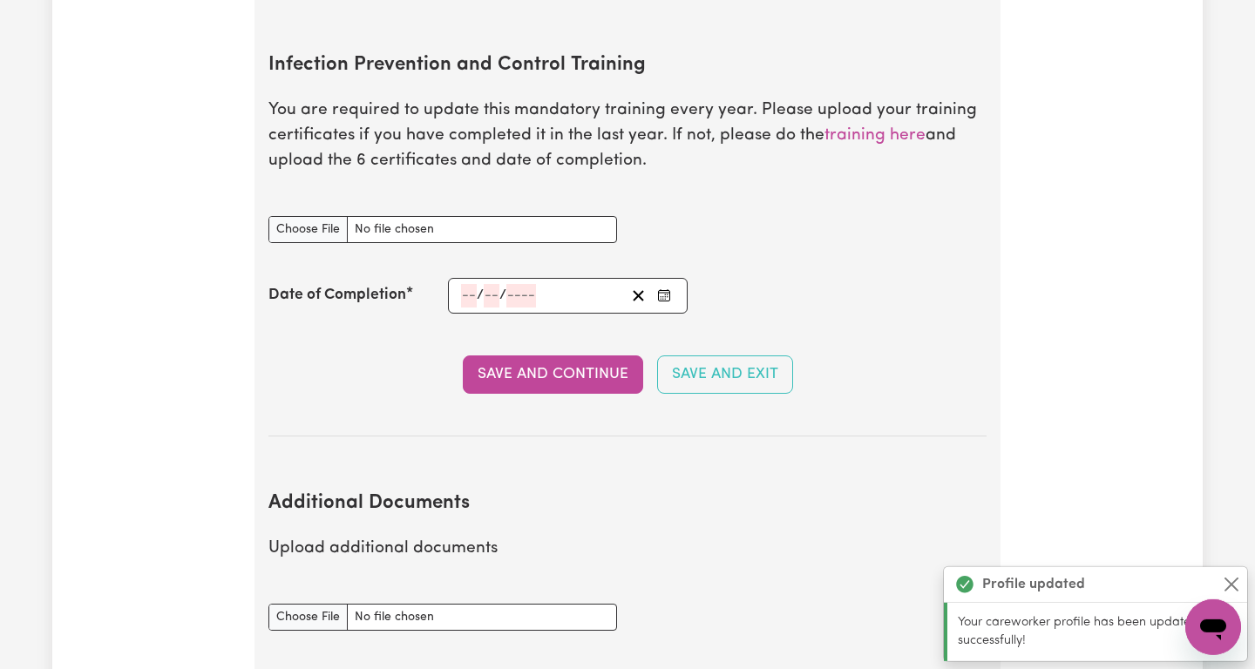
scroll to position [2709, 0]
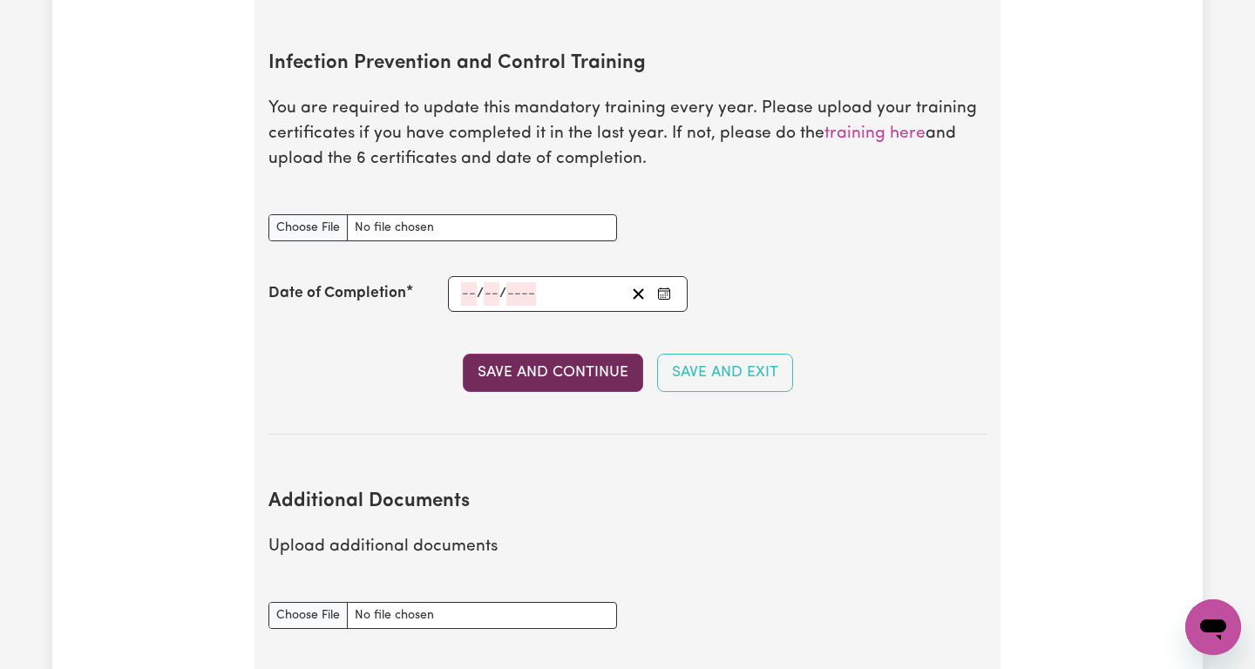
click at [553, 354] on button "Save and Continue" at bounding box center [553, 373] width 180 height 38
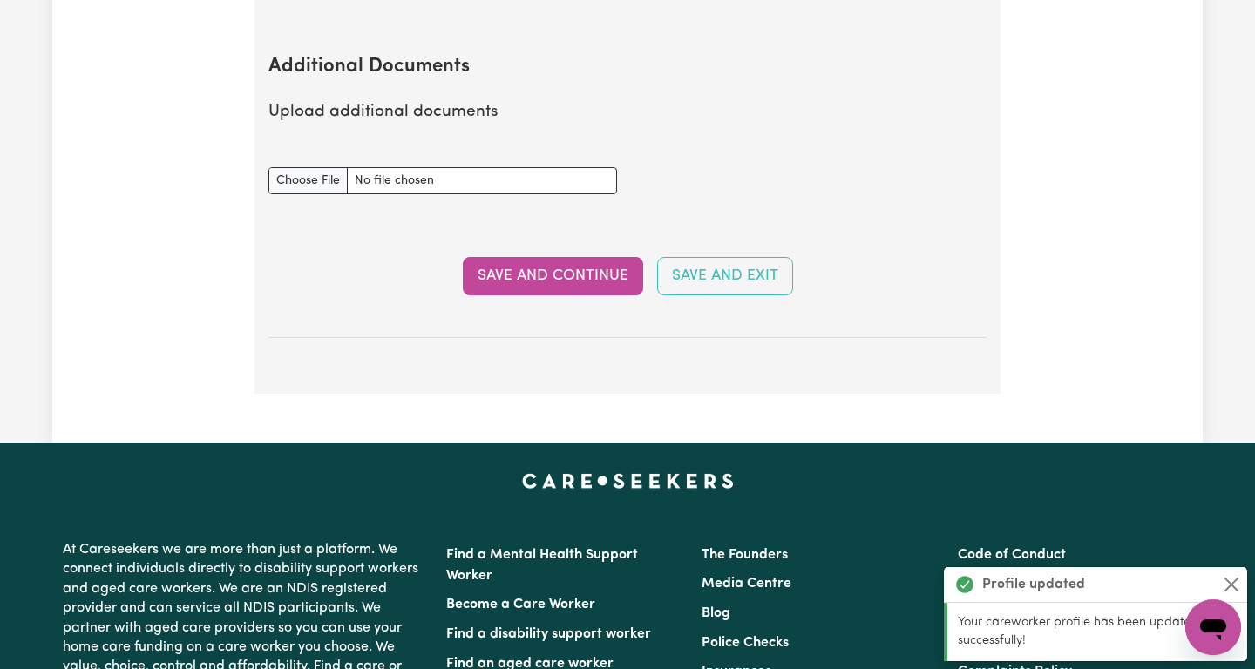
scroll to position [3146, 0]
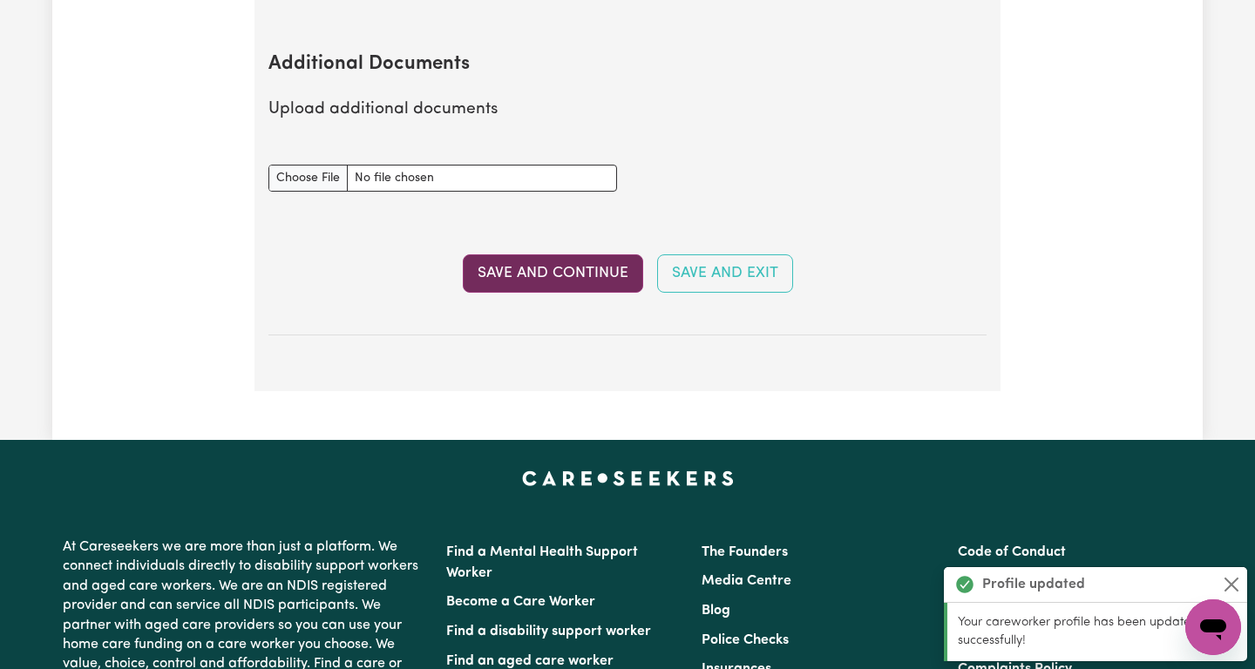
click at [595, 254] on button "Save and Continue" at bounding box center [553, 273] width 180 height 38
select select "Certificate III (Individual Support)"
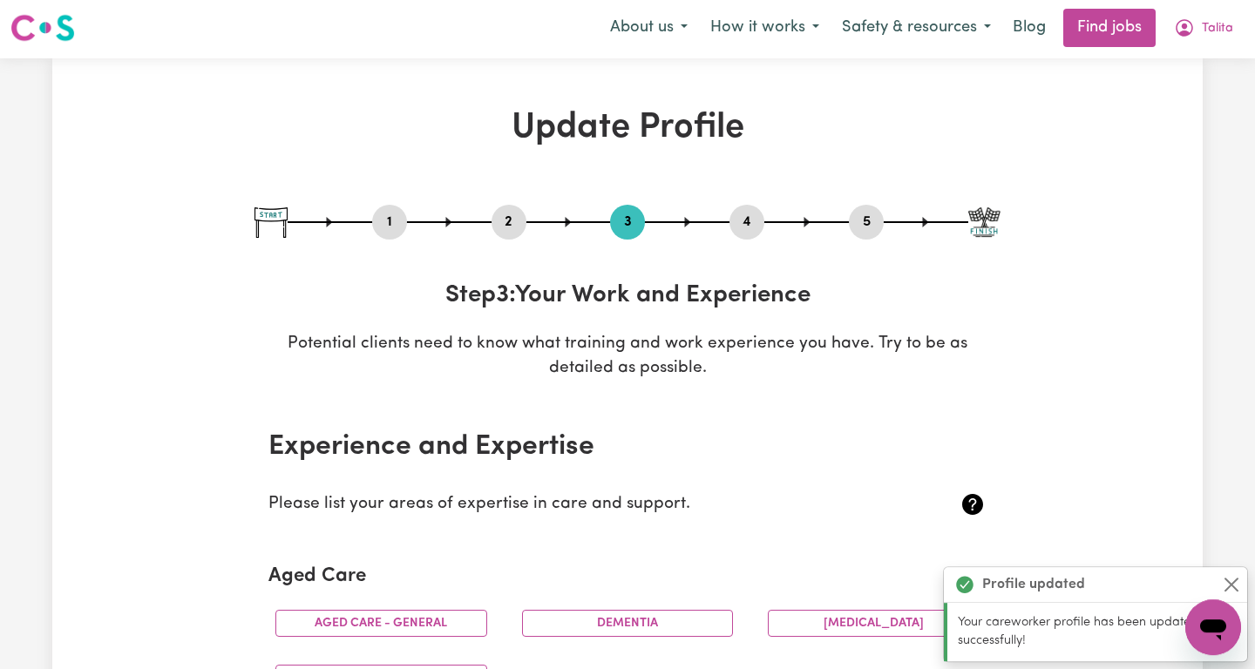
scroll to position [0, 0]
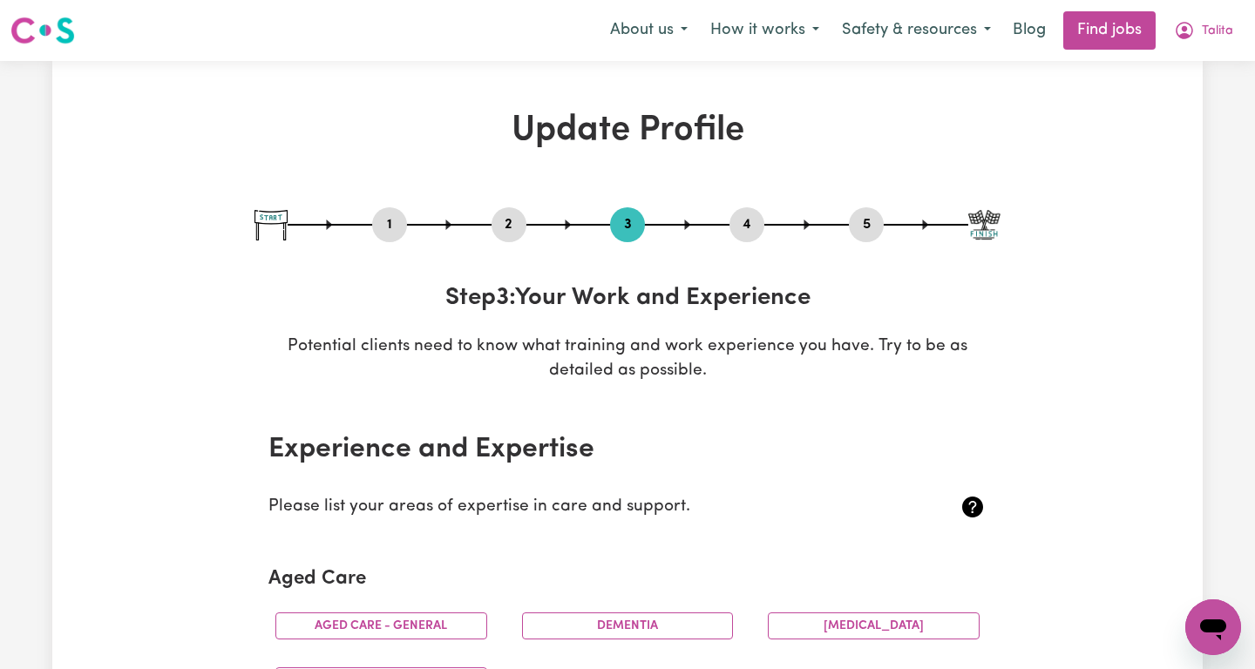
click at [603, 496] on p "Please list your areas of expertise in care and support." at bounding box center [567, 507] width 599 height 25
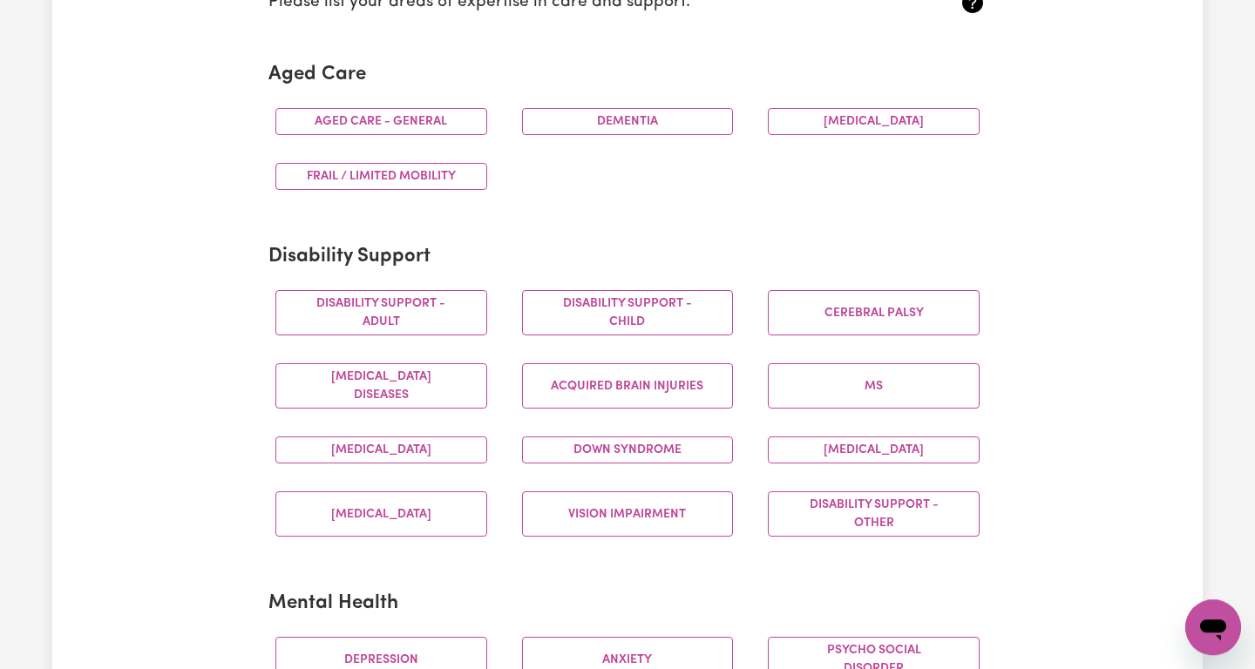
scroll to position [507, 0]
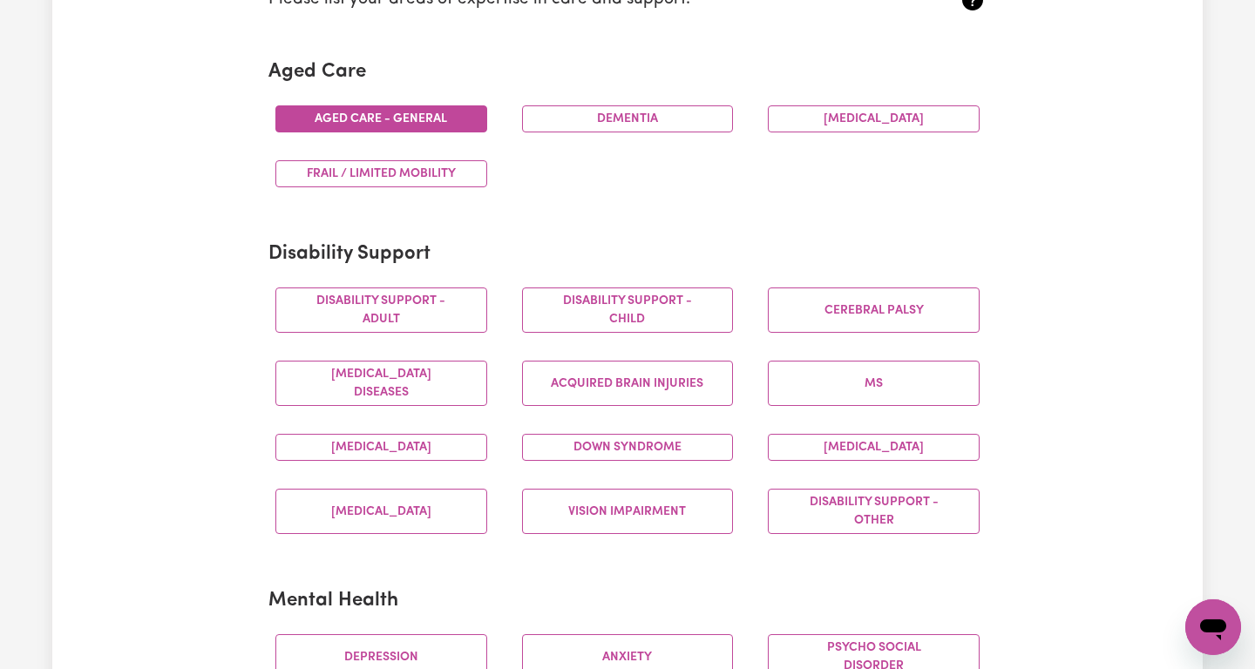
click at [382, 128] on button "Aged care - General" at bounding box center [381, 118] width 212 height 27
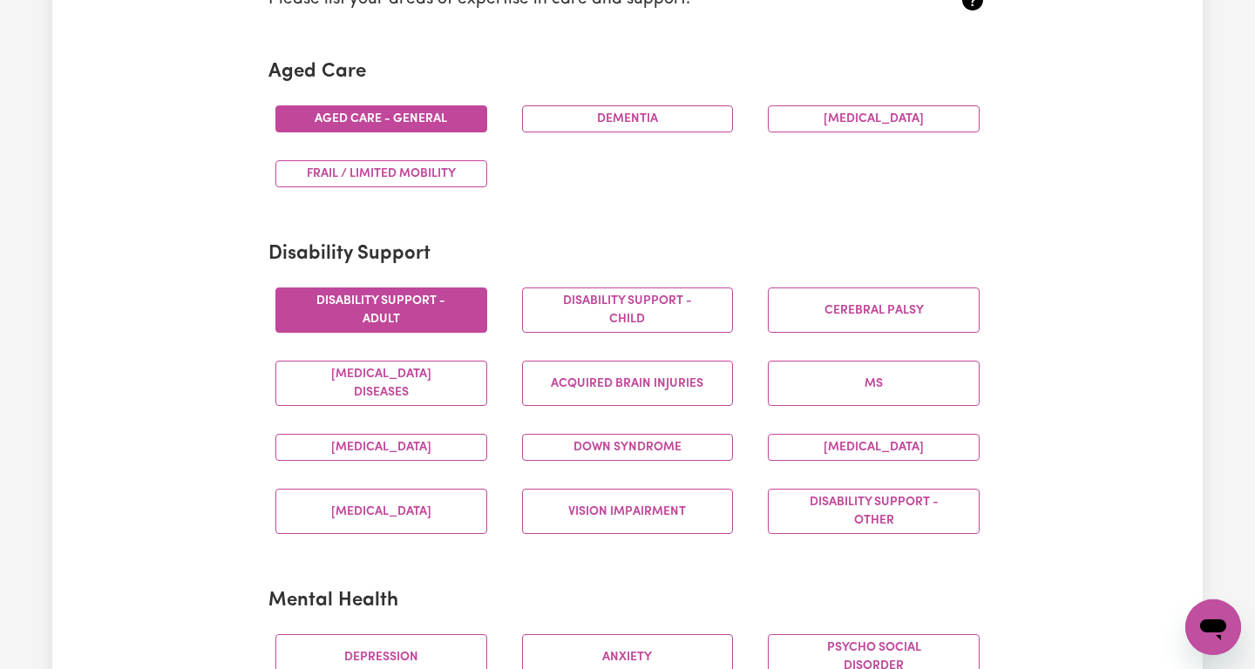
click at [439, 314] on button "Disability support - Adult" at bounding box center [381, 310] width 212 height 45
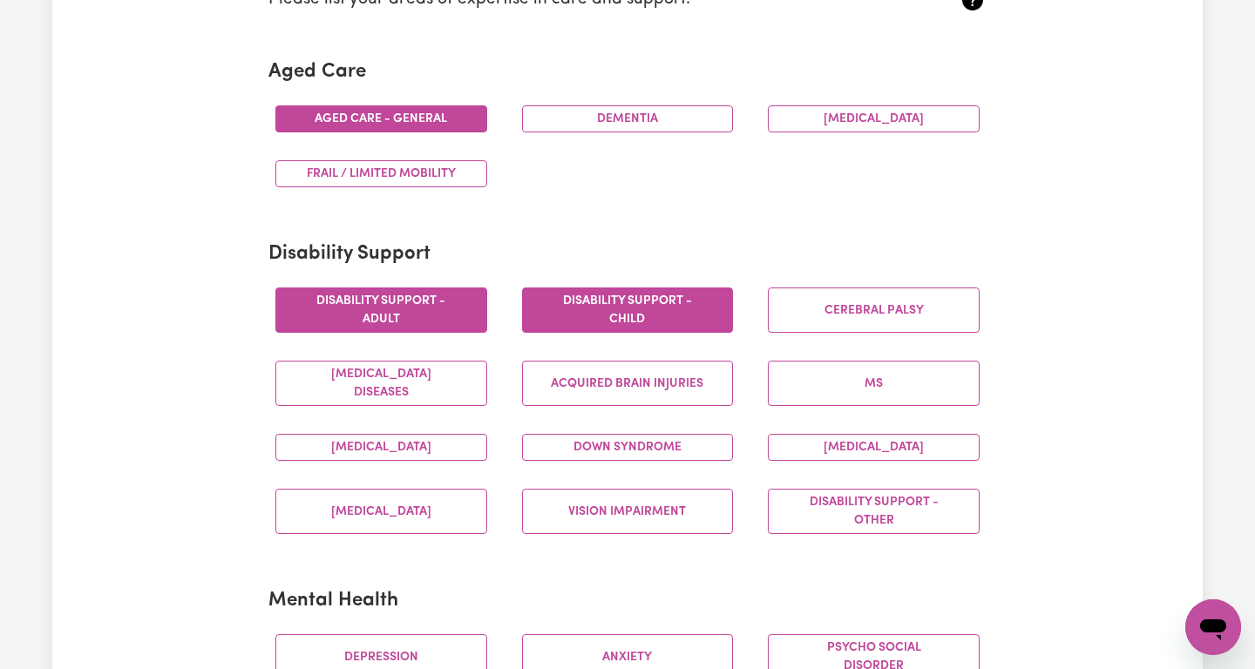
click at [622, 316] on button "Disability support - Child" at bounding box center [628, 310] width 212 height 45
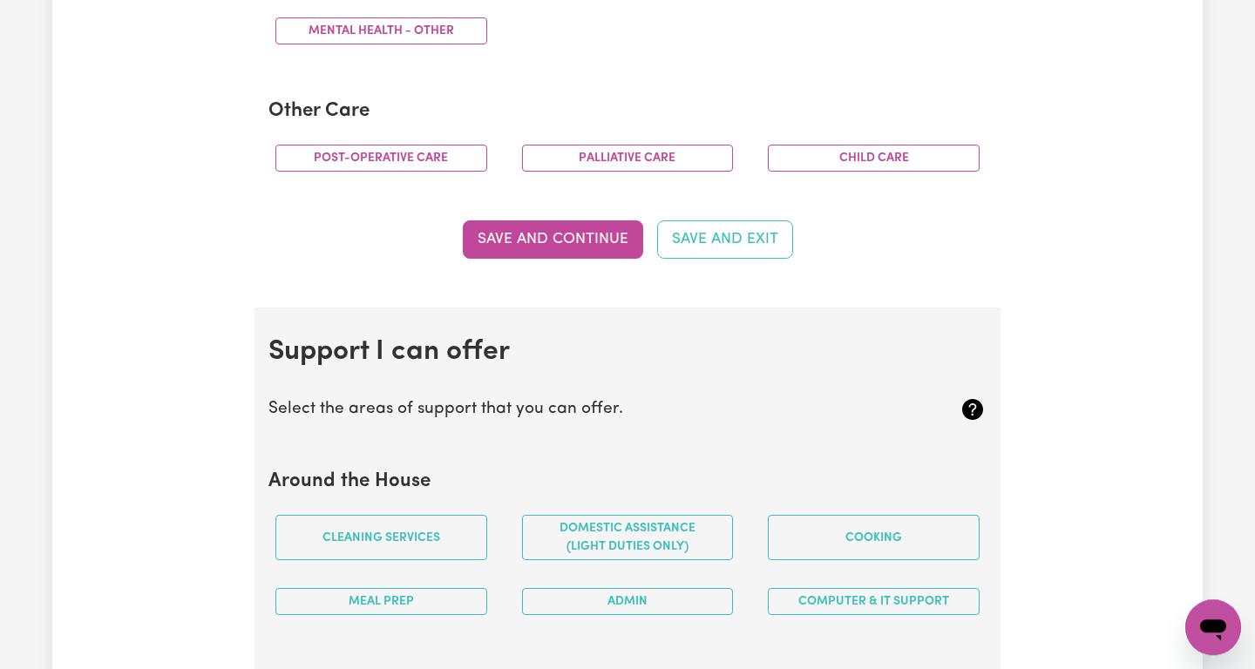
scroll to position [1259, 0]
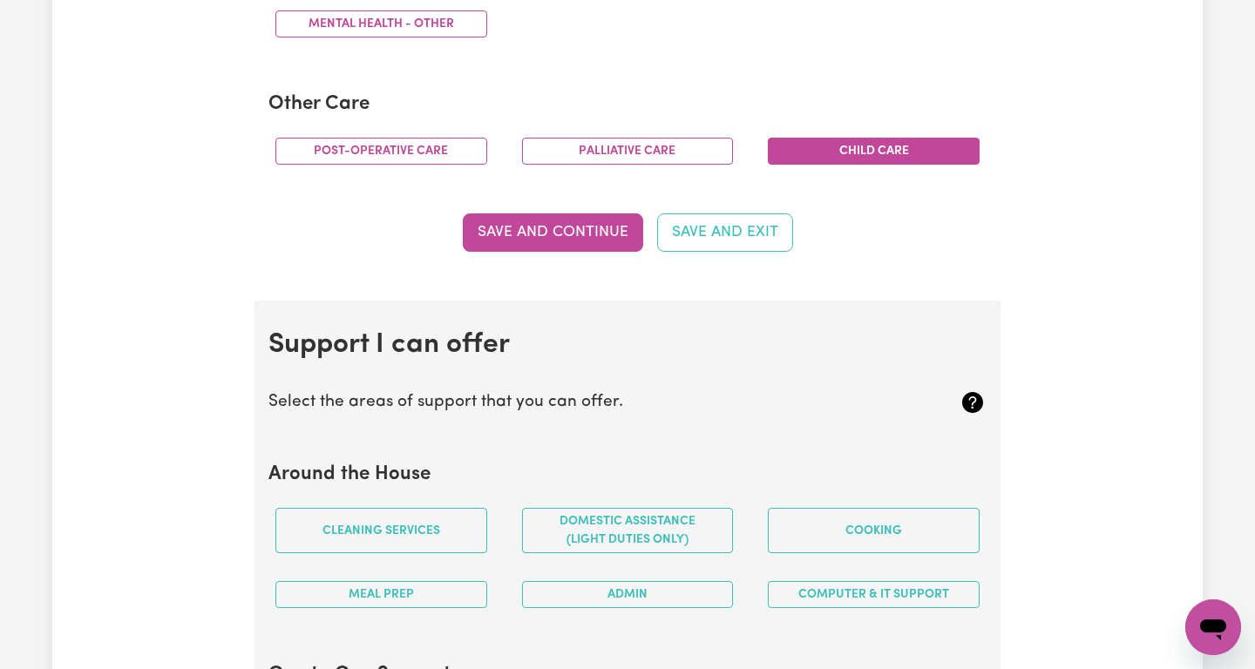
click at [883, 148] on button "Child care" at bounding box center [874, 151] width 212 height 27
click at [580, 242] on button "Save and Continue" at bounding box center [553, 232] width 180 height 38
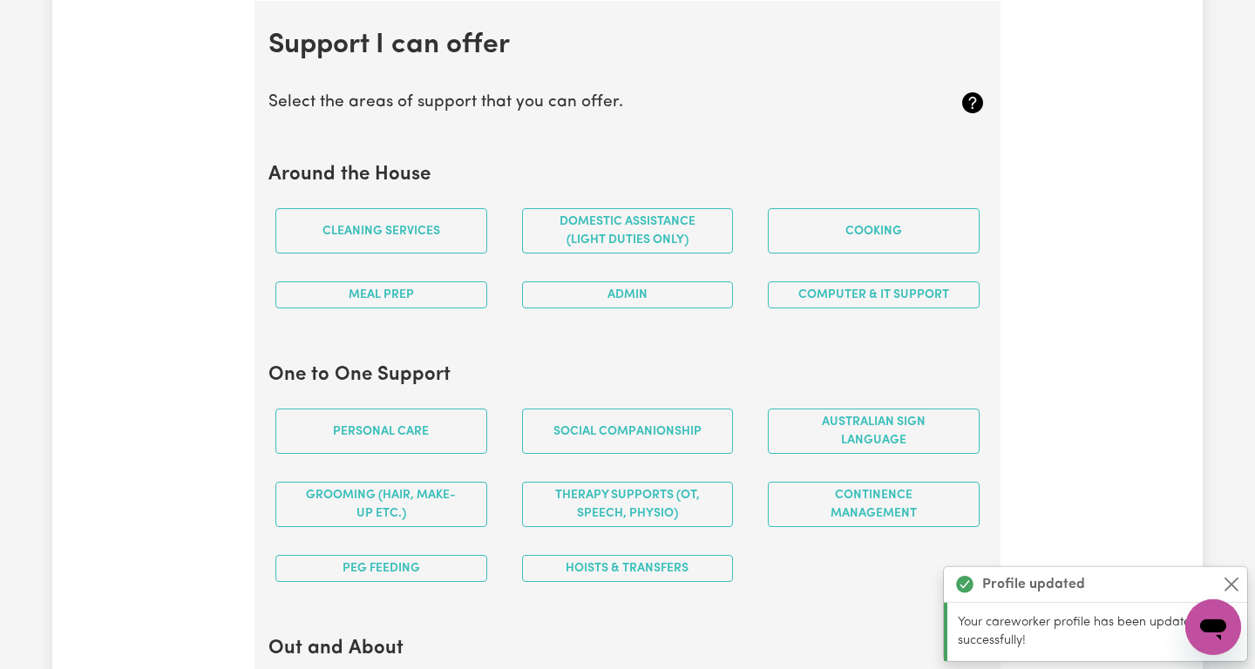
scroll to position [1560, 0]
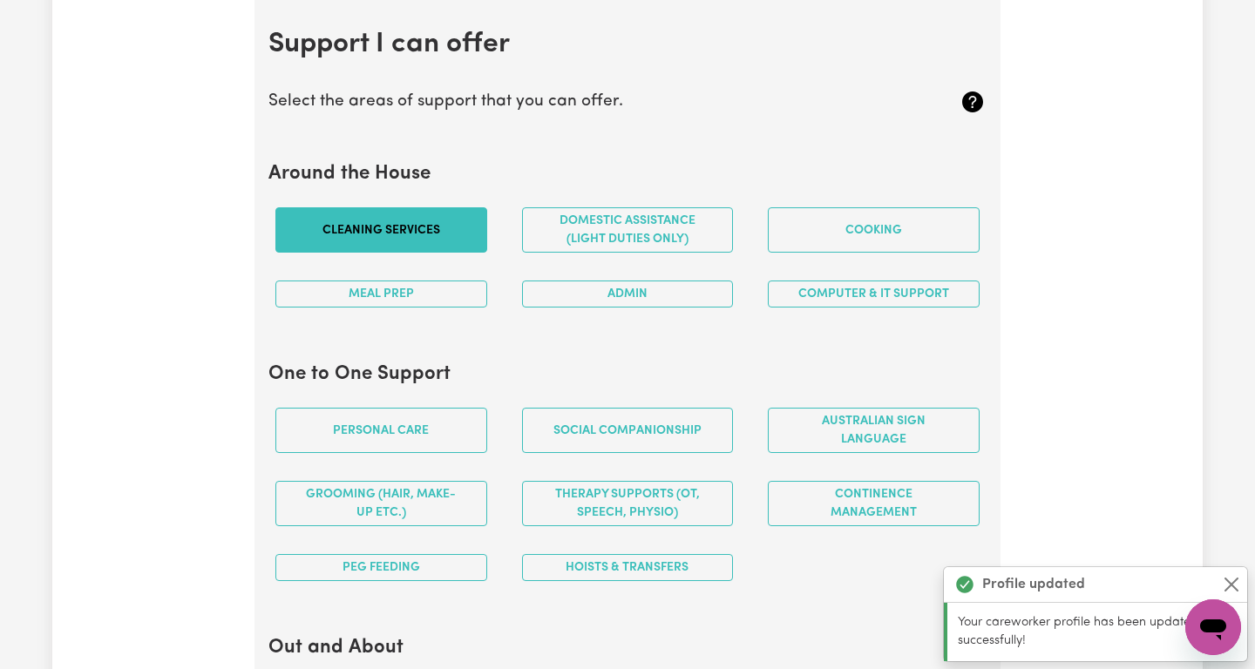
click at [416, 235] on button "Cleaning services" at bounding box center [381, 229] width 212 height 45
click at [430, 295] on button "Meal prep" at bounding box center [381, 294] width 212 height 27
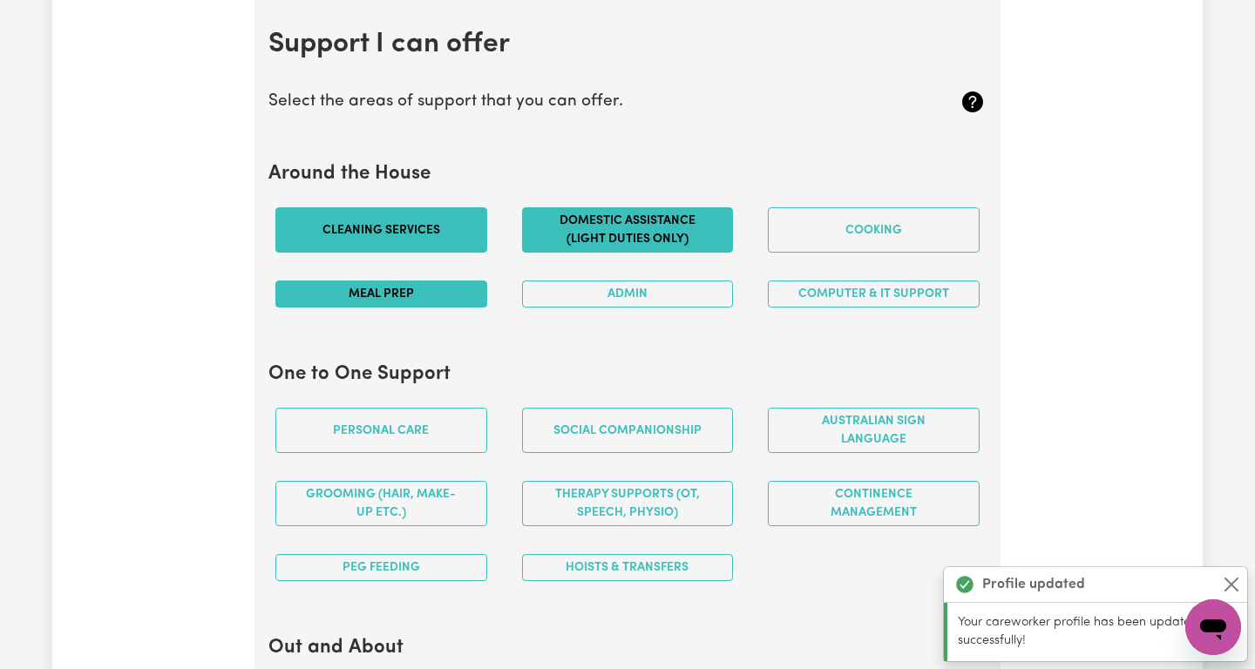
drag, startPoint x: 644, startPoint y: 236, endPoint x: 686, endPoint y: 243, distance: 42.4
click at [643, 237] on button "Domestic assistance (light duties only)" at bounding box center [628, 229] width 212 height 45
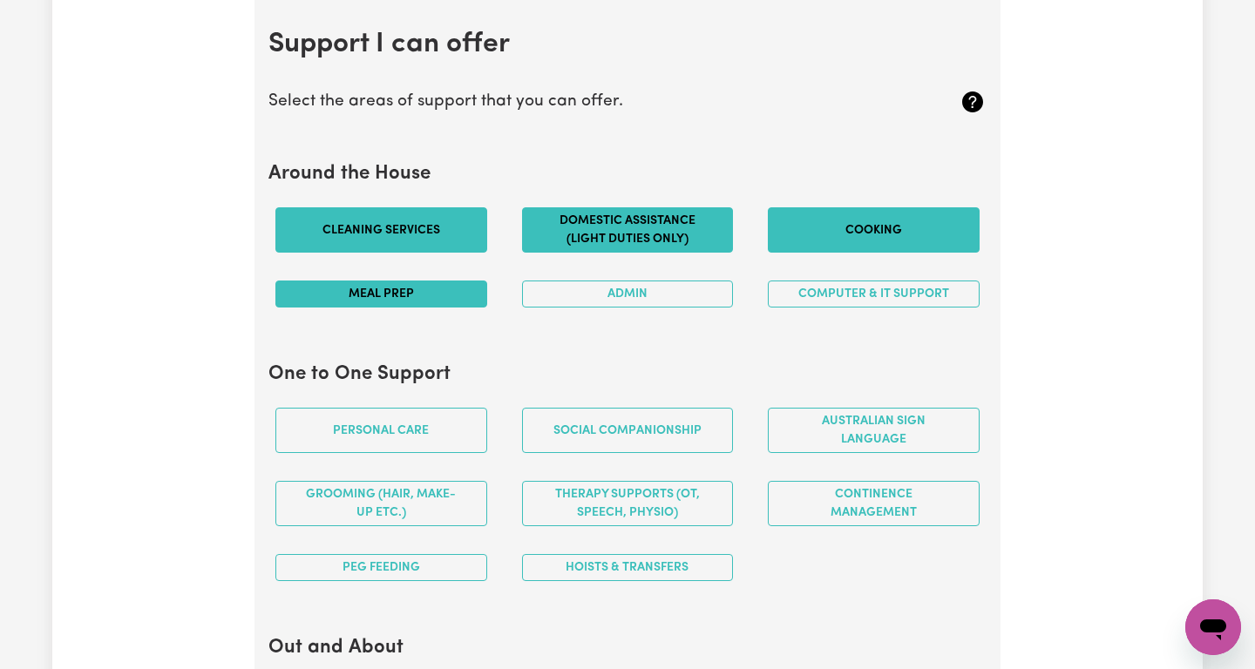
click at [814, 215] on button "Cooking" at bounding box center [874, 229] width 212 height 45
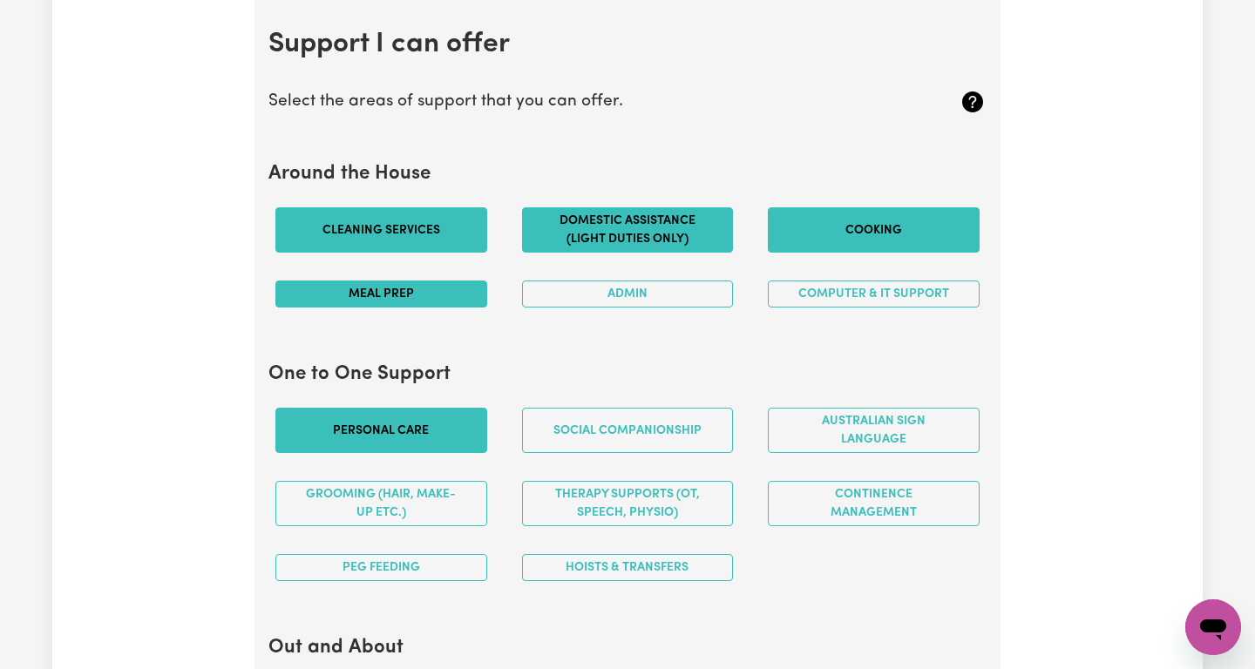
click at [355, 437] on button "Personal care" at bounding box center [381, 430] width 212 height 45
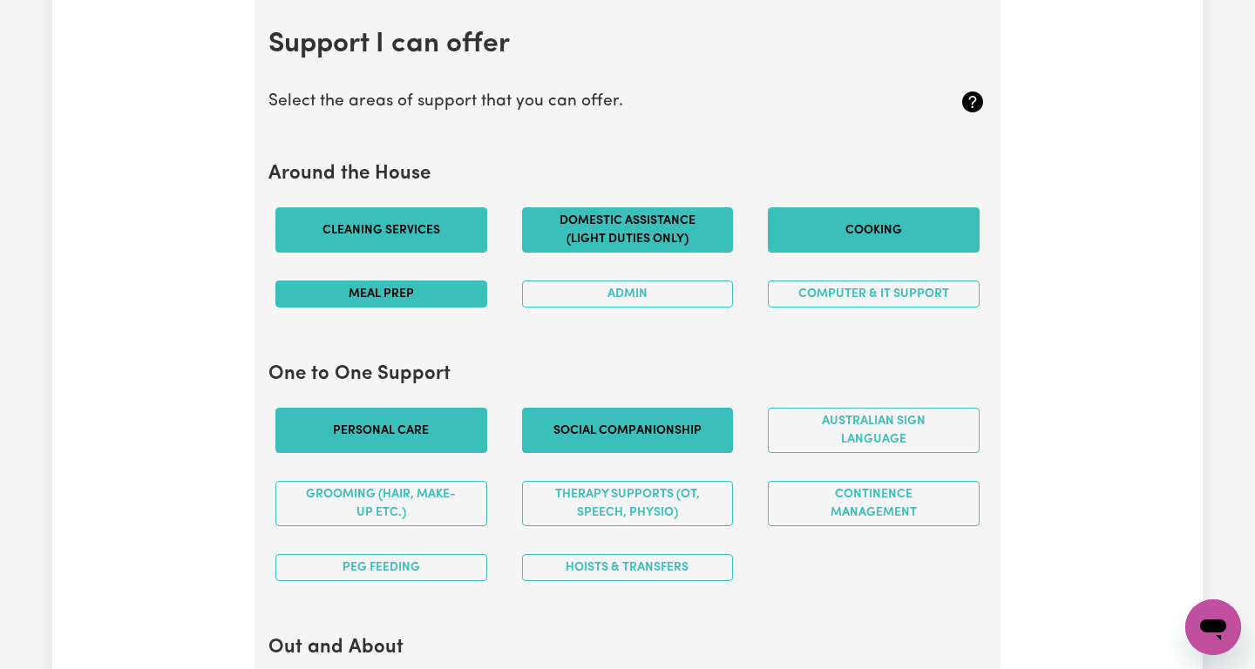
click at [669, 423] on button "Social companionship" at bounding box center [628, 430] width 212 height 45
click at [593, 575] on button "Hoists & transfers" at bounding box center [628, 567] width 212 height 27
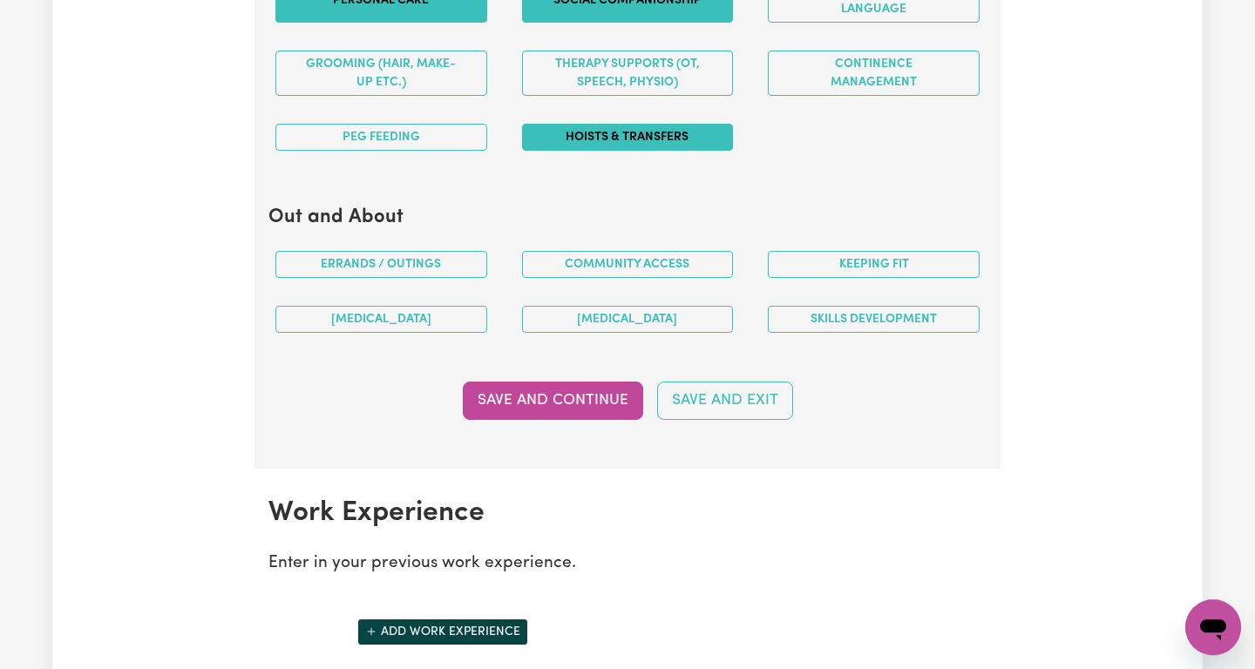
scroll to position [2054, 0]
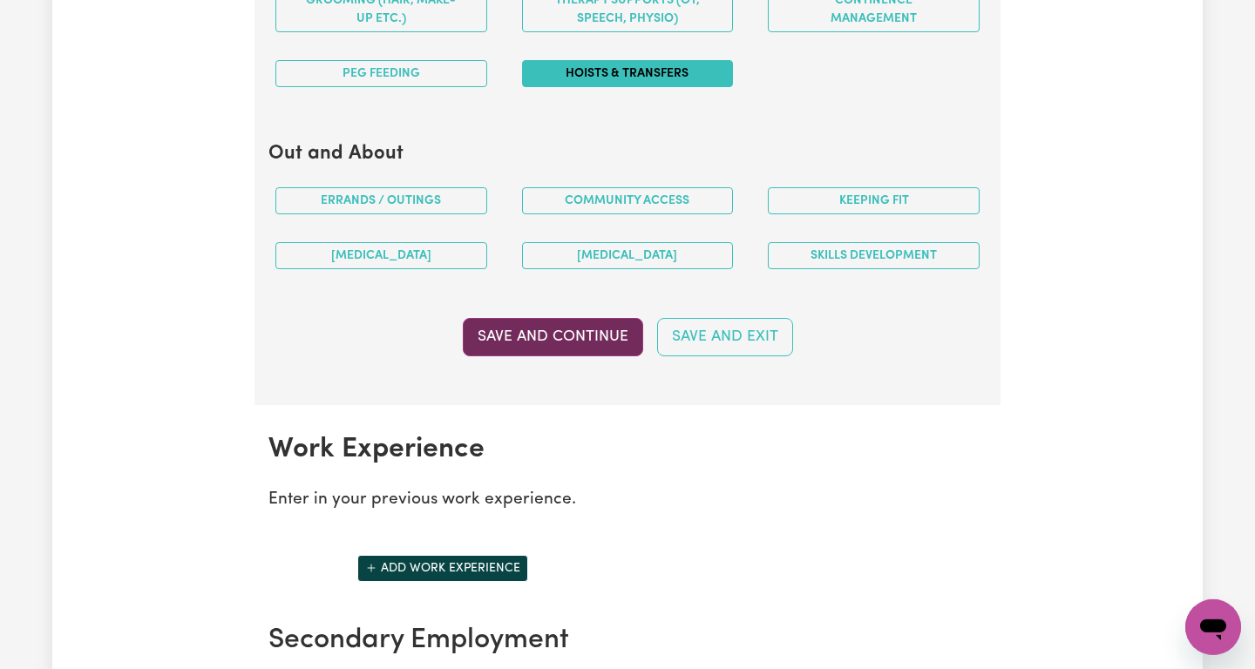
click at [583, 351] on button "Save and Continue" at bounding box center [553, 337] width 180 height 38
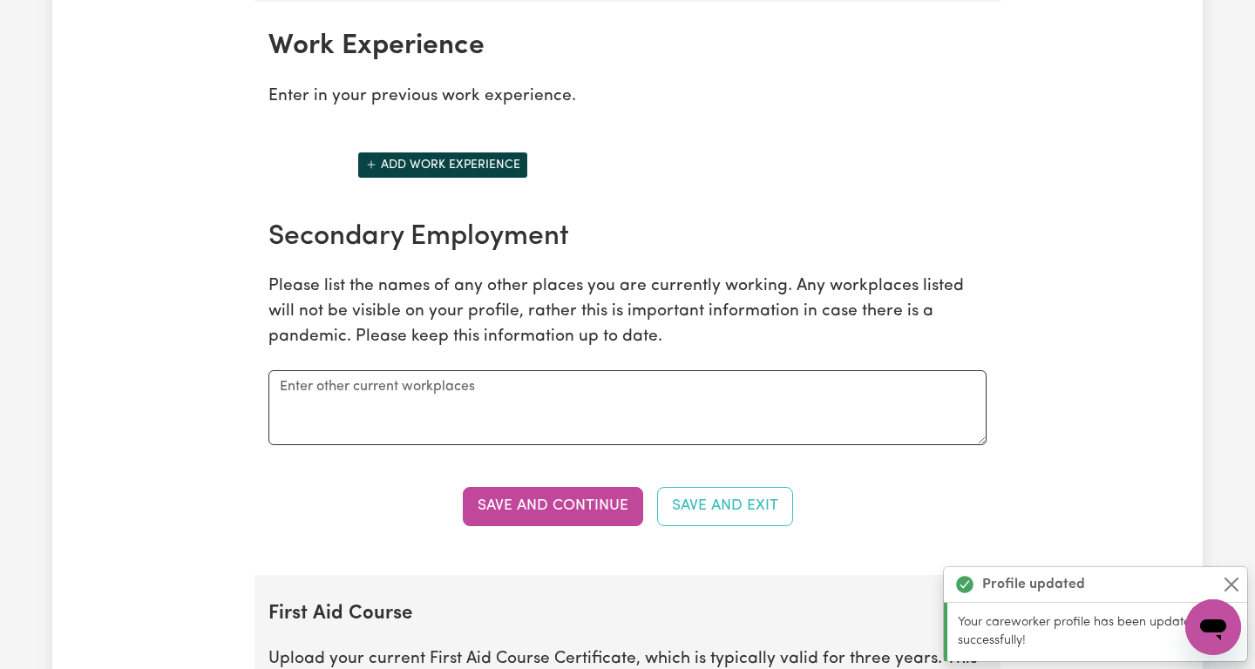
scroll to position [2460, 0]
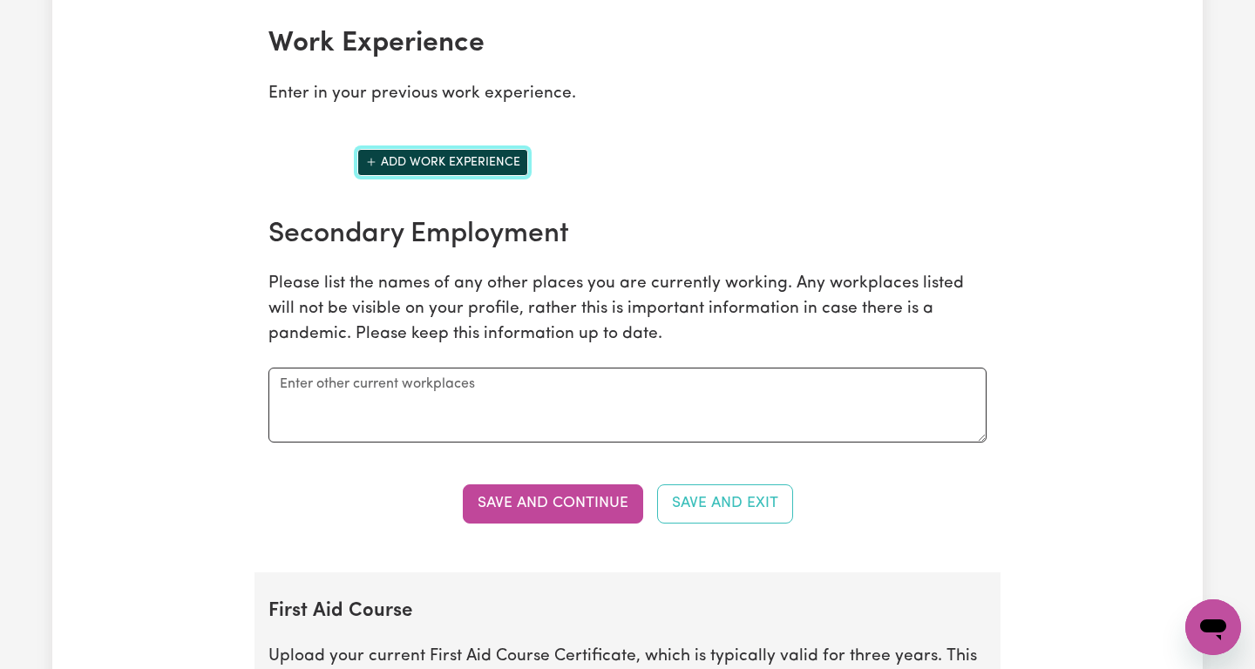
click at [383, 171] on button "Add work experience" at bounding box center [442, 162] width 171 height 27
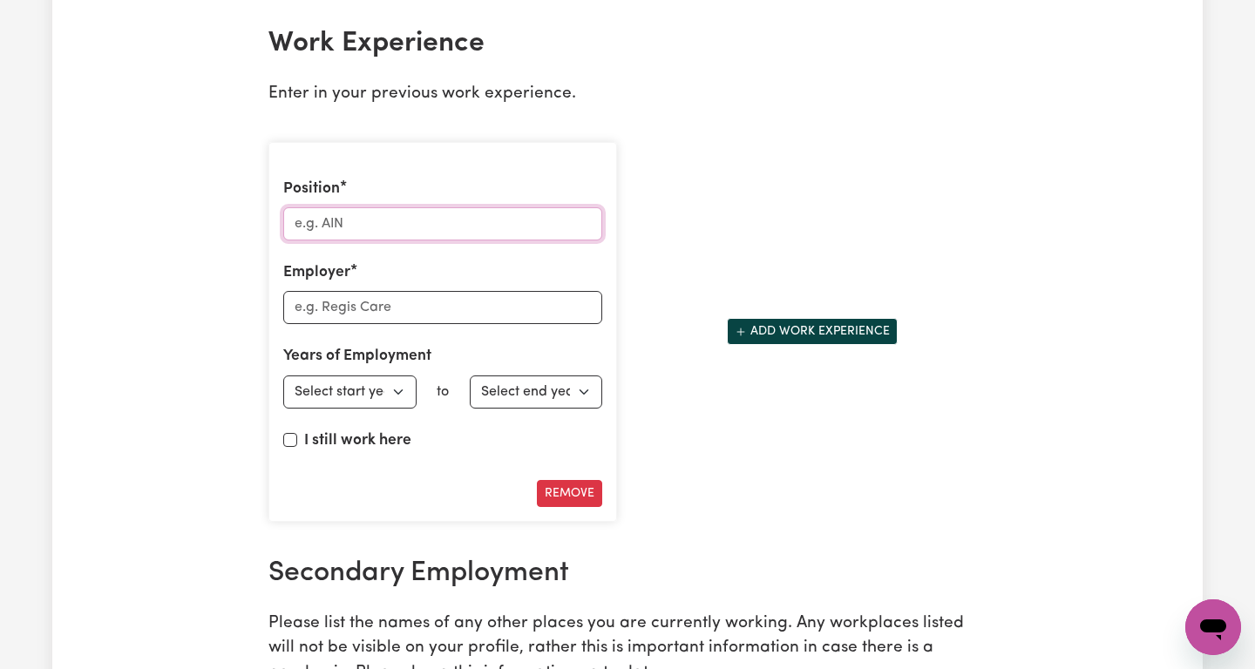
click at [337, 217] on input "Position" at bounding box center [442, 223] width 319 height 33
type input "Support Worker"
click at [328, 309] on input "Employer" at bounding box center [442, 307] width 319 height 33
type input "Private Customer"
click at [283, 376] on select "Select start year [DATE] 1952 1953 1954 1955 1956 1957 1958 1959 1960 1961 1962…" at bounding box center [349, 392] width 133 height 33
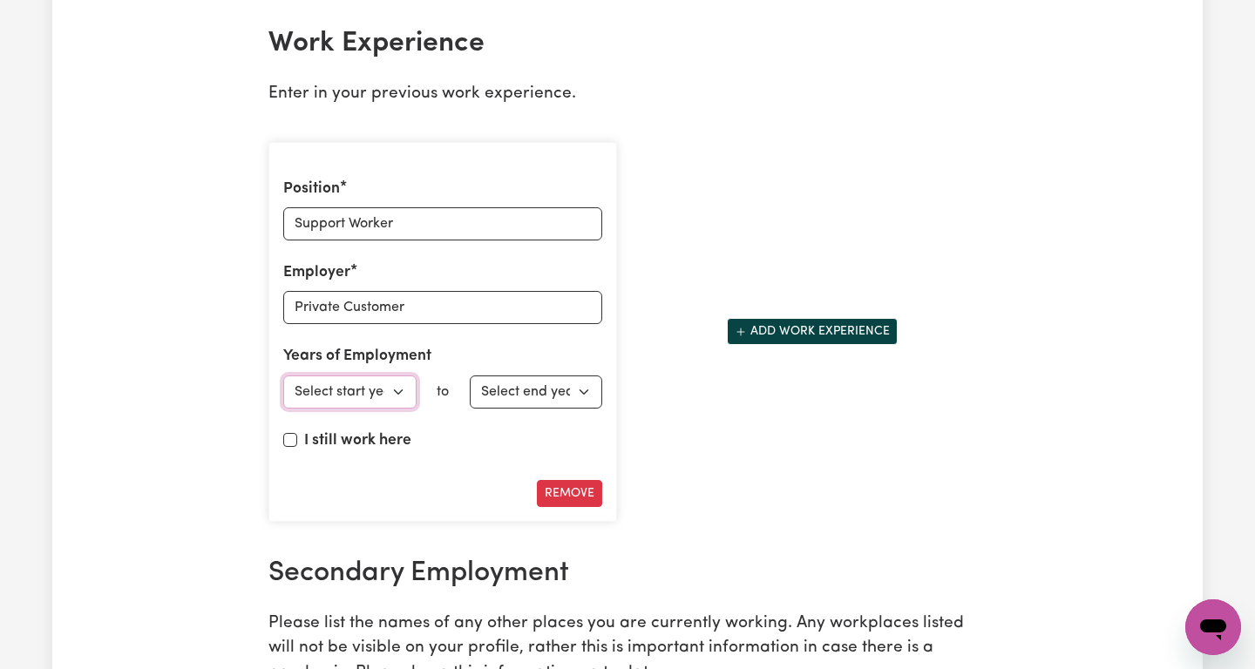
select select "2025"
click option "2025" at bounding box center [0, 0] width 0 height 0
click at [295, 443] on input "I still work here" at bounding box center [290, 440] width 14 height 14
checkbox input "true"
click at [778, 389] on div "Position Support Worker Employer Private Customer Years of Employment Employed …" at bounding box center [627, 332] width 739 height 409
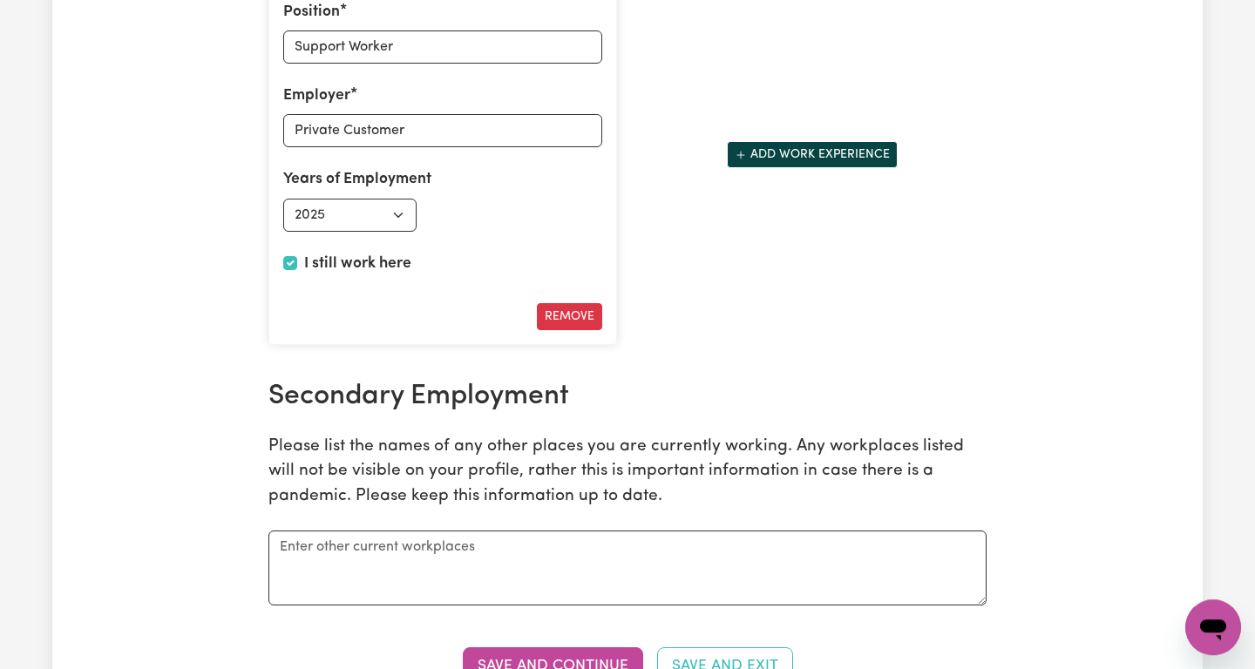
scroll to position [2575, 0]
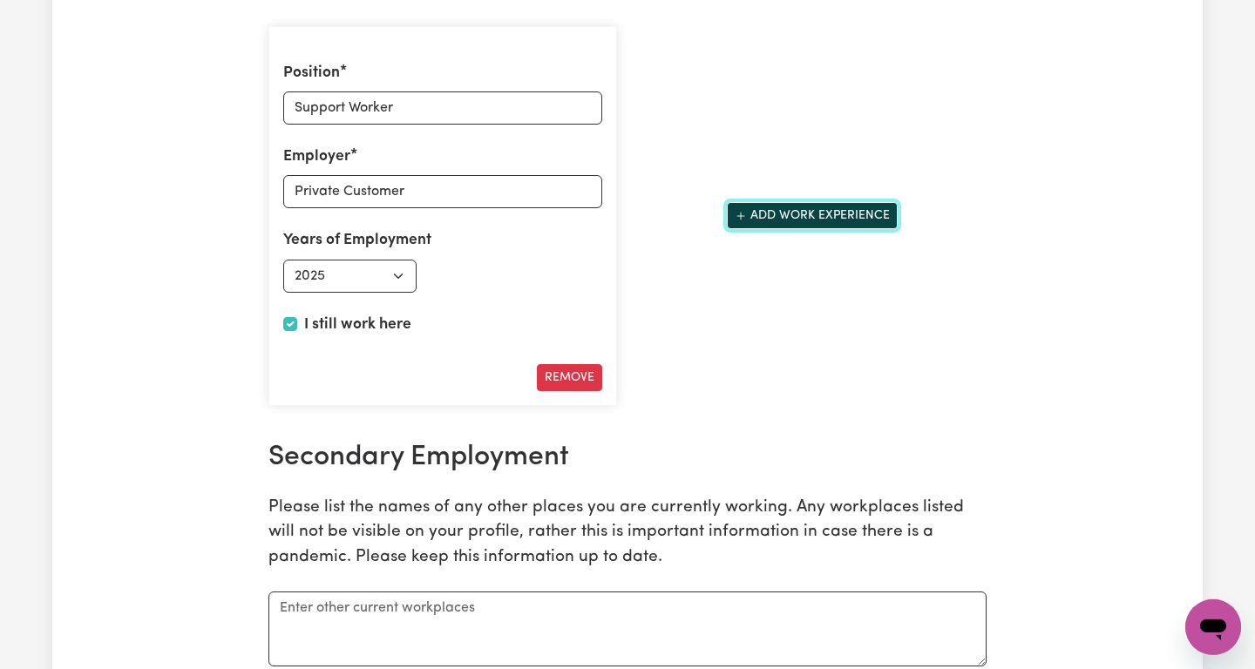
click at [803, 209] on button "Add work experience" at bounding box center [812, 215] width 171 height 27
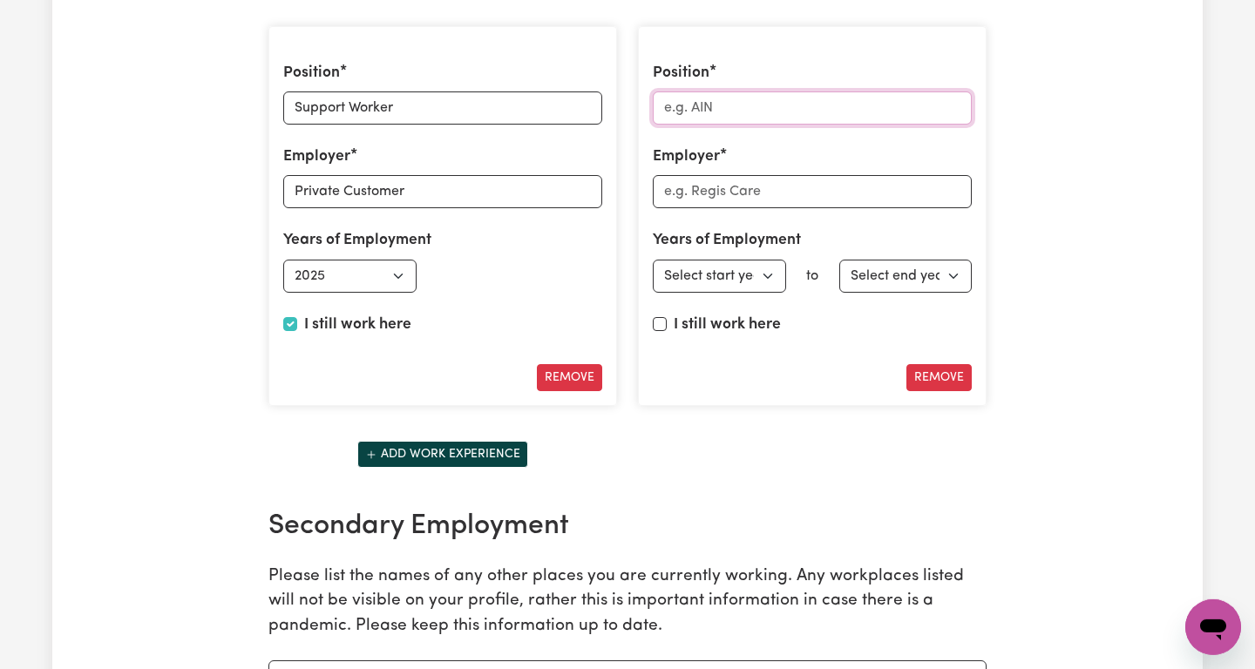
click at [779, 102] on input "Position" at bounding box center [812, 107] width 319 height 33
type input "Social Worker"
click at [766, 200] on input "Employer" at bounding box center [812, 191] width 319 height 33
type input "Private Customer"
select select "2024"
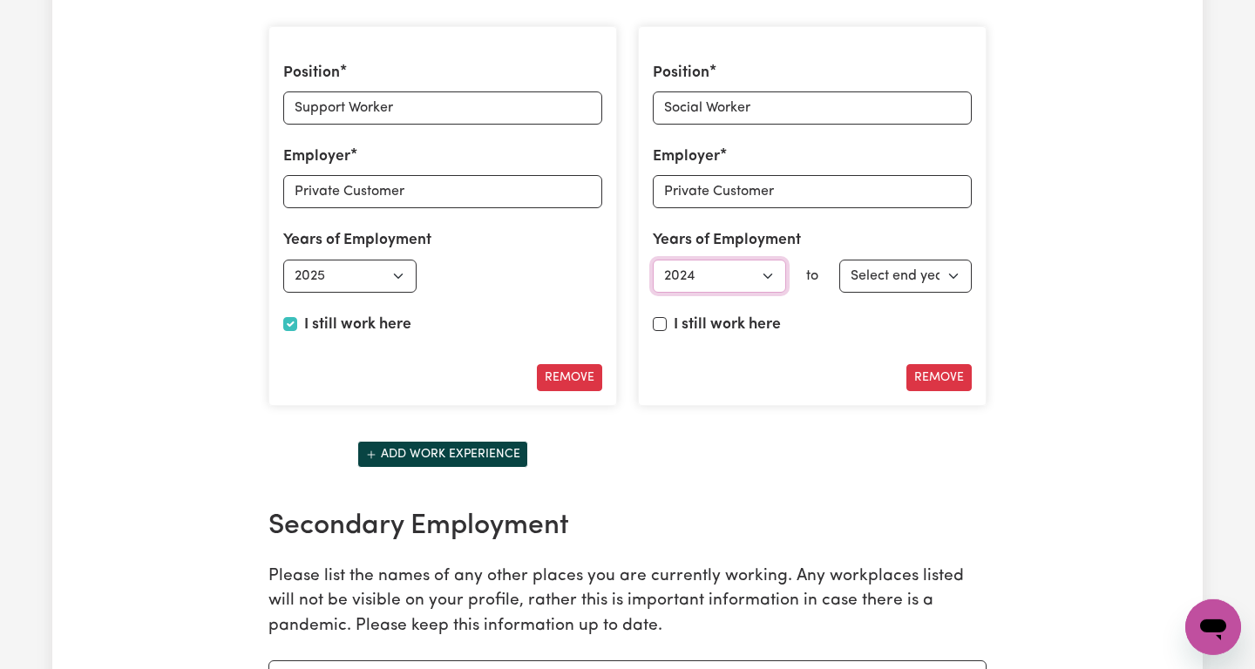
click option "2024" at bounding box center [0, 0] width 0 height 0
click at [839, 260] on select "Select end year [DATE] 1952 1953 1954 1955 1956 1957 1958 1959 1960 1961 1962 1…" at bounding box center [905, 276] width 133 height 33
select select "2025"
click option "2025" at bounding box center [0, 0] width 0 height 0
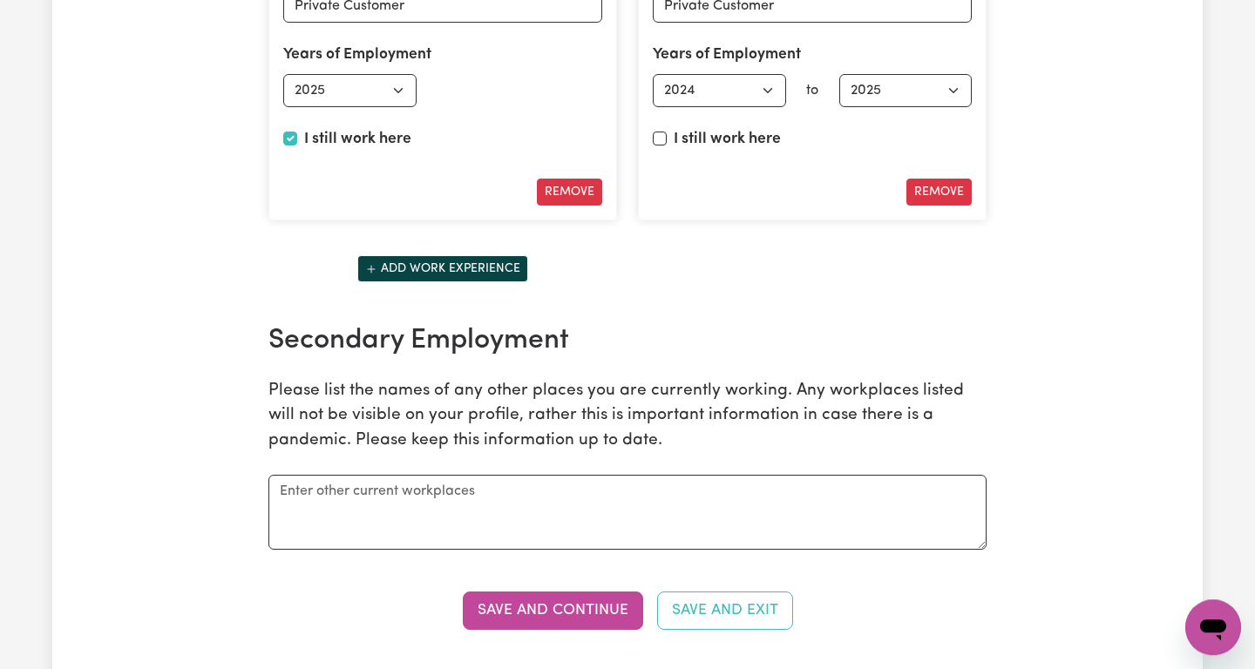
scroll to position [2844, 0]
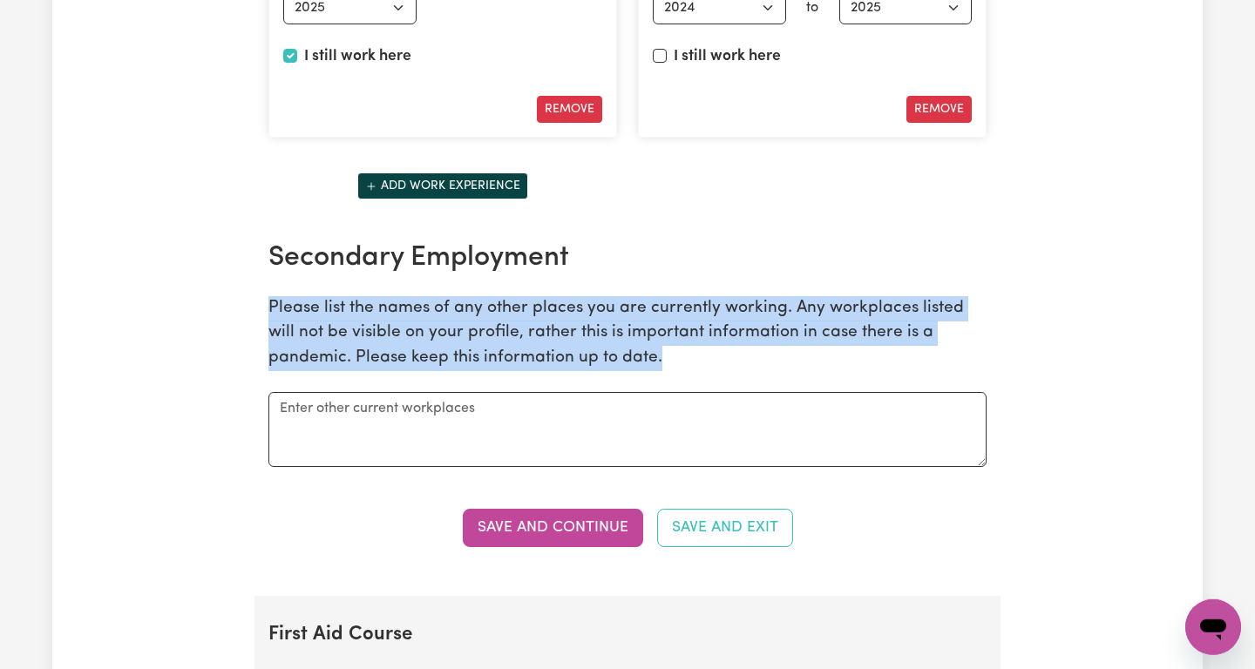
drag, startPoint x: 272, startPoint y: 308, endPoint x: 585, endPoint y: 369, distance: 319.4
click at [585, 369] on div "Secondary Employment Please list the names of any other places you are currentl…" at bounding box center [627, 354] width 739 height 226
copy p "Please list the names of any other places you are currently working. Any workpl…"
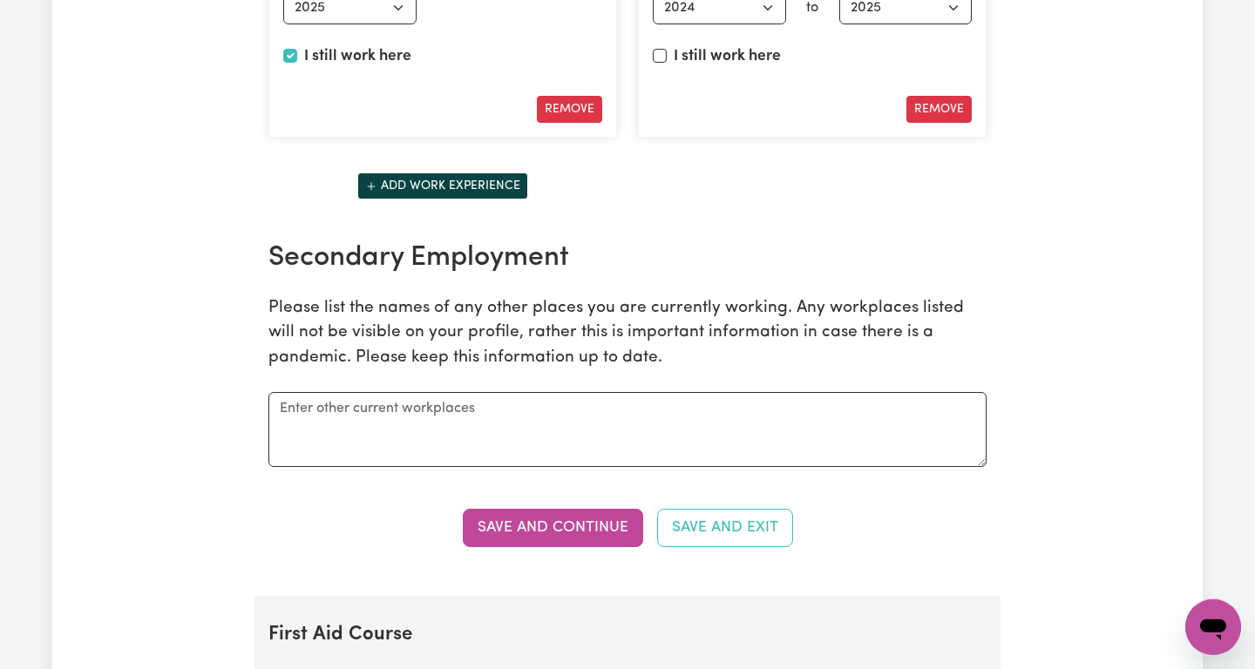
click at [281, 531] on div "Save and Continue Save and Exit" at bounding box center [627, 528] width 718 height 38
click at [289, 525] on div "Save and Continue Save and Exit" at bounding box center [627, 528] width 718 height 38
click at [564, 539] on button "Save and Continue" at bounding box center [553, 528] width 180 height 38
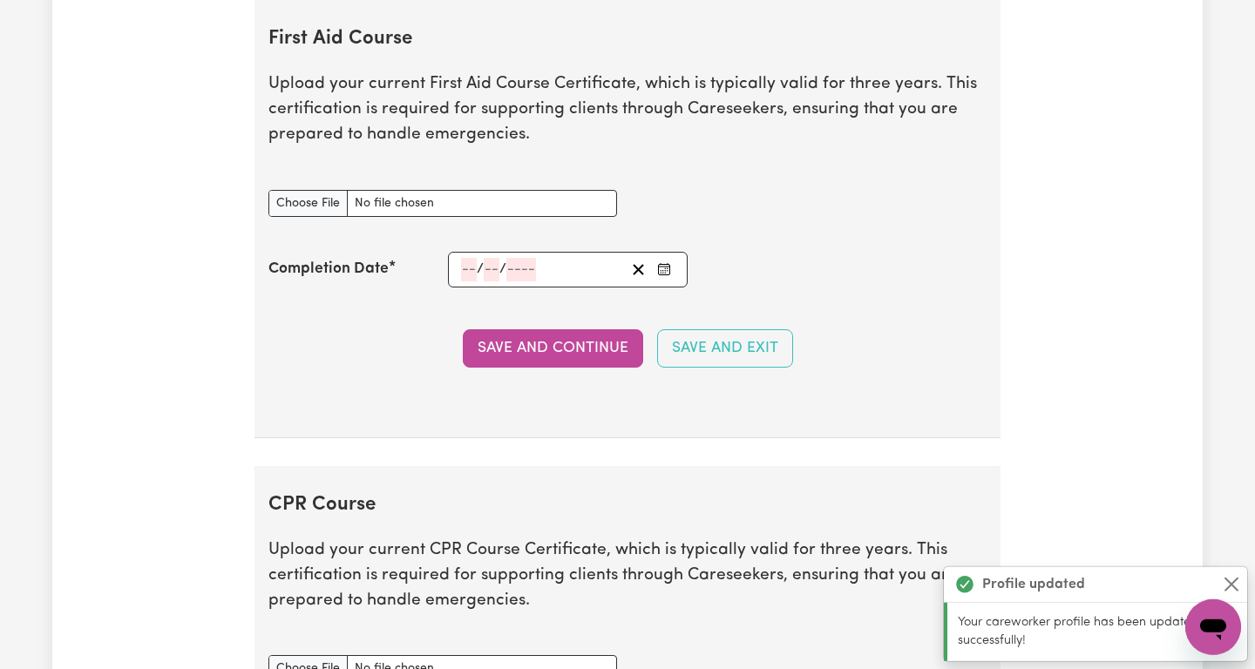
scroll to position [3440, 0]
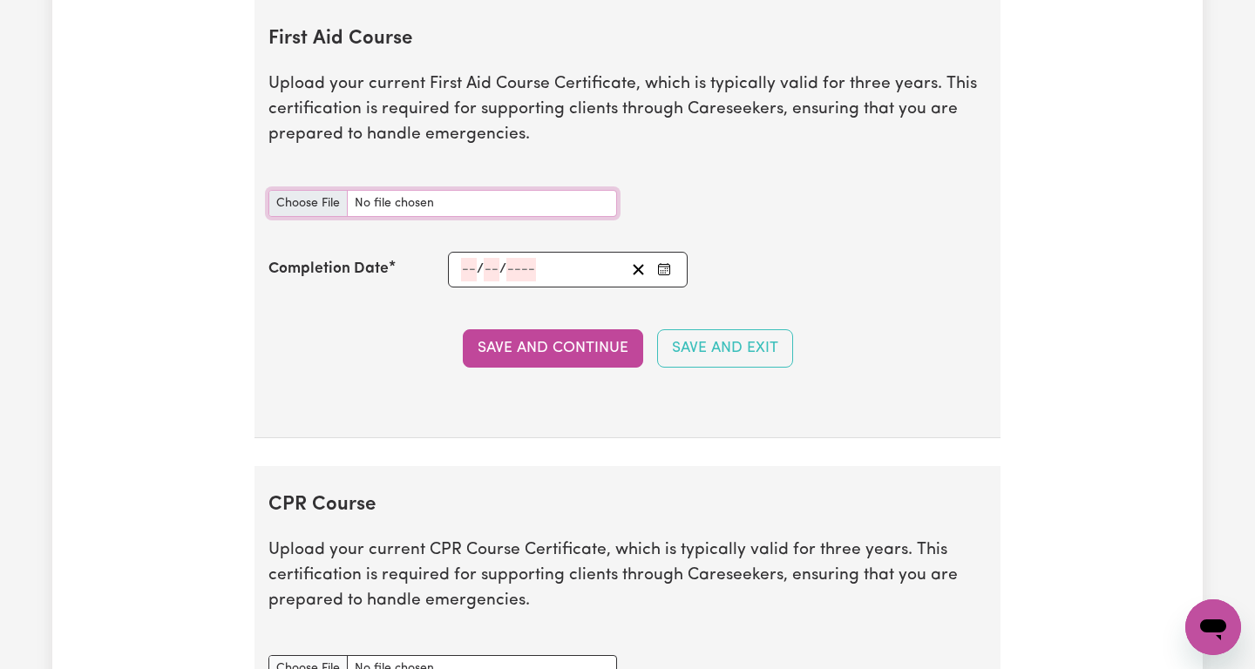
click at [314, 194] on input "First Aid Course document" at bounding box center [442, 203] width 349 height 27
type input "C:\fakepath\First Aid.pdf"
click at [470, 268] on input "number" at bounding box center [469, 270] width 16 height 24
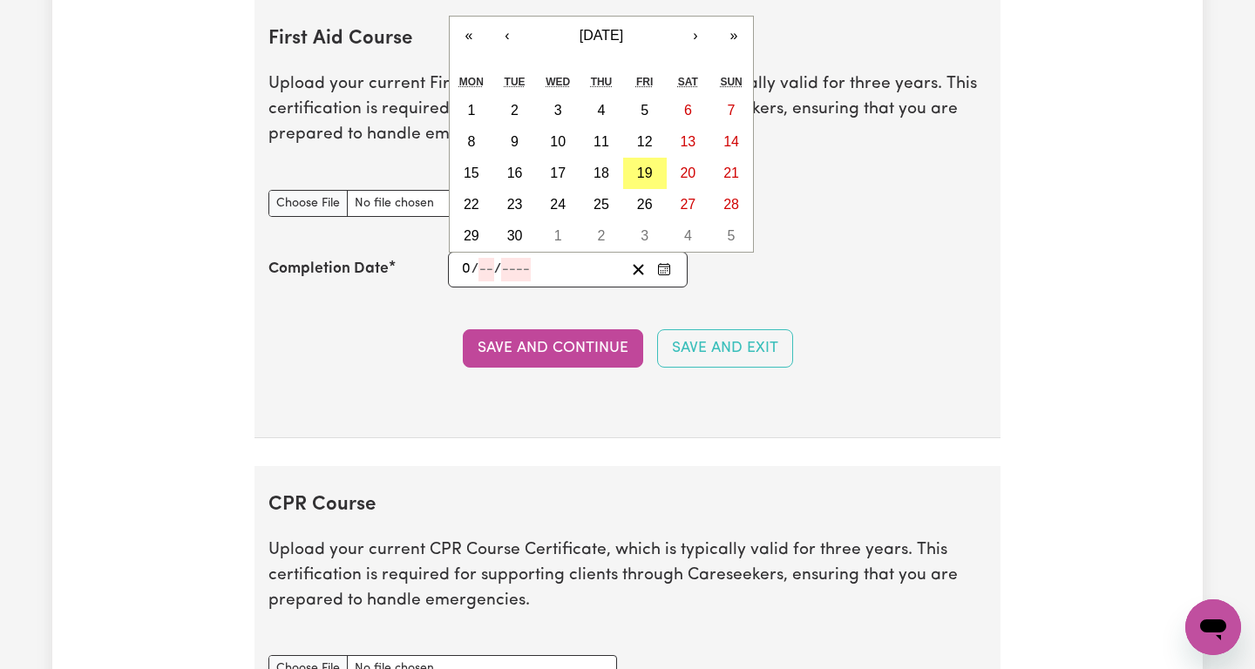
type input "04"
type input "08"
type input "202"
type input "[DATE]"
type input "4"
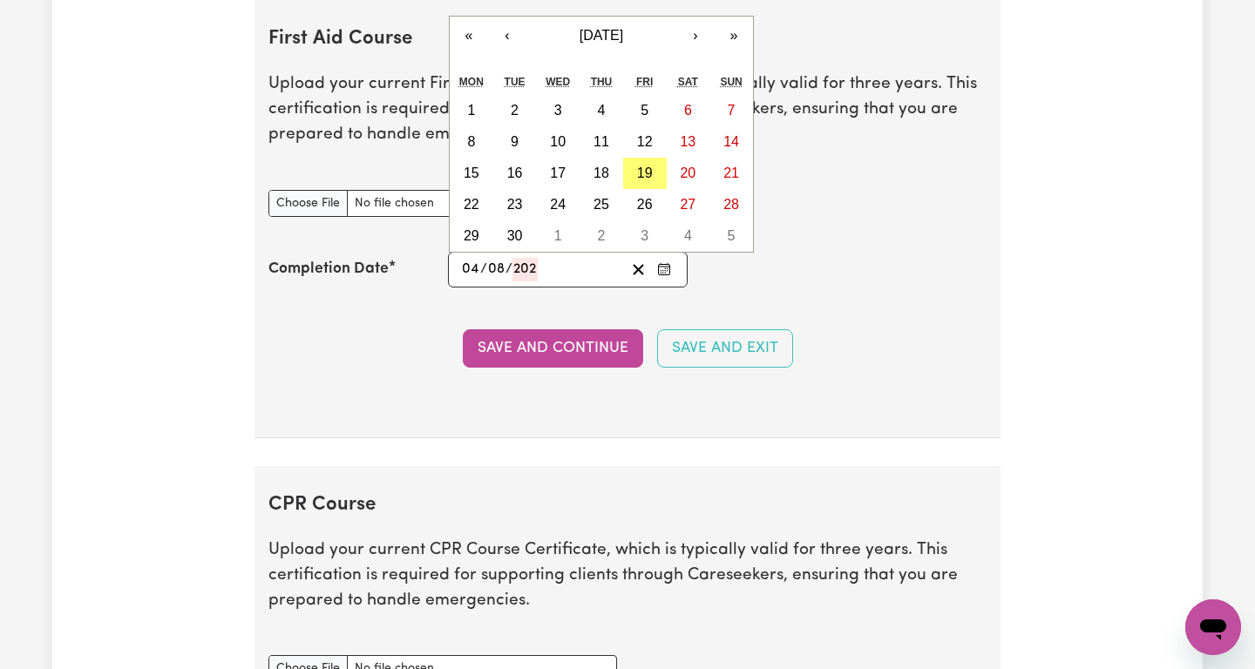
type input "8"
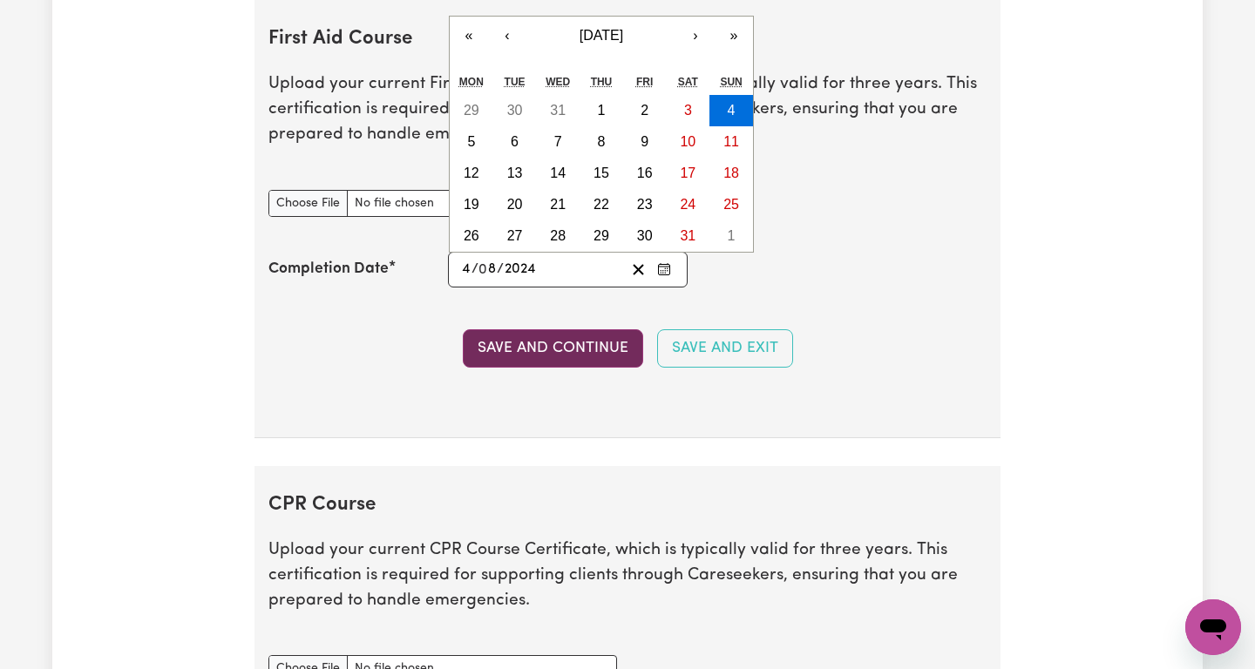
type input "2024"
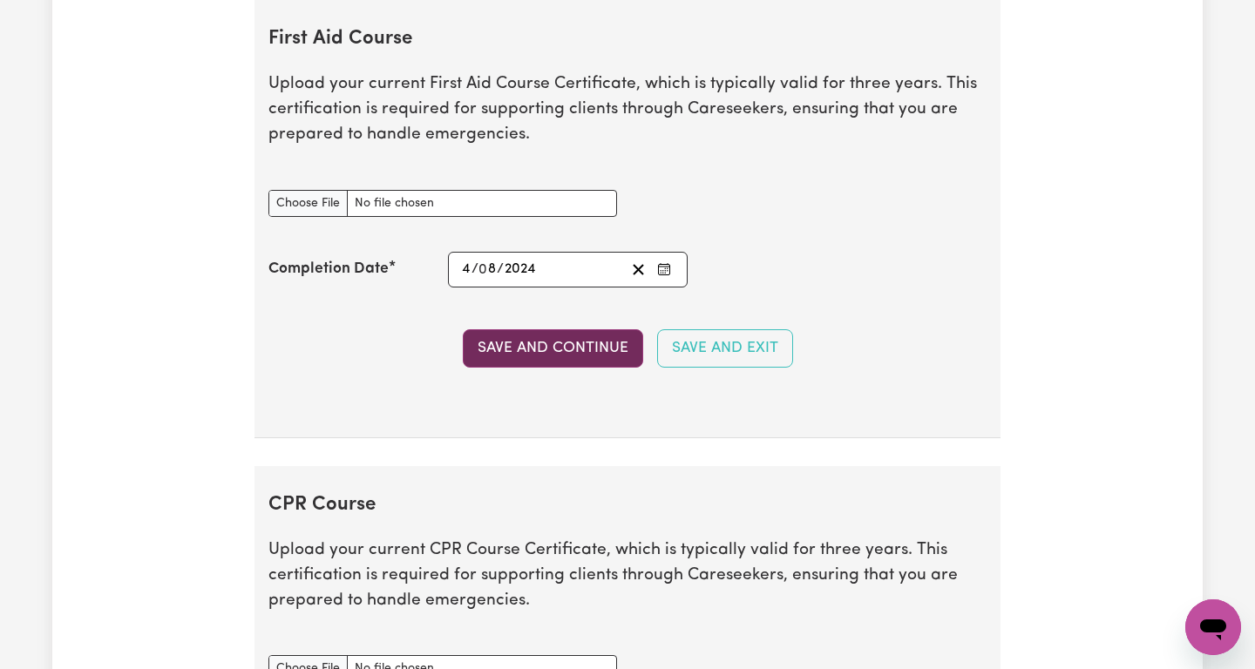
click at [604, 358] on button "Save and Continue" at bounding box center [553, 348] width 180 height 38
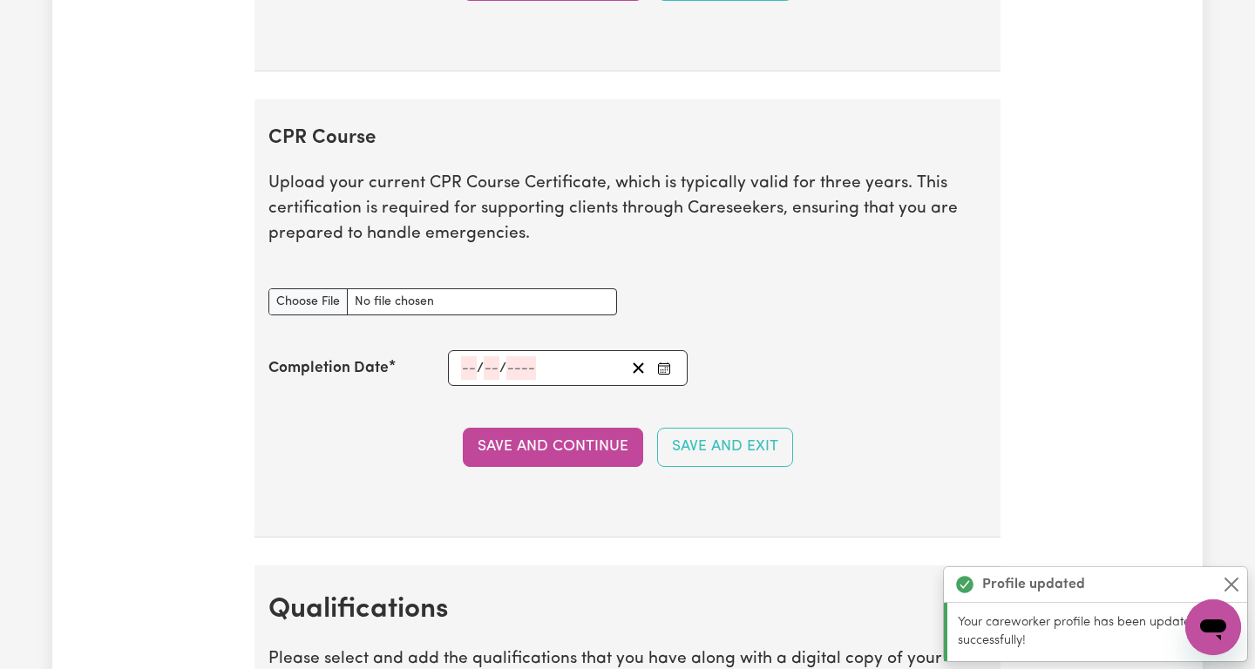
scroll to position [3906, 0]
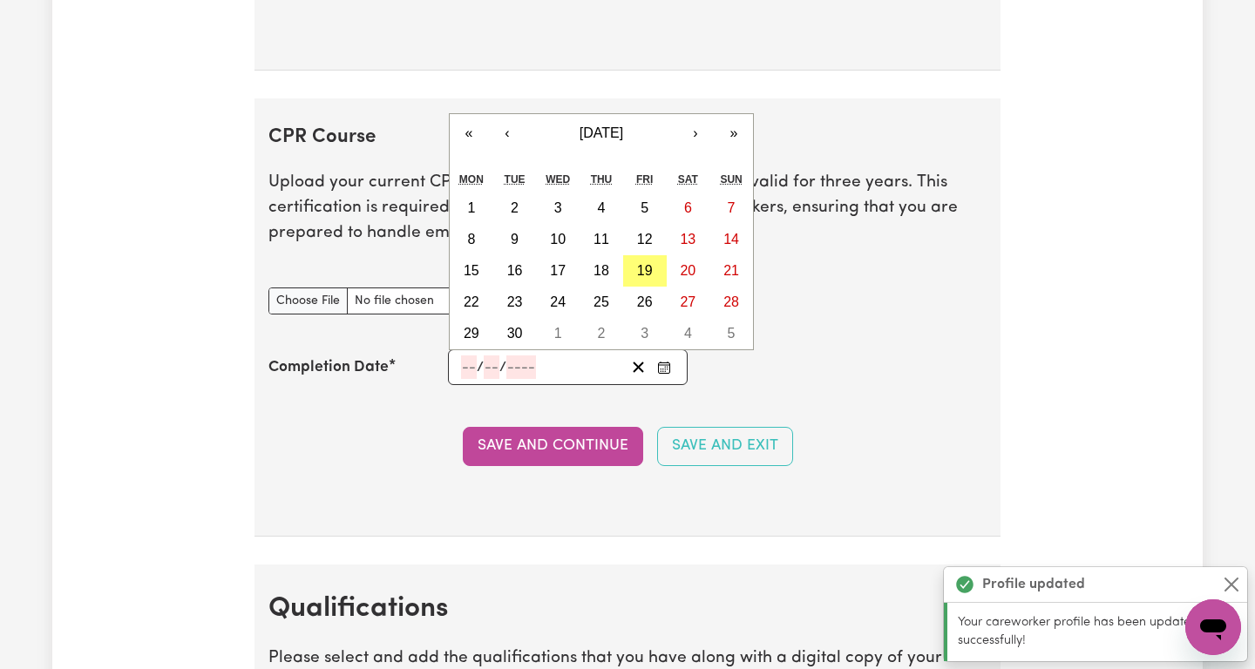
click at [469, 364] on input "number" at bounding box center [469, 367] width 16 height 24
type input "04"
type input "08"
type input "3"
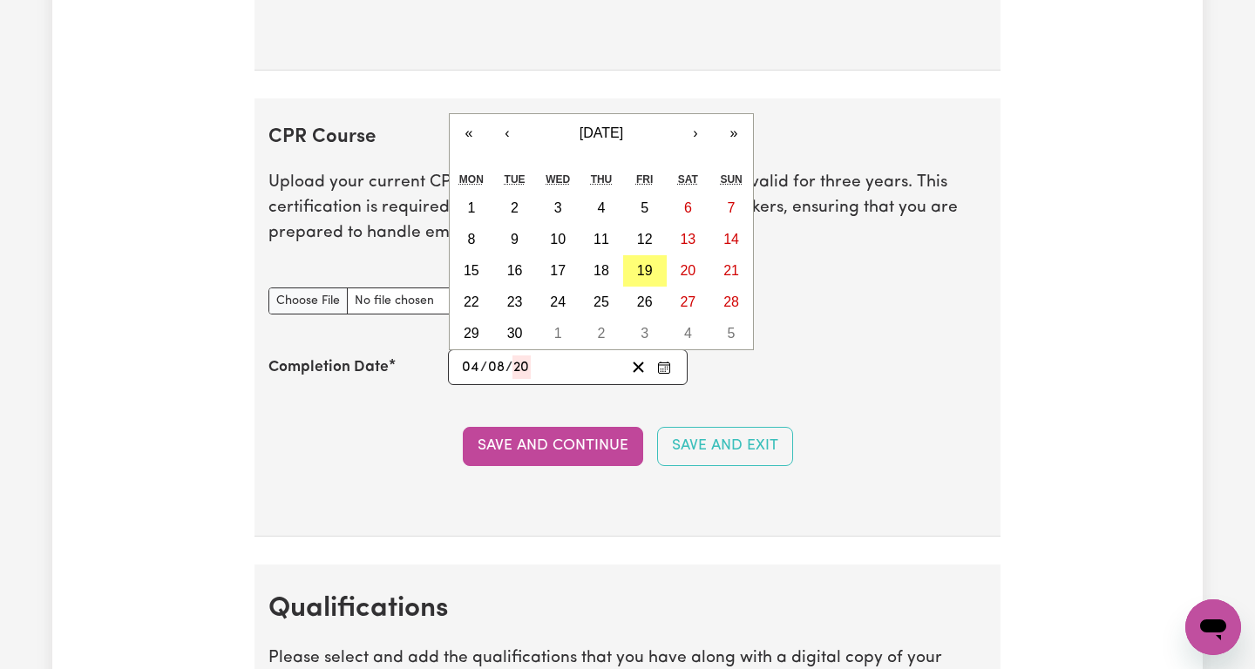
type input "202"
type input "[DATE]"
type input "4"
type input "8"
type input "2024"
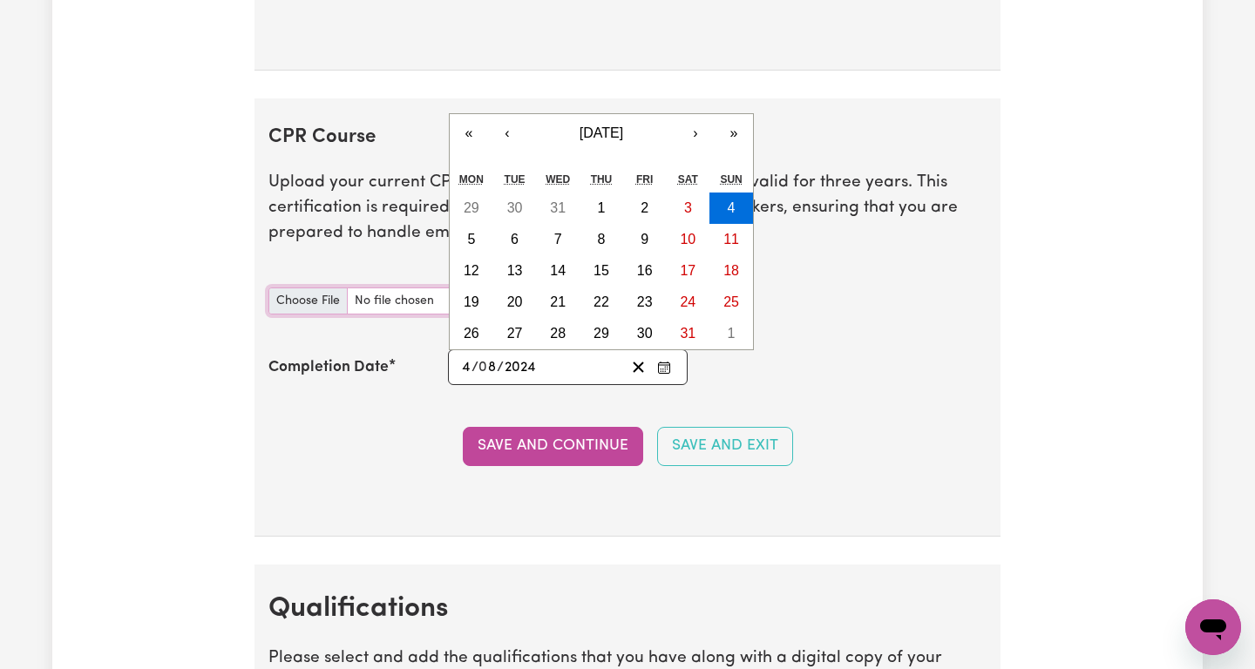
click at [275, 307] on input "CPR Course document" at bounding box center [442, 301] width 349 height 27
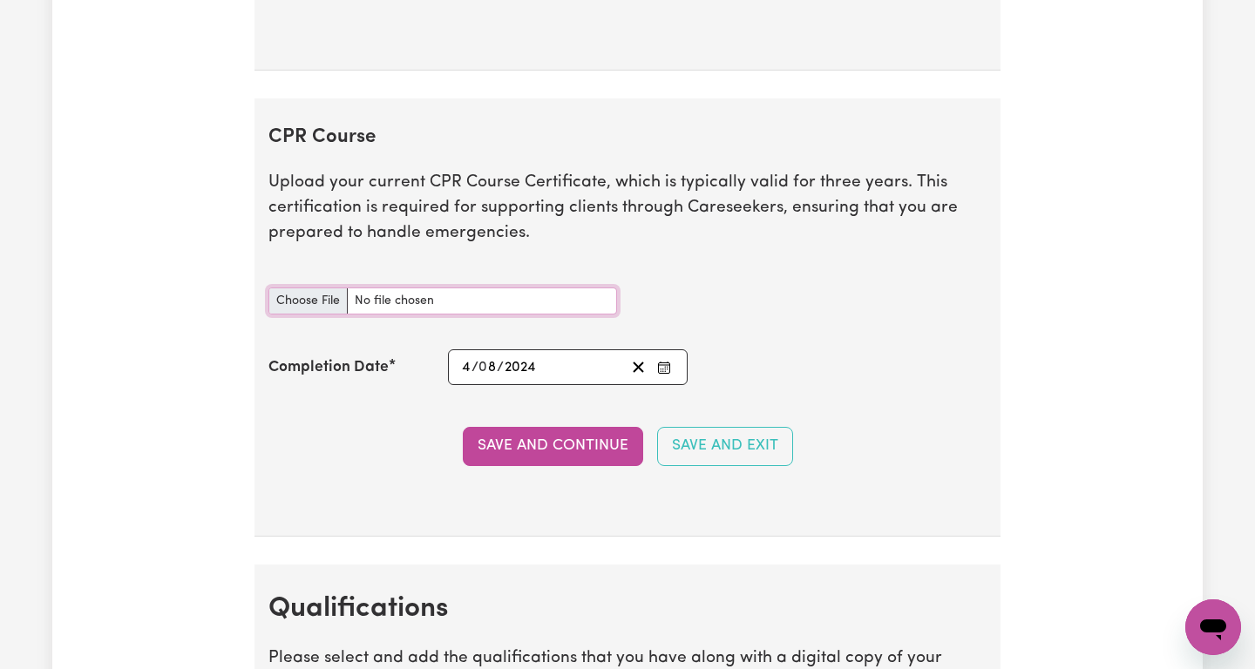
type input "C:\fakepath\CPR.pdf"
click at [555, 450] on button "Save and Continue" at bounding box center [553, 446] width 180 height 38
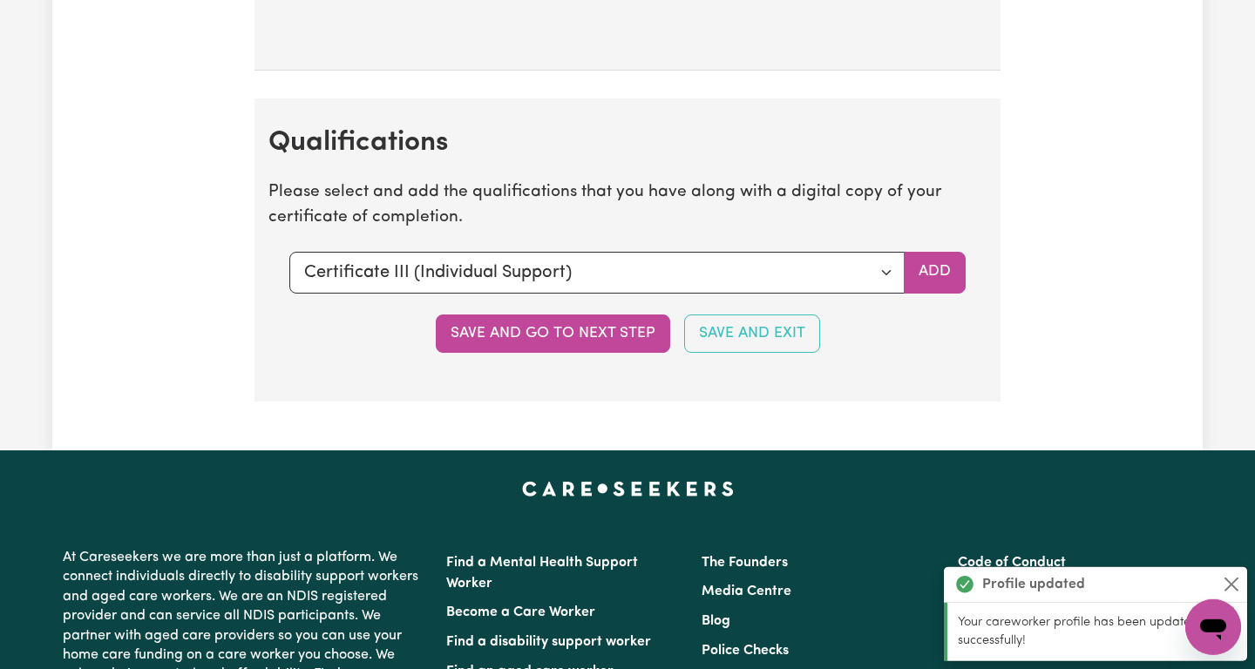
scroll to position [4470, 0]
click at [289, 252] on select "Select a qualification to add... Certificate III (Individual Support) Certifica…" at bounding box center [596, 273] width 615 height 42
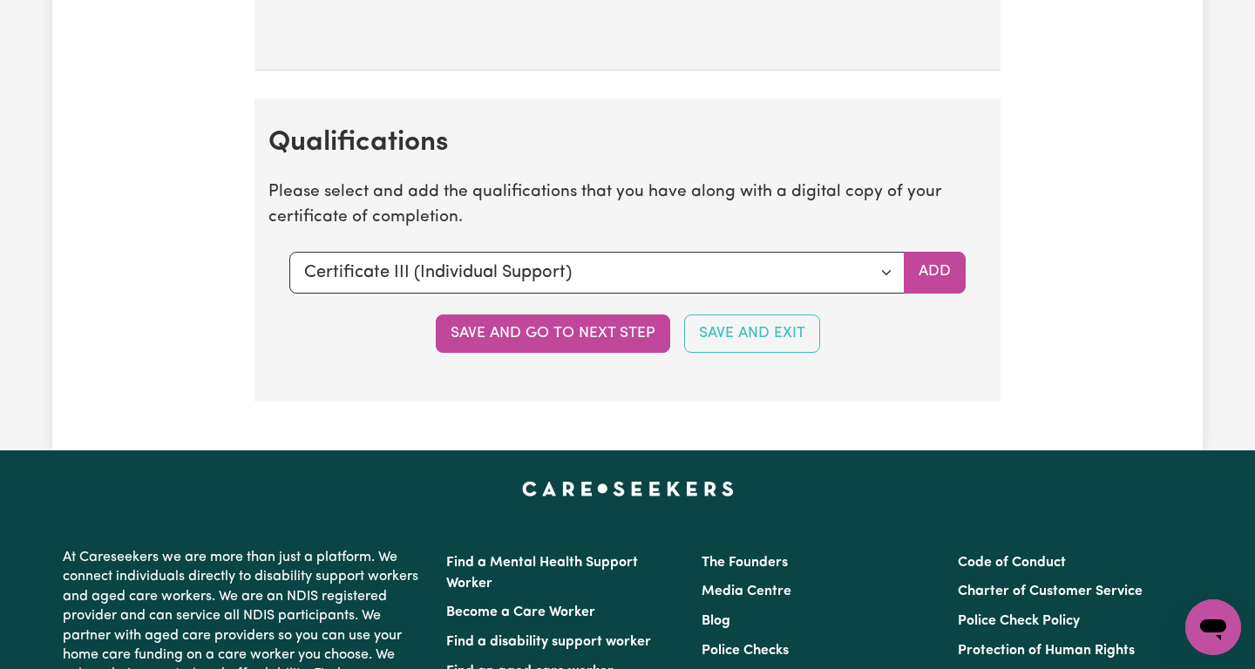
drag, startPoint x: 358, startPoint y: 270, endPoint x: 1096, endPoint y: 233, distance: 738.9
click at [289, 252] on select "Select a qualification to add... Certificate III (Individual Support) Certifica…" at bounding box center [596, 273] width 615 height 42
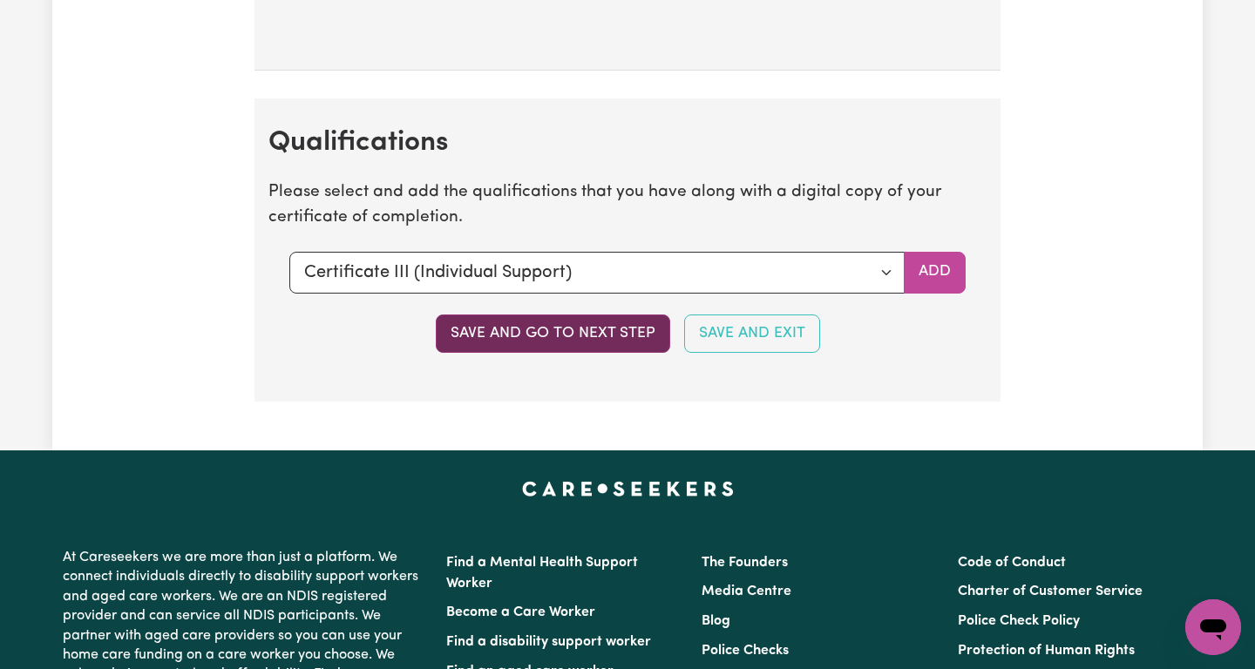
click at [529, 343] on button "Save and go to next step" at bounding box center [553, 334] width 234 height 38
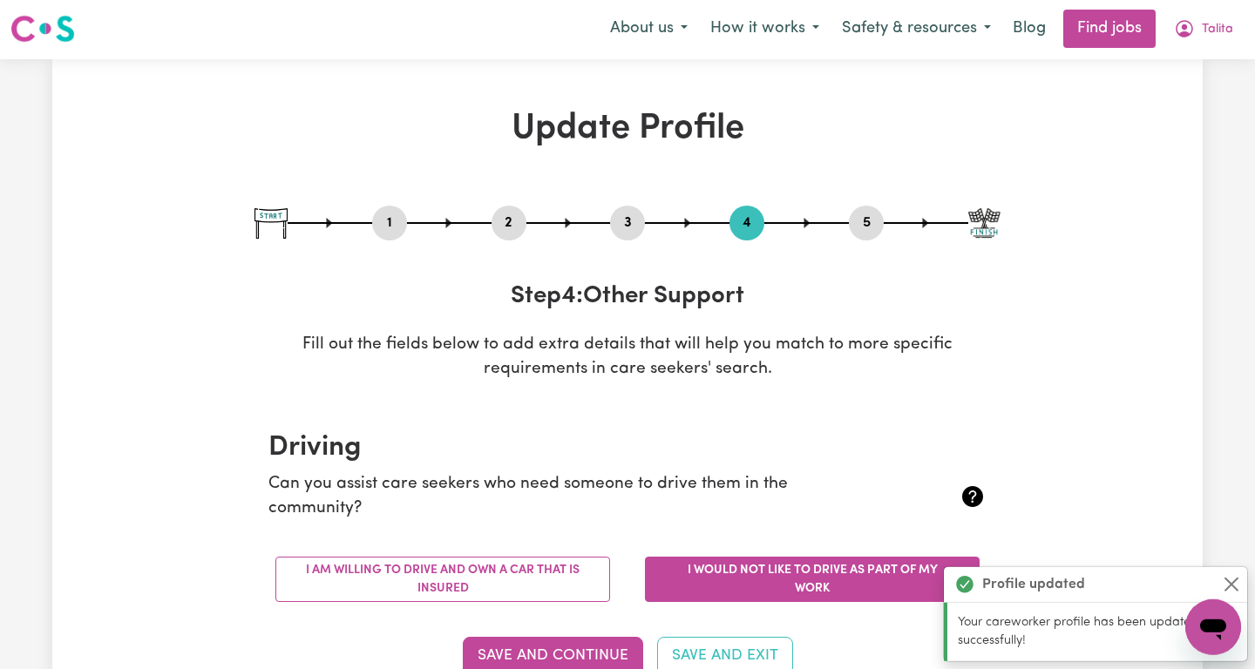
scroll to position [0, 0]
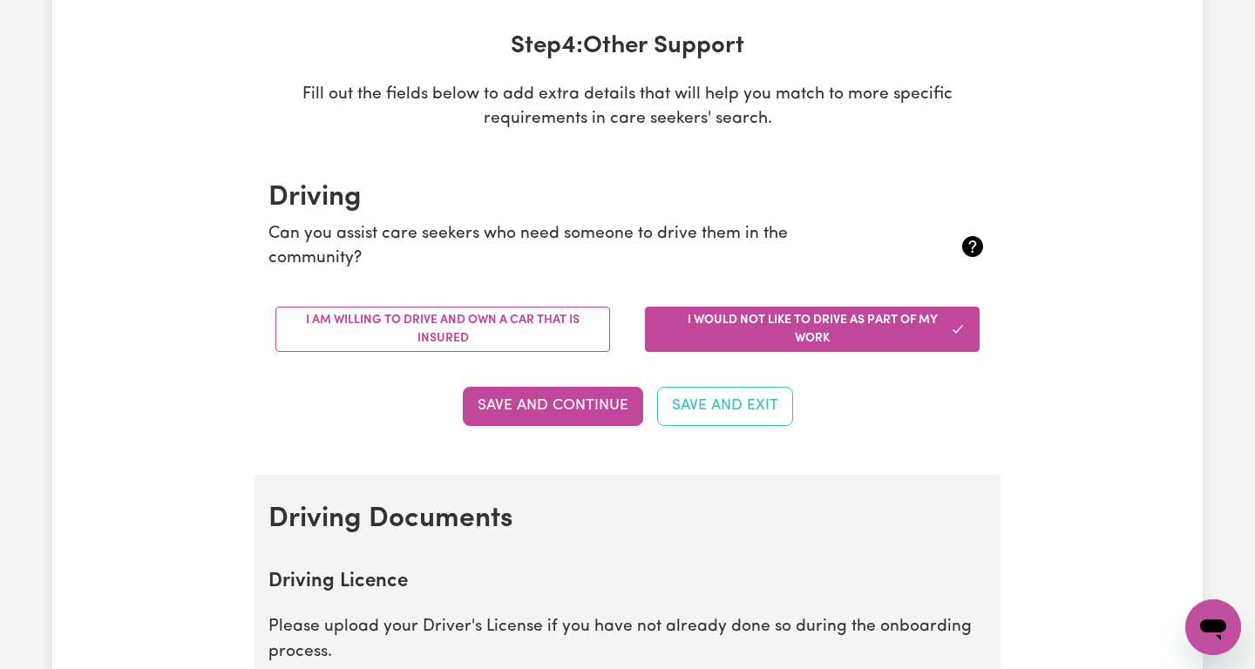
scroll to position [273, 0]
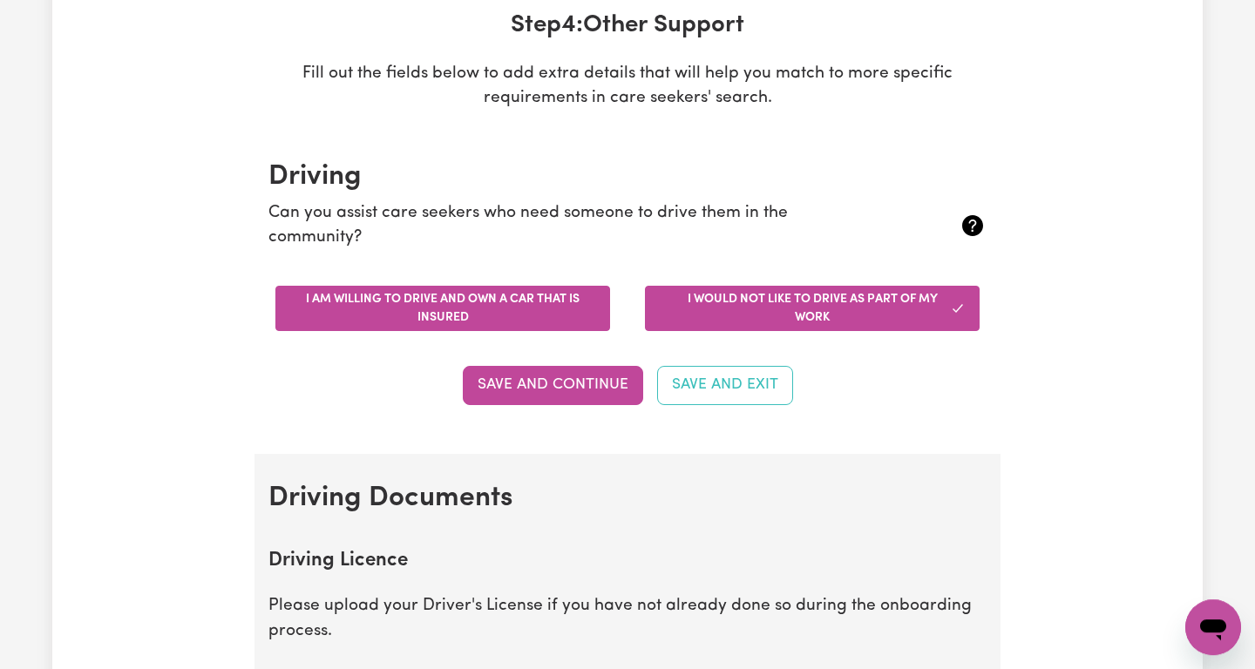
click at [429, 323] on button "I am willing to drive and own a car that is insured" at bounding box center [442, 308] width 335 height 45
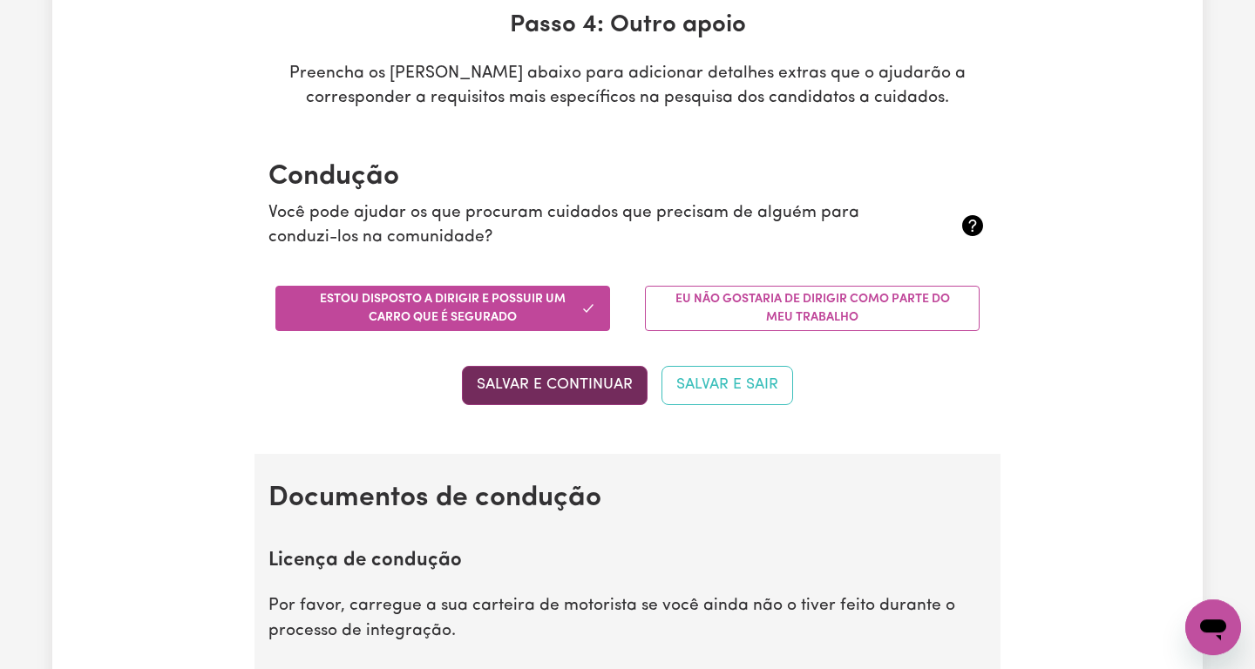
click at [599, 381] on button "Salvar e Continuar" at bounding box center [555, 385] width 186 height 38
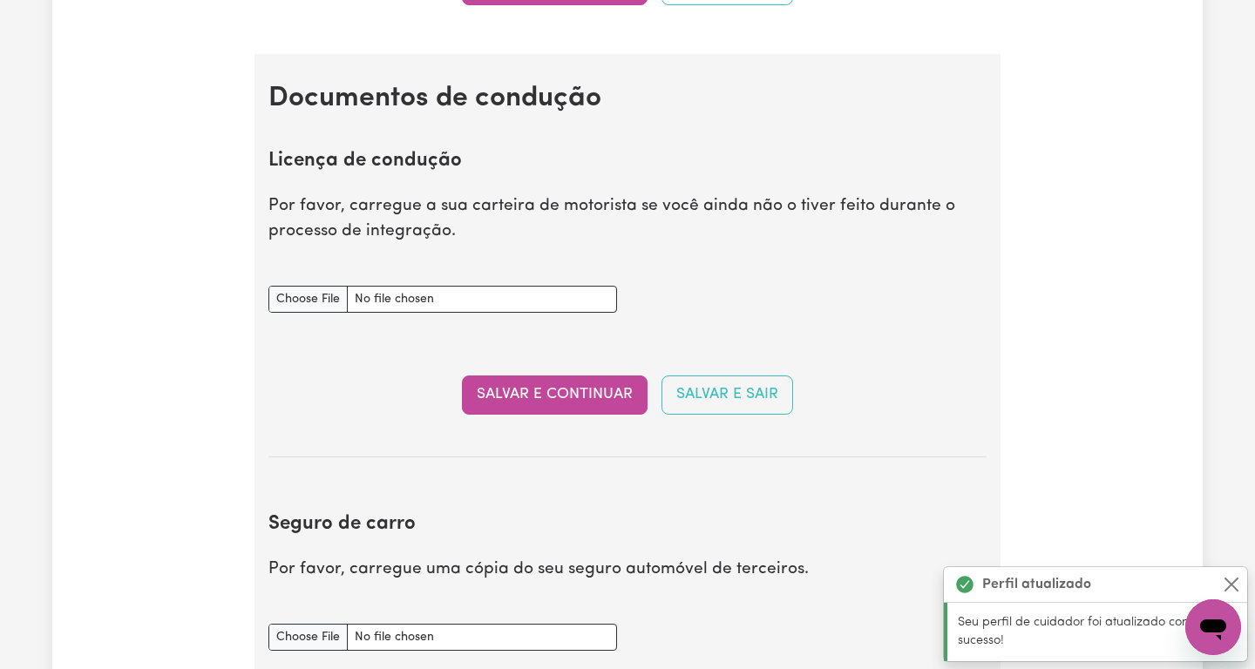
scroll to position [649, 0]
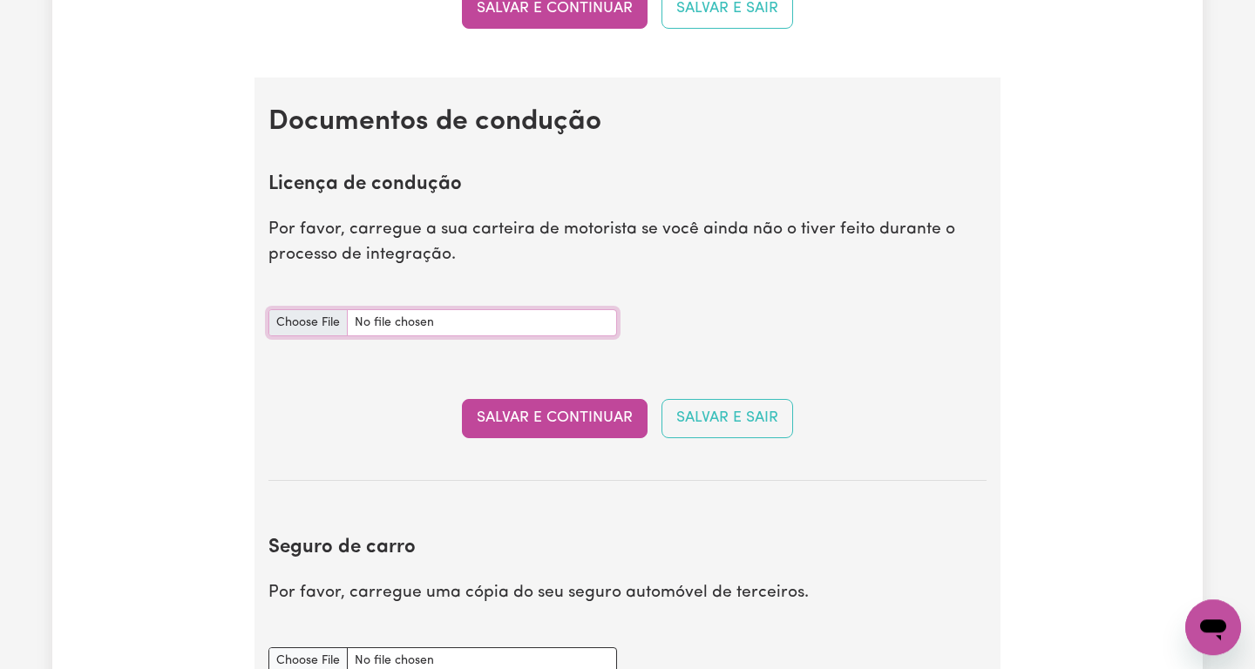
click at [309, 328] on input "Documento de licença de condução" at bounding box center [442, 322] width 349 height 27
click at [313, 312] on input "Documento de licença de condução" at bounding box center [442, 322] width 349 height 27
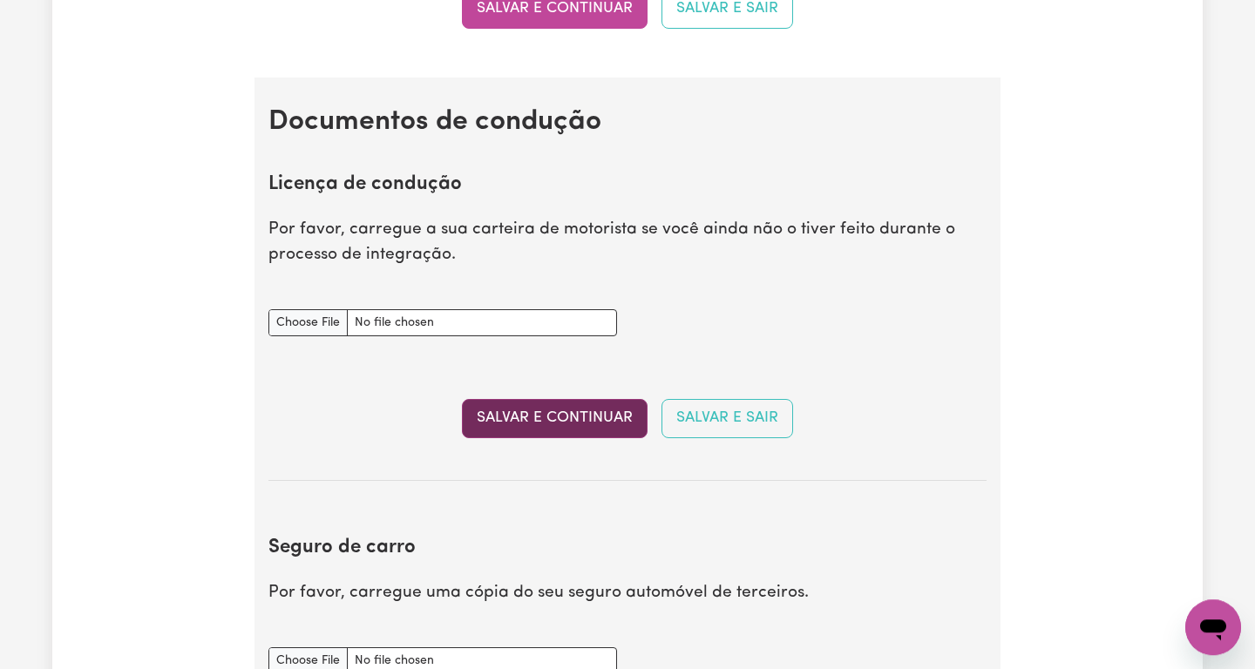
click at [545, 417] on button "Salvar e Continuar" at bounding box center [555, 418] width 186 height 38
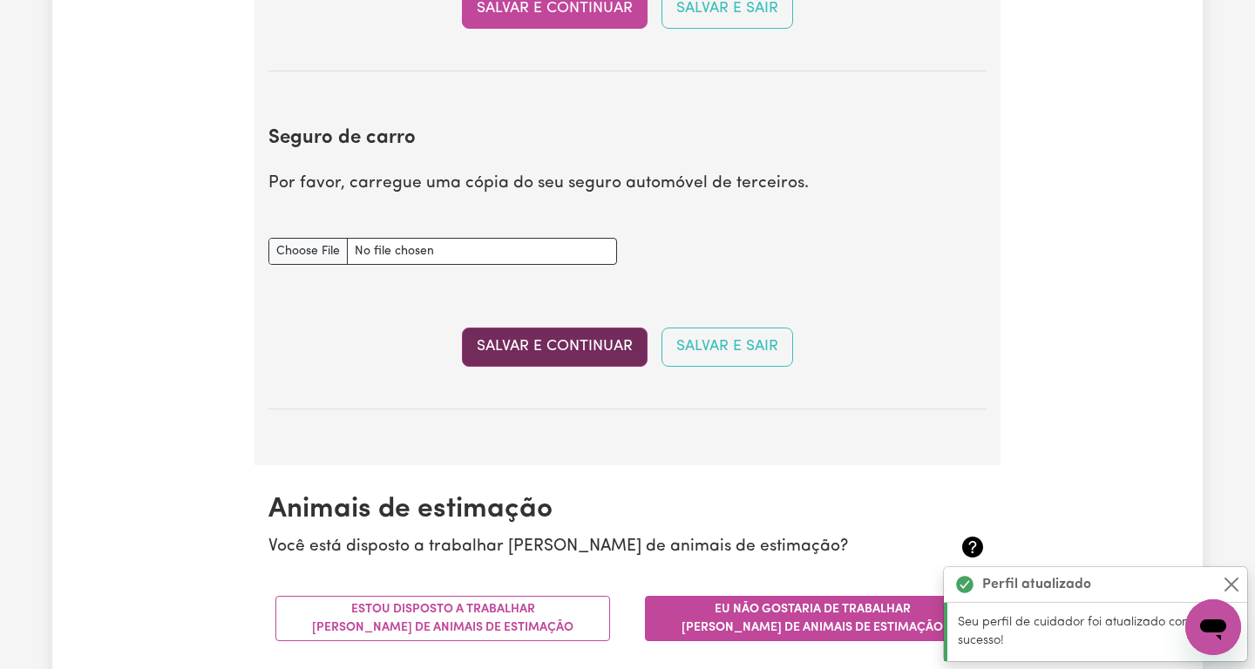
click at [558, 342] on button "Salvar e Continuar" at bounding box center [555, 347] width 186 height 38
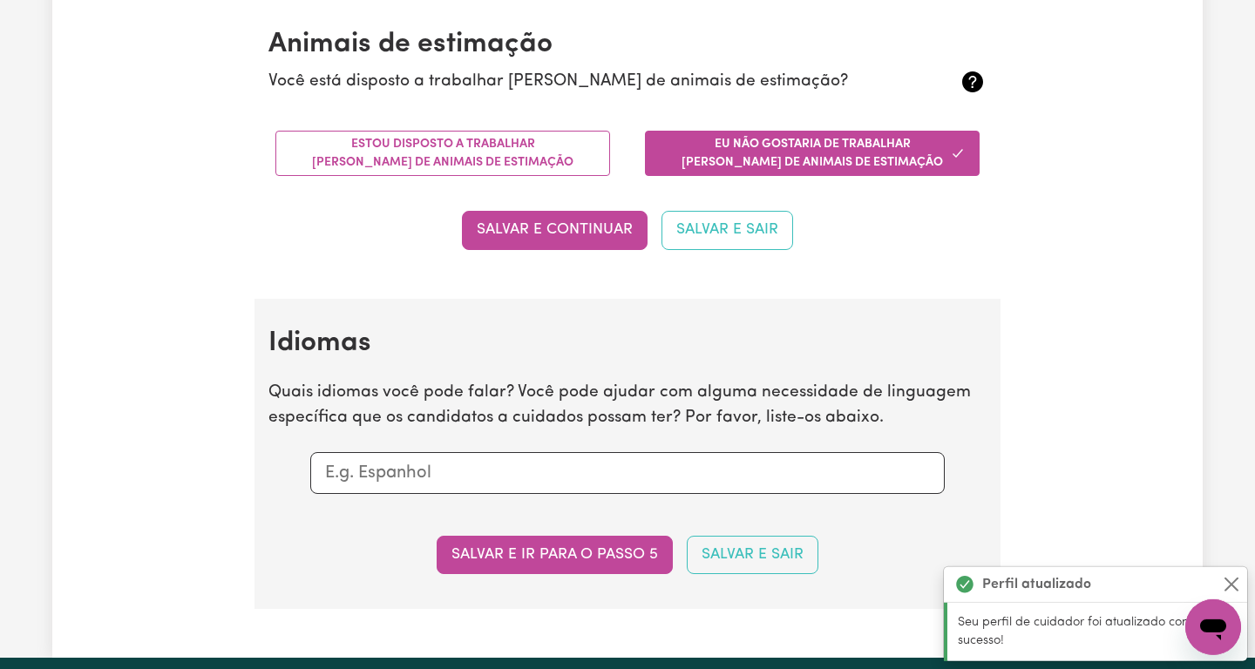
scroll to position [1622, 0]
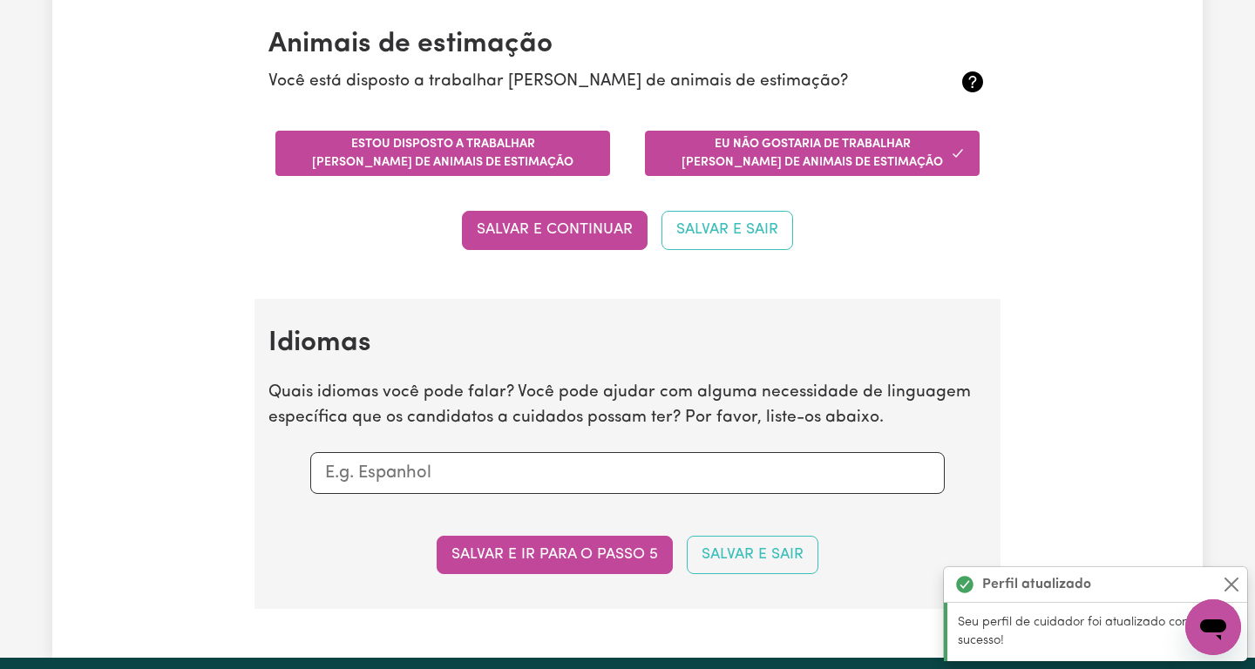
click at [501, 156] on button "Estou disposto a trabalhar [PERSON_NAME] de animais de estimação" at bounding box center [442, 153] width 335 height 45
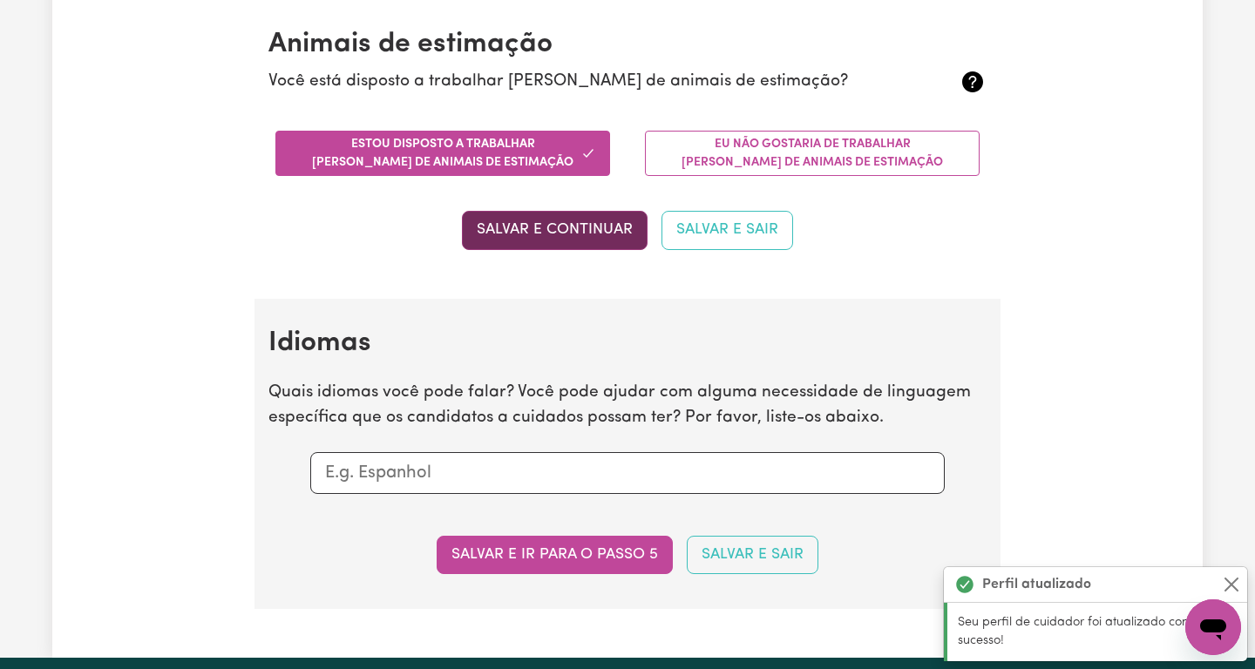
click at [562, 233] on button "Salvar e Continuar" at bounding box center [555, 230] width 186 height 38
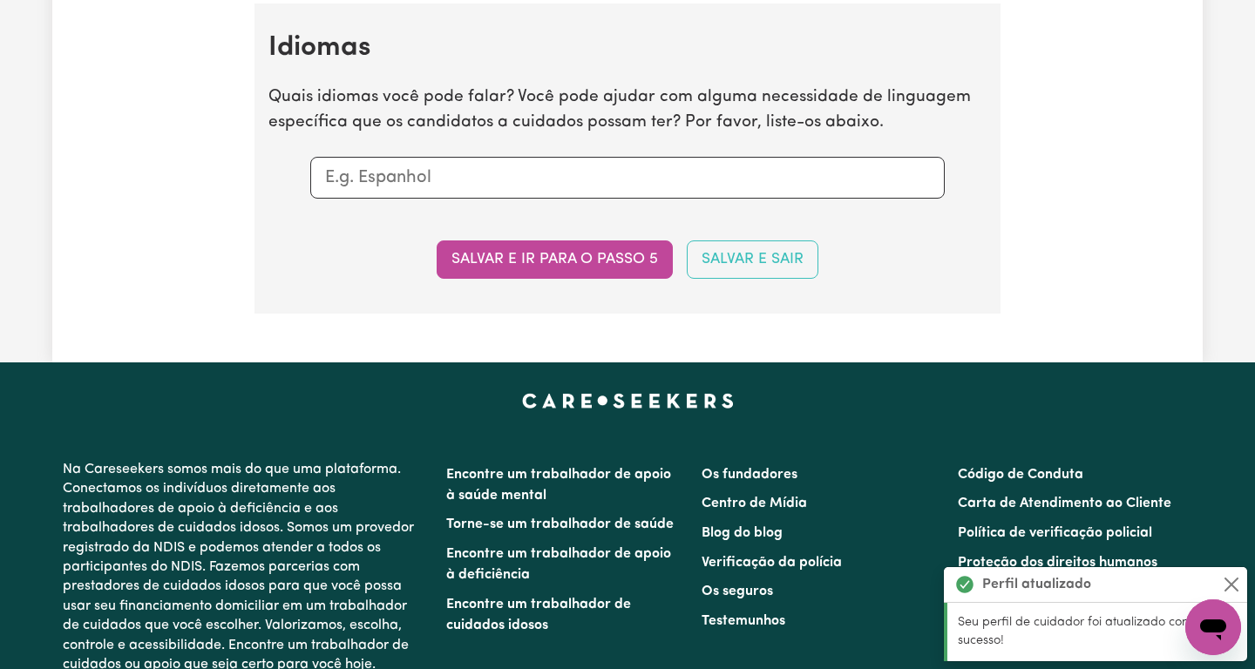
scroll to position [1921, 0]
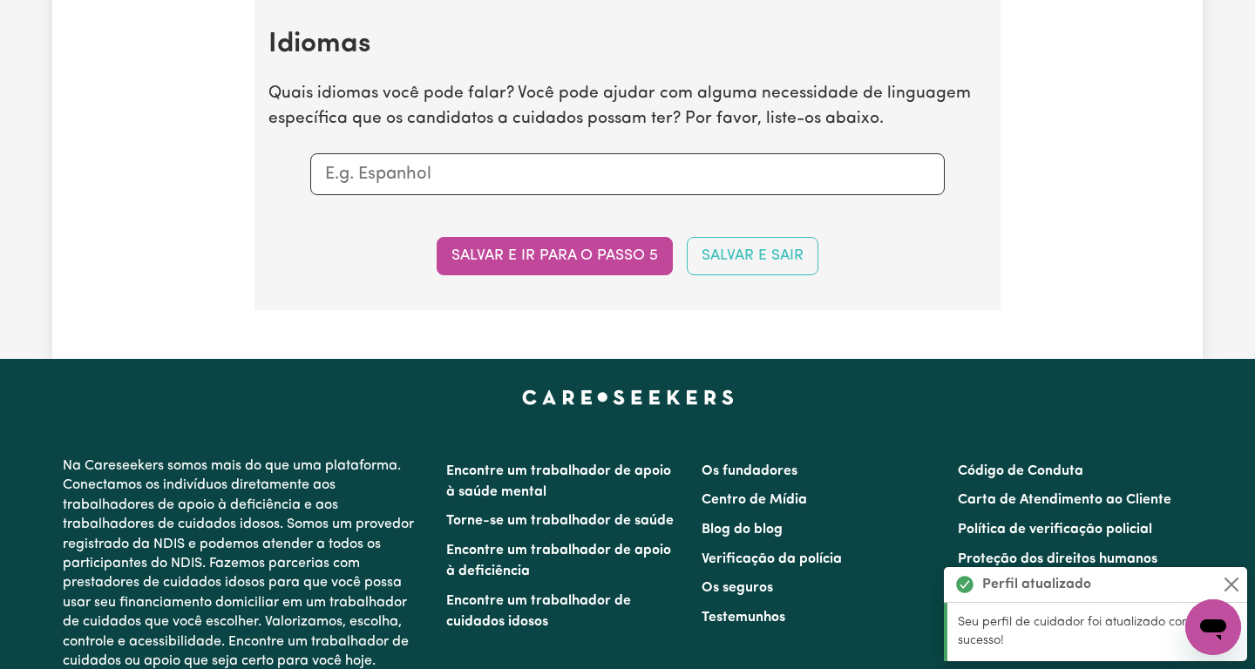
click at [404, 167] on input "text" at bounding box center [627, 174] width 605 height 26
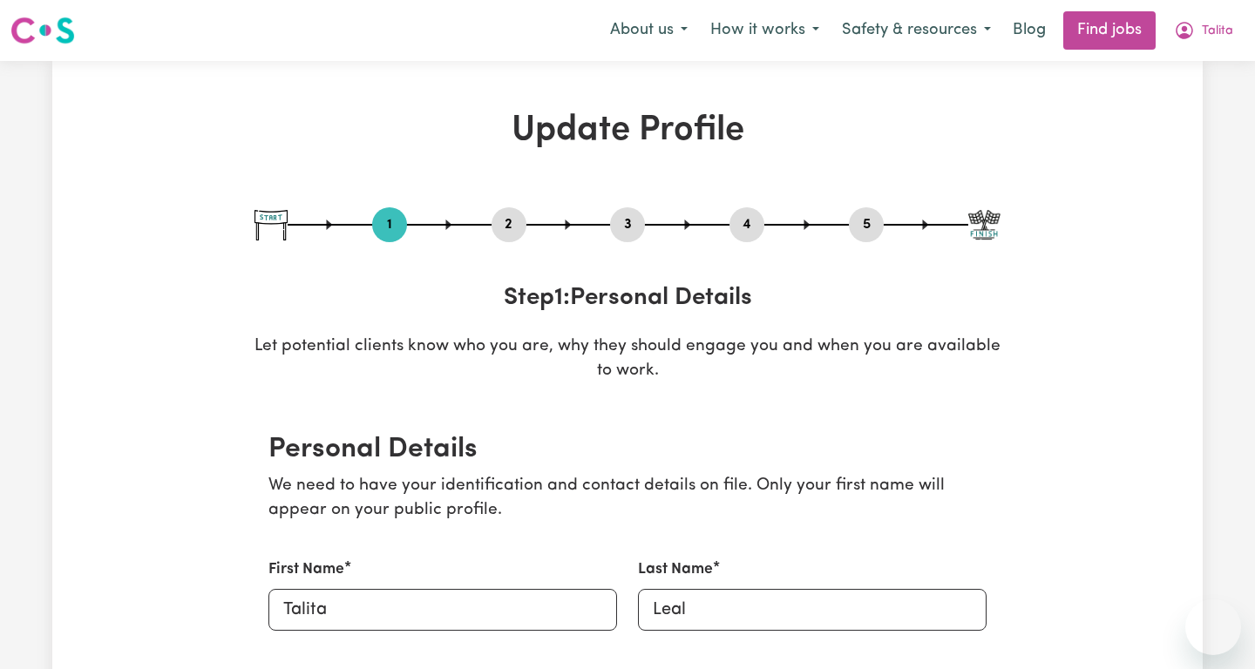
select select "female"
select select "Student Visa"
select select "Studying a healthcare related degree or qualification"
select select "40"
select select "50"
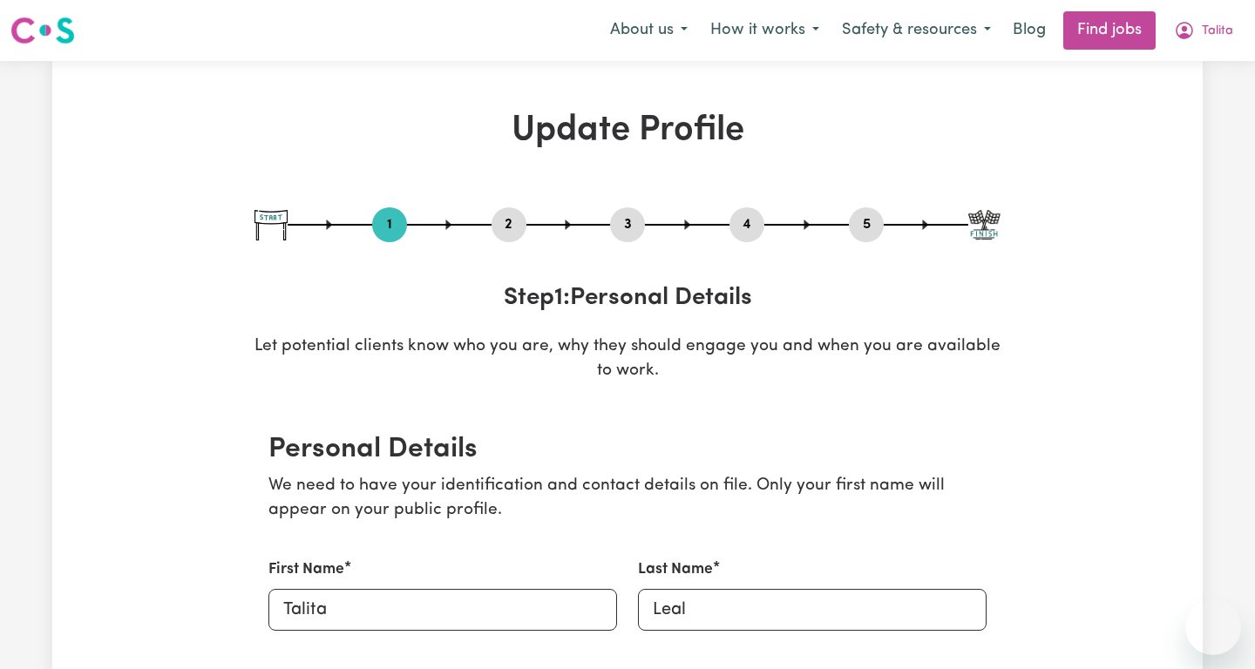
select select "60"
select select "70"
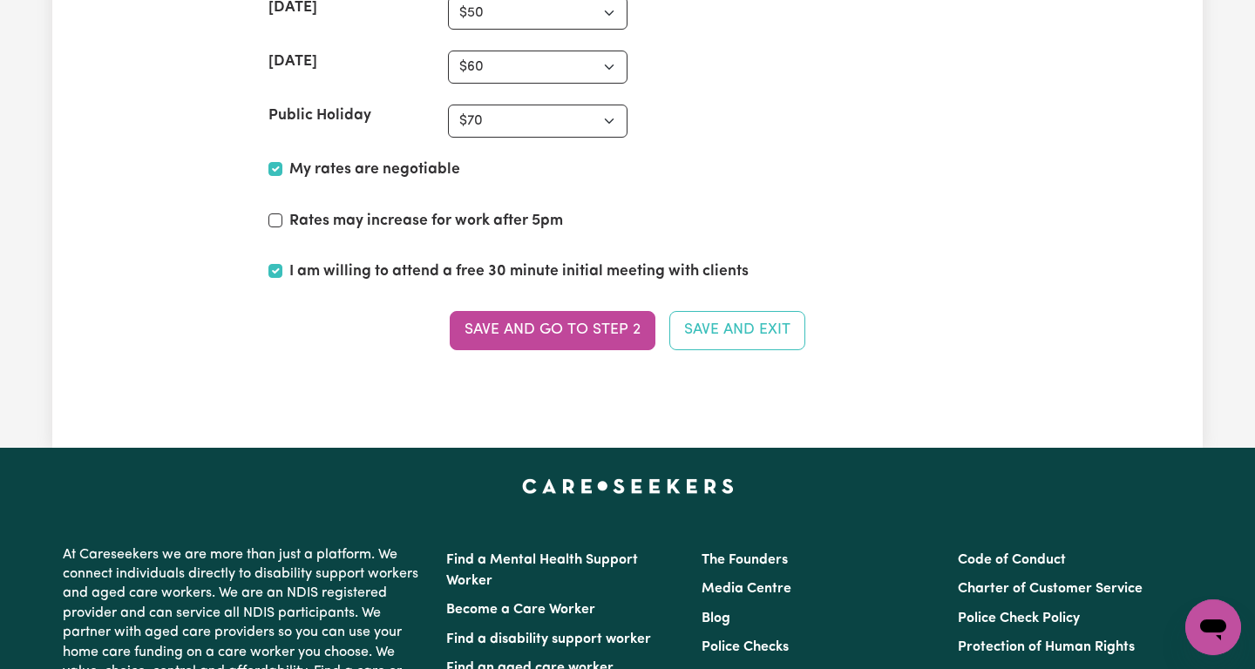
scroll to position [4589, 0]
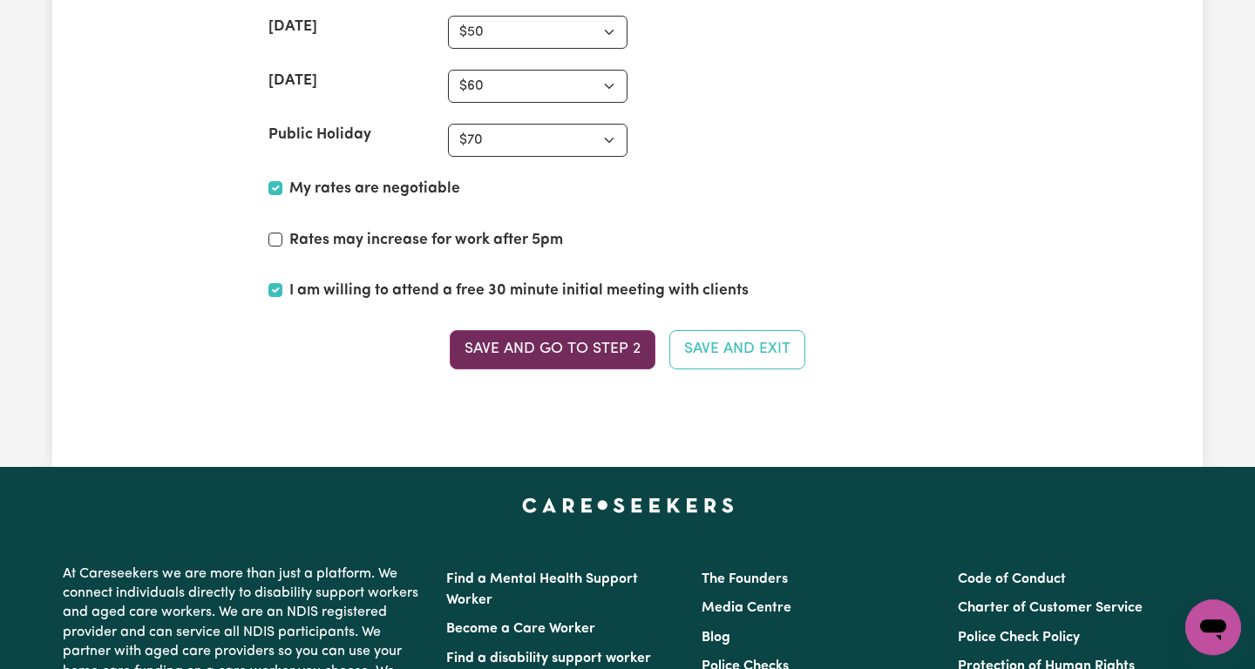
click at [527, 349] on button "Save and go to Step 2" at bounding box center [553, 349] width 206 height 38
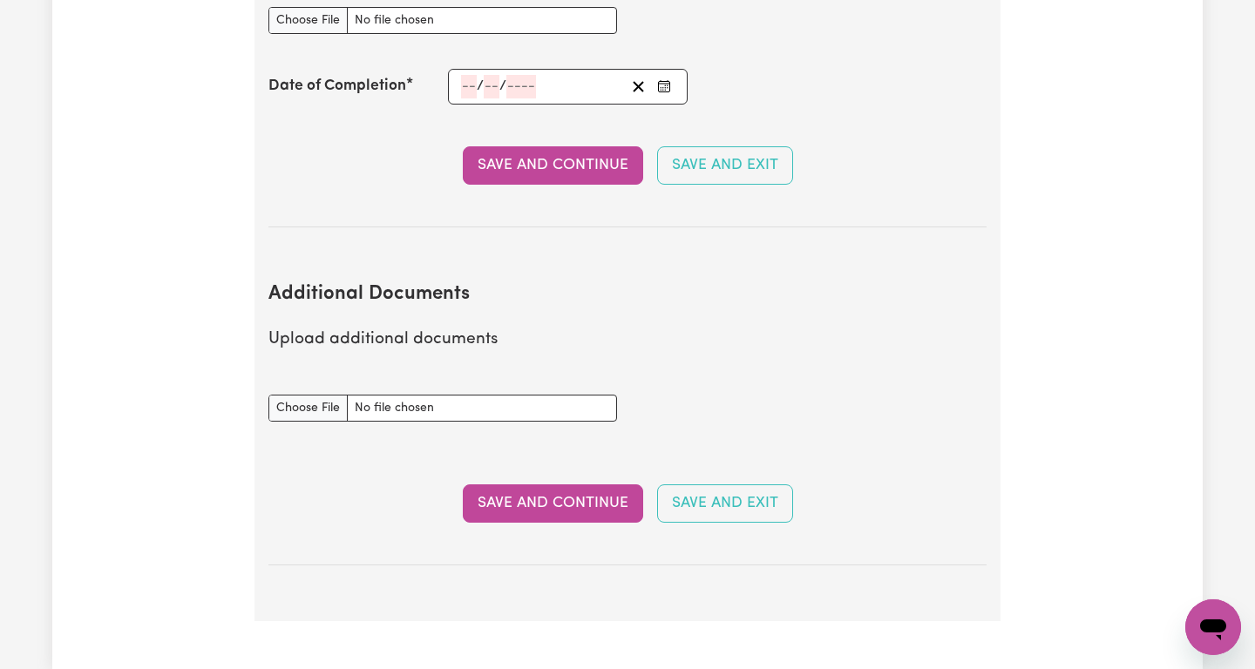
scroll to position [2845, 0]
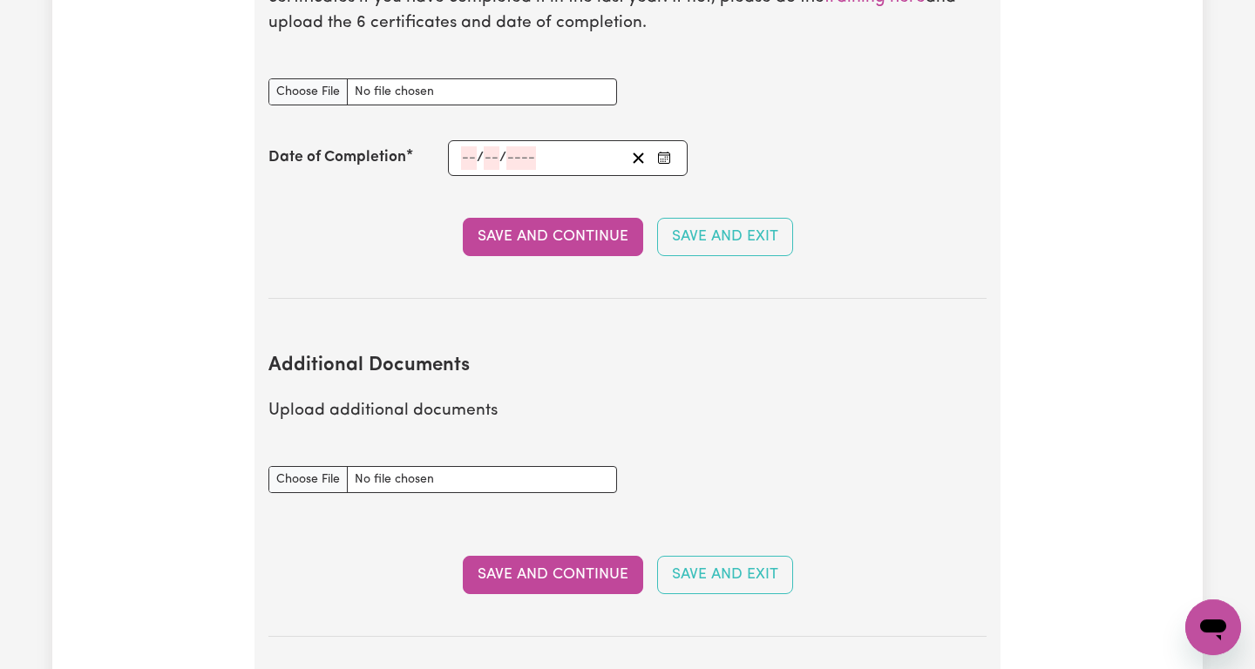
click at [560, 566] on button "Save and Continue" at bounding box center [553, 575] width 180 height 38
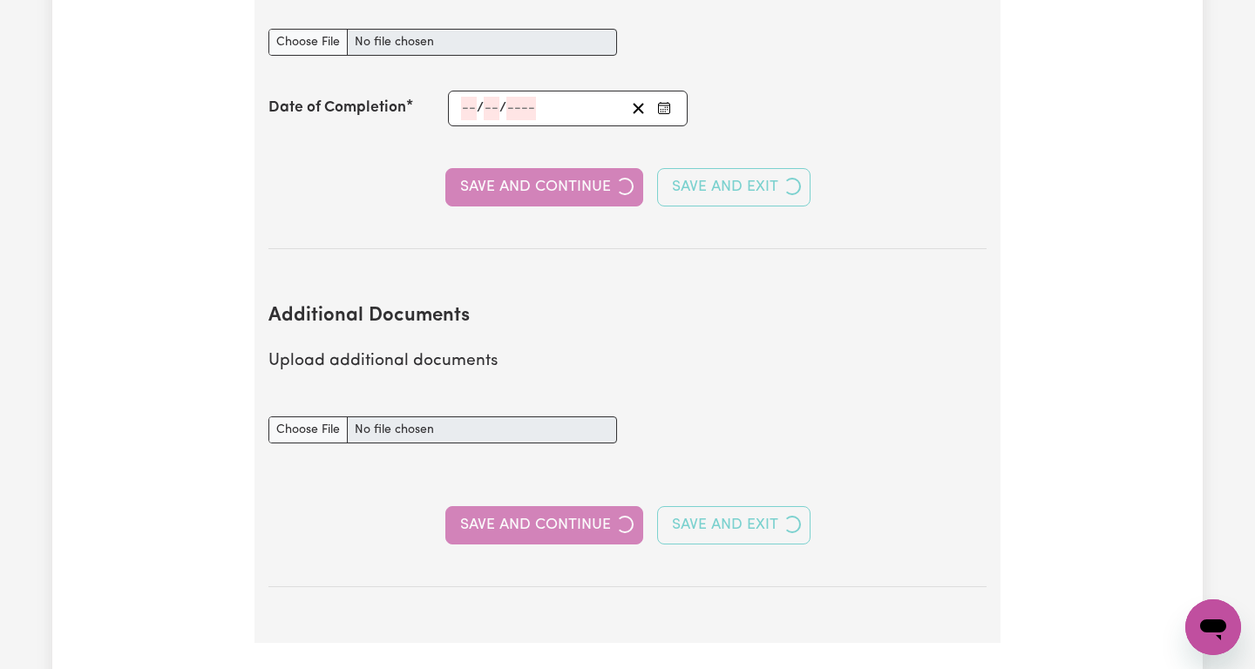
select select "2025"
select select "2024"
select select "2025"
select select "Certificate III (Individual Support)"
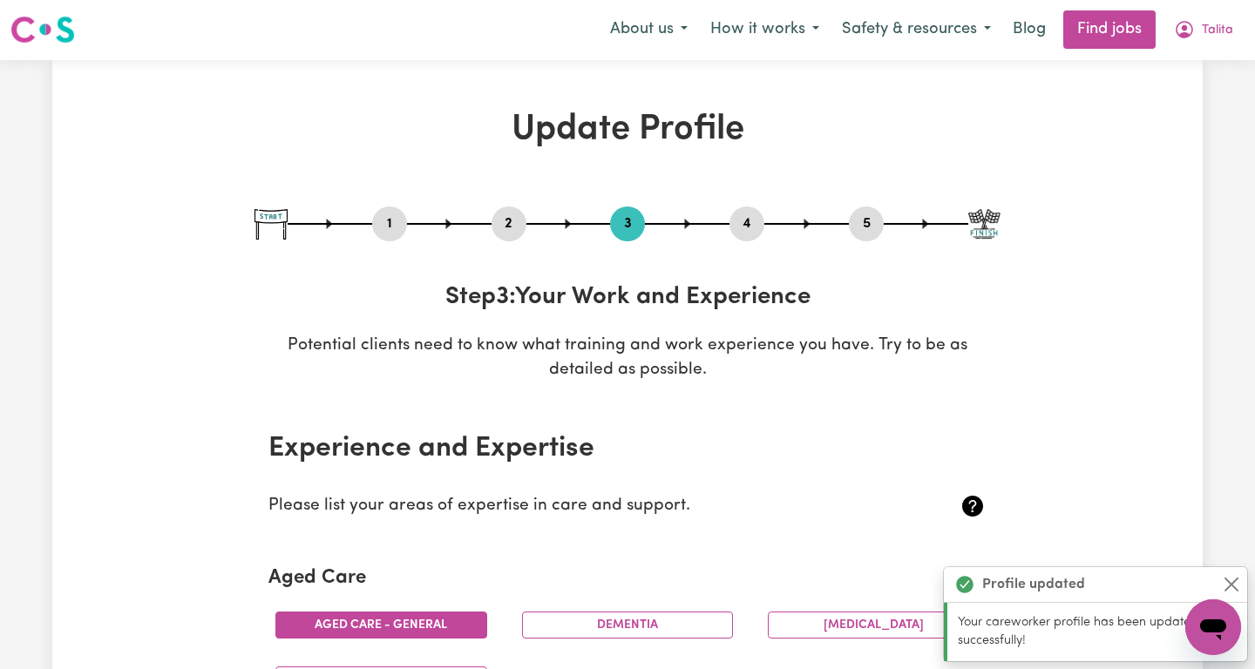
scroll to position [0, 0]
click at [748, 227] on button "4" at bounding box center [746, 224] width 35 height 23
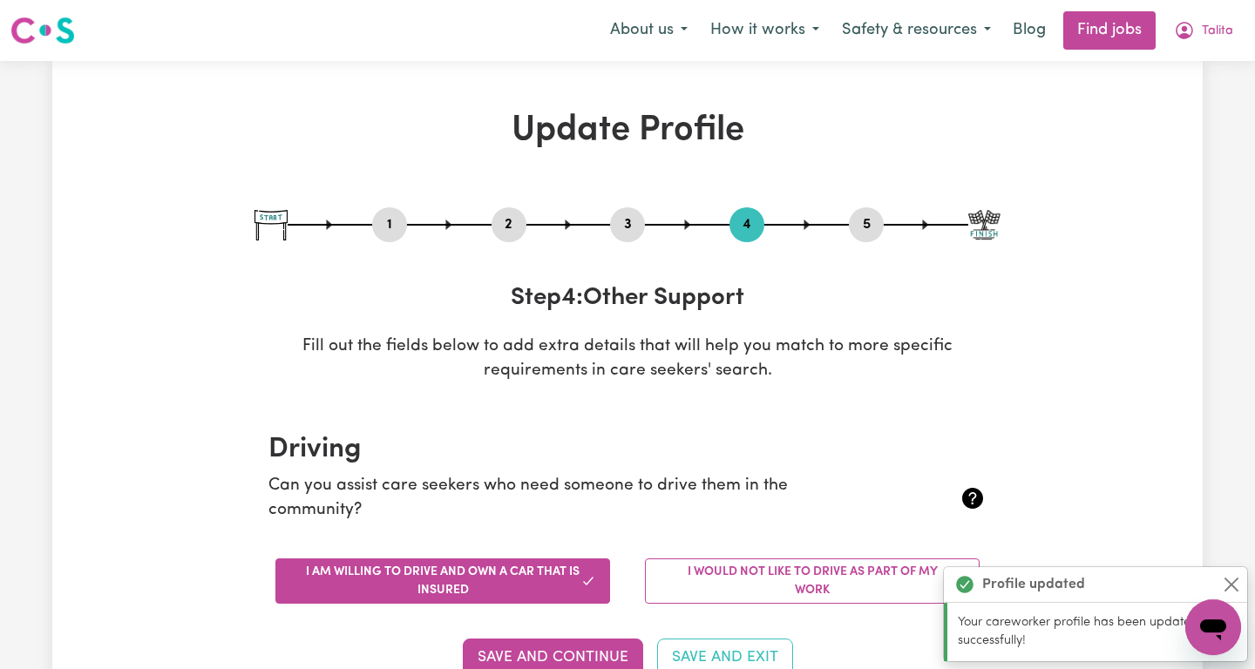
click at [863, 233] on button "5" at bounding box center [866, 224] width 35 height 23
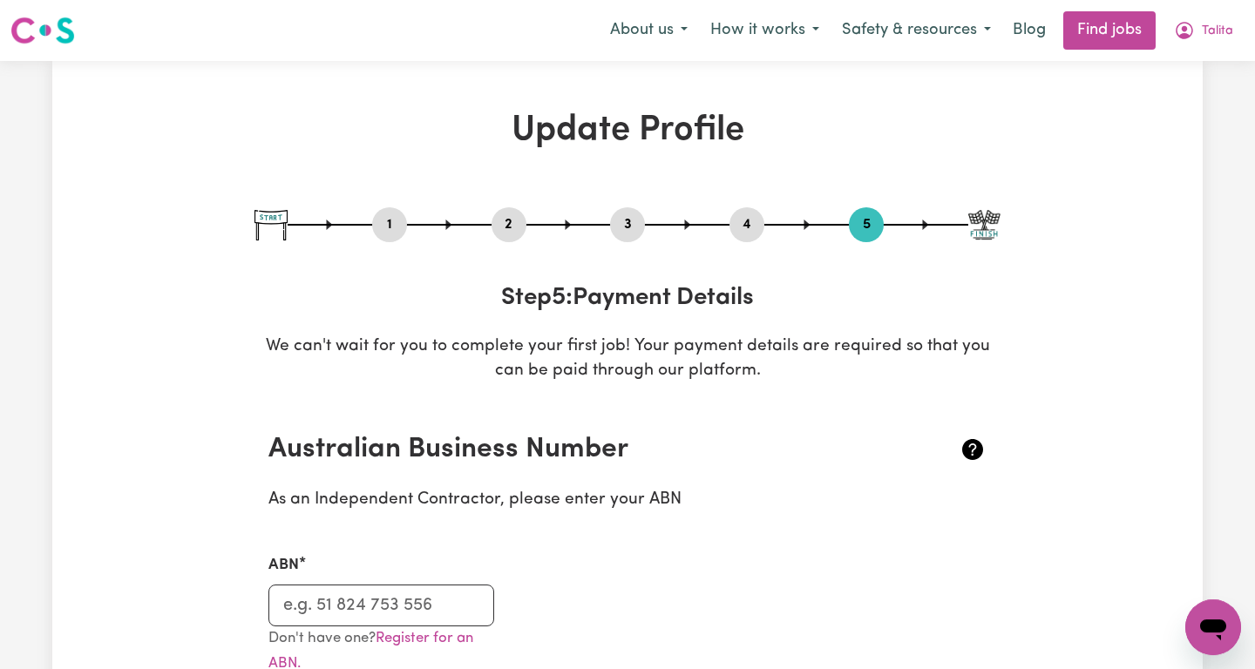
click at [759, 219] on button "4" at bounding box center [746, 224] width 35 height 23
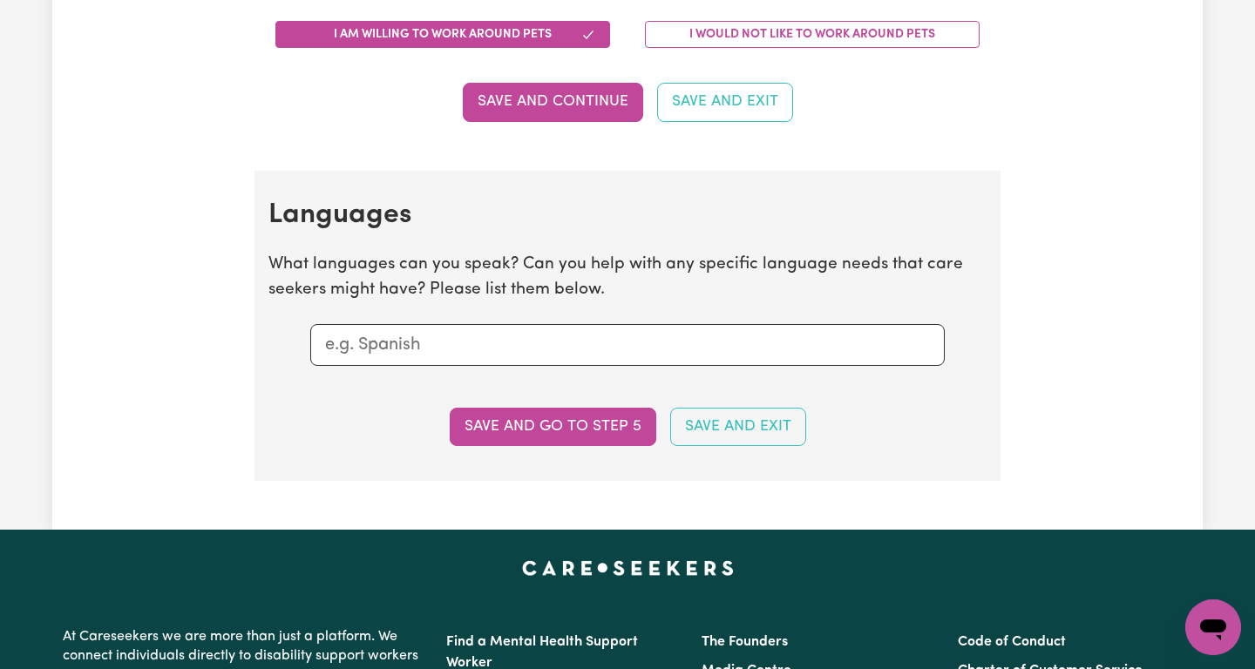
scroll to position [1763, 0]
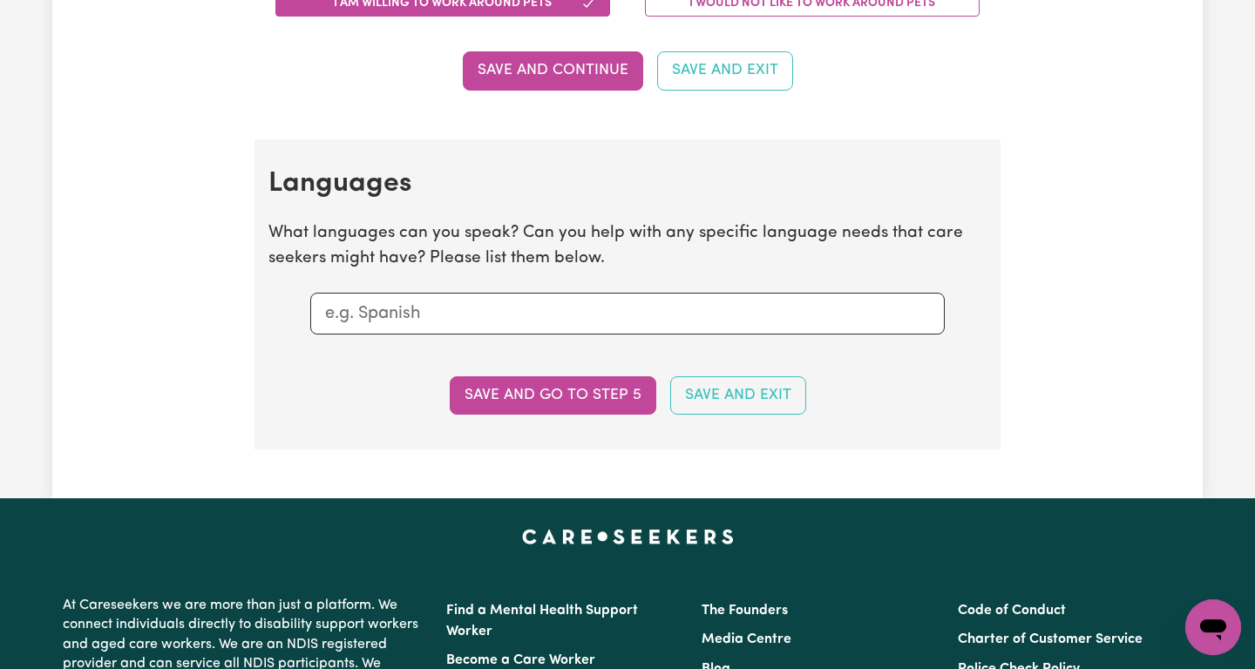
click at [411, 306] on input "text" at bounding box center [627, 314] width 605 height 26
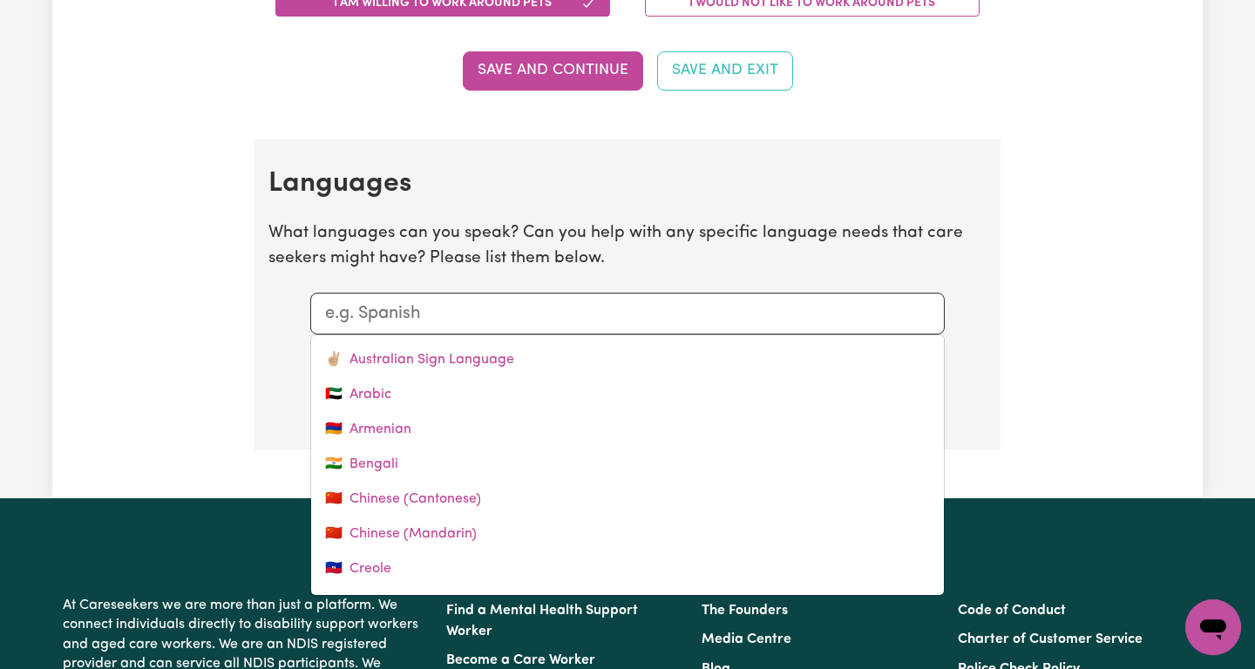
type input "P"
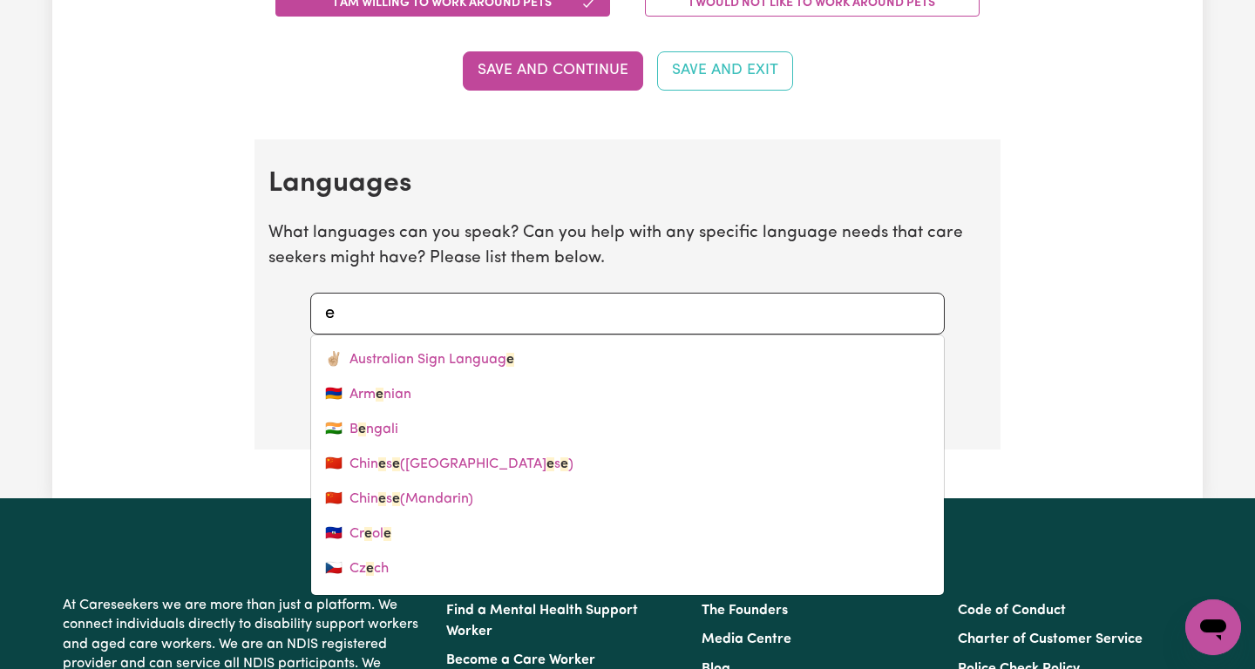
type input "en"
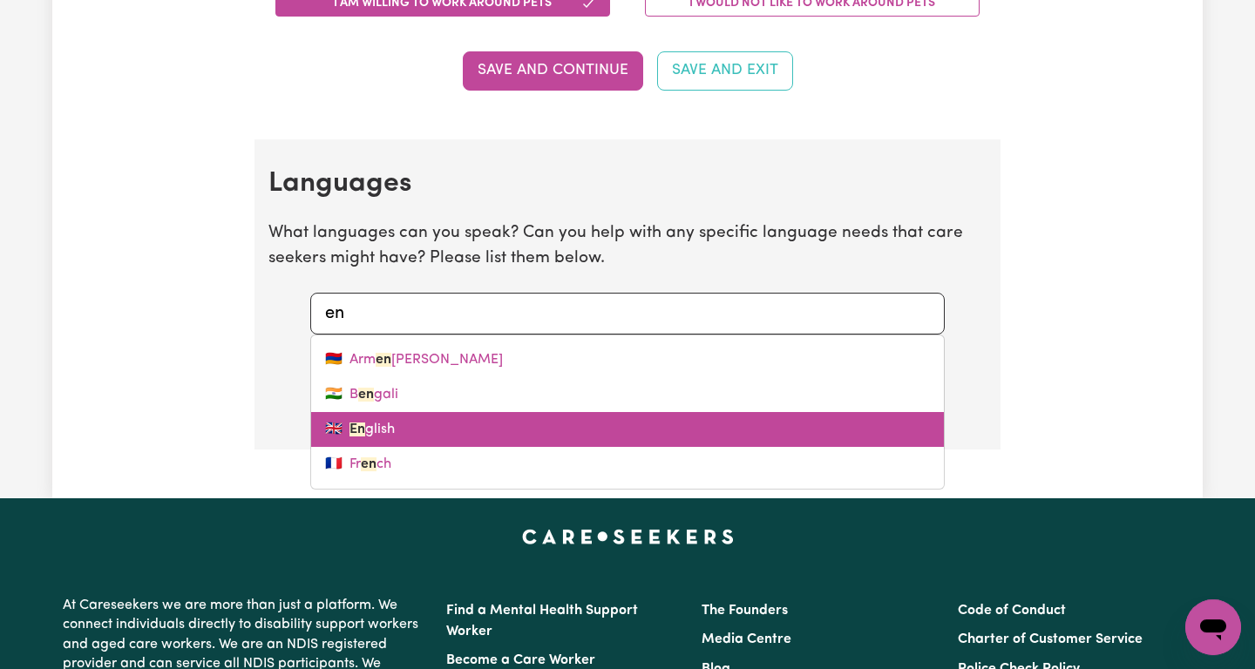
click at [349, 434] on mark "En" at bounding box center [357, 430] width 16 height 14
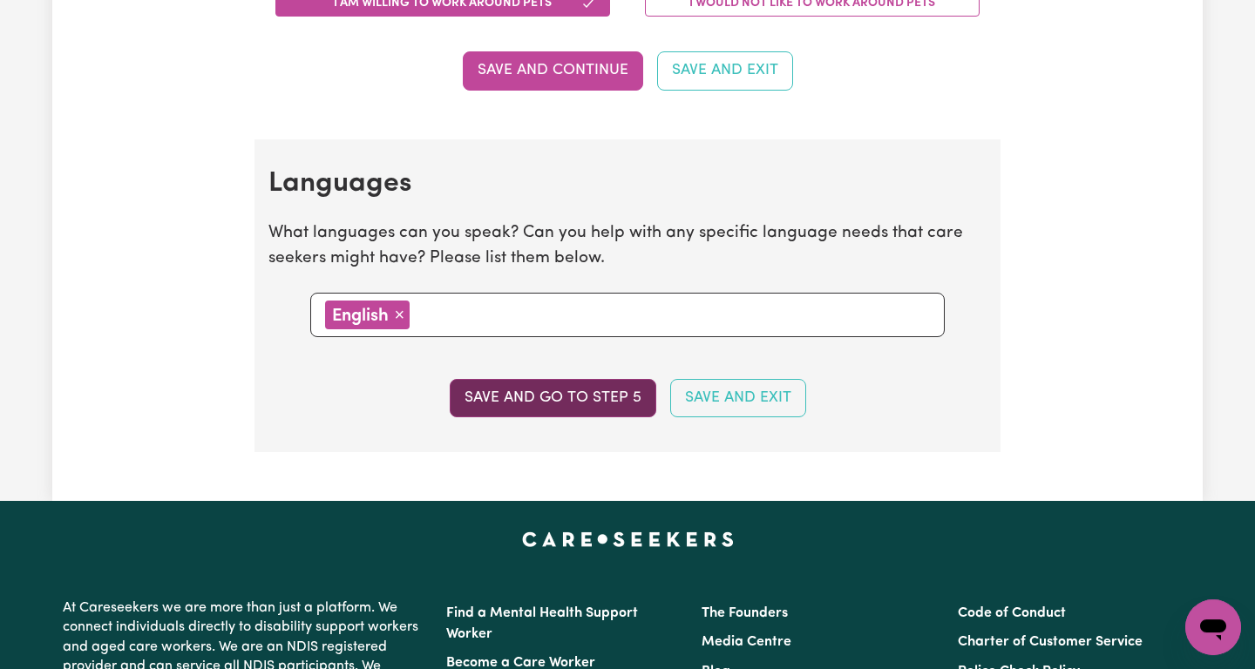
click at [583, 401] on button "Save and go to step 5" at bounding box center [553, 398] width 206 height 38
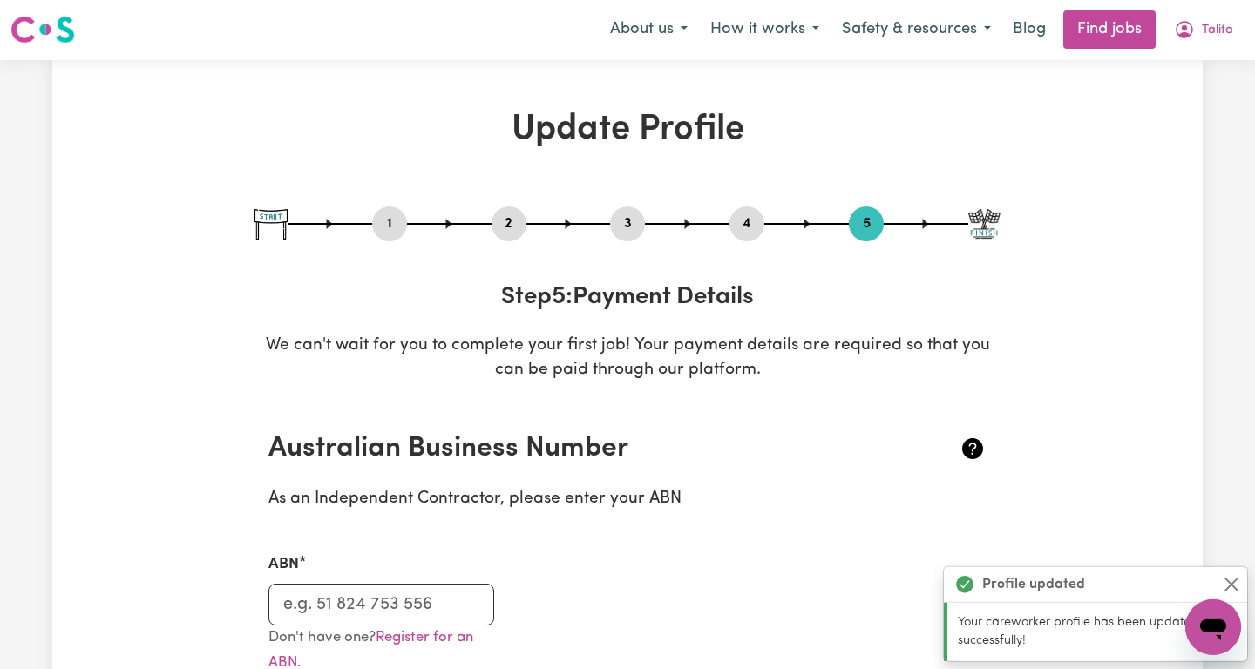
scroll to position [0, 0]
drag, startPoint x: 382, startPoint y: 606, endPoint x: 368, endPoint y: 607, distance: 14.0
click at [382, 606] on input "ABN" at bounding box center [381, 606] width 226 height 42
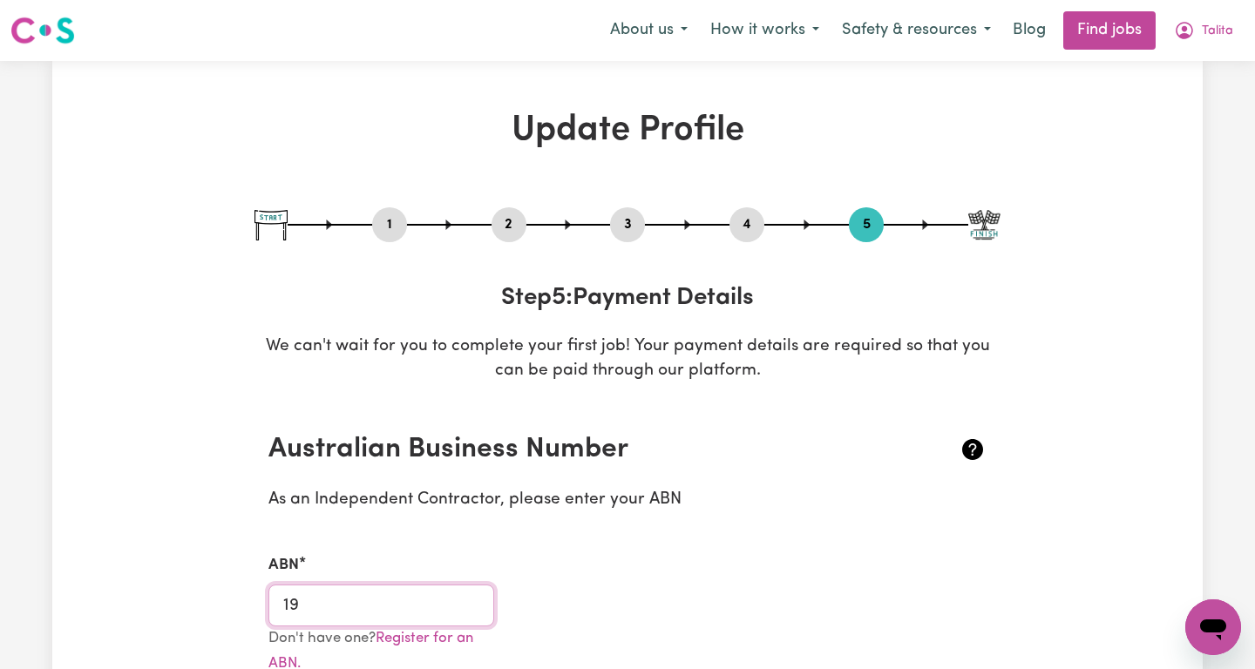
click at [310, 620] on input "19" at bounding box center [381, 606] width 226 height 42
click at [310, 620] on input "191848" at bounding box center [381, 606] width 226 height 42
click at [346, 603] on input "191848" at bounding box center [381, 606] width 226 height 42
type input "19184803970"
click at [701, 563] on div "ABN 19184803970" at bounding box center [627, 579] width 739 height 92
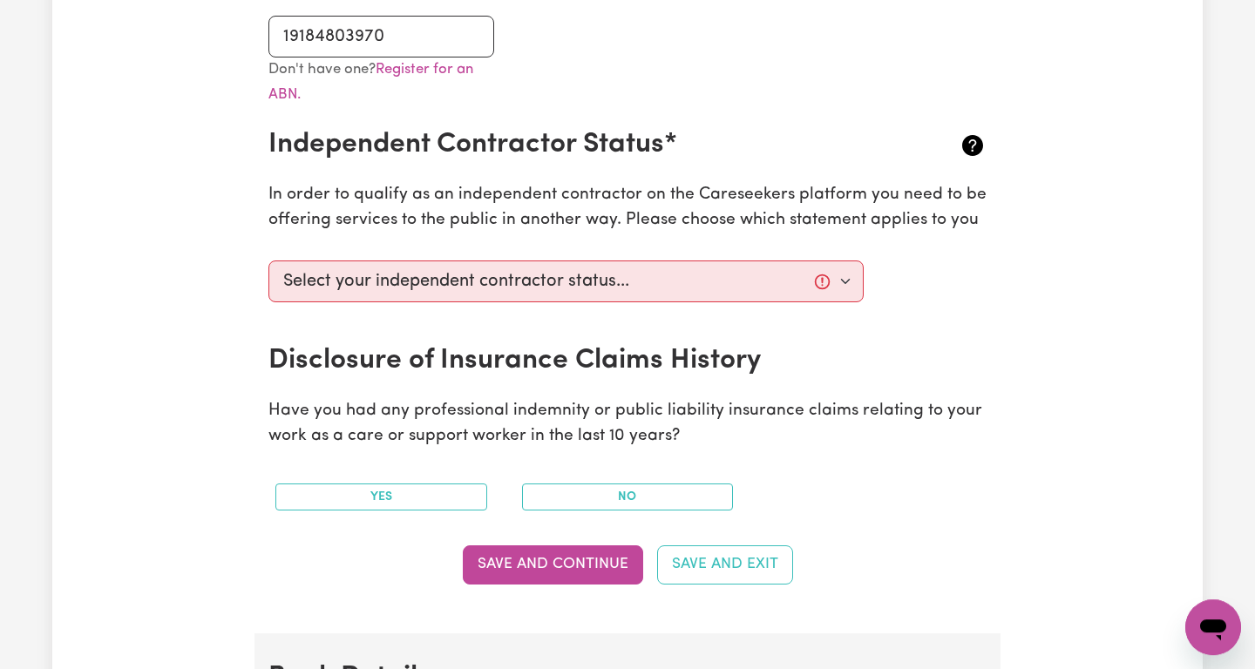
scroll to position [592, 0]
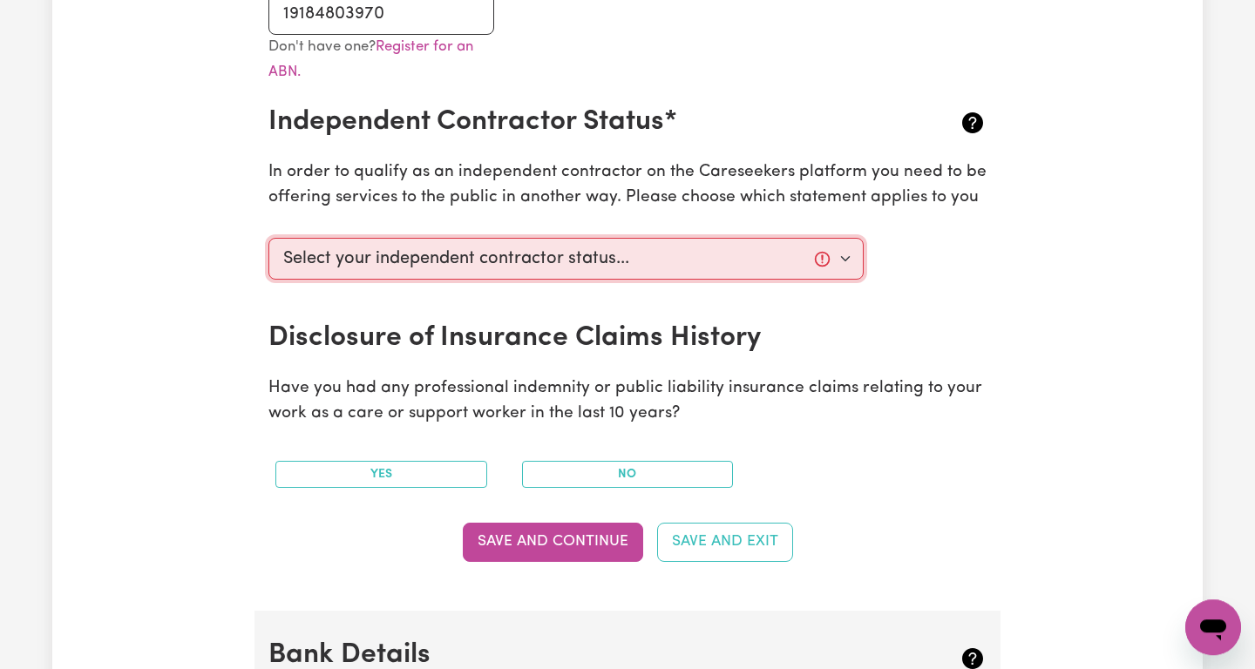
click at [268, 238] on select "Select your independent contractor status... I am providing services through an…" at bounding box center [565, 259] width 595 height 42
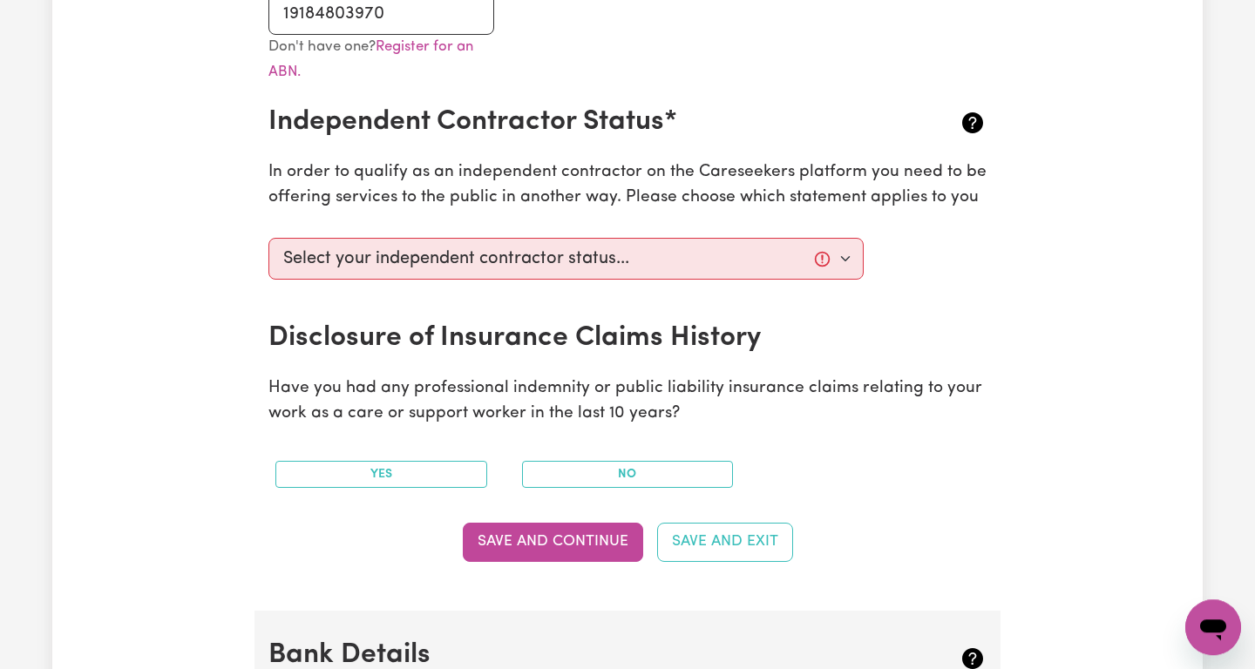
click at [126, 356] on div "Update Profile 1 2 3 4 5 Step 5 : Payment Details We can't wait for you to comp…" at bounding box center [627, 407] width 1150 height 1778
click at [359, 12] on input "19184803970" at bounding box center [381, 14] width 226 height 42
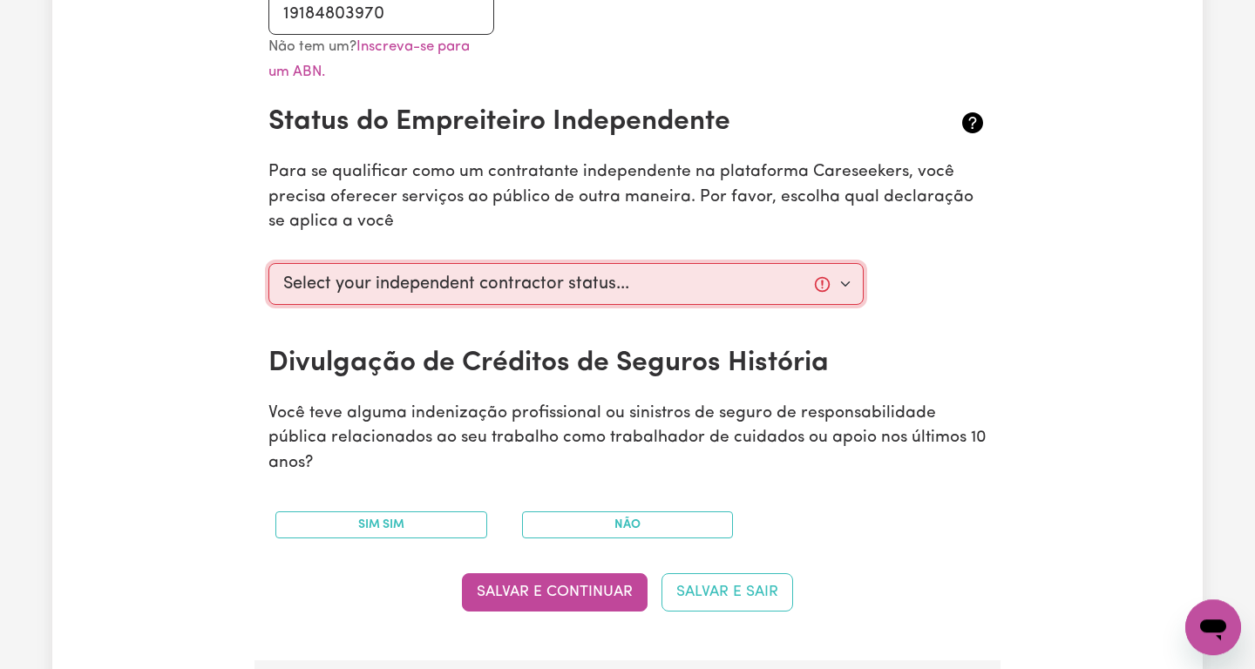
click at [268, 263] on select "Select your independent contractor status... I am providing services through an…" at bounding box center [565, 284] width 595 height 42
select select "I am providing services privately on my own"
click option "I am providing services privately on my own" at bounding box center [0, 0] width 0 height 0
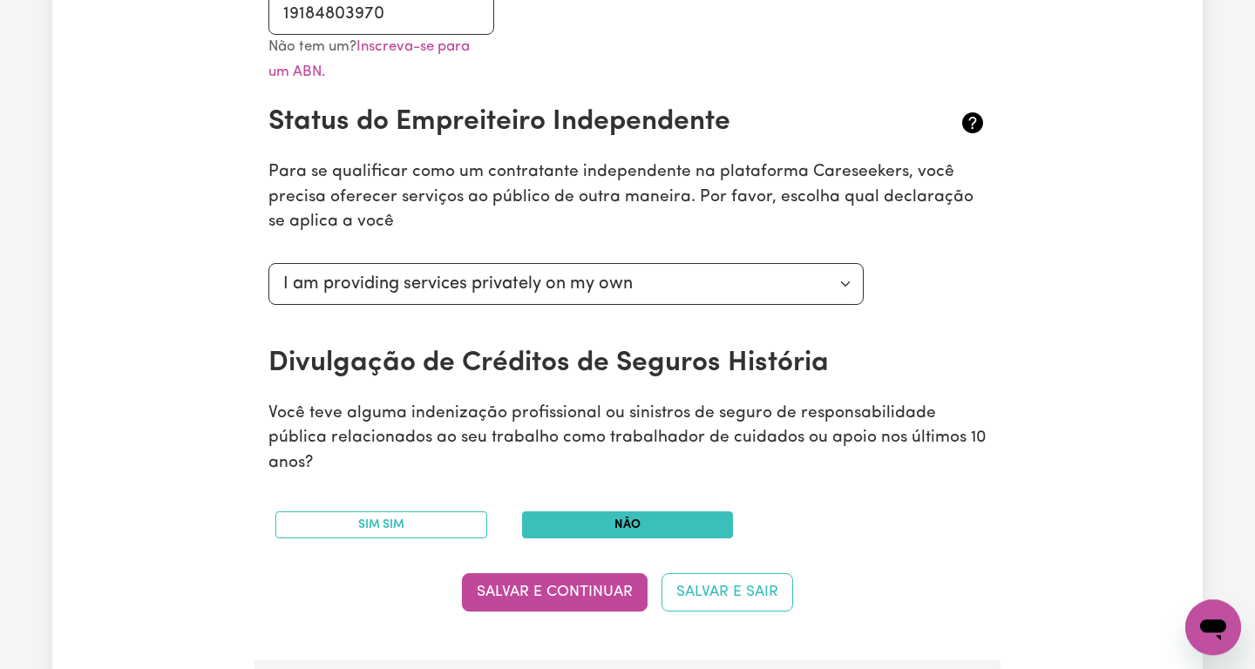
click at [709, 511] on button "Não" at bounding box center [628, 524] width 212 height 27
click at [600, 573] on button "Salvar e Continuar" at bounding box center [555, 592] width 186 height 38
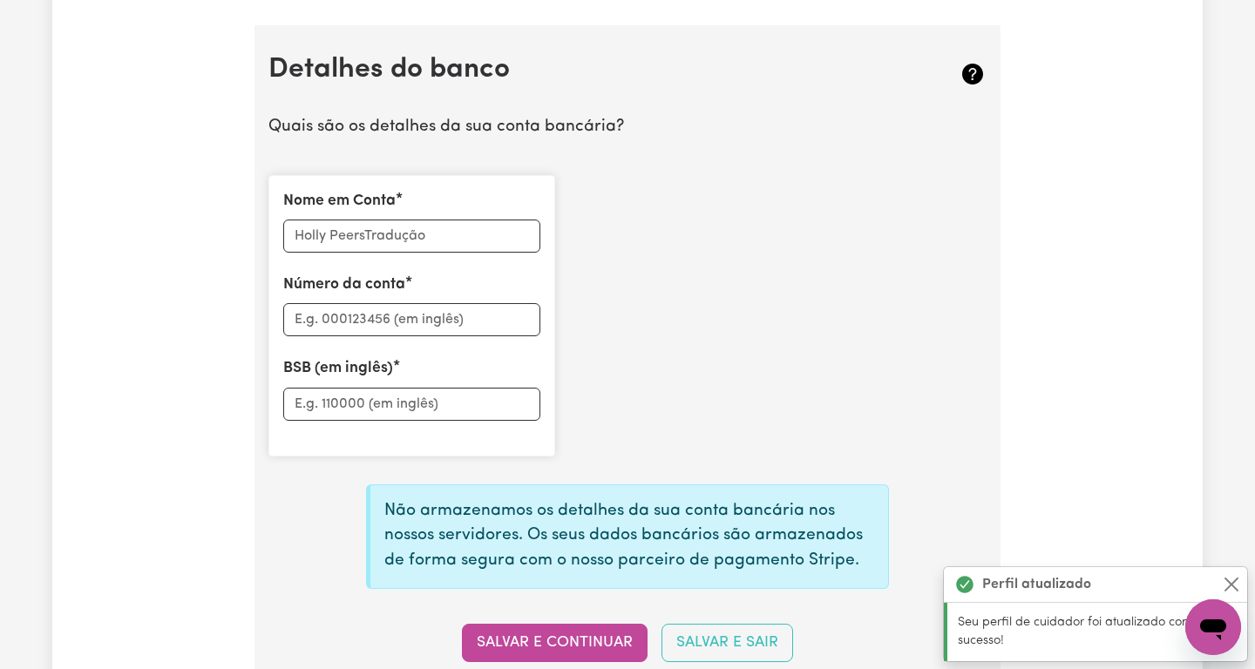
scroll to position [1228, 0]
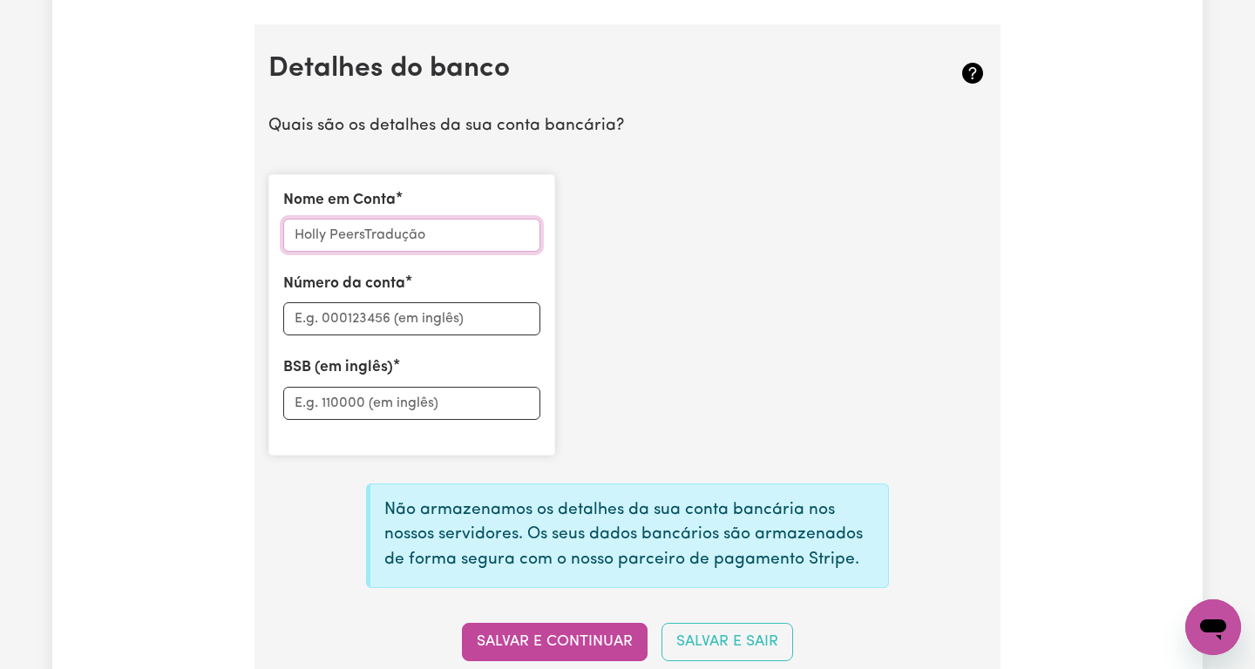
click at [373, 219] on input "Nome em Conta" at bounding box center [411, 235] width 257 height 33
type input "Talita Pola Leal"
type input "20417977"
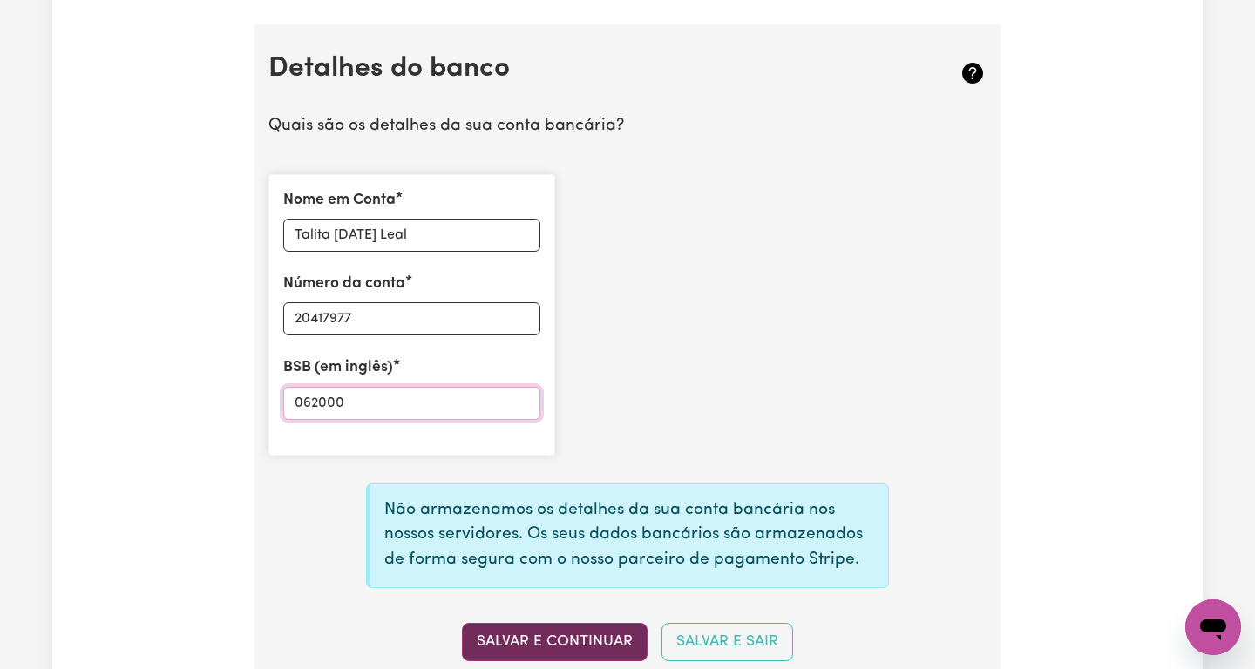
type input "062000"
click at [522, 623] on button "Salvar e Continuar" at bounding box center [555, 642] width 186 height 38
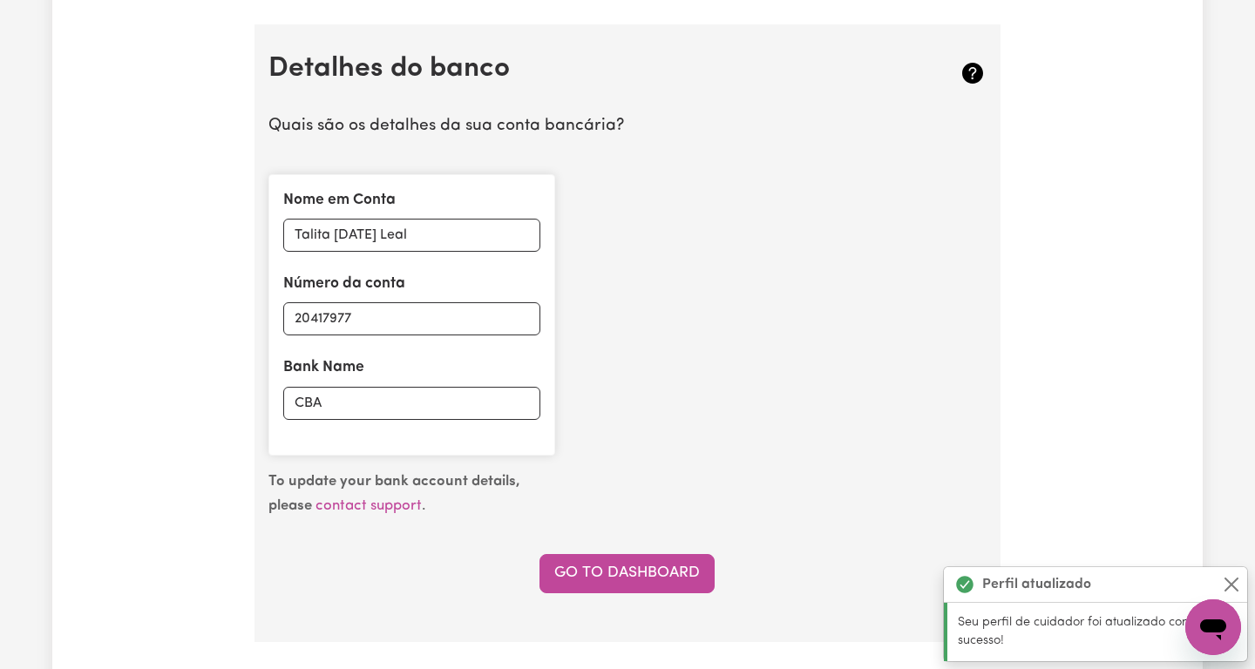
type input "****7977"
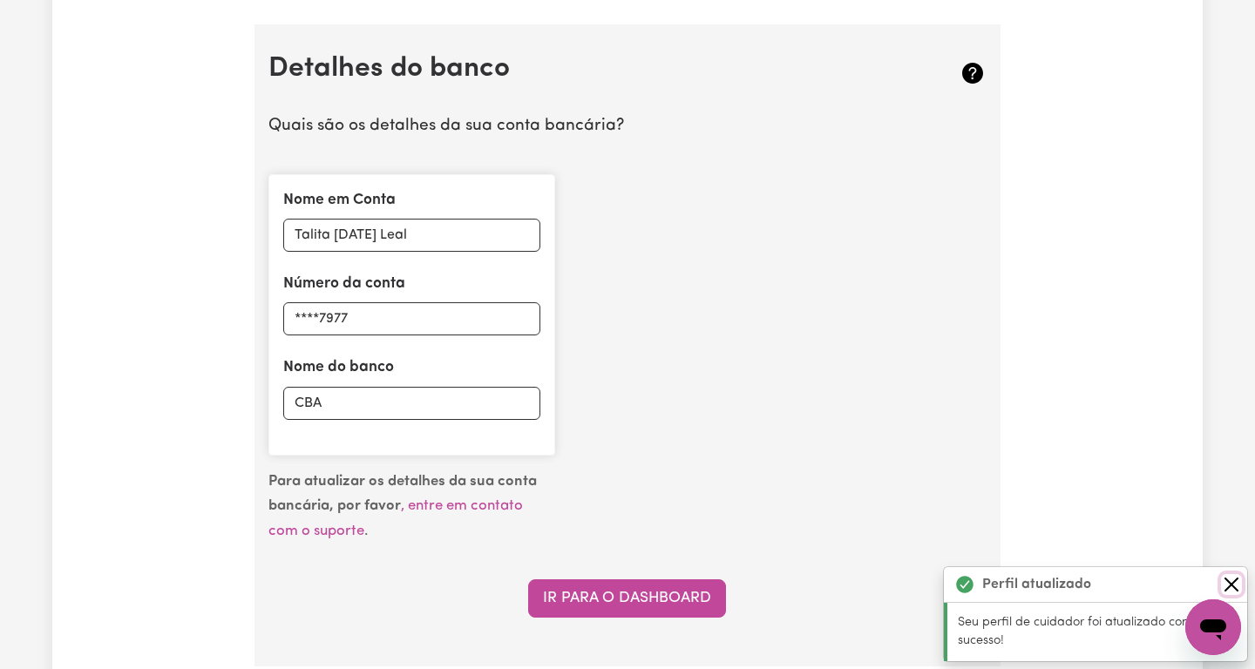
click at [1229, 587] on button "Fechar" at bounding box center [1231, 584] width 21 height 21
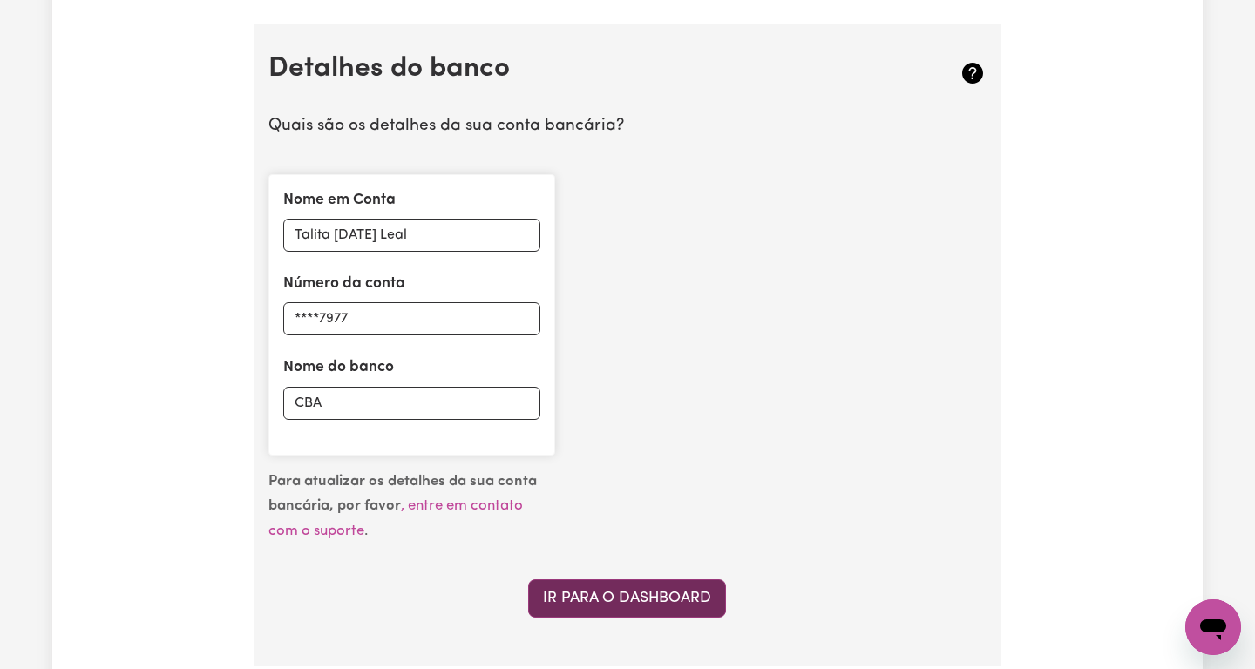
click at [642, 579] on link "Ir para o Dashboard" at bounding box center [627, 598] width 198 height 38
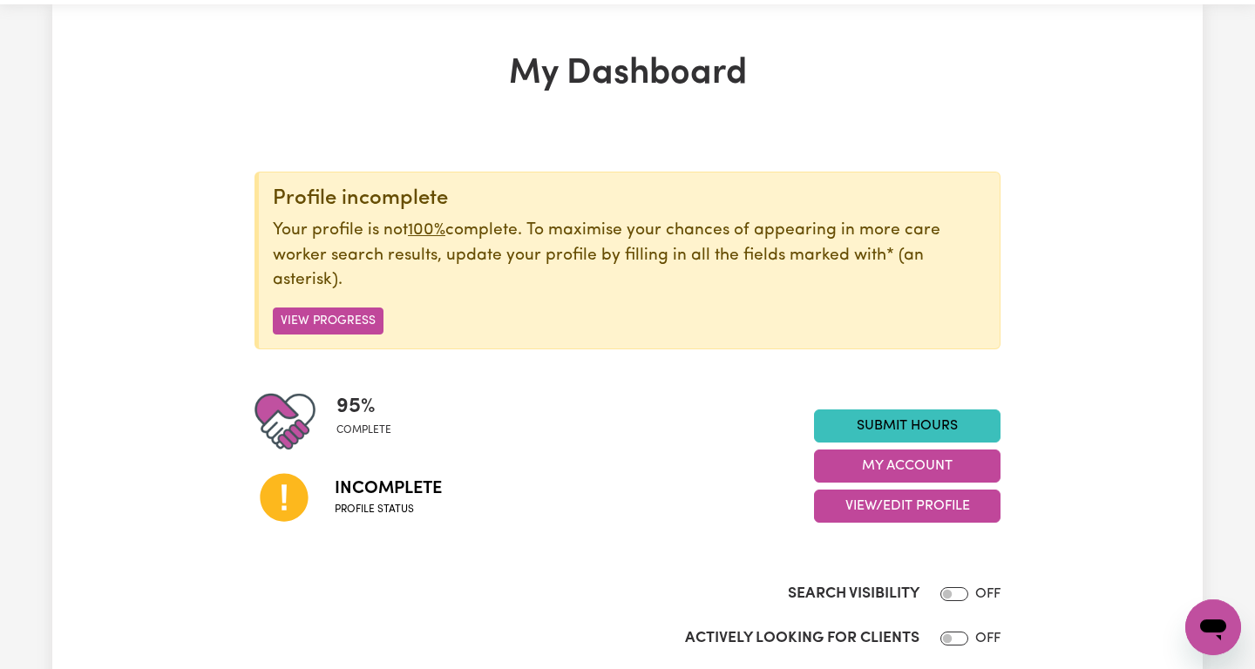
scroll to position [42, 0]
